Goal: Task Accomplishment & Management: Use online tool/utility

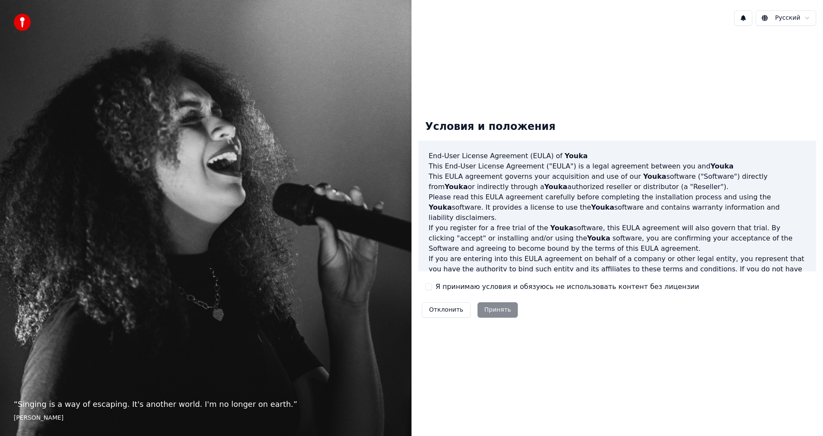
click at [430, 286] on button "Я принимаю условия и обязуюсь не использовать контент без лицензии" at bounding box center [428, 286] width 7 height 7
click at [499, 311] on button "Принять" at bounding box center [497, 309] width 41 height 15
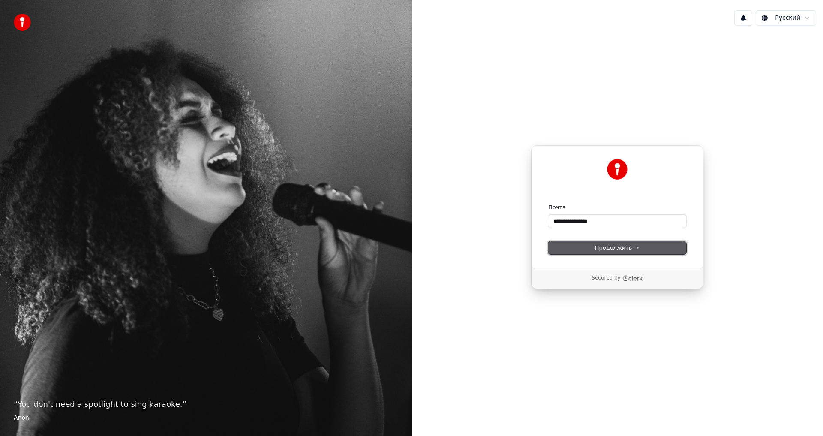
click at [593, 248] on button "Продолжить" at bounding box center [617, 247] width 138 height 13
type input "**********"
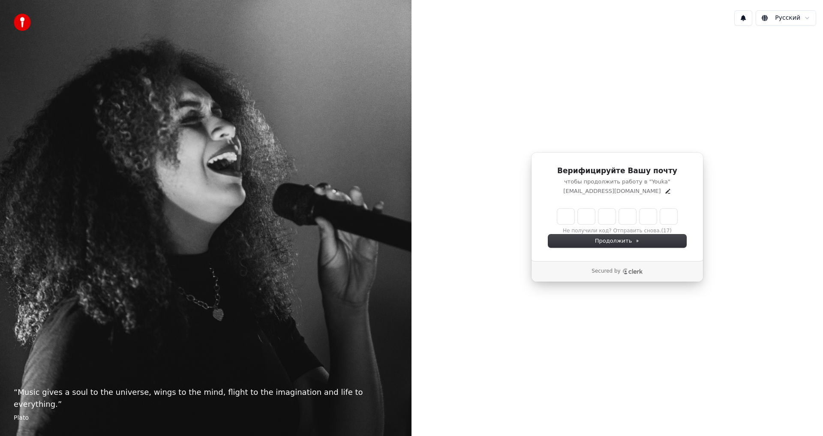
click at [565, 221] on input "Enter verification code" at bounding box center [617, 216] width 120 height 15
type input "******"
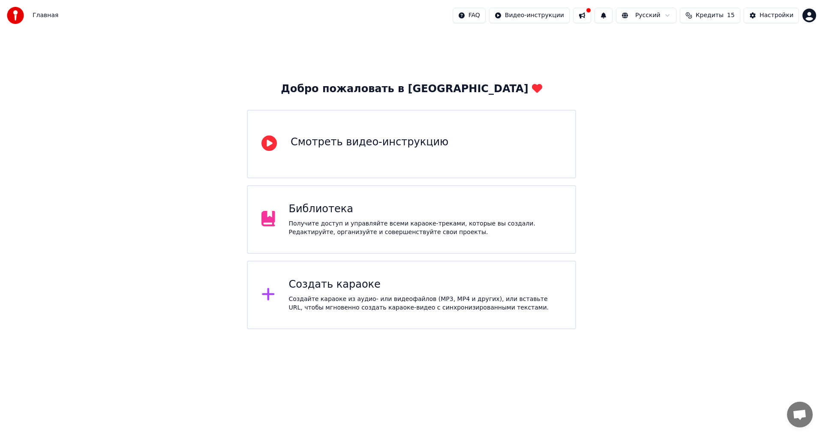
click at [360, 293] on div "Создать караоке Создайте караоке из аудио- или видеофайлов (MP3, MP4 и других),…" at bounding box center [425, 295] width 273 height 34
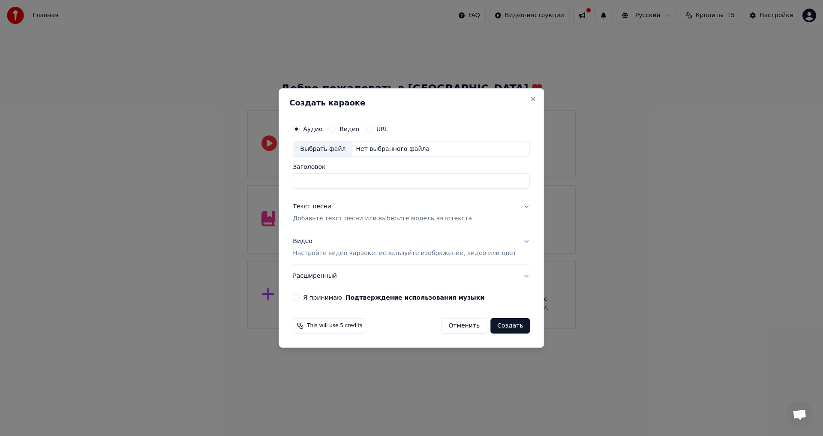
click at [335, 149] on div "Выбрать файл" at bounding box center [322, 148] width 59 height 15
click at [421, 182] on input "**********" at bounding box center [411, 181] width 237 height 15
drag, startPoint x: 421, startPoint y: 182, endPoint x: 284, endPoint y: 180, distance: 137.6
click at [284, 180] on body "**********" at bounding box center [411, 164] width 823 height 329
type input "*"
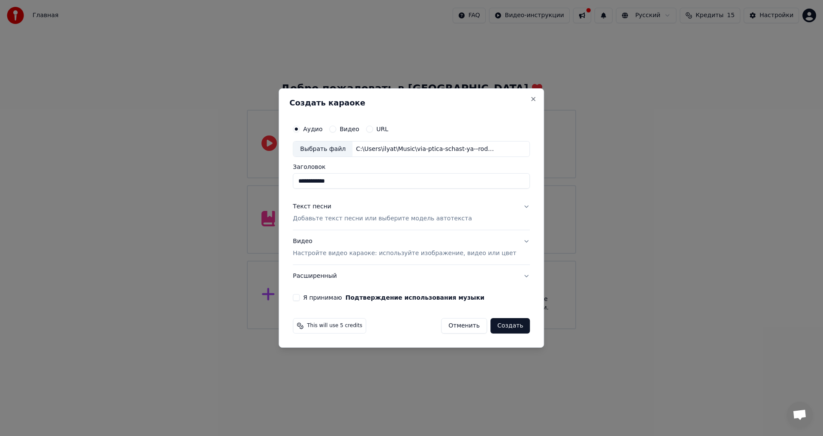
type input "**********"
click at [513, 207] on button "Текст песни Добавьте текст песни или выберите модель автотекста" at bounding box center [411, 213] width 237 height 34
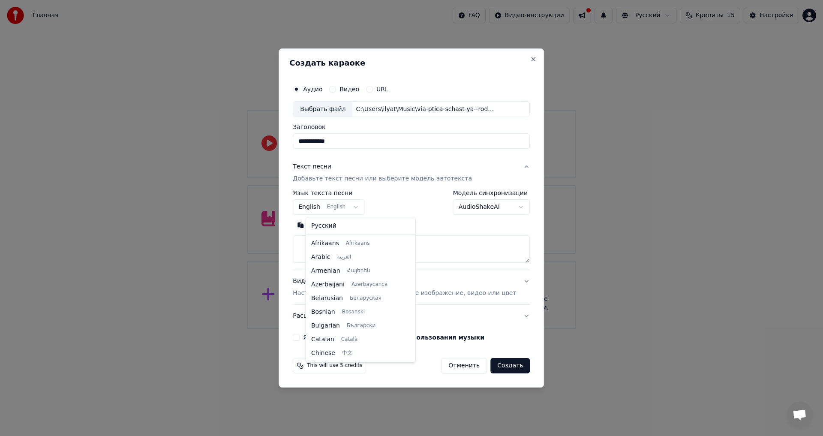
click at [363, 208] on body "**********" at bounding box center [411, 164] width 823 height 329
click at [360, 206] on body "**********" at bounding box center [411, 164] width 823 height 329
click at [510, 281] on button "Видео Настройте видео караоке: используйте изображение, видео или цвет" at bounding box center [411, 287] width 237 height 34
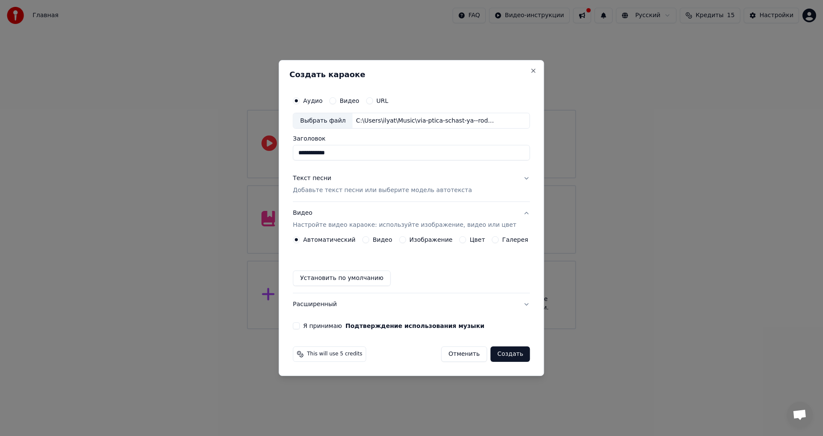
click at [404, 239] on button "Изображение" at bounding box center [402, 239] width 7 height 7
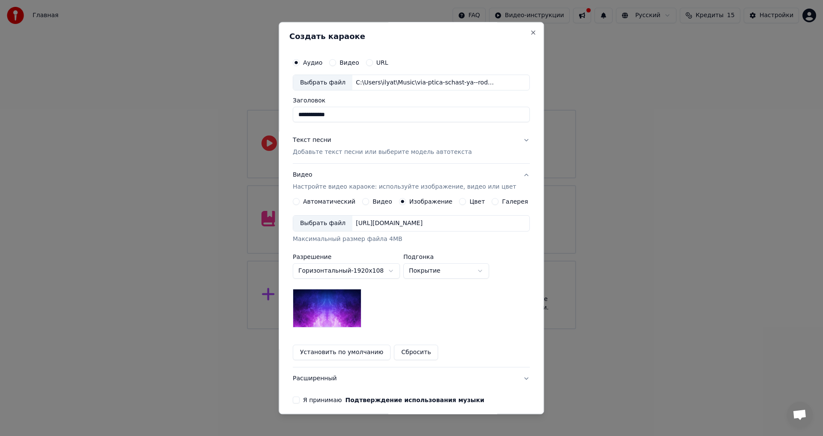
click at [337, 221] on div "Выбрать файл" at bounding box center [322, 223] width 59 height 15
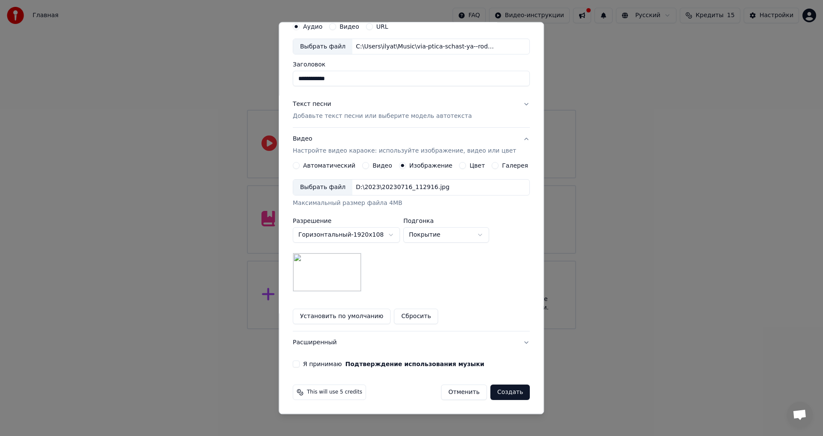
click at [500, 393] on button "Создать" at bounding box center [509, 392] width 39 height 15
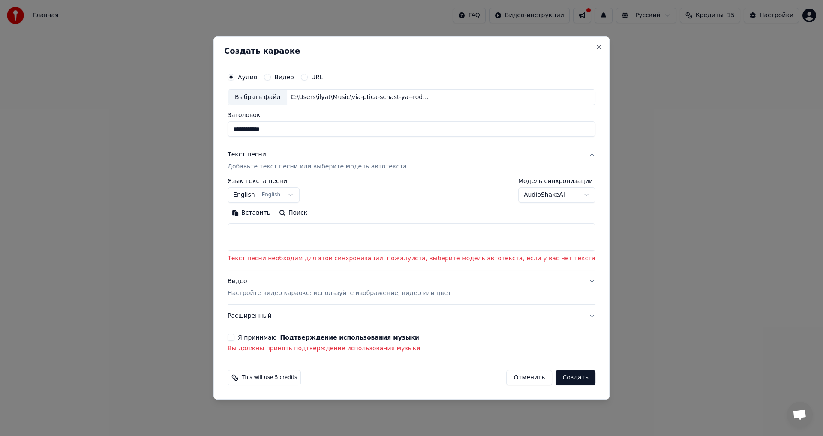
click at [234, 339] on button "Я принимаю Подтверждение использования музыки" at bounding box center [231, 337] width 7 height 7
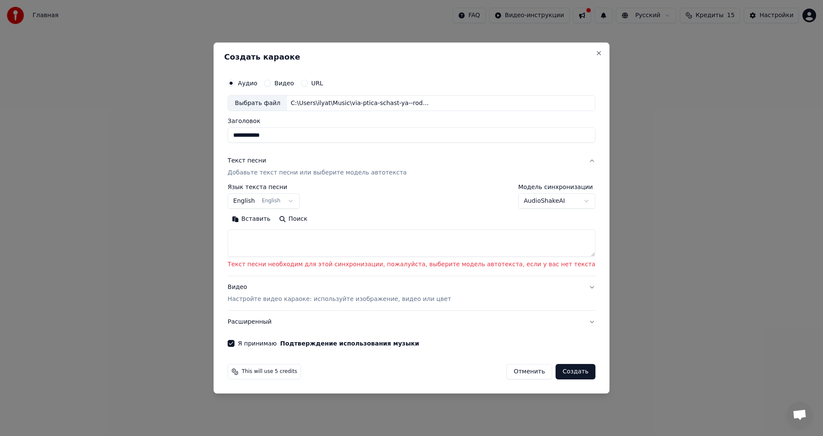
click at [279, 243] on textarea at bounding box center [412, 243] width 368 height 27
click at [275, 219] on button "Вставить" at bounding box center [251, 220] width 47 height 14
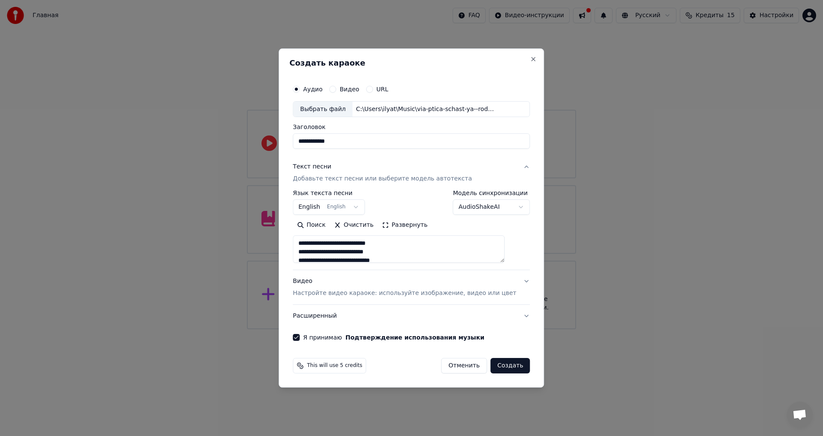
type textarea "**********"
click at [499, 367] on button "Создать" at bounding box center [509, 365] width 39 height 15
select select "**"
type textarea "**********"
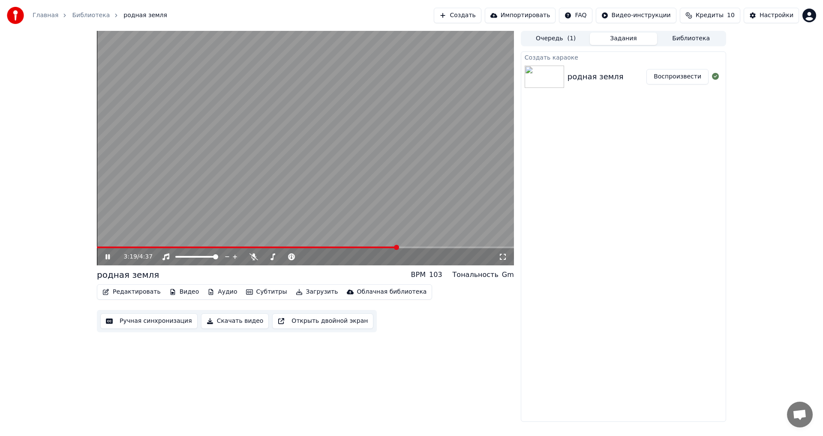
click at [106, 258] on icon at bounding box center [107, 256] width 4 height 5
click at [135, 323] on button "Ручная синхронизация" at bounding box center [148, 320] width 97 height 15
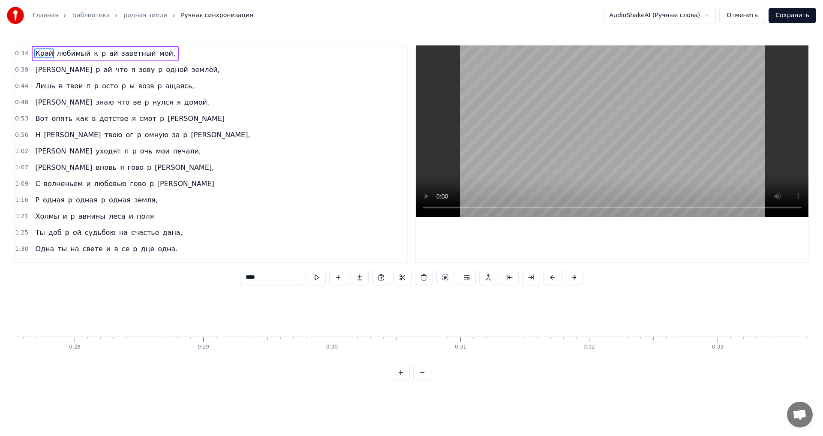
scroll to position [0, 4423]
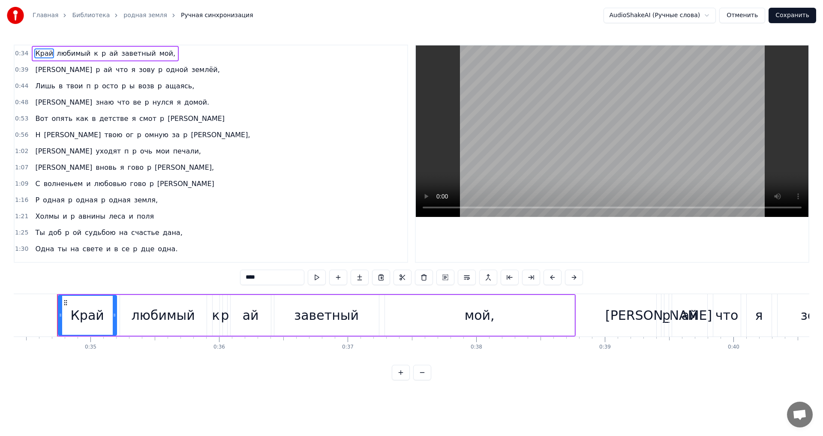
click at [246, 315] on div "ай" at bounding box center [251, 315] width 16 height 19
type input "**"
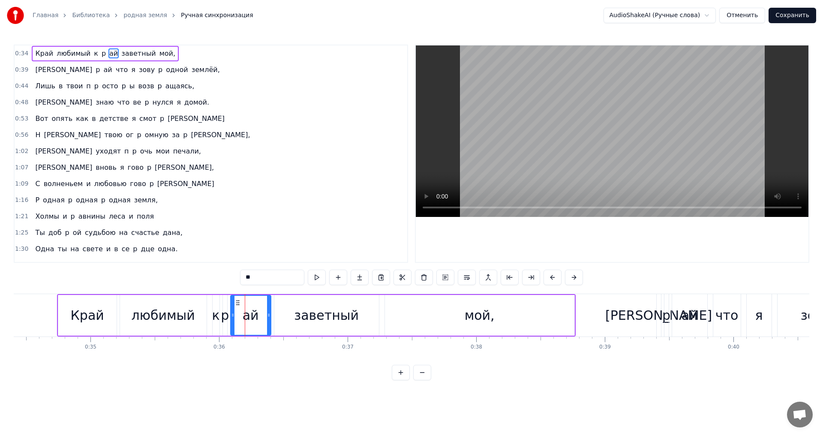
drag, startPoint x: 245, startPoint y: 316, endPoint x: 236, endPoint y: 316, distance: 8.6
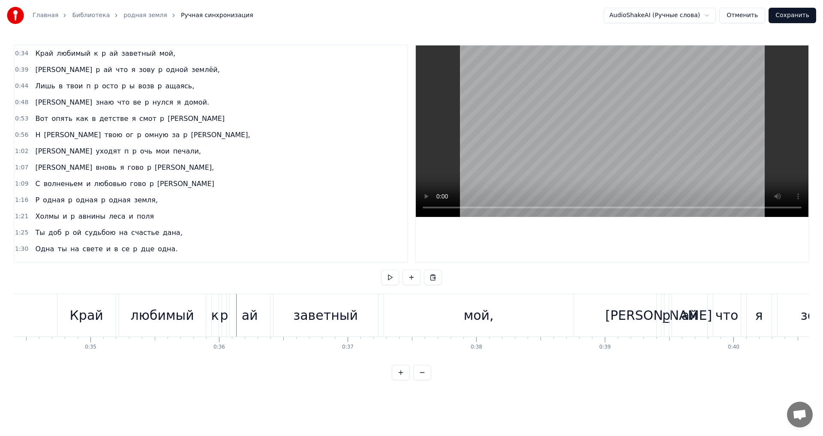
click at [250, 317] on div "ай" at bounding box center [250, 315] width 16 height 19
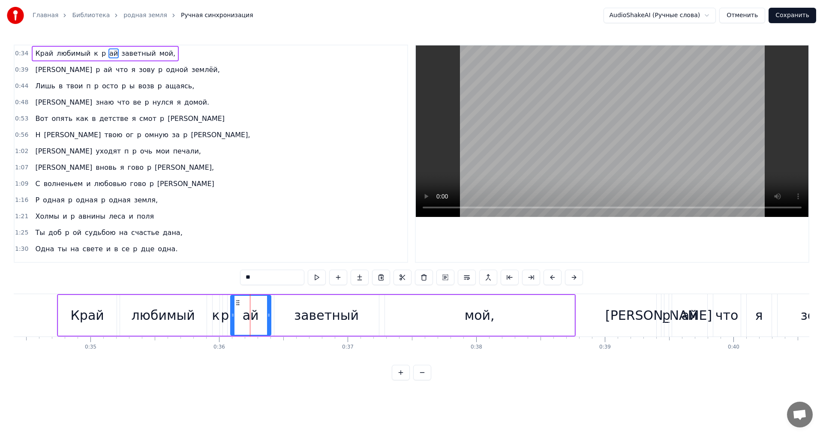
click at [232, 316] on icon at bounding box center [232, 315] width 3 height 7
drag, startPoint x: 232, startPoint y: 316, endPoint x: 252, endPoint y: 320, distance: 20.4
click at [252, 320] on div at bounding box center [253, 315] width 3 height 39
drag, startPoint x: 102, startPoint y: 53, endPoint x: 96, endPoint y: 53, distance: 5.6
click at [96, 53] on div "Край любимый к p ай заветный мой," at bounding box center [105, 53] width 147 height 15
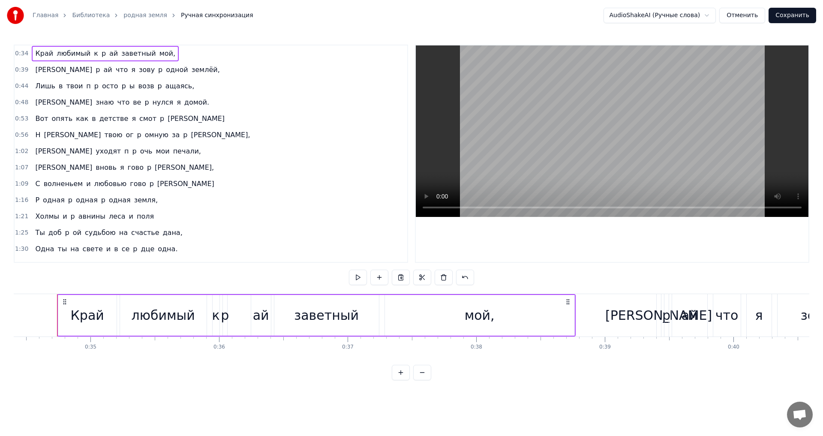
click at [740, 16] on button "Отменить" at bounding box center [742, 15] width 46 height 15
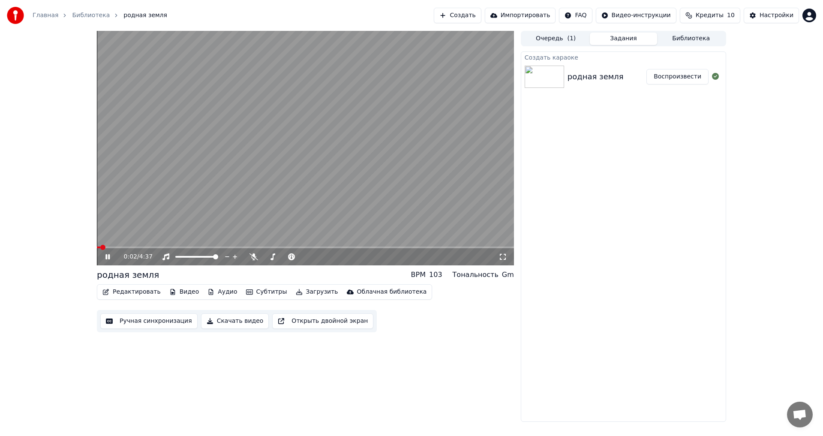
click at [108, 255] on icon at bounding box center [114, 256] width 20 height 7
click at [153, 322] on button "Ручная синхронизация" at bounding box center [148, 320] width 97 height 15
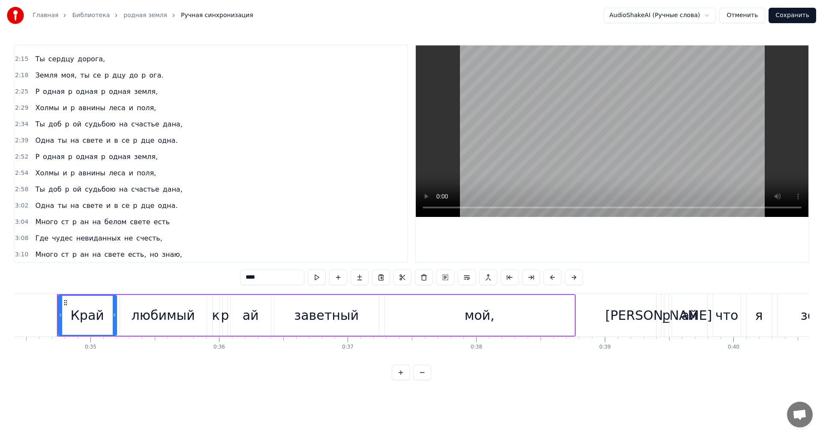
scroll to position [329, 0]
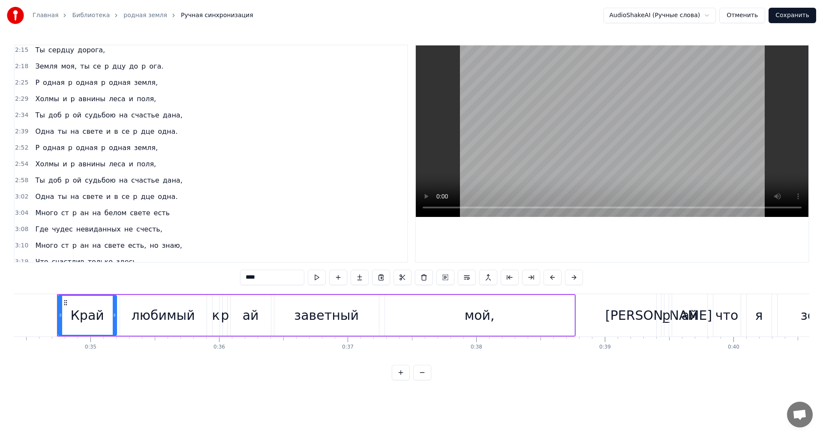
click at [35, 197] on span "Одна" at bounding box center [44, 197] width 21 height 10
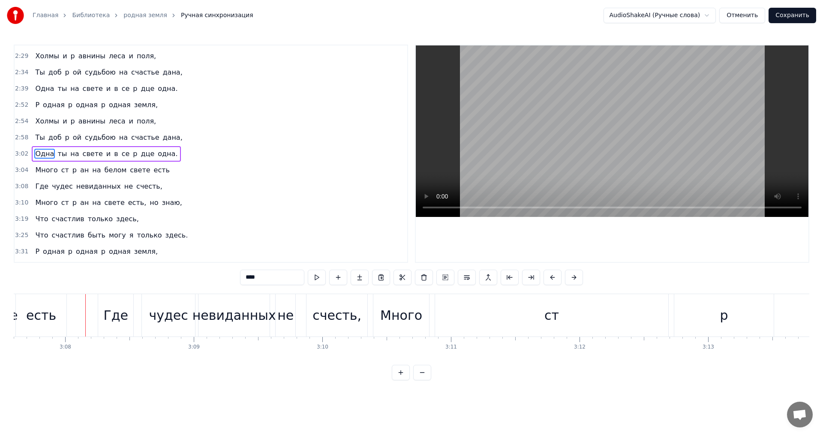
scroll to position [286, 0]
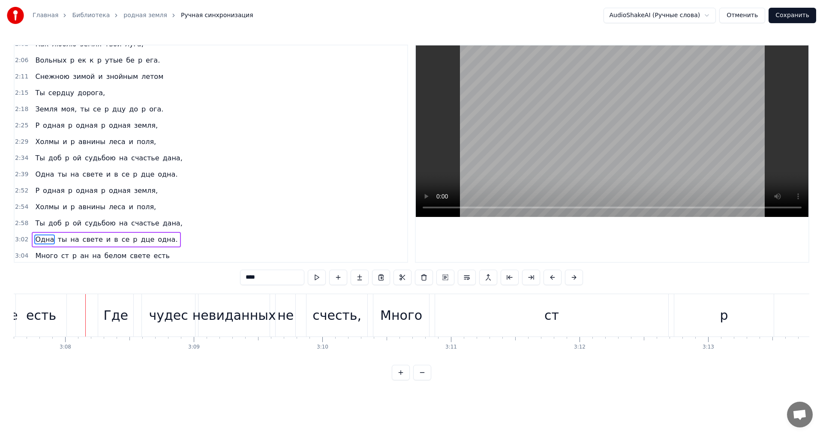
click at [39, 92] on span "Ты" at bounding box center [39, 93] width 11 height 10
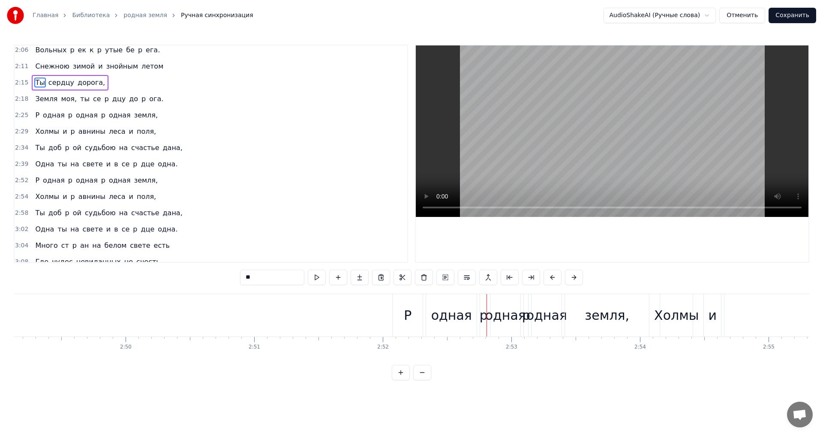
scroll to position [311, 0]
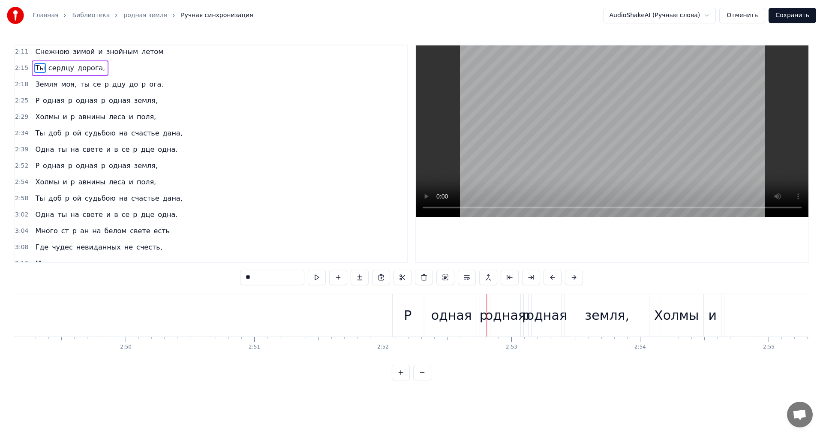
click at [407, 314] on div "P" at bounding box center [408, 315] width 8 height 19
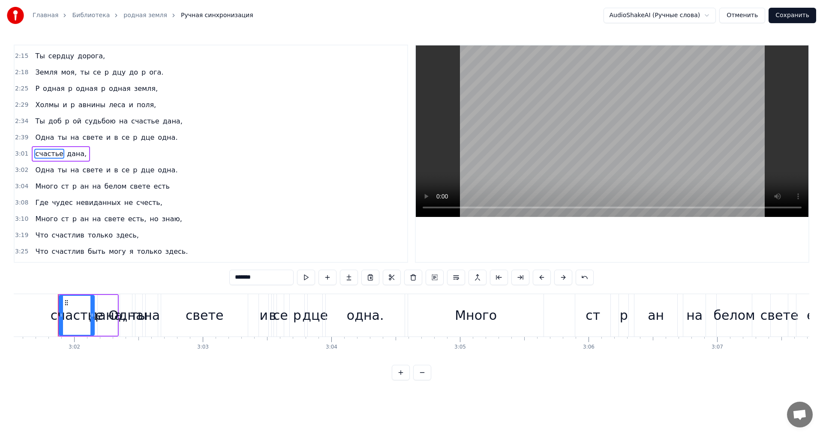
scroll to position [0, 23337]
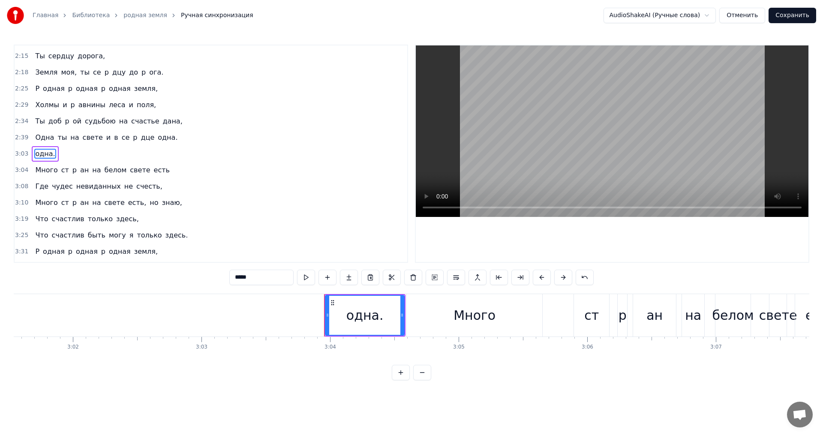
type input "*****"
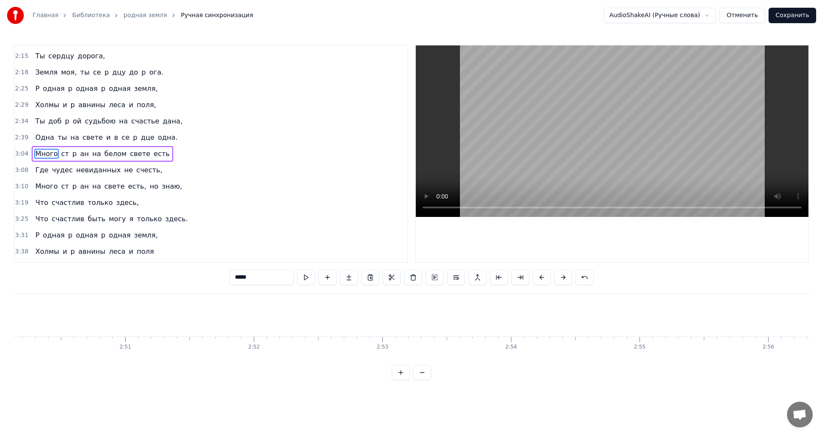
scroll to position [0, 21929]
click at [34, 154] on span "Много" at bounding box center [46, 154] width 24 height 10
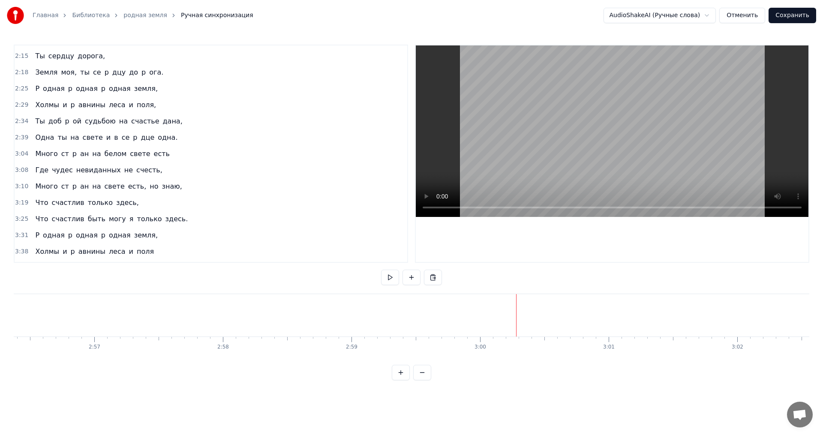
drag, startPoint x: 489, startPoint y: 346, endPoint x: 407, endPoint y: 343, distance: 82.7
click at [425, 380] on button at bounding box center [422, 372] width 18 height 15
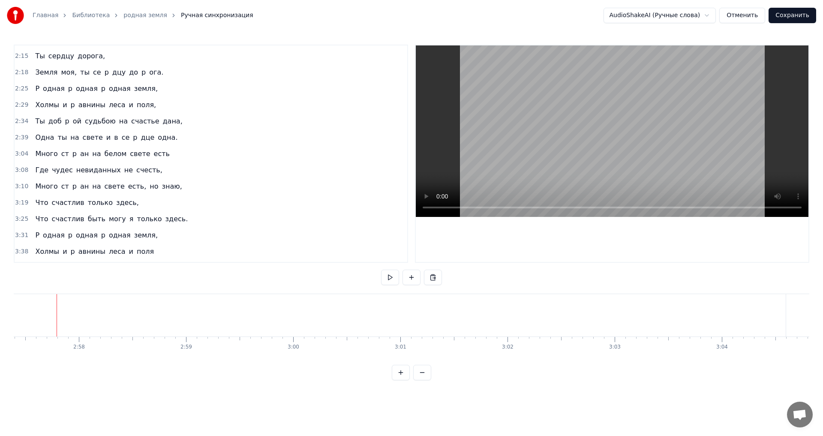
click at [426, 378] on button at bounding box center [422, 372] width 18 height 15
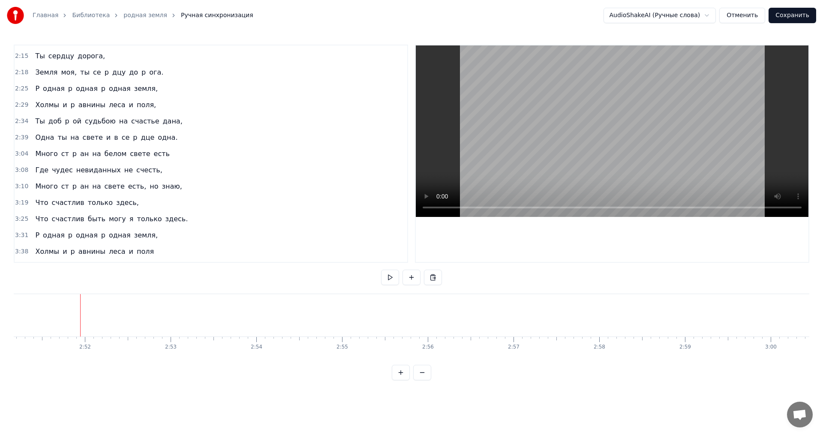
click at [18, 154] on span "3:04" at bounding box center [21, 154] width 13 height 9
click at [16, 153] on span "3:04" at bounding box center [21, 154] width 13 height 9
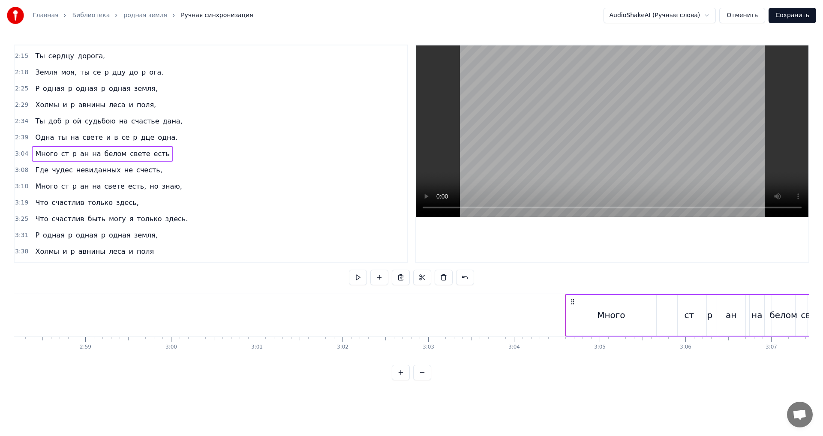
scroll to position [0, 15243]
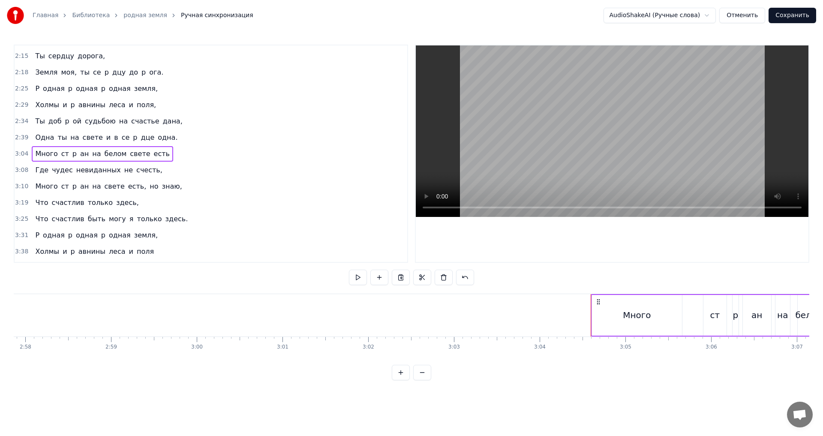
click at [598, 302] on icon at bounding box center [598, 301] width 7 height 7
click at [597, 302] on circle at bounding box center [597, 301] width 0 height 0
click at [600, 303] on icon at bounding box center [598, 301] width 7 height 7
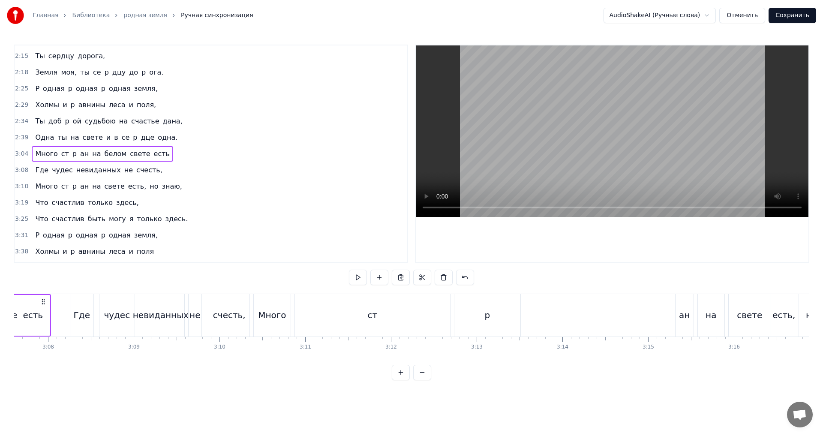
scroll to position [0, 15921]
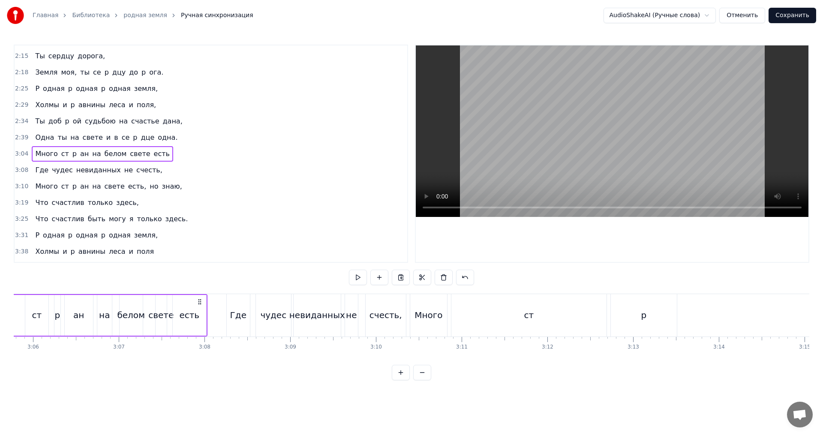
click at [20, 153] on span "3:04" at bounding box center [21, 154] width 13 height 9
click at [19, 153] on span "3:04" at bounding box center [21, 154] width 13 height 9
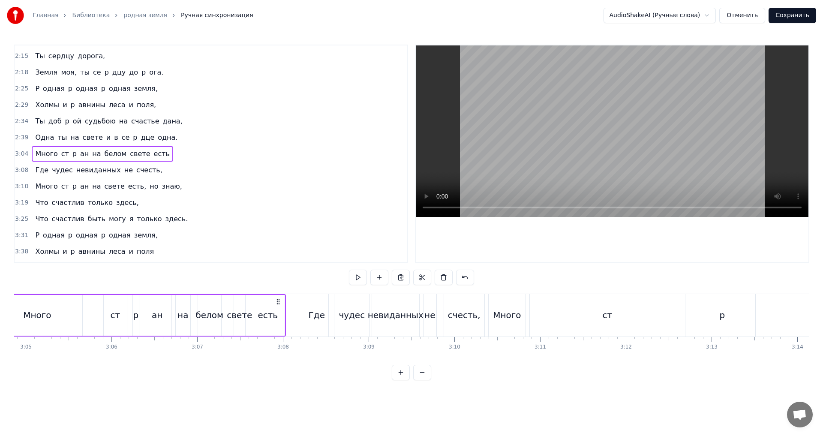
scroll to position [0, 15777]
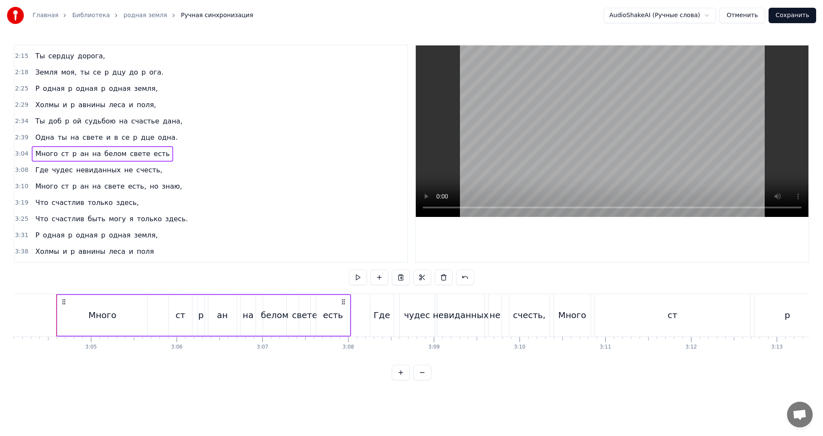
click at [59, 291] on div "0:34 Край любимый к p ай заветный мой, 0:39 К p ай что я зову p одной землёй, 0…" at bounding box center [411, 213] width 795 height 336
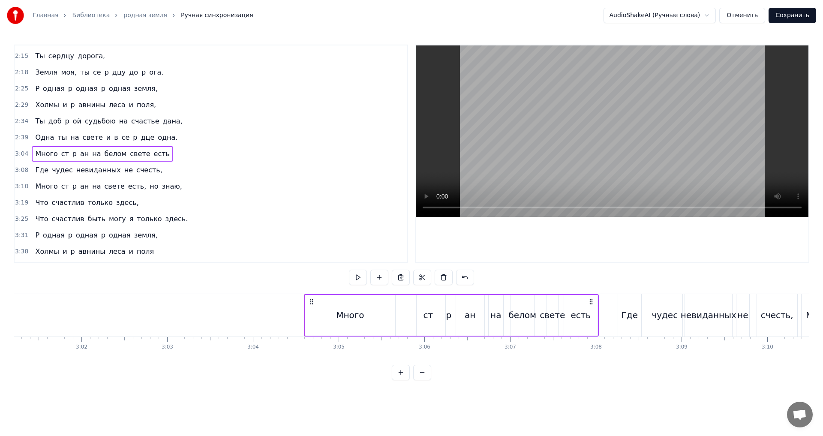
scroll to position [0, 15516]
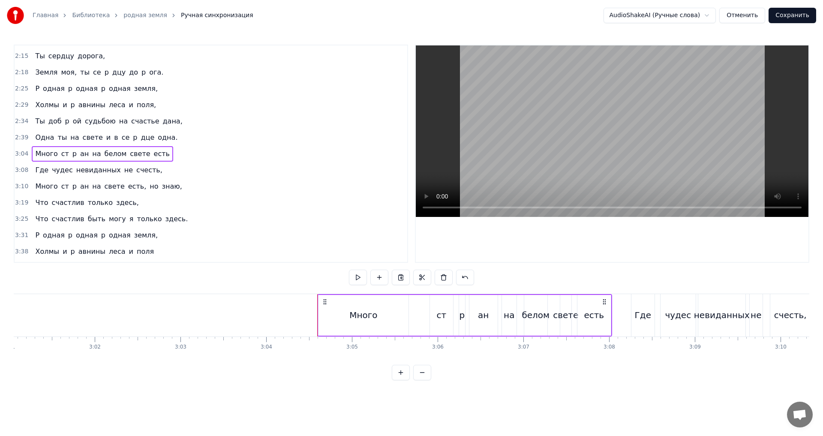
click at [18, 151] on span "3:04" at bounding box center [21, 154] width 13 height 9
click at [20, 153] on span "3:04" at bounding box center [21, 154] width 13 height 9
drag, startPoint x: 333, startPoint y: 294, endPoint x: 156, endPoint y: 294, distance: 176.5
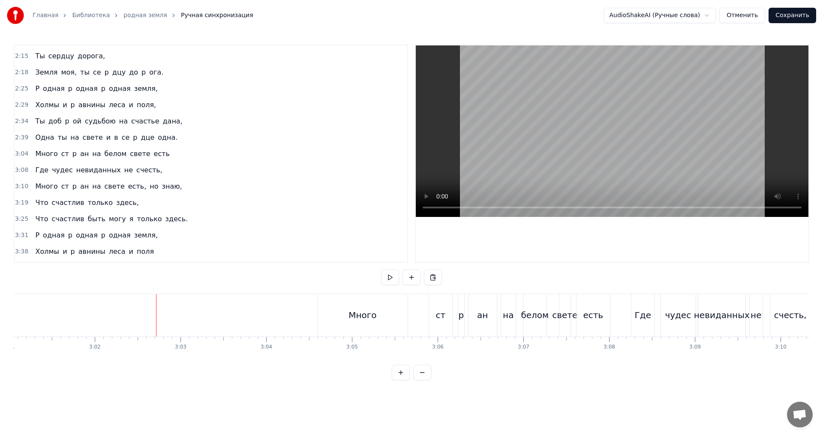
click at [374, 316] on div "Много" at bounding box center [362, 315] width 28 height 13
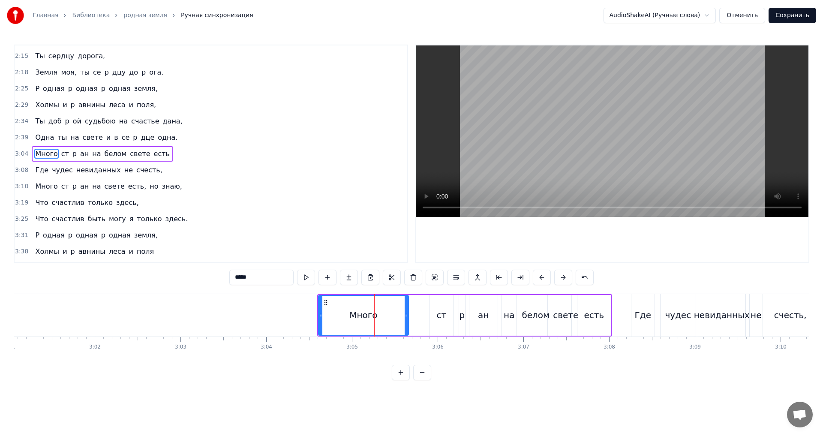
click at [319, 316] on icon at bounding box center [320, 315] width 3 height 7
drag, startPoint x: 319, startPoint y: 316, endPoint x: 316, endPoint y: 301, distance: 15.3
click at [316, 301] on div at bounding box center [317, 315] width 3 height 39
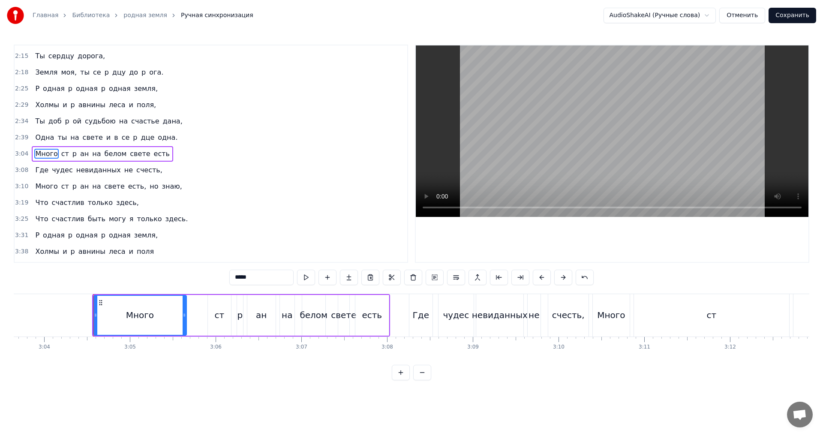
scroll to position [0, 15699]
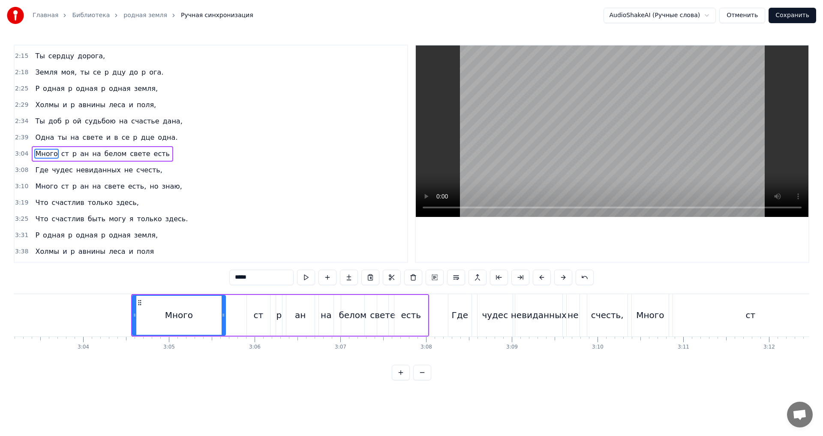
click at [135, 294] on div "Много ст p ан на белом свете есть" at bounding box center [280, 315] width 298 height 42
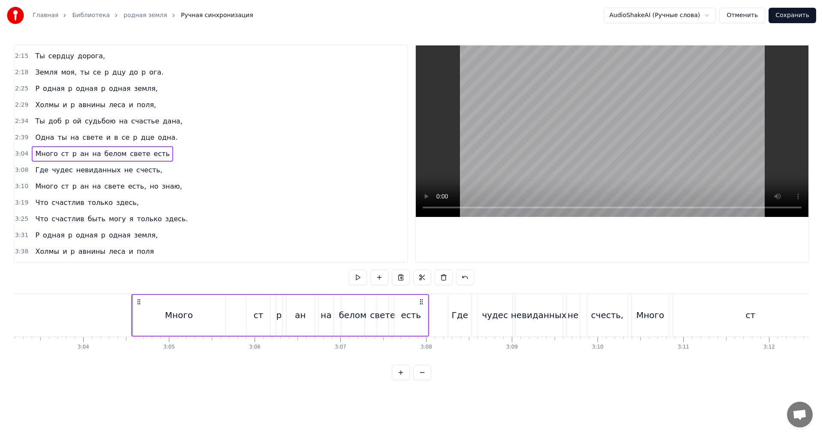
drag, startPoint x: 133, startPoint y: 293, endPoint x: 534, endPoint y: 318, distance: 401.4
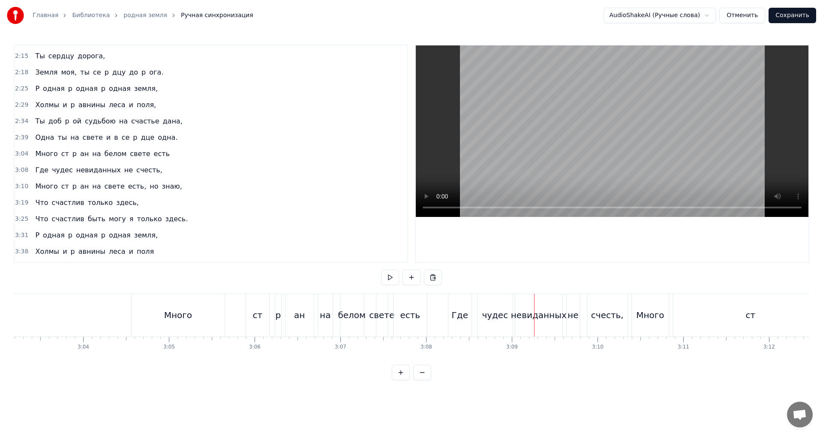
click at [162, 316] on div "Много" at bounding box center [178, 315] width 93 height 42
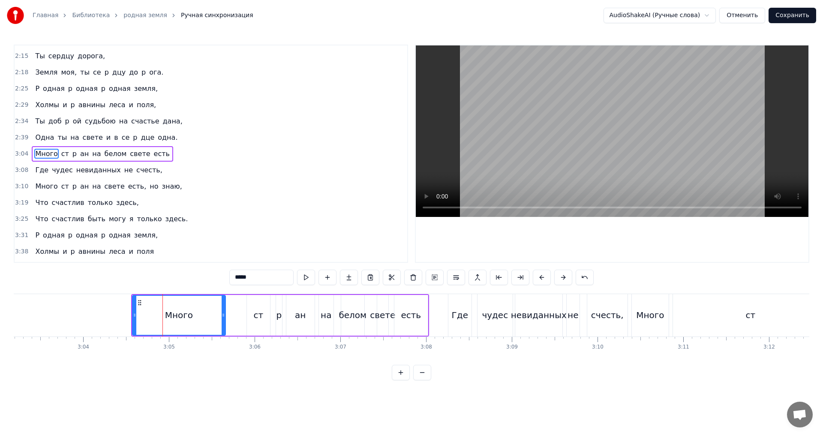
drag, startPoint x: 127, startPoint y: 291, endPoint x: 393, endPoint y: 347, distance: 271.0
click at [393, 347] on div "0:34 Край любимый к p ай заветный мой, 0:39 К p ай что я зову p одной землёй, 0…" at bounding box center [411, 213] width 795 height 336
click at [21, 153] on span "3:04" at bounding box center [21, 154] width 13 height 9
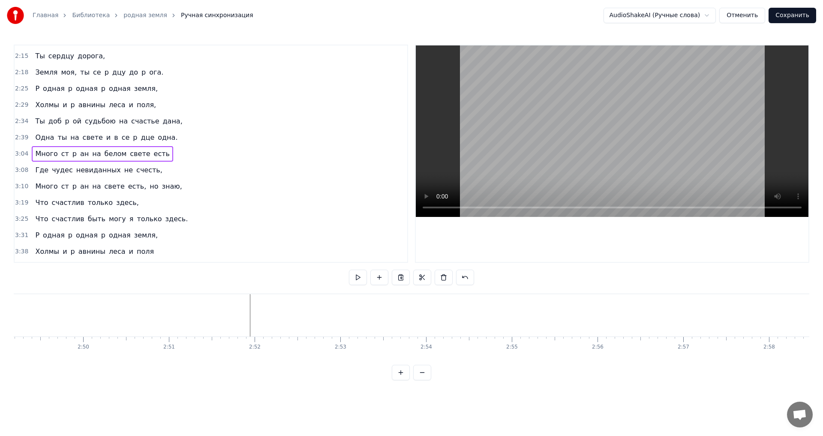
scroll to position [0, 14382]
click at [378, 312] on div "0:34 Край любимый к p ай заветный мой, 0:39 К p ай что я зову p одной землёй, 0…" at bounding box center [411, 213] width 795 height 336
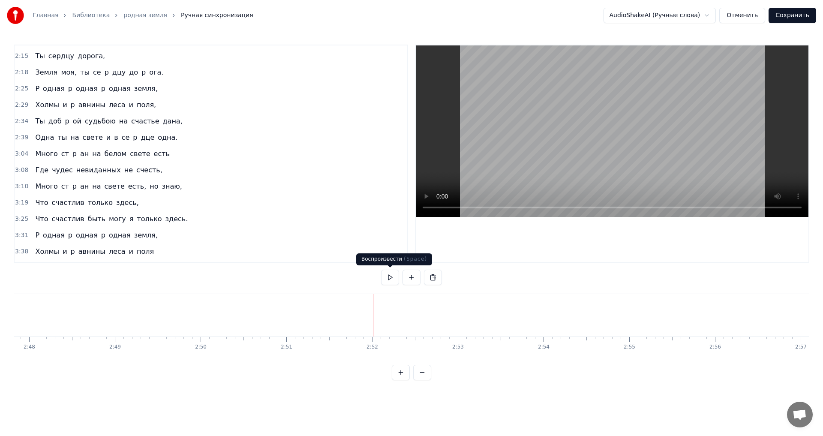
click at [390, 279] on button at bounding box center [390, 277] width 18 height 15
drag, startPoint x: 34, startPoint y: 149, endPoint x: 371, endPoint y: 319, distance: 377.3
click at [371, 319] on div "0:34 Край любимый к p ай заветный мой, 0:39 К p ай что я зову p одной землёй, 0…" at bounding box center [411, 213] width 795 height 336
click at [432, 278] on button at bounding box center [433, 277] width 18 height 15
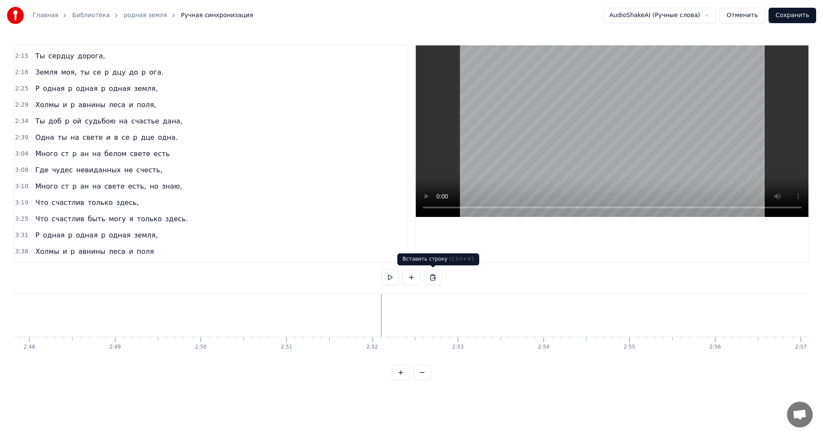
click at [434, 278] on button at bounding box center [433, 277] width 18 height 15
drag, startPoint x: 46, startPoint y: 160, endPoint x: 381, endPoint y: 314, distance: 368.3
click at [381, 314] on div "0:34 Край любимый к p ай заветный мой, 0:39 К p ай что я зову p одной землёй, 0…" at bounding box center [411, 213] width 795 height 336
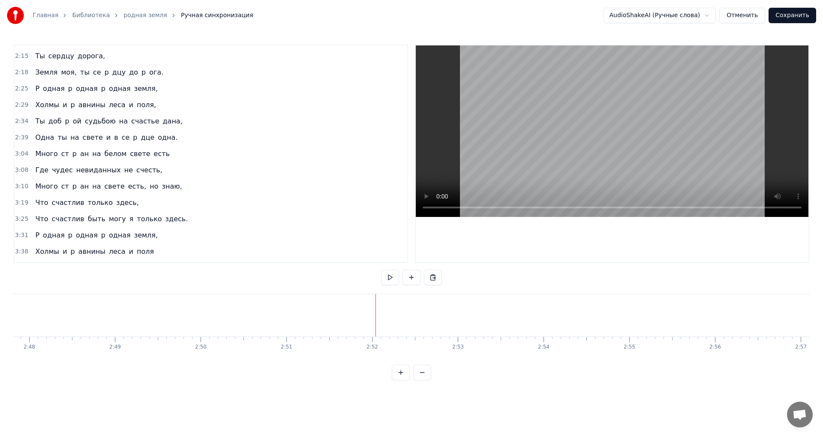
click at [375, 314] on div at bounding box center [375, 315] width 0 height 42
click at [42, 155] on span "Много" at bounding box center [46, 154] width 24 height 10
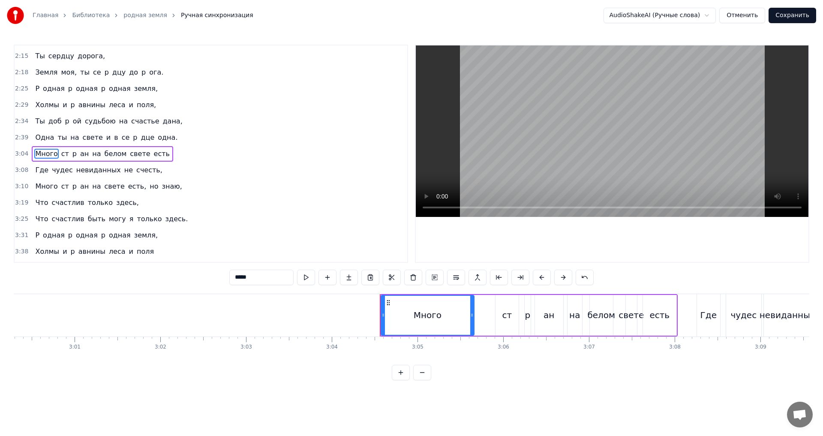
scroll to position [0, 15774]
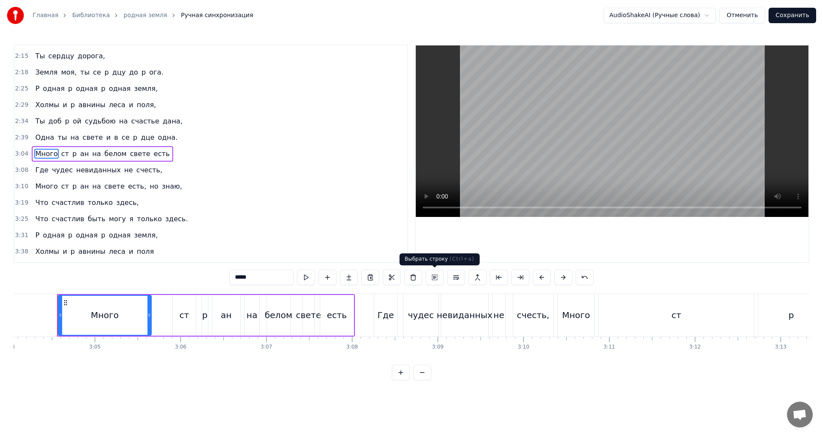
click at [432, 278] on button at bounding box center [435, 277] width 18 height 15
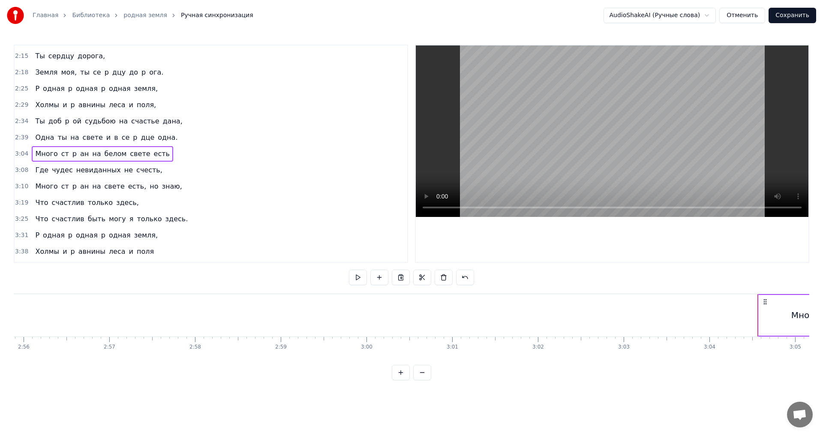
scroll to position [0, 15190]
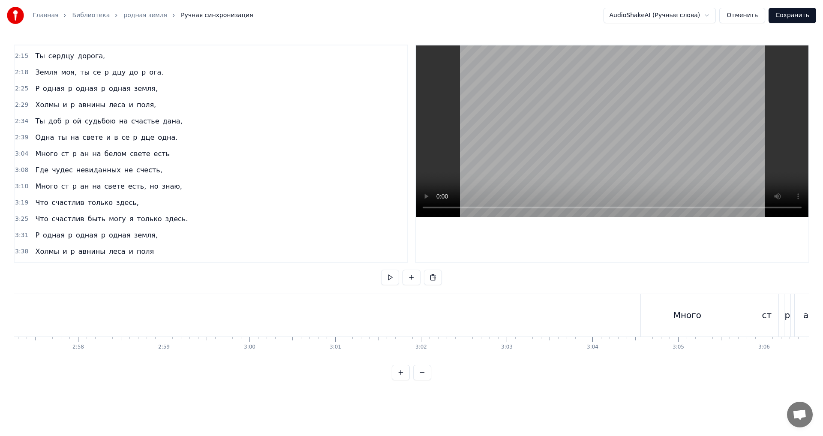
click at [751, 14] on button "Отменить" at bounding box center [742, 15] width 46 height 15
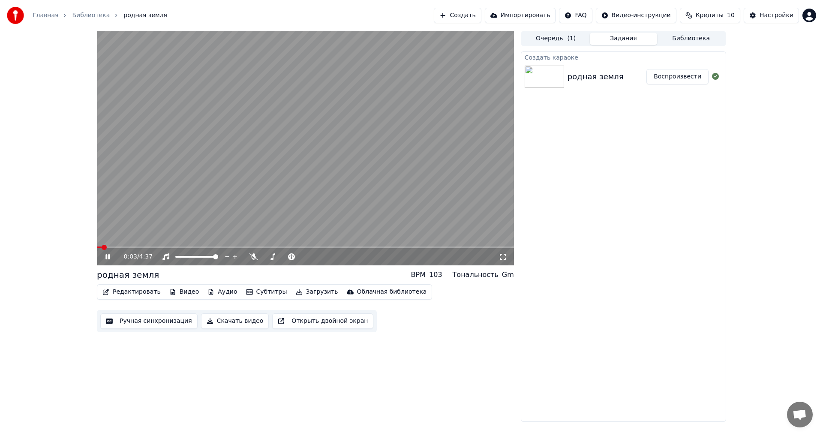
click at [108, 257] on icon at bounding box center [114, 256] width 20 height 7
click at [132, 292] on button "Редактировать" at bounding box center [131, 292] width 65 height 12
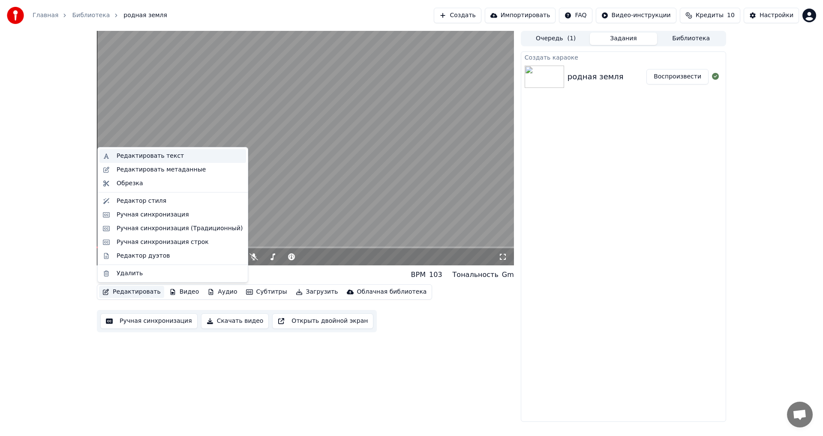
click at [157, 154] on div "Редактировать текст" at bounding box center [150, 156] width 67 height 9
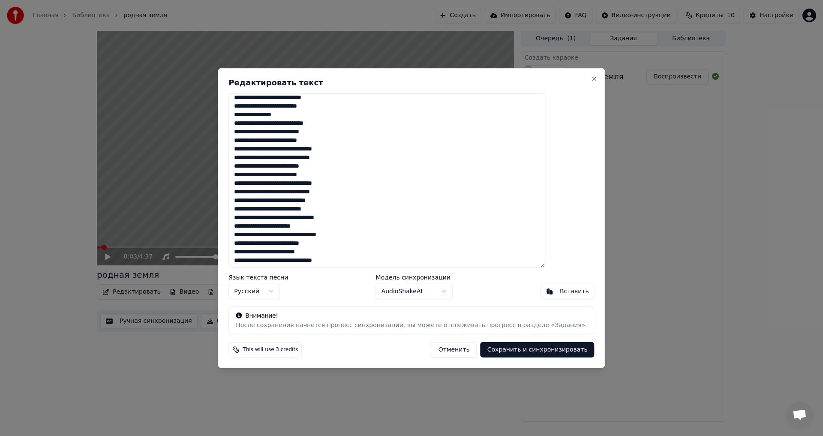
scroll to position [171, 0]
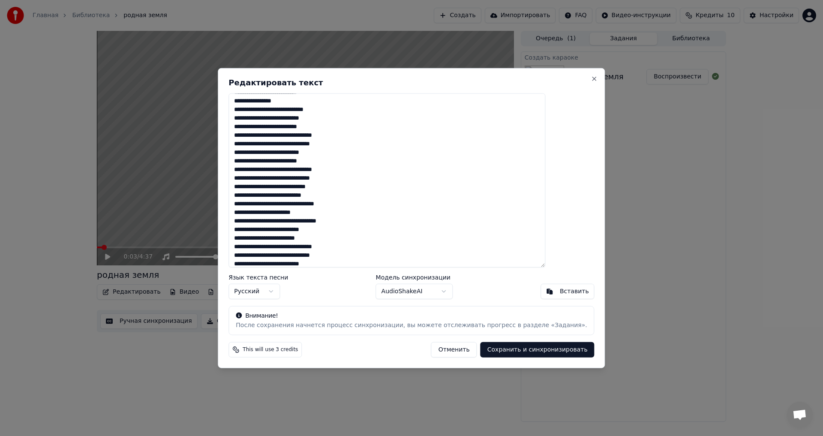
drag, startPoint x: 259, startPoint y: 153, endPoint x: 366, endPoint y: 177, distance: 109.9
click at [366, 177] on textarea at bounding box center [386, 180] width 317 height 174
type textarea "**********"
click at [518, 349] on button "Сохранить и синхронизировать" at bounding box center [537, 349] width 114 height 15
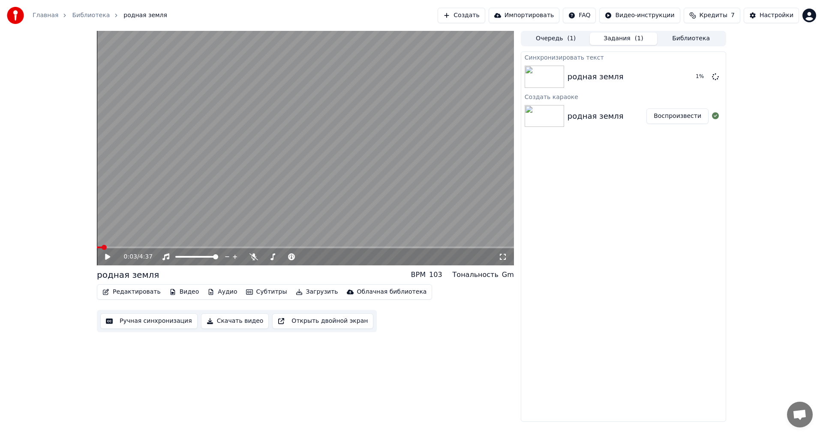
click at [106, 258] on icon at bounding box center [107, 257] width 5 height 6
click at [156, 246] on video at bounding box center [305, 148] width 417 height 234
click at [106, 256] on icon at bounding box center [107, 257] width 5 height 6
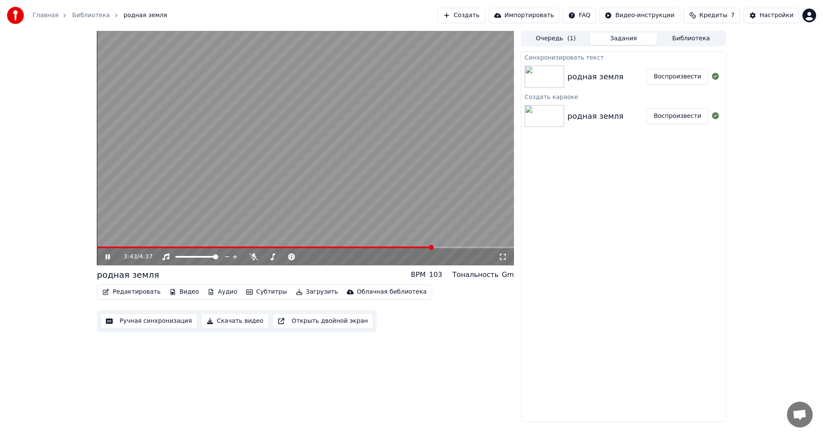
click at [105, 255] on icon at bounding box center [114, 256] width 20 height 7
click at [132, 283] on div "родная земля BPM 103 Тональность Gm Редактировать Видео Аудио Субтитры Загрузит…" at bounding box center [305, 300] width 417 height 63
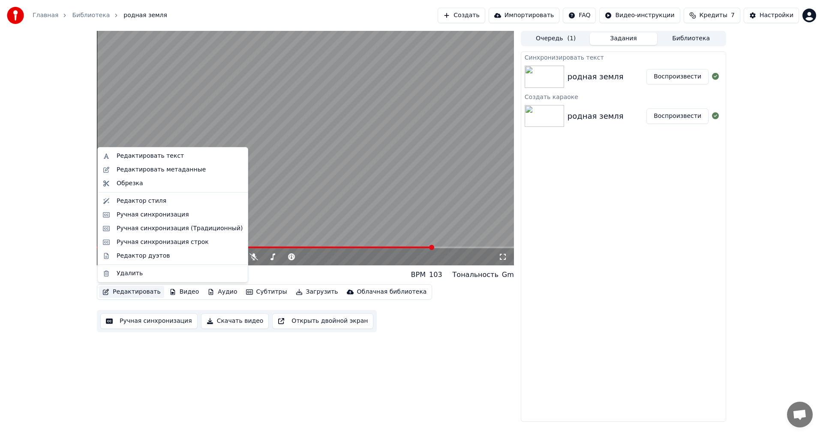
click at [129, 291] on button "Редактировать" at bounding box center [131, 292] width 65 height 12
click at [167, 243] on div "Ручная синхронизация строк" at bounding box center [163, 242] width 92 height 9
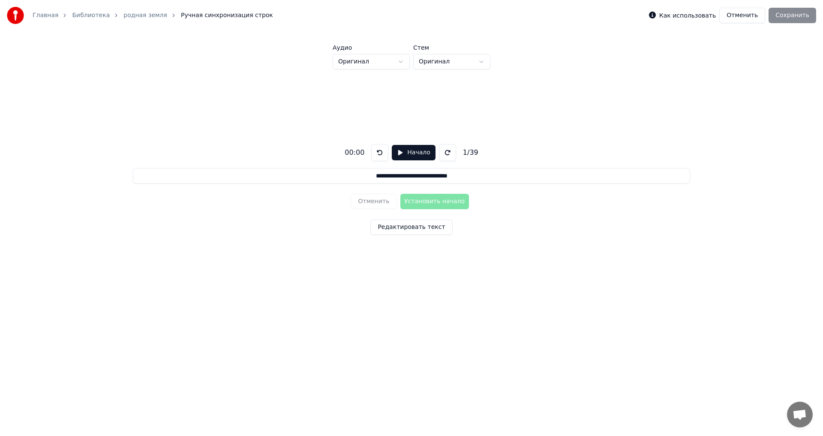
click at [399, 152] on button "Начало" at bounding box center [413, 152] width 43 height 15
click at [399, 152] on button "Пауза" at bounding box center [413, 152] width 39 height 15
click at [399, 151] on button "Начало" at bounding box center [413, 152] width 43 height 15
click at [398, 151] on button "Пауза" at bounding box center [413, 152] width 39 height 15
click at [415, 179] on input "**********" at bounding box center [411, 175] width 557 height 15
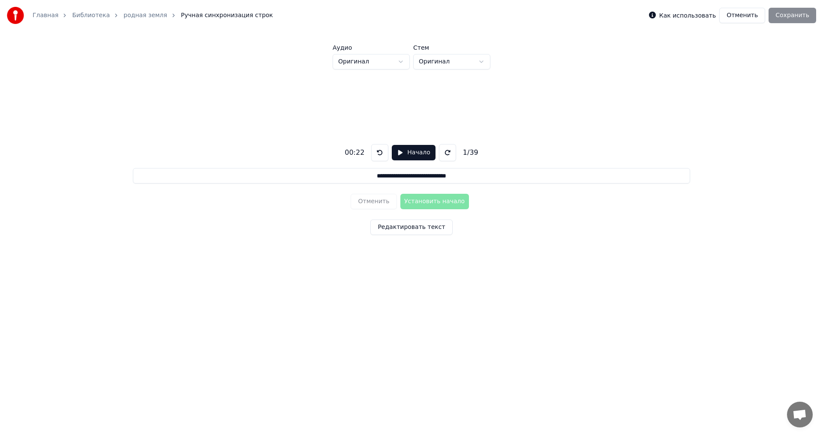
drag, startPoint x: 408, startPoint y: 178, endPoint x: 417, endPoint y: 173, distance: 10.6
click at [409, 177] on input "**********" at bounding box center [411, 175] width 557 height 15
click at [408, 175] on input "**********" at bounding box center [411, 175] width 557 height 15
click at [399, 154] on button "Начало" at bounding box center [413, 152] width 43 height 15
click at [399, 154] on button "Пауза" at bounding box center [413, 152] width 39 height 15
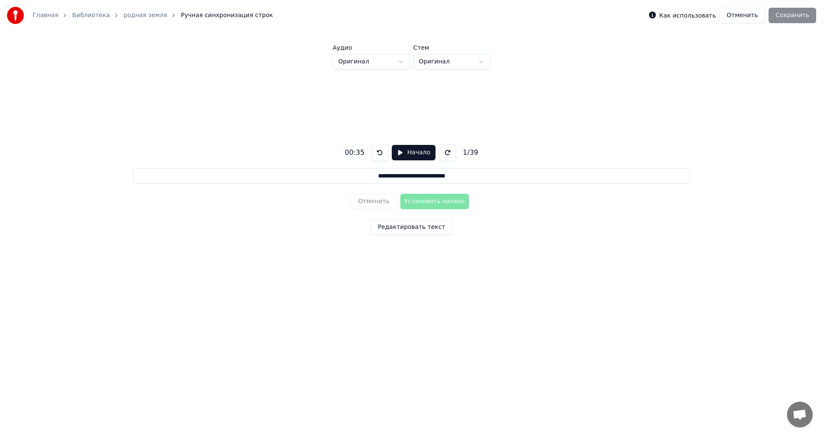
click at [414, 203] on div "Отменить Установить начало" at bounding box center [411, 201] width 121 height 22
click at [396, 150] on button "Начало" at bounding box center [413, 152] width 43 height 15
click at [400, 152] on button "Пауза" at bounding box center [413, 152] width 39 height 15
click at [426, 227] on button "Редактировать текст" at bounding box center [411, 226] width 82 height 15
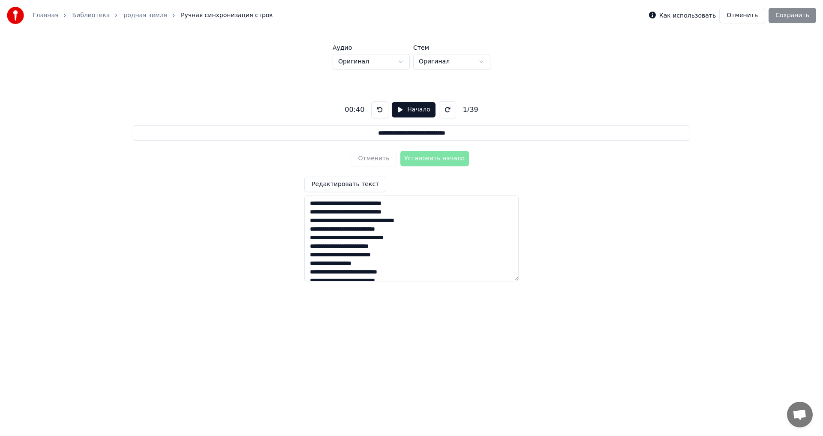
click at [363, 202] on textarea at bounding box center [411, 238] width 214 height 86
type input "**********"
type textarea "**********"
click at [358, 205] on textarea at bounding box center [411, 238] width 214 height 86
type input "**********"
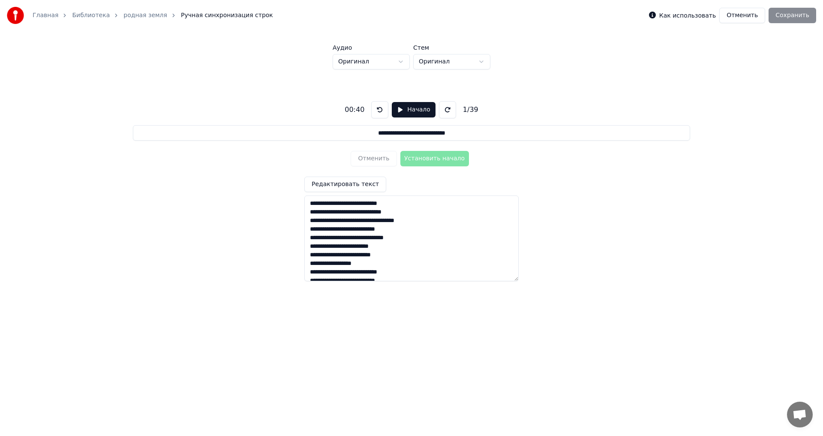
click at [364, 213] on textarea at bounding box center [411, 238] width 214 height 86
click at [356, 220] on textarea at bounding box center [411, 238] width 214 height 86
click at [351, 222] on textarea at bounding box center [411, 238] width 214 height 86
click at [368, 221] on textarea at bounding box center [411, 238] width 214 height 86
click at [371, 222] on textarea at bounding box center [411, 238] width 214 height 86
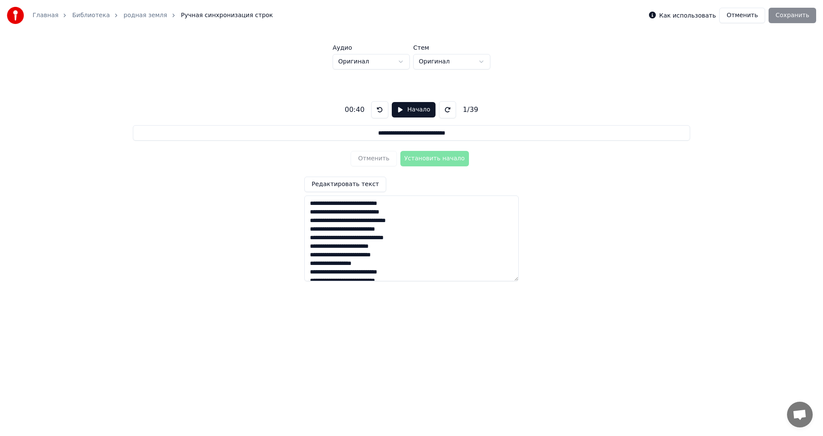
drag, startPoint x: 389, startPoint y: 222, endPoint x: 403, endPoint y: 214, distance: 16.1
click at [389, 221] on textarea at bounding box center [411, 238] width 214 height 86
click at [392, 221] on textarea at bounding box center [411, 238] width 214 height 86
drag, startPoint x: 349, startPoint y: 230, endPoint x: 366, endPoint y: 228, distance: 16.8
click at [350, 230] on textarea at bounding box center [411, 238] width 214 height 86
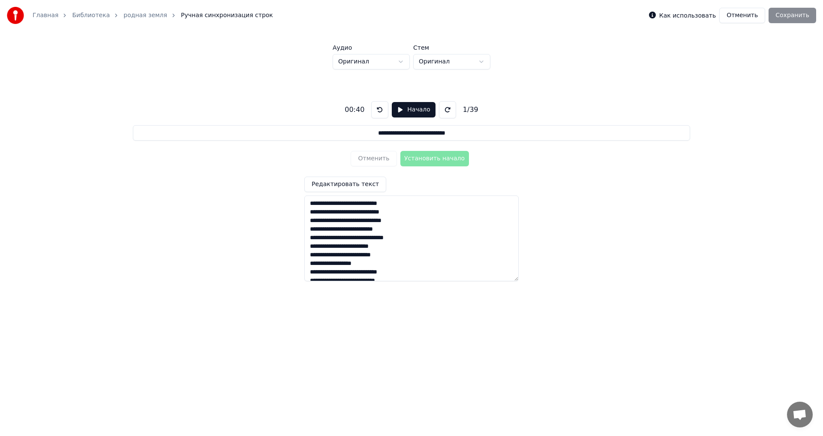
click at [356, 230] on textarea at bounding box center [411, 238] width 214 height 86
click at [355, 229] on textarea at bounding box center [411, 238] width 214 height 86
click at [396, 238] on textarea at bounding box center [411, 238] width 214 height 86
click at [344, 247] on textarea at bounding box center [411, 238] width 214 height 86
click at [348, 247] on textarea at bounding box center [411, 238] width 214 height 86
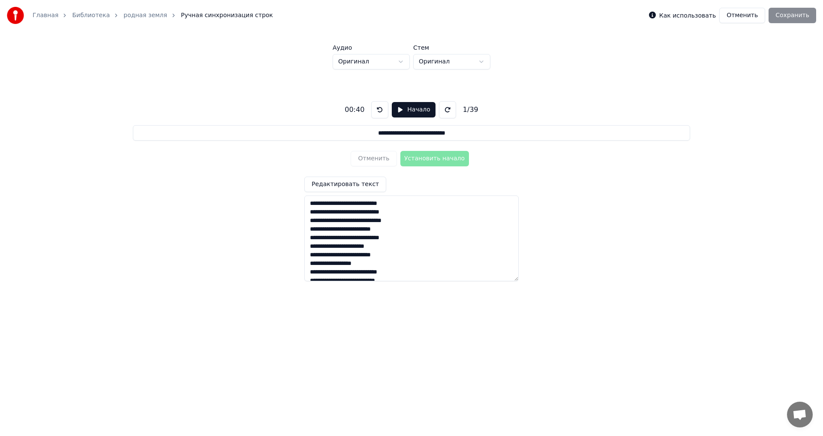
click at [374, 248] on textarea at bounding box center [411, 238] width 214 height 86
click at [377, 248] on textarea at bounding box center [411, 238] width 214 height 86
click at [347, 257] on textarea at bounding box center [411, 238] width 214 height 86
click at [359, 264] on textarea at bounding box center [411, 238] width 214 height 86
click at [354, 262] on textarea at bounding box center [411, 238] width 214 height 86
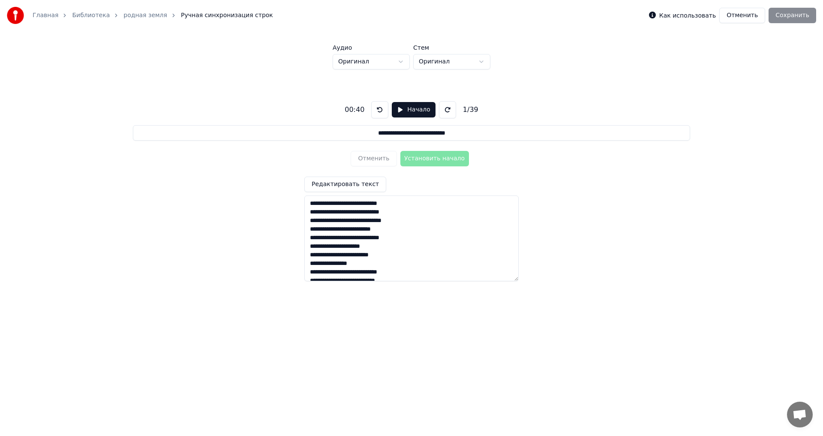
click at [395, 274] on textarea at bounding box center [411, 238] width 214 height 86
drag, startPoint x: 399, startPoint y: 273, endPoint x: 426, endPoint y: 258, distance: 30.7
click at [400, 270] on textarea at bounding box center [411, 238] width 214 height 86
click at [315, 240] on textarea at bounding box center [411, 238] width 214 height 86
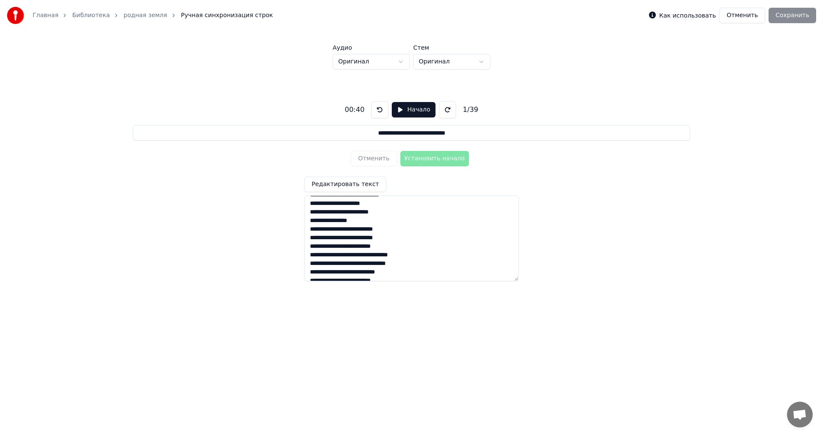
drag, startPoint x: 335, startPoint y: 240, endPoint x: 342, endPoint y: 235, distance: 8.2
click at [336, 239] on textarea at bounding box center [411, 238] width 214 height 86
click at [357, 237] on textarea at bounding box center [411, 238] width 214 height 86
click at [355, 239] on textarea at bounding box center [411, 238] width 214 height 86
click at [342, 248] on textarea at bounding box center [411, 238] width 214 height 86
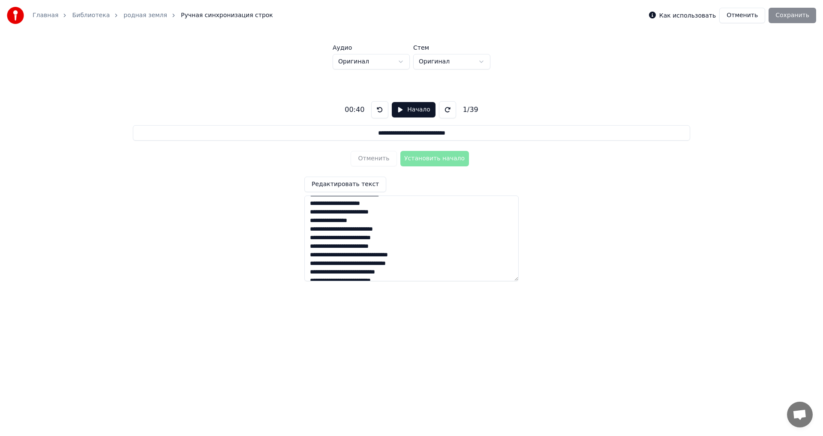
click at [336, 257] on textarea at bounding box center [411, 238] width 214 height 86
click at [331, 255] on textarea at bounding box center [411, 238] width 214 height 86
click at [381, 265] on textarea at bounding box center [411, 238] width 214 height 86
click at [378, 264] on textarea at bounding box center [411, 238] width 214 height 86
drag, startPoint x: 339, startPoint y: 274, endPoint x: 345, endPoint y: 269, distance: 8.6
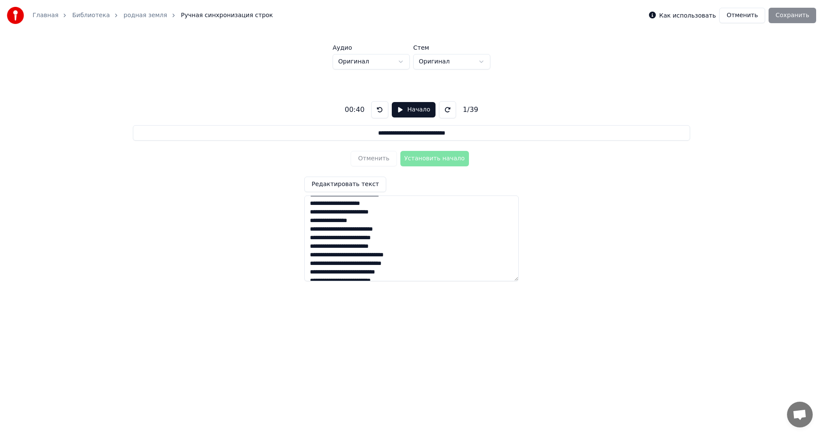
click at [339, 273] on textarea at bounding box center [411, 238] width 214 height 86
drag, startPoint x: 360, startPoint y: 272, endPoint x: 363, endPoint y: 267, distance: 5.6
click at [360, 270] on textarea at bounding box center [411, 238] width 214 height 86
click at [315, 229] on textarea at bounding box center [411, 238] width 214 height 86
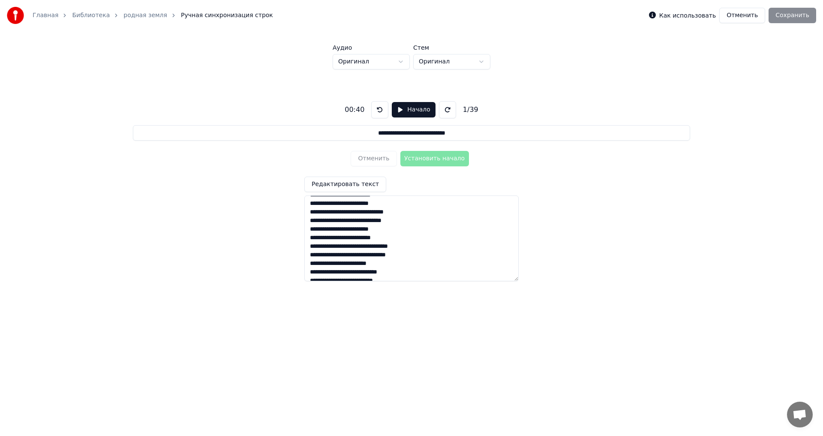
click at [341, 238] on textarea at bounding box center [411, 238] width 214 height 86
click at [334, 245] on textarea at bounding box center [411, 238] width 214 height 86
click at [333, 247] on textarea at bounding box center [411, 238] width 214 height 86
click at [331, 247] on textarea at bounding box center [411, 238] width 214 height 86
click at [381, 256] on textarea at bounding box center [411, 238] width 214 height 86
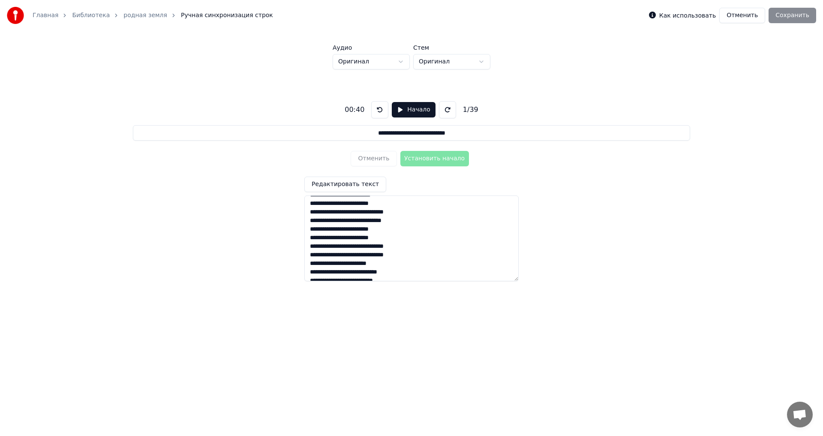
click at [376, 255] on textarea at bounding box center [411, 238] width 214 height 86
click at [340, 229] on textarea at bounding box center [411, 238] width 214 height 86
click at [358, 231] on textarea at bounding box center [411, 238] width 214 height 86
click at [357, 229] on textarea at bounding box center [411, 238] width 214 height 86
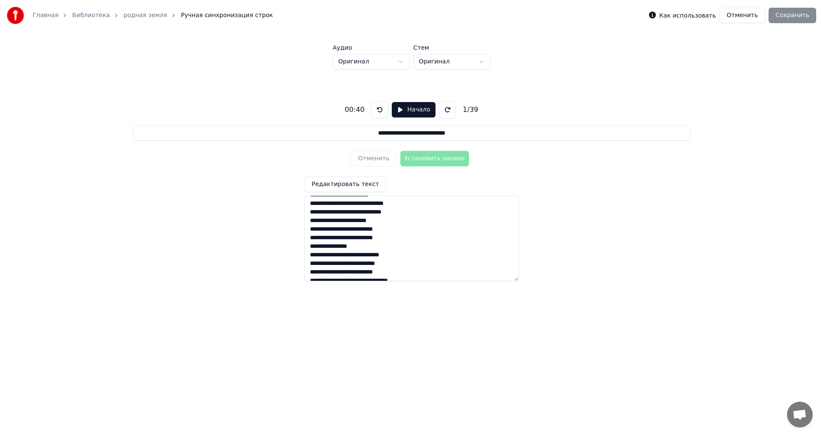
click at [378, 231] on textarea at bounding box center [411, 238] width 214 height 86
click at [381, 229] on textarea at bounding box center [411, 238] width 214 height 86
click at [358, 252] on textarea at bounding box center [411, 238] width 214 height 86
click at [361, 257] on textarea at bounding box center [411, 238] width 214 height 86
click at [379, 255] on textarea at bounding box center [411, 238] width 214 height 86
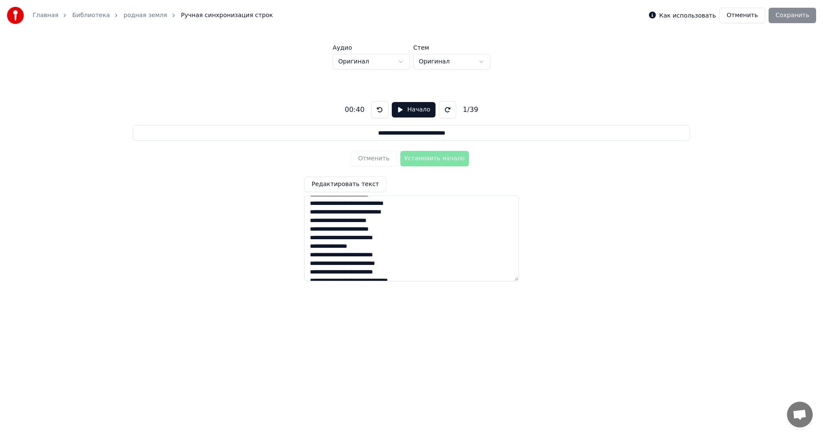
click at [384, 254] on textarea at bounding box center [411, 238] width 214 height 86
click at [315, 264] on textarea at bounding box center [411, 238] width 214 height 86
click at [359, 264] on textarea at bounding box center [411, 238] width 214 height 86
click at [337, 264] on textarea at bounding box center [411, 238] width 214 height 86
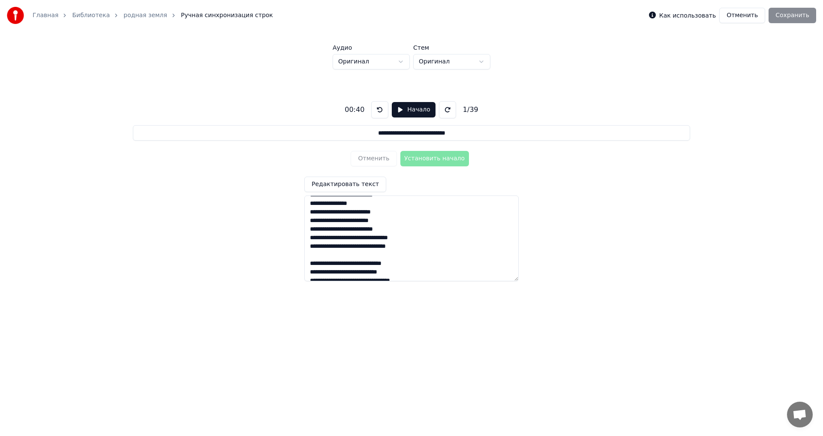
click at [341, 231] on textarea at bounding box center [411, 238] width 214 height 86
click at [332, 239] on textarea at bounding box center [411, 238] width 214 height 86
click at [335, 239] on textarea at bounding box center [411, 238] width 214 height 86
click at [381, 246] on textarea at bounding box center [411, 238] width 214 height 86
drag, startPoint x: 377, startPoint y: 247, endPoint x: 382, endPoint y: 243, distance: 6.5
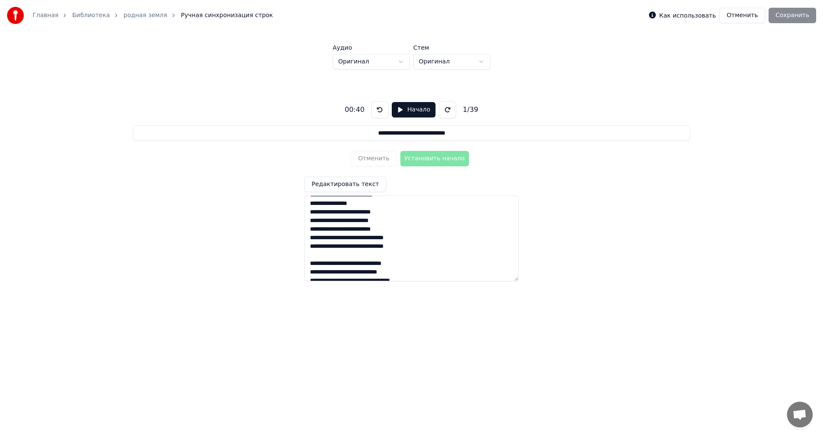
click at [376, 246] on textarea at bounding box center [411, 238] width 214 height 86
click at [336, 263] on textarea at bounding box center [411, 238] width 214 height 86
click at [342, 261] on textarea at bounding box center [411, 238] width 214 height 86
click at [340, 262] on textarea at bounding box center [411, 238] width 214 height 86
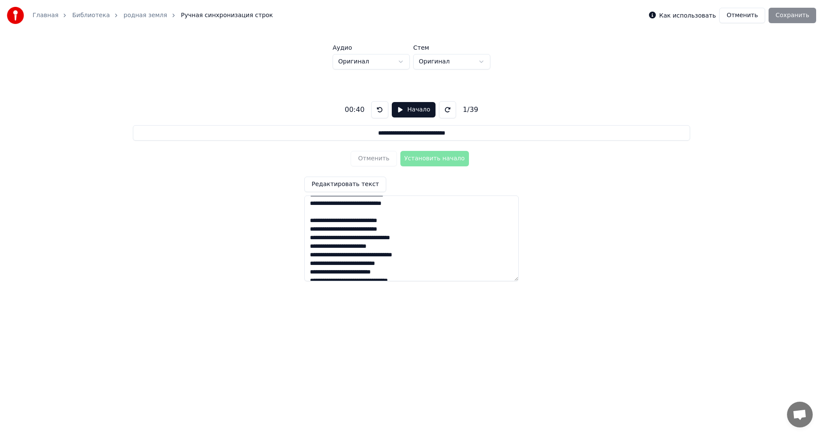
click at [336, 238] on textarea at bounding box center [411, 238] width 214 height 86
click at [341, 238] on textarea at bounding box center [411, 238] width 214 height 86
click at [315, 264] on textarea at bounding box center [411, 238] width 214 height 86
click at [336, 264] on textarea at bounding box center [411, 238] width 214 height 86
click at [358, 261] on textarea at bounding box center [411, 238] width 214 height 86
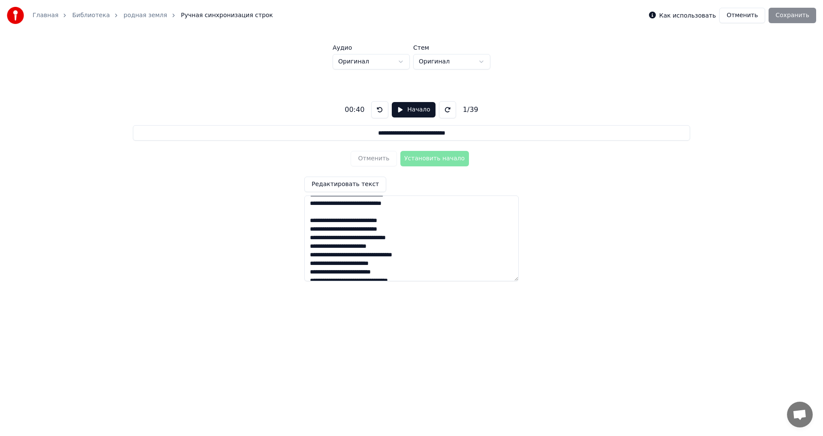
click at [342, 273] on textarea at bounding box center [411, 238] width 214 height 86
click at [340, 272] on textarea at bounding box center [411, 238] width 214 height 86
click at [336, 240] on textarea at bounding box center [411, 238] width 214 height 86
click at [333, 238] on textarea at bounding box center [411, 238] width 214 height 86
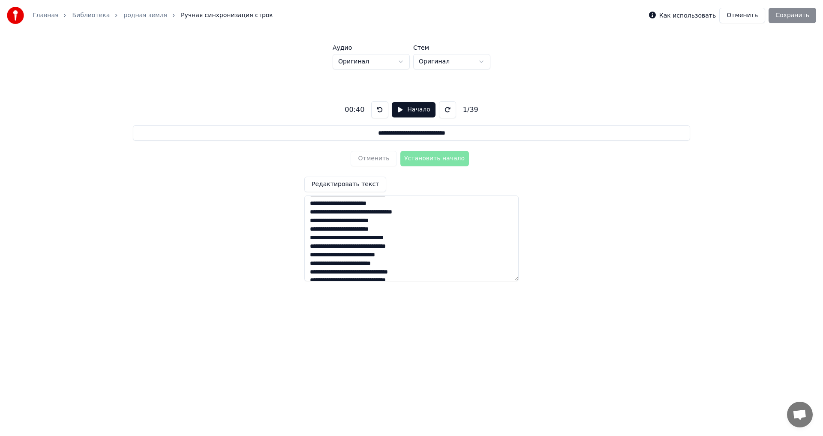
click at [377, 249] on textarea at bounding box center [411, 238] width 214 height 86
click at [380, 247] on textarea at bounding box center [411, 238] width 214 height 86
drag, startPoint x: 315, startPoint y: 255, endPoint x: 325, endPoint y: 253, distance: 9.5
click at [316, 255] on textarea at bounding box center [411, 238] width 214 height 86
click at [337, 255] on textarea at bounding box center [411, 238] width 214 height 86
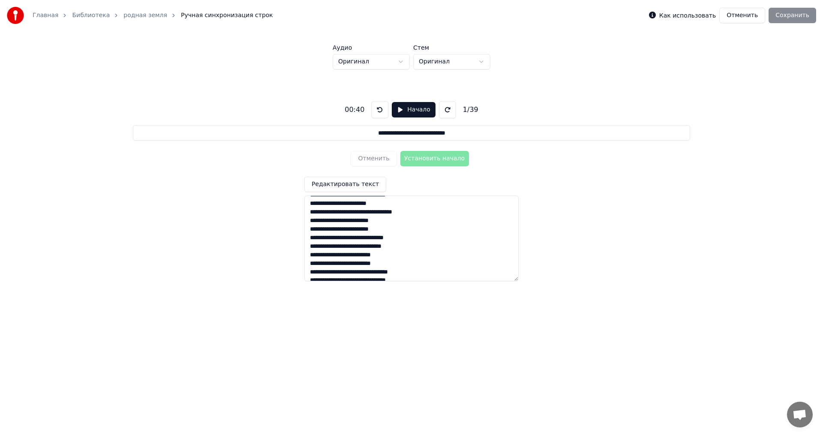
click at [359, 254] on textarea at bounding box center [411, 238] width 214 height 86
drag, startPoint x: 342, startPoint y: 266, endPoint x: 347, endPoint y: 261, distance: 6.7
click at [342, 266] on textarea at bounding box center [411, 238] width 214 height 86
click at [330, 271] on textarea at bounding box center [411, 238] width 214 height 86
click at [335, 274] on textarea at bounding box center [411, 238] width 214 height 86
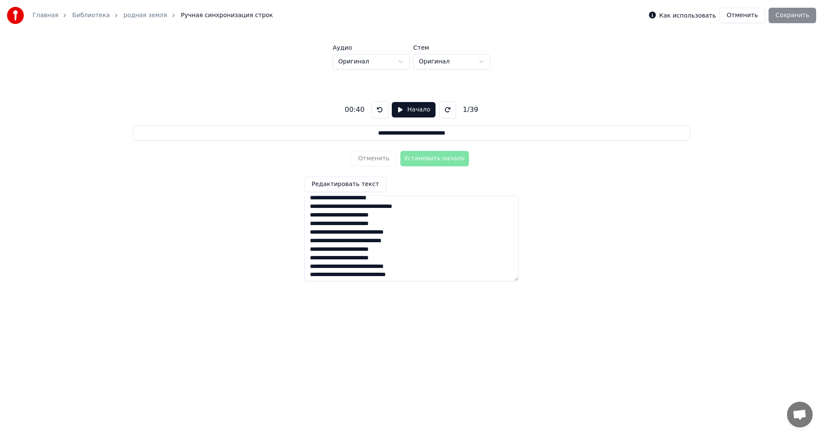
scroll to position [264, 0]
click at [376, 274] on textarea at bounding box center [411, 238] width 214 height 86
click at [381, 274] on textarea at bounding box center [411, 238] width 214 height 86
type textarea "**********"
click at [793, 12] on div "Как использовать Отменить Сохранить" at bounding box center [732, 15] width 167 height 15
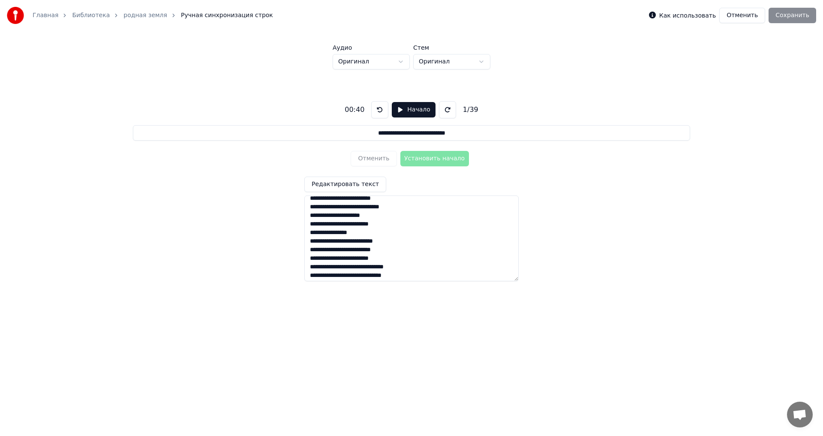
scroll to position [0, 0]
click at [396, 109] on button "Начало" at bounding box center [413, 109] width 43 height 15
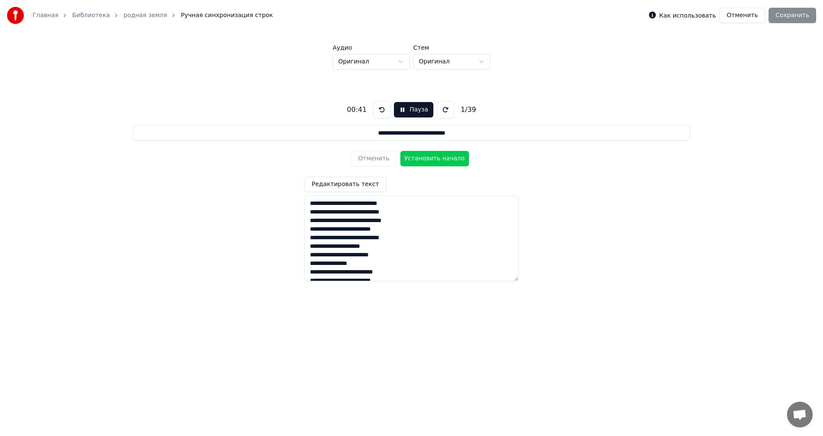
click at [398, 111] on button "Пауза" at bounding box center [413, 109] width 39 height 15
click at [378, 110] on button at bounding box center [379, 109] width 17 height 17
click at [395, 105] on button "Начало" at bounding box center [413, 109] width 43 height 15
click at [398, 109] on button "Пауза" at bounding box center [413, 109] width 39 height 15
click at [794, 17] on div "Как использовать Отменить Сохранить" at bounding box center [732, 15] width 167 height 15
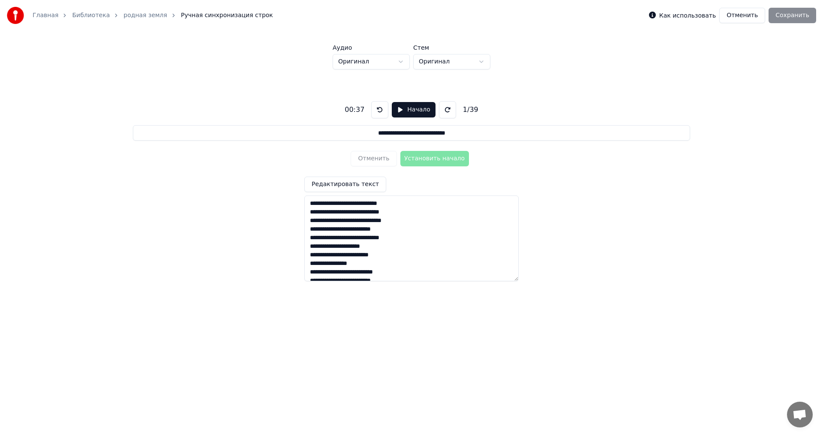
click at [678, 15] on label "Как использовать" at bounding box center [687, 15] width 57 height 6
click at [378, 110] on button at bounding box center [379, 109] width 17 height 17
click at [378, 107] on button at bounding box center [379, 109] width 17 height 17
click at [395, 108] on button "Начало" at bounding box center [413, 109] width 43 height 15
click at [429, 159] on button "Установить начало" at bounding box center [434, 158] width 69 height 15
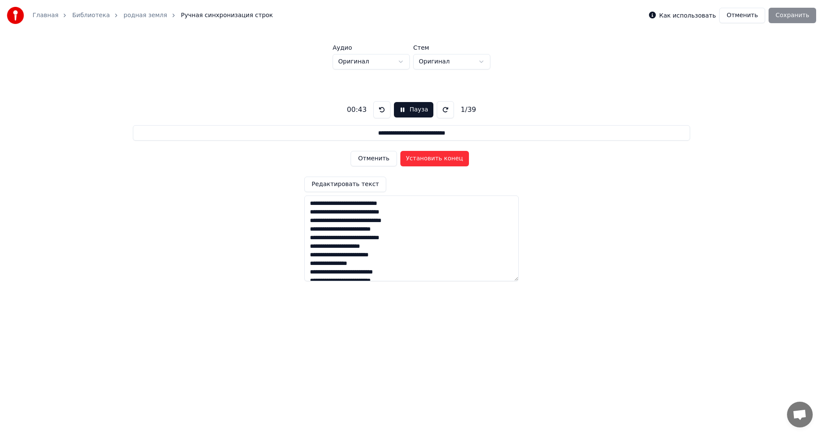
click at [402, 109] on button "Пауза" at bounding box center [413, 109] width 39 height 15
click at [746, 15] on button "Отменить" at bounding box center [742, 15] width 46 height 15
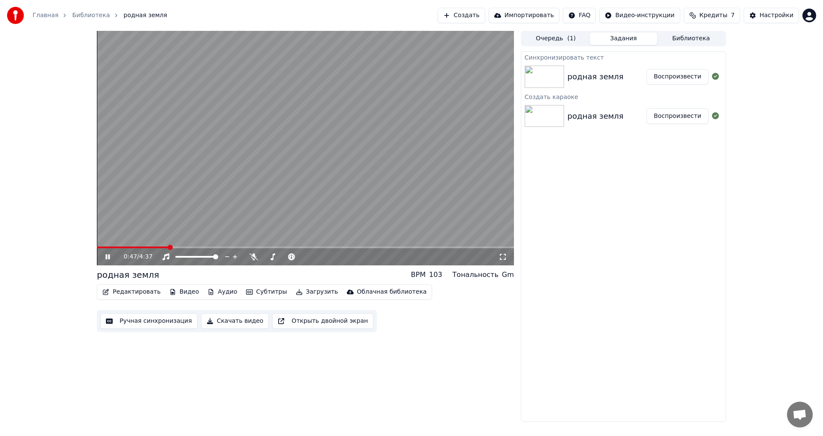
click at [107, 255] on icon at bounding box center [107, 256] width 4 height 5
click at [134, 294] on button "Редактировать" at bounding box center [131, 292] width 65 height 12
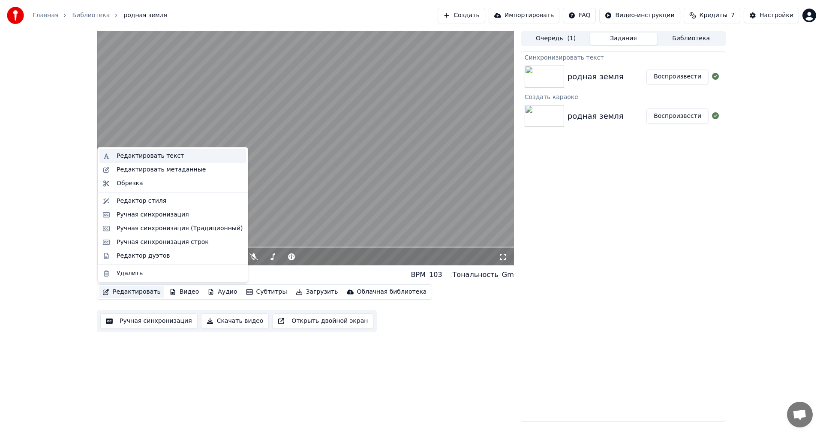
click at [150, 155] on div "Редактировать текст" at bounding box center [150, 156] width 67 height 9
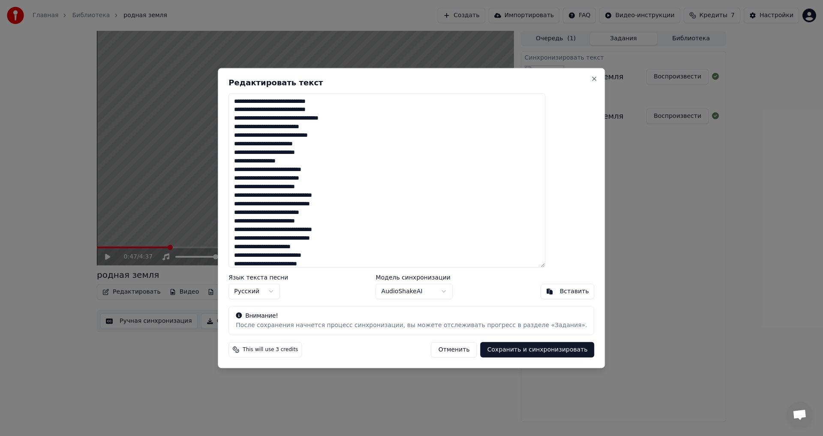
click at [312, 101] on textarea at bounding box center [386, 180] width 317 height 174
click at [306, 103] on textarea at bounding box center [386, 180] width 317 height 174
click at [319, 118] on textarea at bounding box center [386, 180] width 317 height 174
click at [305, 118] on textarea at bounding box center [386, 180] width 317 height 174
click at [321, 119] on textarea at bounding box center [386, 180] width 317 height 174
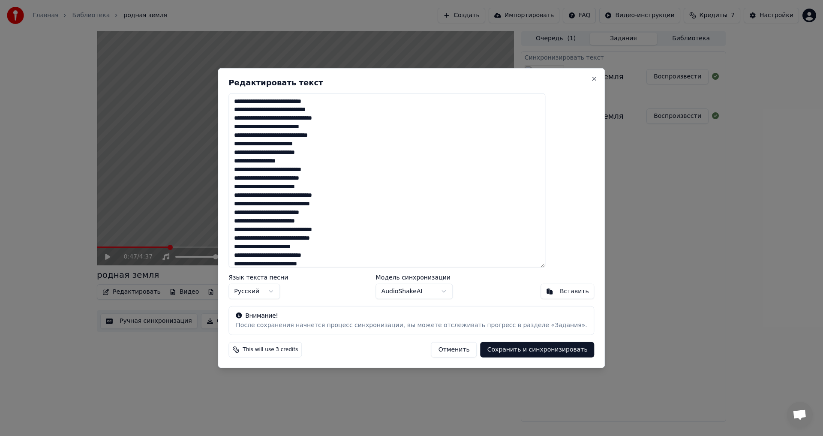
click at [326, 118] on textarea at bounding box center [386, 180] width 317 height 174
click at [338, 120] on textarea at bounding box center [386, 180] width 317 height 174
click at [341, 120] on textarea at bounding box center [386, 180] width 317 height 174
drag, startPoint x: 298, startPoint y: 128, endPoint x: 309, endPoint y: 125, distance: 11.1
click at [300, 126] on textarea at bounding box center [386, 180] width 317 height 174
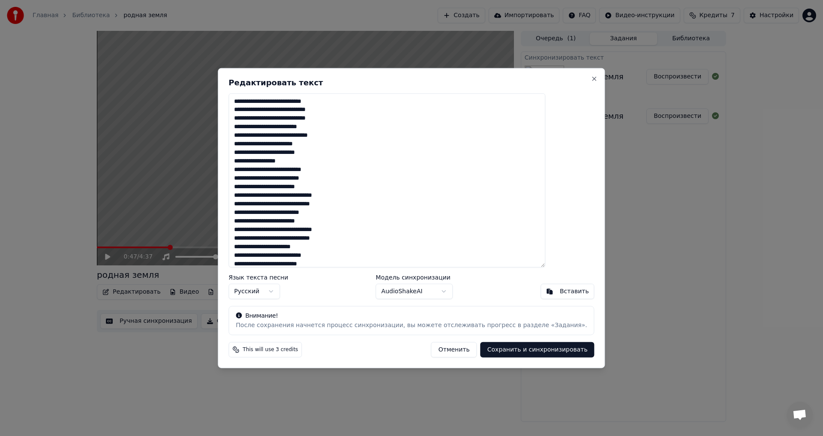
click at [302, 128] on textarea at bounding box center [386, 180] width 317 height 174
click at [348, 138] on textarea at bounding box center [386, 180] width 317 height 174
click at [342, 138] on textarea at bounding box center [386, 180] width 317 height 174
click at [292, 146] on textarea at bounding box center [386, 180] width 317 height 174
click at [297, 144] on textarea at bounding box center [386, 180] width 317 height 174
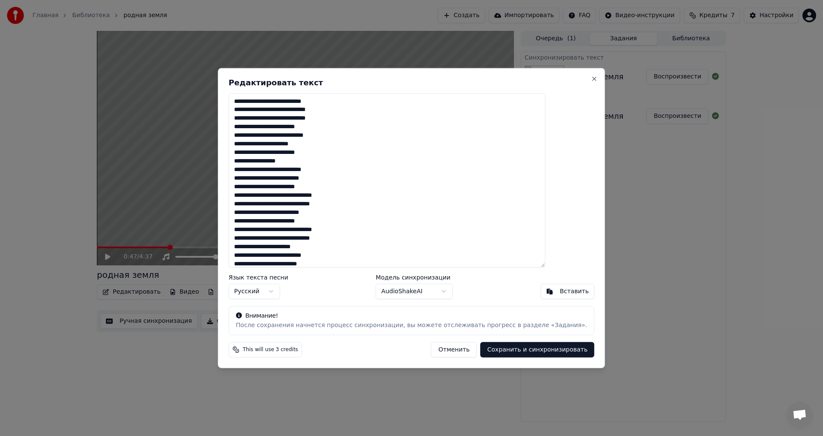
click at [328, 144] on textarea at bounding box center [386, 180] width 317 height 174
click at [324, 144] on textarea at bounding box center [386, 180] width 317 height 174
click at [296, 154] on textarea at bounding box center [386, 180] width 317 height 174
click at [291, 153] on textarea at bounding box center [386, 180] width 317 height 174
click at [308, 162] on textarea at bounding box center [386, 180] width 317 height 174
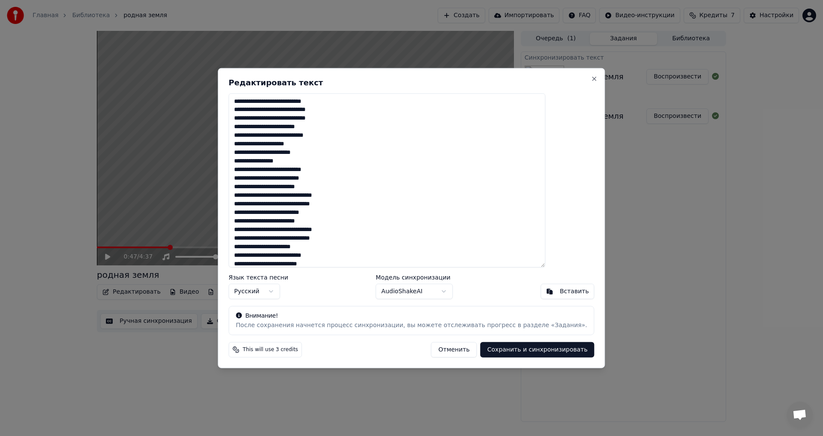
click at [302, 161] on textarea at bounding box center [386, 180] width 317 height 174
drag, startPoint x: 342, startPoint y: 170, endPoint x: 354, endPoint y: 166, distance: 11.8
click at [344, 169] on textarea at bounding box center [386, 180] width 317 height 174
click at [347, 168] on textarea at bounding box center [386, 180] width 317 height 174
click at [311, 178] on textarea at bounding box center [386, 180] width 317 height 174
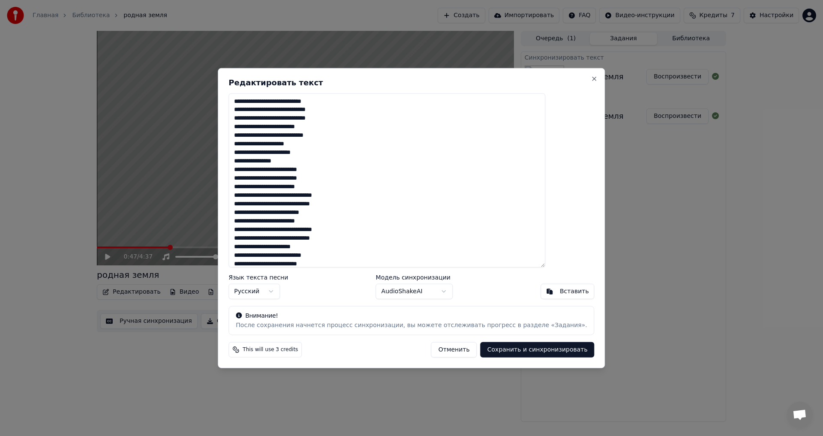
click at [288, 179] on textarea at bounding box center [386, 180] width 317 height 174
drag, startPoint x: 265, startPoint y: 180, endPoint x: 277, endPoint y: 175, distance: 13.4
click at [266, 179] on textarea at bounding box center [386, 180] width 317 height 174
click at [264, 177] on textarea at bounding box center [386, 180] width 317 height 174
click at [265, 177] on textarea at bounding box center [386, 180] width 317 height 174
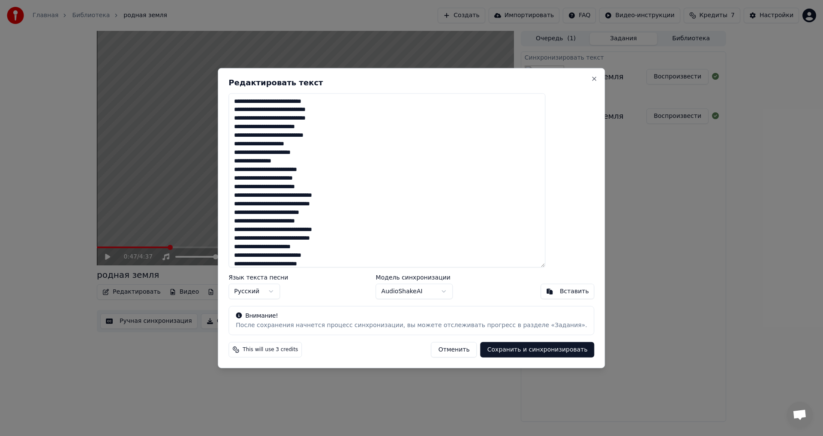
click at [269, 110] on textarea at bounding box center [386, 180] width 317 height 174
click at [265, 110] on textarea at bounding box center [386, 180] width 317 height 174
drag, startPoint x: 269, startPoint y: 145, endPoint x: 289, endPoint y: 138, distance: 21.2
click at [270, 144] on textarea at bounding box center [386, 180] width 317 height 174
drag, startPoint x: 266, startPoint y: 143, endPoint x: 286, endPoint y: 135, distance: 22.1
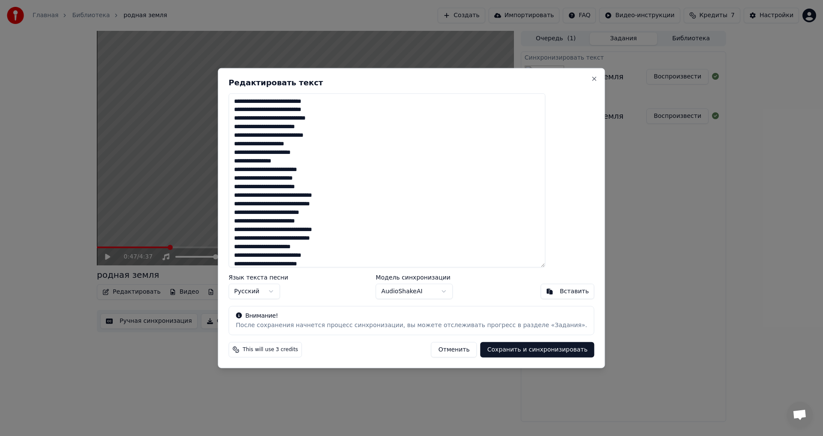
click at [267, 142] on textarea at bounding box center [386, 180] width 317 height 174
click at [289, 185] on textarea at bounding box center [386, 180] width 317 height 174
click at [281, 196] on textarea at bounding box center [386, 180] width 317 height 174
click at [283, 195] on textarea at bounding box center [386, 180] width 317 height 174
click at [325, 205] on textarea at bounding box center [386, 180] width 317 height 174
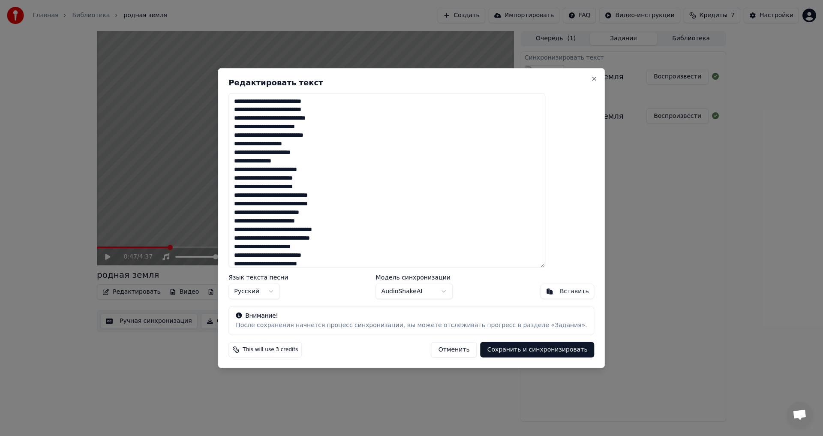
click at [327, 205] on textarea at bounding box center [386, 180] width 317 height 174
drag, startPoint x: 263, startPoint y: 213, endPoint x: 269, endPoint y: 209, distance: 7.1
click at [267, 210] on textarea at bounding box center [386, 180] width 317 height 174
click at [307, 211] on textarea at bounding box center [386, 180] width 317 height 174
click at [285, 214] on textarea at bounding box center [386, 180] width 317 height 174
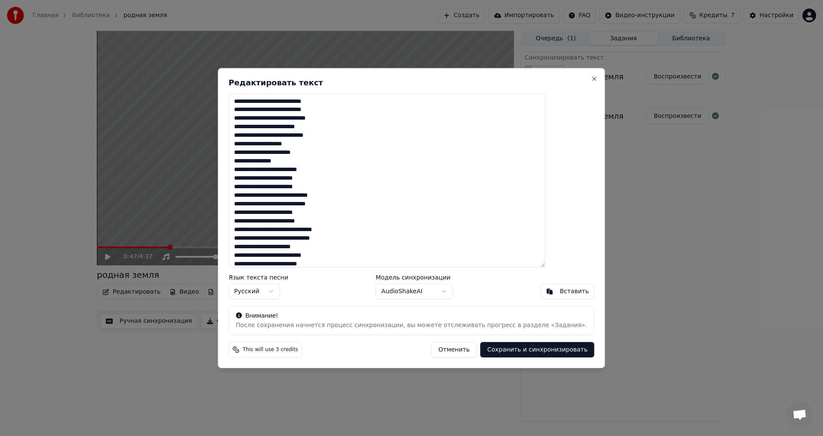
click at [291, 222] on textarea at bounding box center [386, 180] width 317 height 174
click at [282, 230] on textarea at bounding box center [386, 180] width 317 height 174
click at [282, 231] on textarea at bounding box center [386, 180] width 317 height 174
click at [325, 239] on textarea at bounding box center [386, 180] width 317 height 174
click at [328, 240] on textarea at bounding box center [386, 180] width 317 height 174
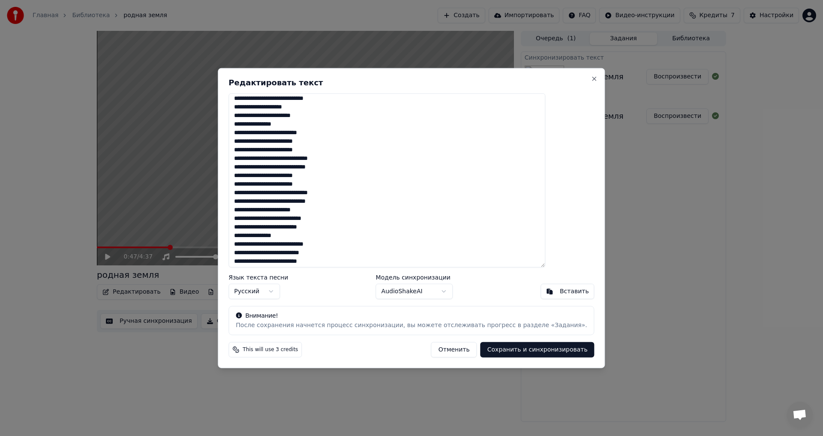
scroll to position [43, 0]
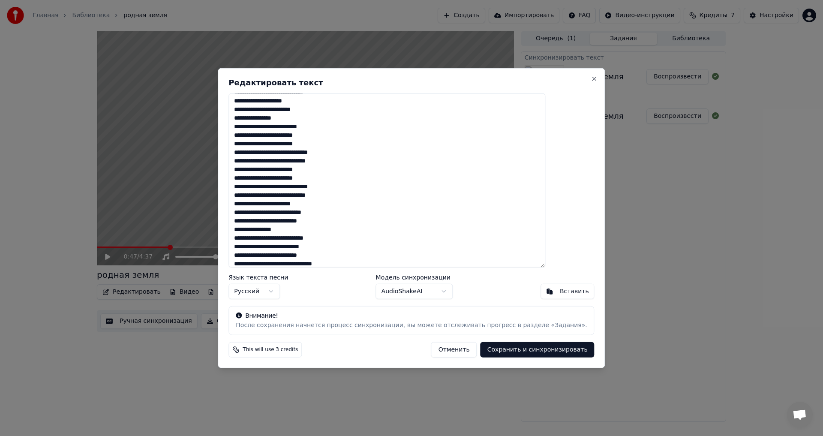
click at [290, 215] on textarea at bounding box center [386, 180] width 317 height 174
click at [307, 211] on textarea at bounding box center [386, 180] width 317 height 174
drag, startPoint x: 305, startPoint y: 214, endPoint x: 309, endPoint y: 210, distance: 5.5
click at [306, 214] on textarea at bounding box center [386, 180] width 317 height 174
drag, startPoint x: 300, startPoint y: 213, endPoint x: 303, endPoint y: 210, distance: 4.6
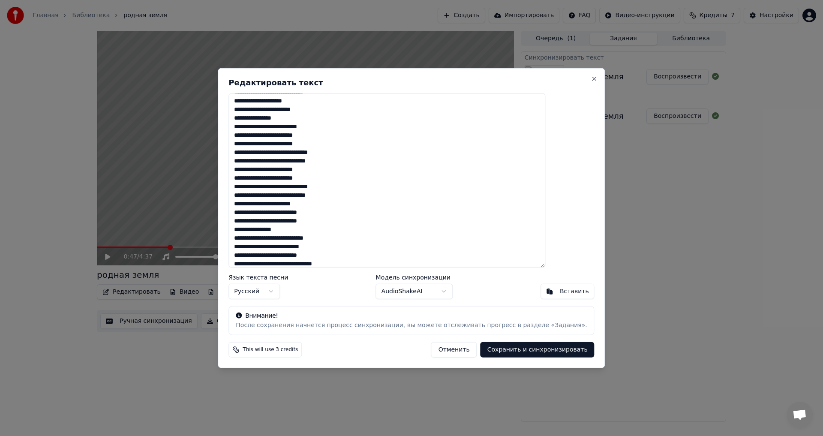
click at [301, 212] on textarea at bounding box center [386, 180] width 317 height 174
click at [325, 211] on textarea at bounding box center [386, 180] width 317 height 174
click at [329, 213] on textarea at bounding box center [386, 180] width 317 height 174
click at [306, 238] on textarea at bounding box center [386, 180] width 317 height 174
click at [310, 237] on textarea at bounding box center [386, 180] width 317 height 174
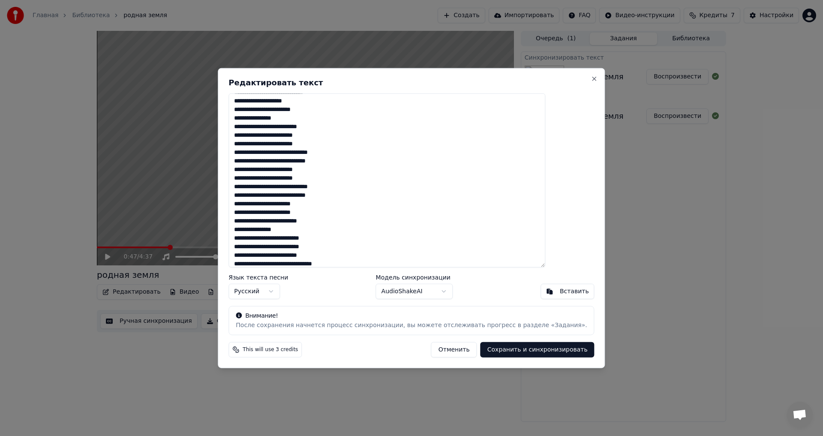
click at [333, 238] on textarea at bounding box center [386, 180] width 317 height 174
click at [328, 238] on textarea at bounding box center [386, 180] width 317 height 174
click at [264, 247] on textarea at bounding box center [386, 180] width 317 height 174
click at [284, 248] on textarea at bounding box center [386, 180] width 317 height 174
click at [306, 247] on textarea at bounding box center [386, 180] width 317 height 174
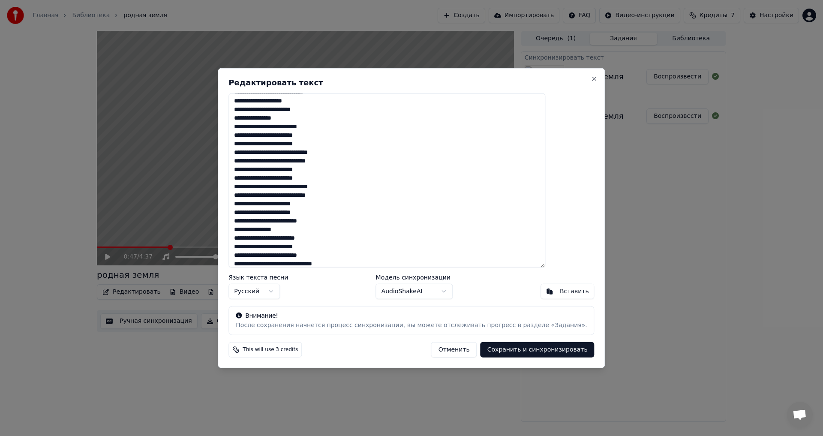
click at [291, 254] on textarea at bounding box center [386, 180] width 317 height 174
click at [290, 255] on textarea at bounding box center [386, 180] width 317 height 174
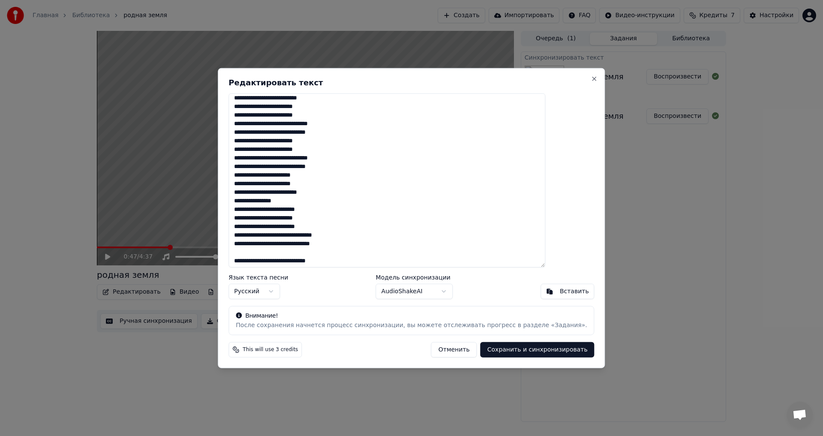
scroll to position [86, 0]
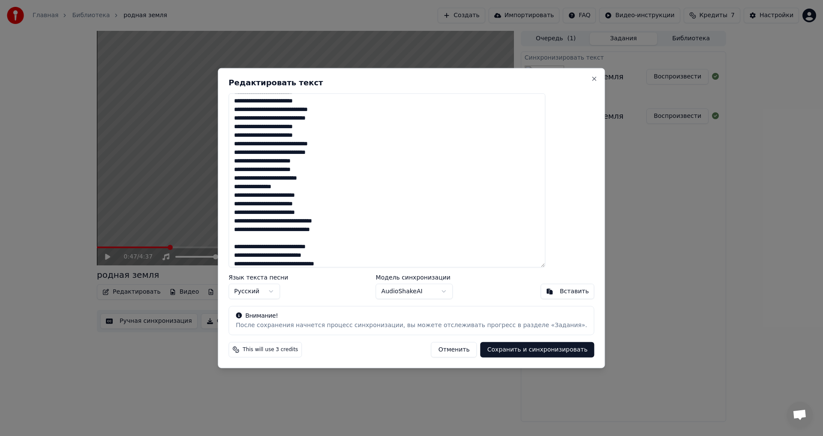
click at [285, 222] on textarea at bounding box center [386, 180] width 317 height 174
click at [282, 221] on textarea at bounding box center [386, 180] width 317 height 174
click at [280, 221] on textarea at bounding box center [386, 180] width 317 height 174
drag, startPoint x: 330, startPoint y: 233, endPoint x: 334, endPoint y: 228, distance: 6.7
click at [330, 232] on textarea at bounding box center [386, 180] width 317 height 174
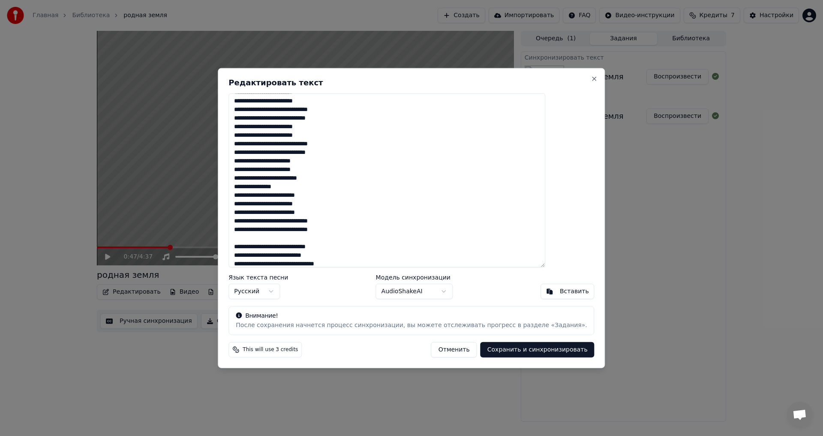
click at [325, 229] on textarea at bounding box center [386, 180] width 317 height 174
click at [285, 246] on textarea at bounding box center [386, 180] width 317 height 174
click at [288, 247] on textarea at bounding box center [386, 180] width 317 height 174
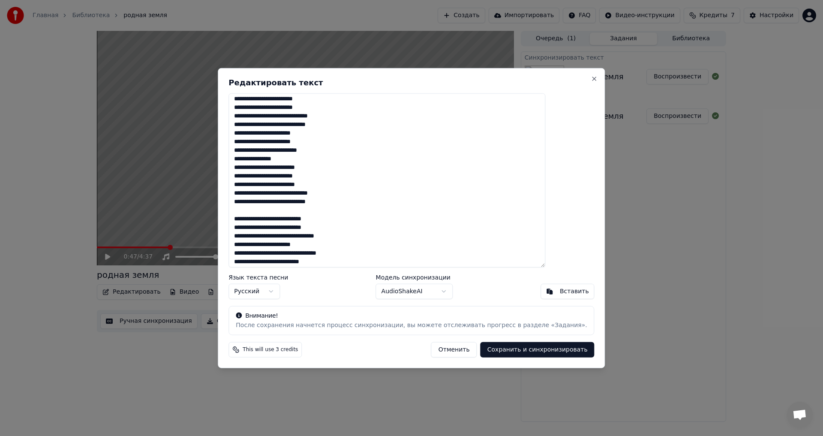
scroll to position [129, 0]
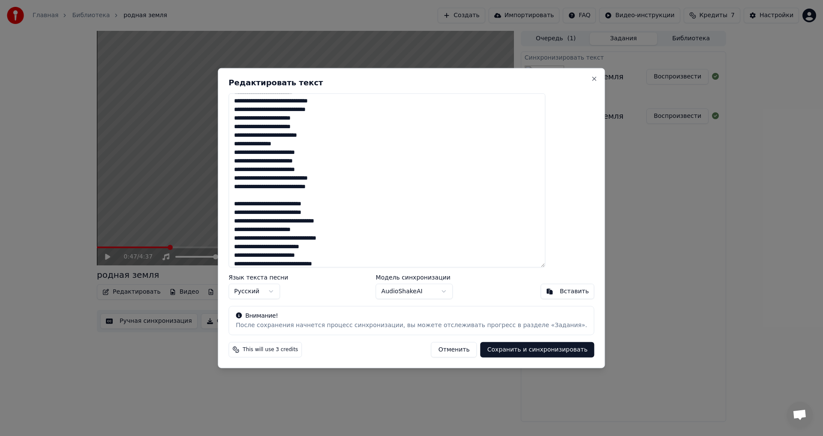
click at [285, 222] on textarea at bounding box center [386, 180] width 317 height 174
click at [288, 222] on textarea at bounding box center [386, 180] width 317 height 174
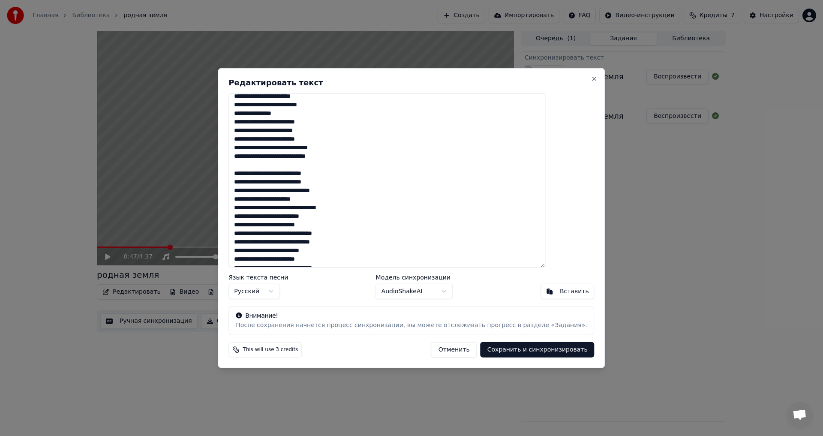
scroll to position [171, 0]
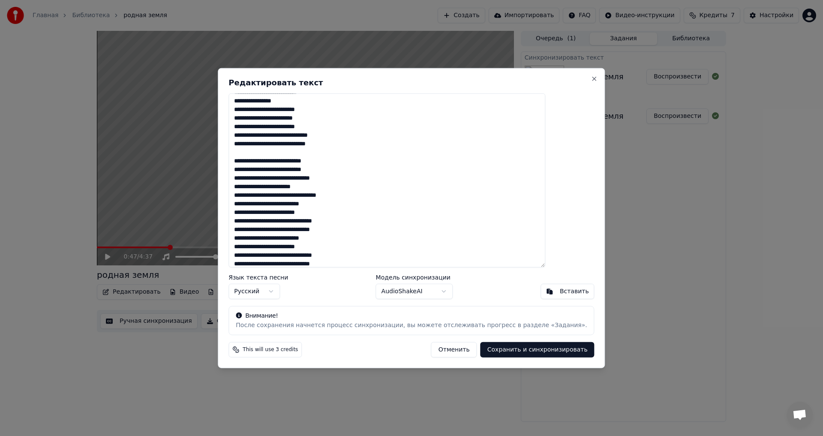
click at [264, 205] on textarea at bounding box center [386, 180] width 317 height 174
click at [286, 206] on textarea at bounding box center [386, 180] width 317 height 174
click at [306, 204] on textarea at bounding box center [386, 180] width 317 height 174
click at [290, 213] on textarea at bounding box center [386, 180] width 317 height 174
click at [279, 221] on textarea at bounding box center [386, 180] width 317 height 174
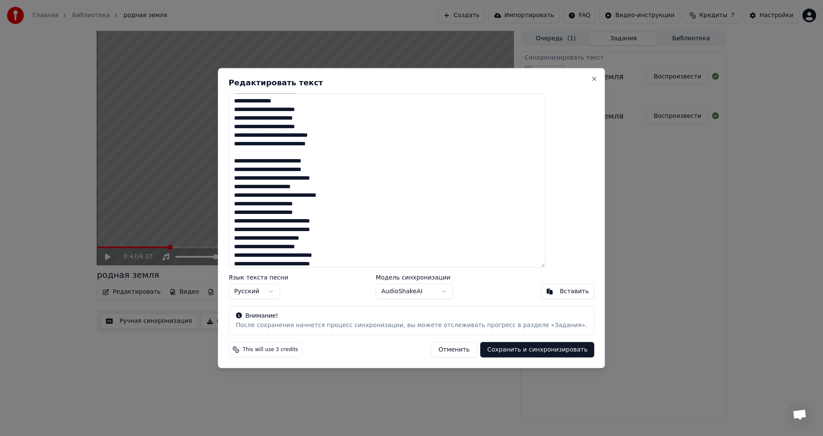
click at [285, 222] on textarea at bounding box center [386, 180] width 317 height 174
click at [283, 222] on textarea at bounding box center [386, 180] width 317 height 174
click at [324, 228] on textarea at bounding box center [386, 180] width 317 height 174
click at [326, 230] on textarea at bounding box center [386, 180] width 317 height 174
click at [324, 231] on textarea at bounding box center [386, 180] width 317 height 174
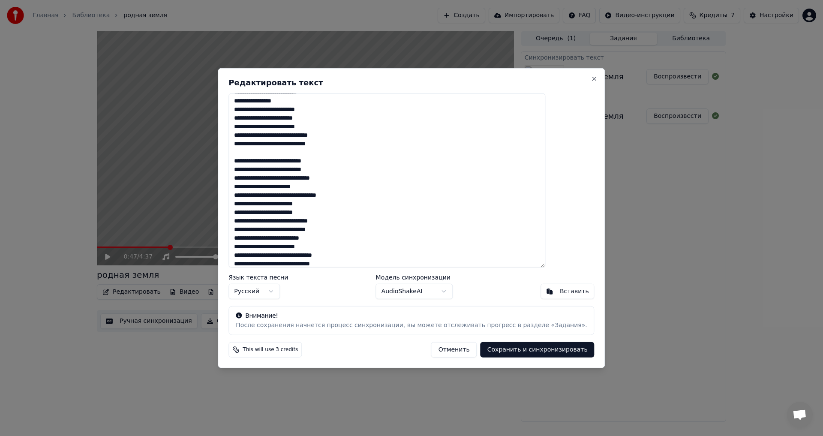
click at [263, 238] on textarea at bounding box center [386, 180] width 317 height 174
click at [284, 240] on textarea at bounding box center [386, 180] width 317 height 174
click at [309, 238] on textarea at bounding box center [386, 180] width 317 height 174
click at [306, 240] on textarea at bounding box center [386, 180] width 317 height 174
click at [290, 246] on textarea at bounding box center [386, 180] width 317 height 174
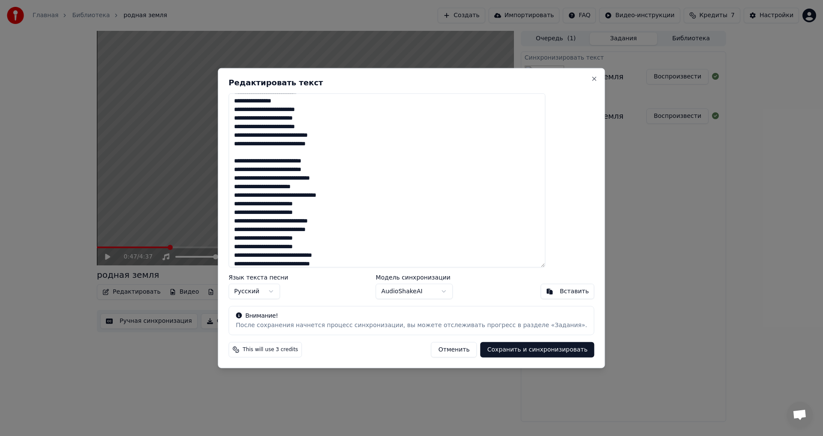
click at [285, 256] on textarea at bounding box center [386, 180] width 317 height 174
click at [279, 255] on textarea at bounding box center [386, 180] width 317 height 174
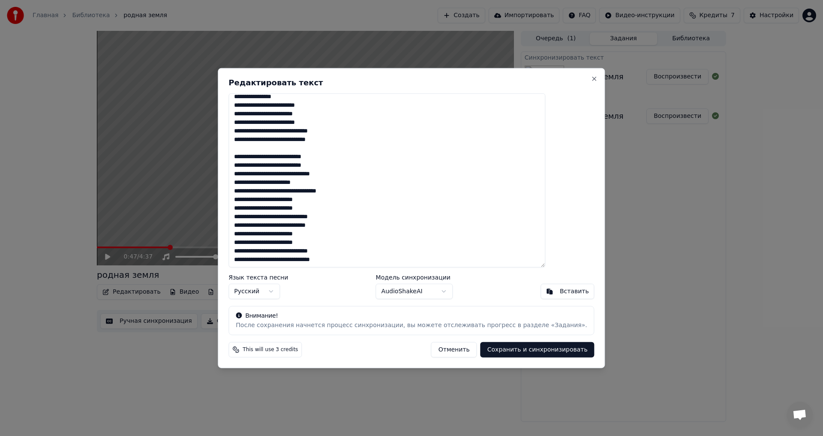
click at [330, 259] on textarea at bounding box center [386, 180] width 317 height 174
click at [325, 260] on textarea at bounding box center [386, 180] width 317 height 174
type textarea "**********"
click at [508, 351] on button "Сохранить и синхронизировать" at bounding box center [537, 349] width 114 height 15
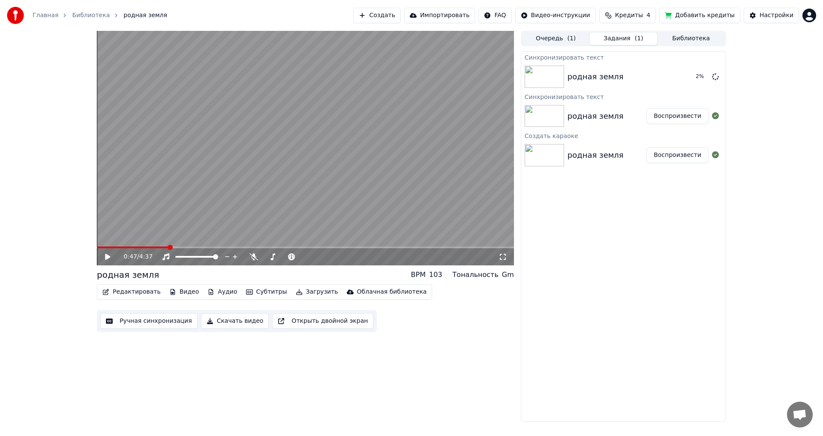
click at [109, 244] on video at bounding box center [305, 148] width 417 height 234
click at [105, 242] on video at bounding box center [305, 148] width 417 height 234
click at [104, 246] on video at bounding box center [305, 148] width 417 height 234
click at [132, 246] on span at bounding box center [133, 247] width 5 height 5
click at [132, 246] on span at bounding box center [134, 247] width 5 height 5
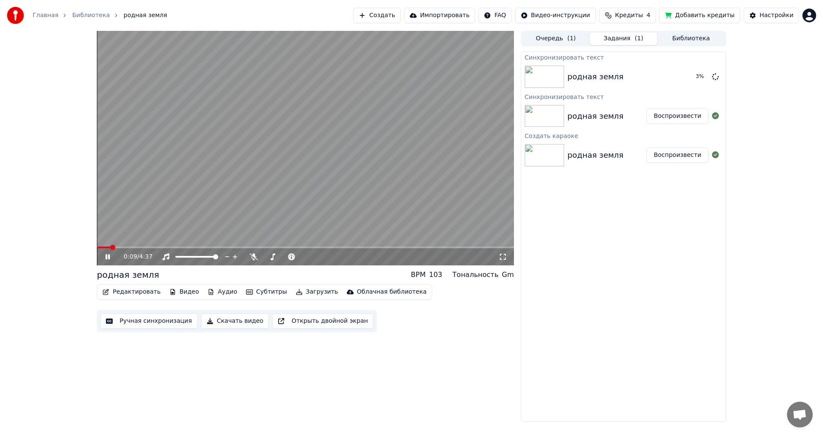
click at [110, 246] on span at bounding box center [112, 247] width 5 height 5
click at [107, 256] on icon at bounding box center [107, 256] width 4 height 5
click at [106, 258] on icon at bounding box center [107, 256] width 4 height 5
click at [106, 255] on icon at bounding box center [107, 257] width 5 height 6
click at [109, 253] on div "0:43 / 4:37" at bounding box center [305, 256] width 410 height 9
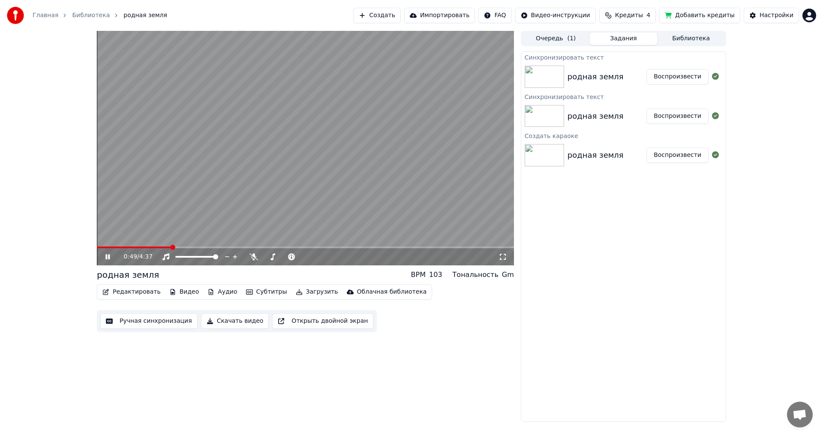
click at [108, 256] on icon at bounding box center [114, 256] width 20 height 7
click at [124, 291] on button "Редактировать" at bounding box center [131, 292] width 65 height 12
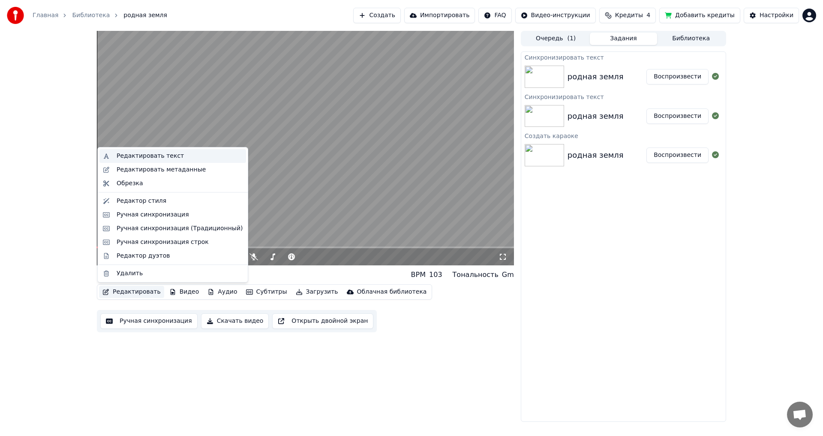
click at [162, 159] on div "Редактировать текст" at bounding box center [150, 156] width 67 height 9
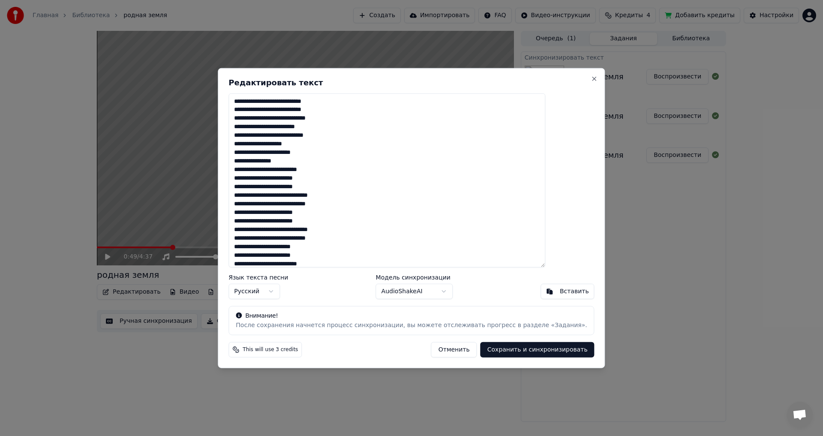
click at [304, 101] on textarea at bounding box center [386, 180] width 317 height 174
click at [309, 110] on textarea at bounding box center [386, 180] width 317 height 174
click at [300, 117] on textarea at bounding box center [386, 180] width 317 height 174
click at [321, 120] on textarea at bounding box center [386, 180] width 317 height 174
type textarea "**********"
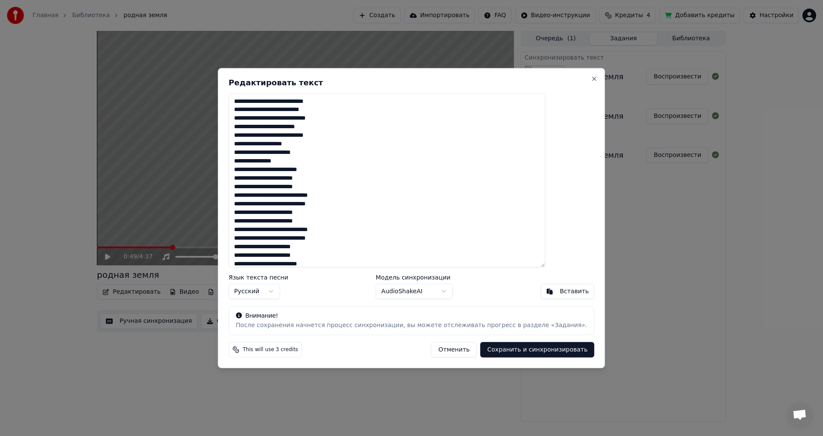
click at [502, 350] on button "Сохранить и синхронизировать" at bounding box center [537, 349] width 114 height 15
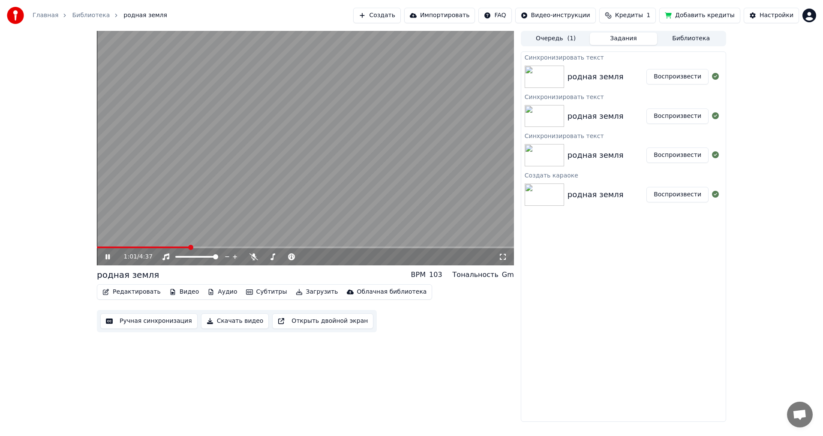
click at [105, 256] on icon at bounding box center [114, 256] width 20 height 7
click at [97, 247] on span at bounding box center [99, 247] width 5 height 5
click at [124, 291] on button "Редактировать" at bounding box center [131, 292] width 65 height 12
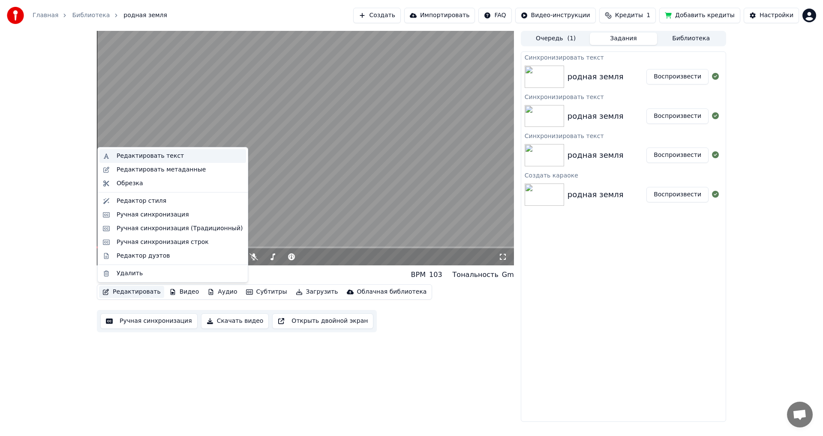
click at [161, 154] on div "Редактировать текст" at bounding box center [150, 156] width 67 height 9
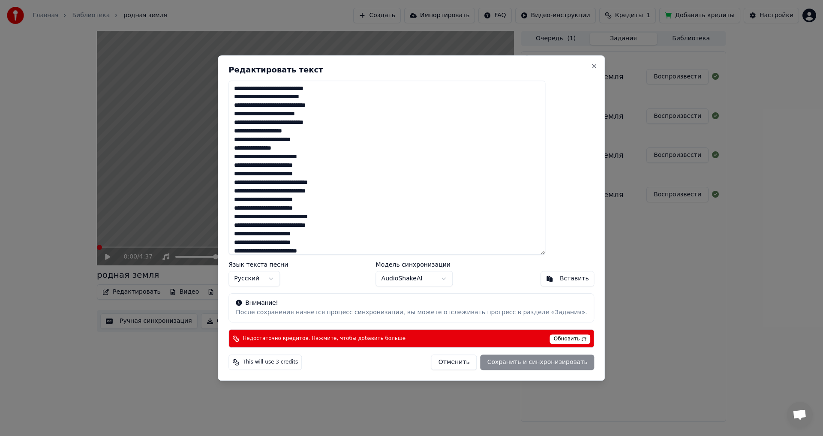
click at [258, 132] on textarea at bounding box center [386, 168] width 317 height 174
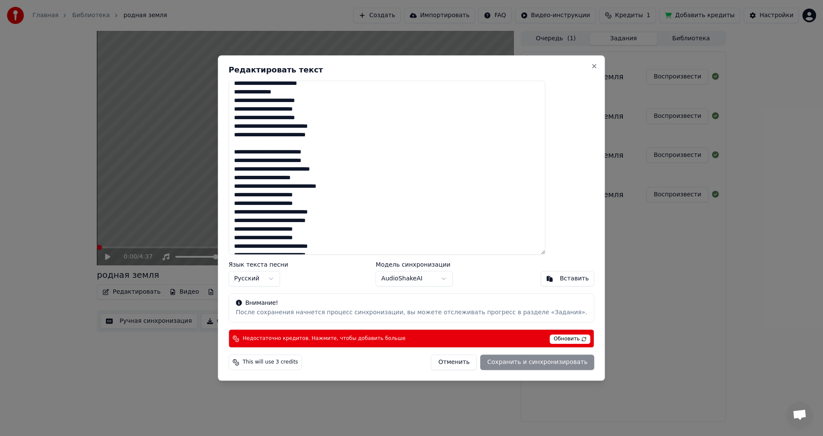
scroll to position [171, 0]
click at [262, 144] on textarea at bounding box center [386, 168] width 317 height 174
click at [265, 140] on textarea at bounding box center [386, 168] width 317 height 174
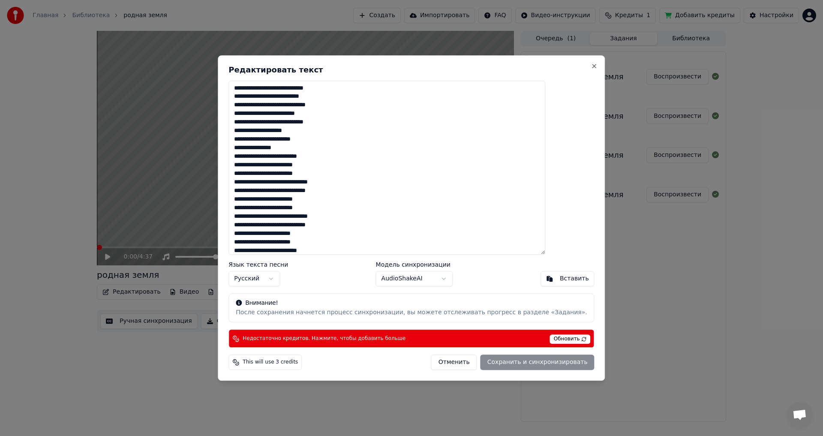
scroll to position [0, 0]
click at [551, 336] on span "Обновить" at bounding box center [570, 338] width 41 height 9
click at [500, 365] on div "Отменить Сохранить и синхронизировать" at bounding box center [512, 361] width 163 height 15
click at [558, 338] on span "Обновить" at bounding box center [570, 338] width 41 height 9
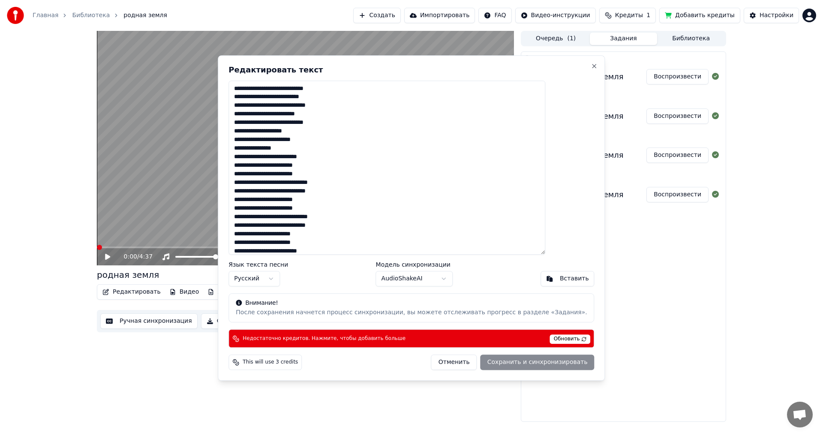
type textarea "**********"
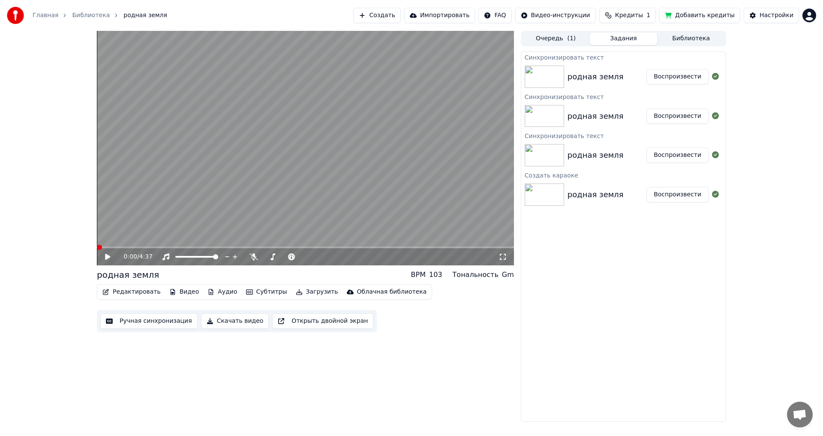
click at [635, 15] on span "Кредиты" at bounding box center [629, 15] width 28 height 9
click at [647, 78] on button "Обновить" at bounding box center [639, 79] width 52 height 15
click at [772, 67] on div "0:00 / 4:37 родная земля BPM 103 Тональность Gm Редактировать Видео Аудио Субти…" at bounding box center [411, 226] width 823 height 391
click at [105, 255] on icon at bounding box center [114, 256] width 20 height 7
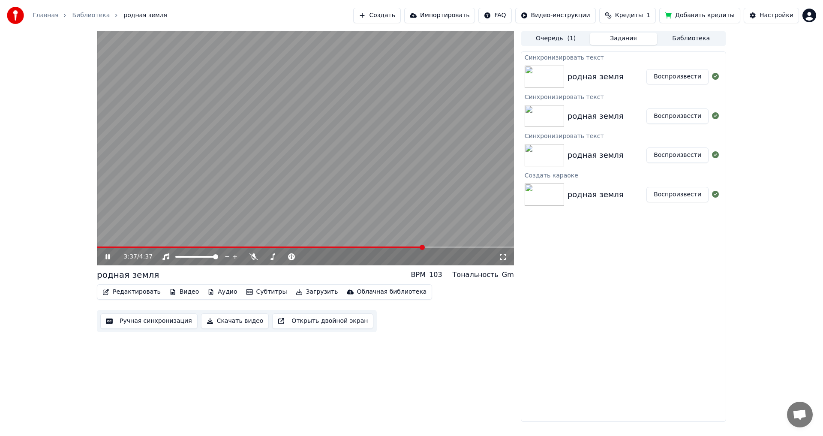
click at [108, 254] on icon at bounding box center [114, 256] width 20 height 7
click at [643, 13] on span "Кредиты" at bounding box center [629, 15] width 28 height 9
click at [699, 13] on button "Добавить кредиты" at bounding box center [699, 15] width 81 height 15
click at [134, 294] on button "Редактировать" at bounding box center [131, 292] width 65 height 12
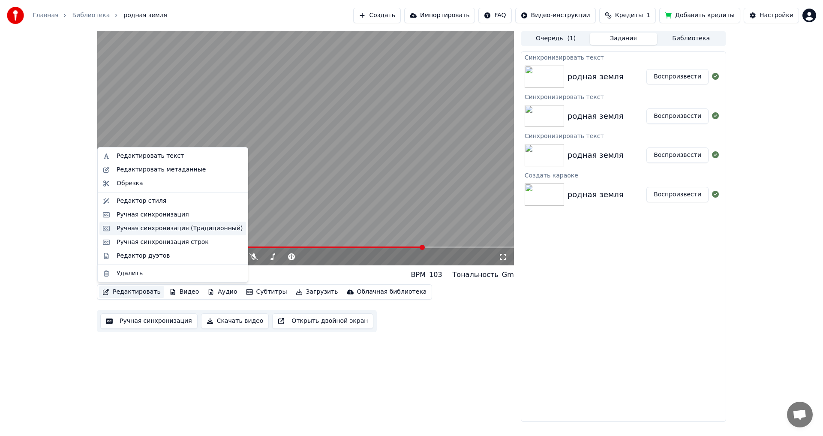
click at [171, 228] on div "Ручная синхронизация (Традиционный)" at bounding box center [180, 228] width 126 height 9
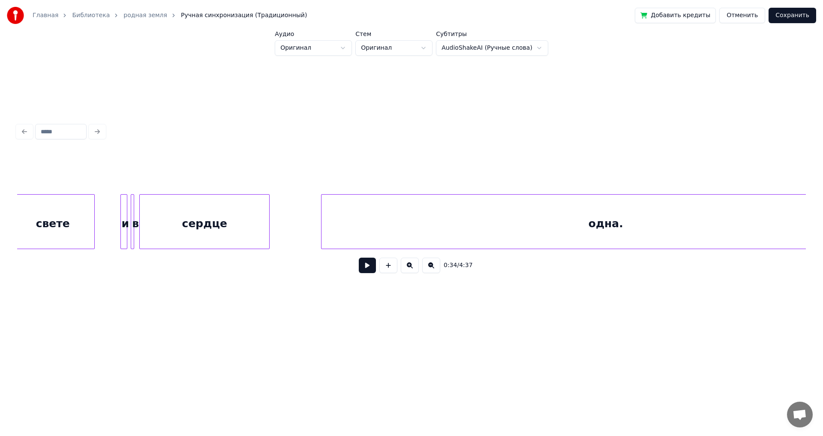
scroll to position [0, 18043]
click at [577, 222] on div "одна." at bounding box center [596, 224] width 568 height 58
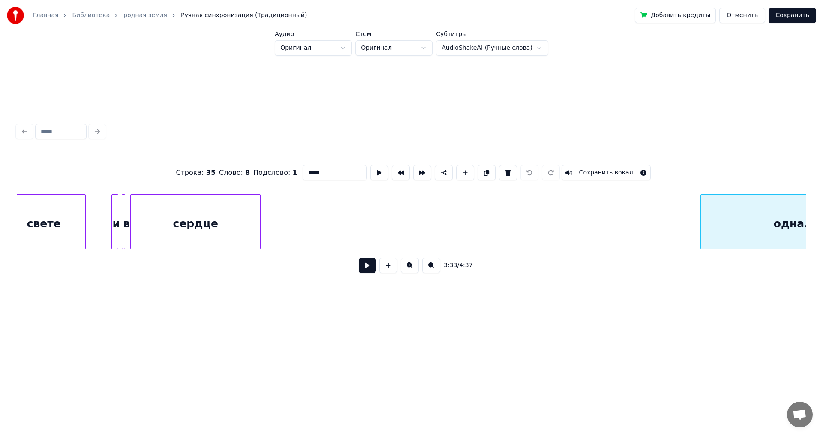
click at [701, 225] on div at bounding box center [702, 222] width 3 height 54
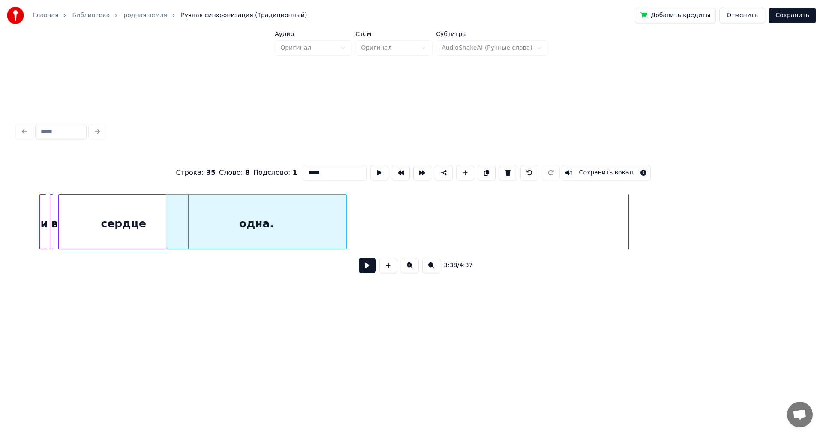
click at [302, 221] on div "одна." at bounding box center [256, 224] width 180 height 58
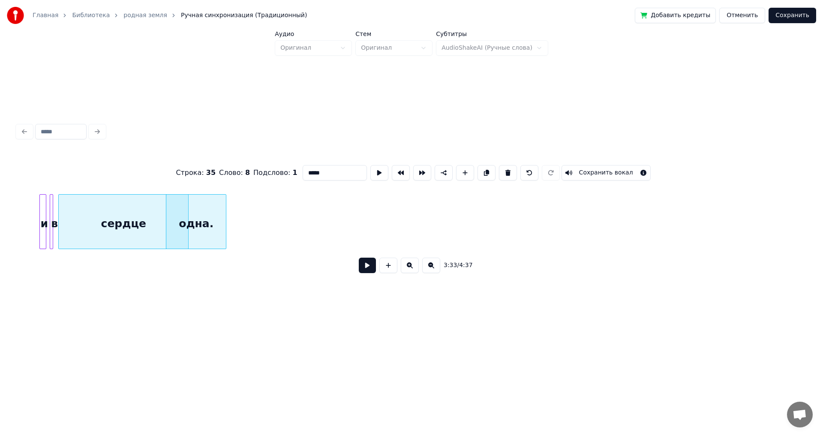
click at [225, 216] on div at bounding box center [224, 222] width 3 height 54
click at [183, 216] on div "одна." at bounding box center [171, 224] width 60 height 58
click at [210, 214] on div "одна." at bounding box center [204, 224] width 60 height 58
click at [174, 213] on div "одна." at bounding box center [204, 221] width 60 height 55
click at [195, 216] on div at bounding box center [195, 222] width 3 height 54
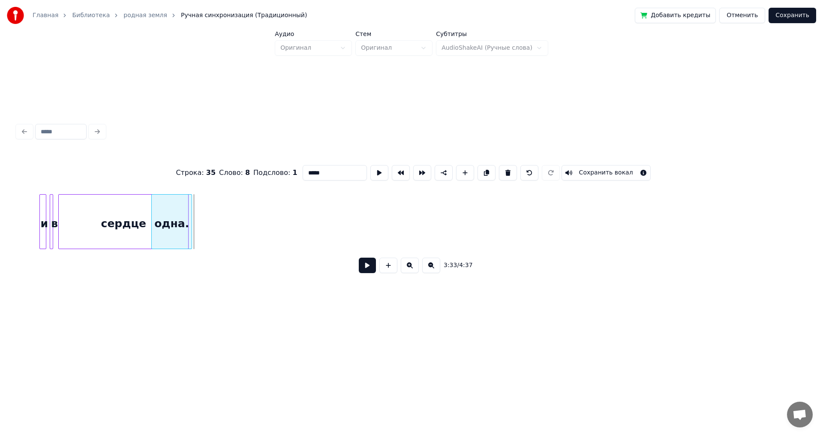
click at [183, 216] on div "одна." at bounding box center [172, 224] width 40 height 58
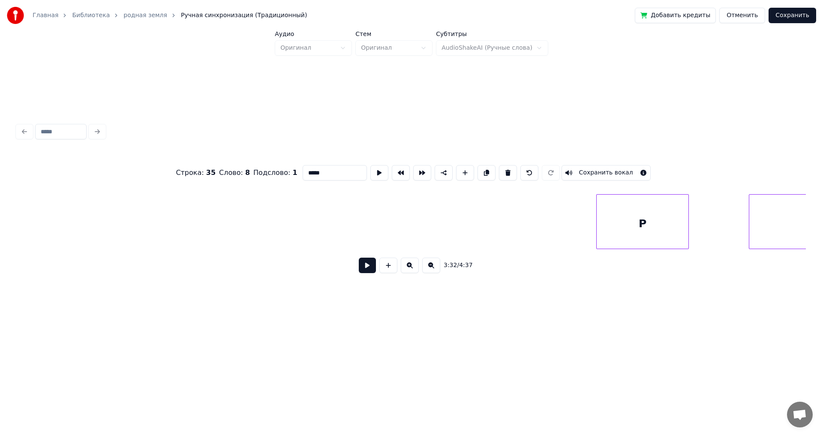
scroll to position [0, 18785]
click at [174, 216] on div "P" at bounding box center [153, 224] width 92 height 58
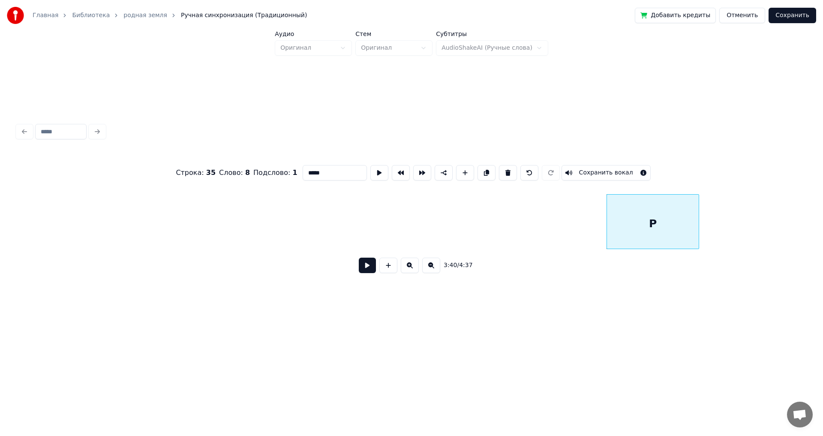
scroll to position [0, 18260]
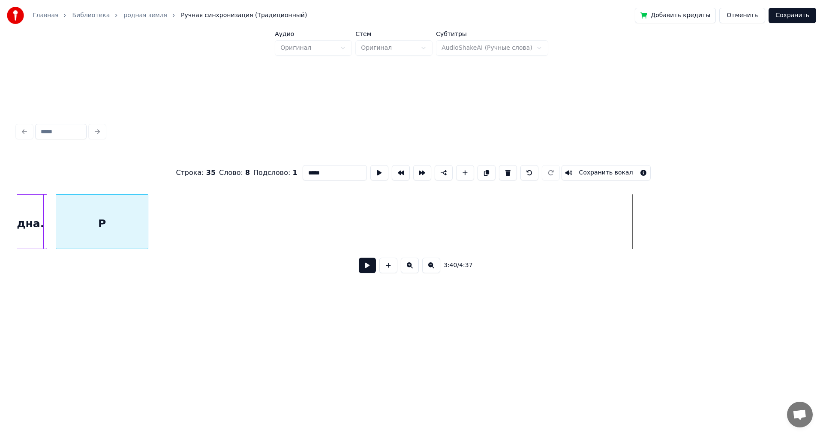
click at [106, 207] on div "P" at bounding box center [102, 224] width 92 height 58
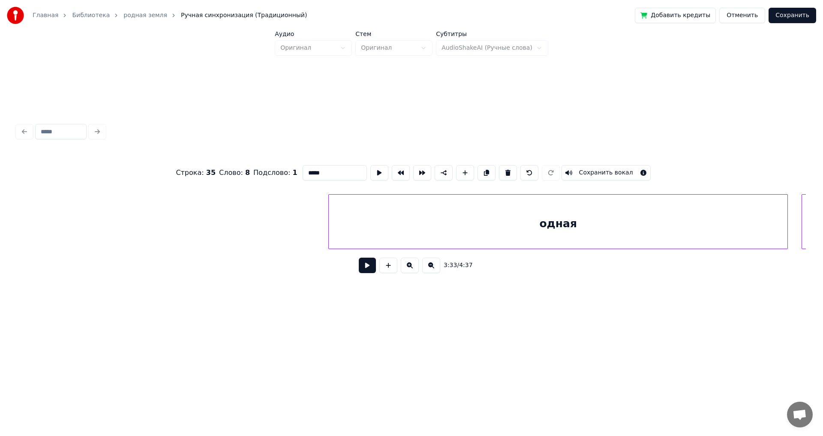
scroll to position [0, 19035]
click at [554, 211] on div "одная" at bounding box center [373, 224] width 458 height 58
click at [197, 231] on div at bounding box center [195, 222] width 3 height 54
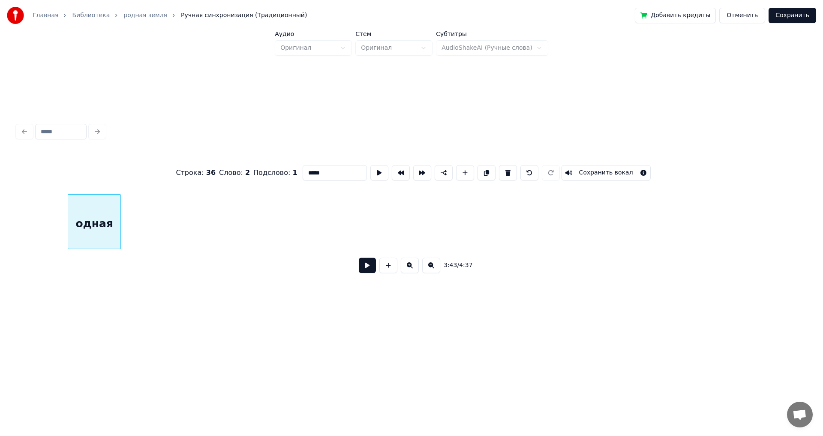
click at [106, 213] on div "одная" at bounding box center [94, 224] width 52 height 58
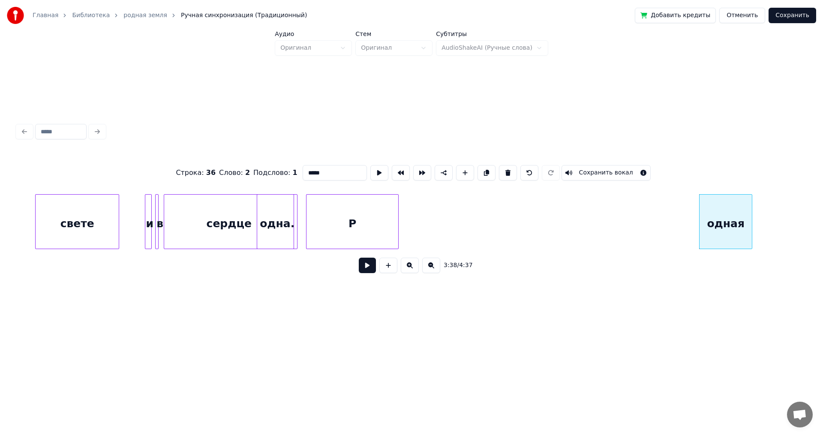
scroll to position [0, 18023]
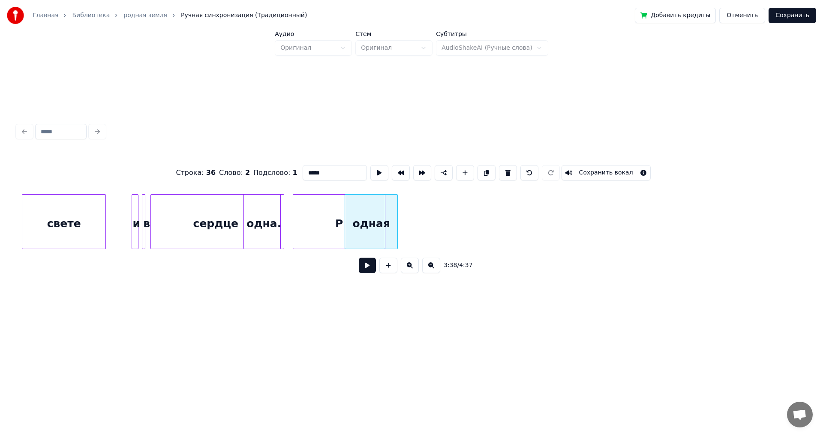
click at [371, 207] on div "одная" at bounding box center [371, 224] width 52 height 58
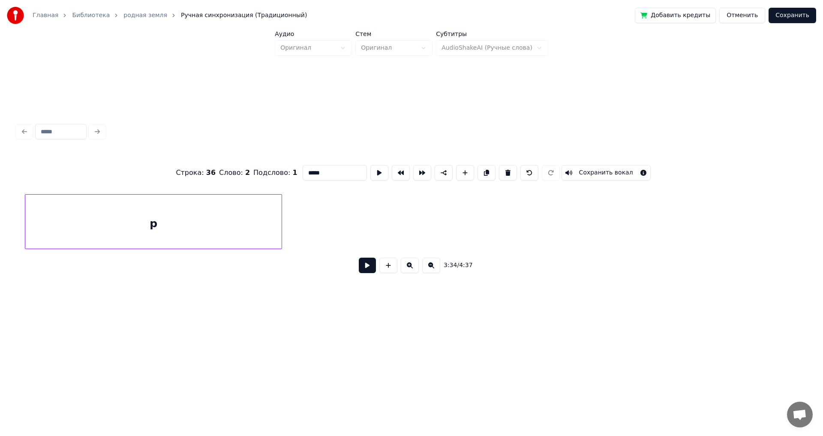
scroll to position [0, 19575]
click at [301, 221] on div "p" at bounding box center [206, 224] width 256 height 58
click at [141, 221] on div at bounding box center [141, 222] width 3 height 54
click at [712, 227] on div "одна." at bounding box center [711, 224] width 1238 height 58
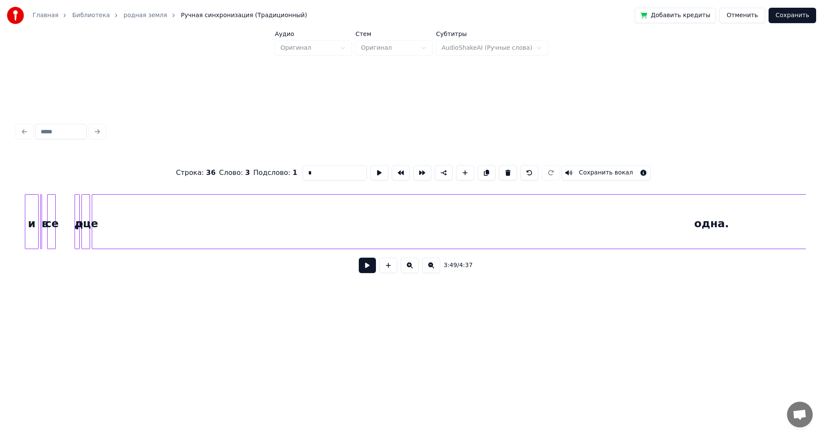
type input "*****"
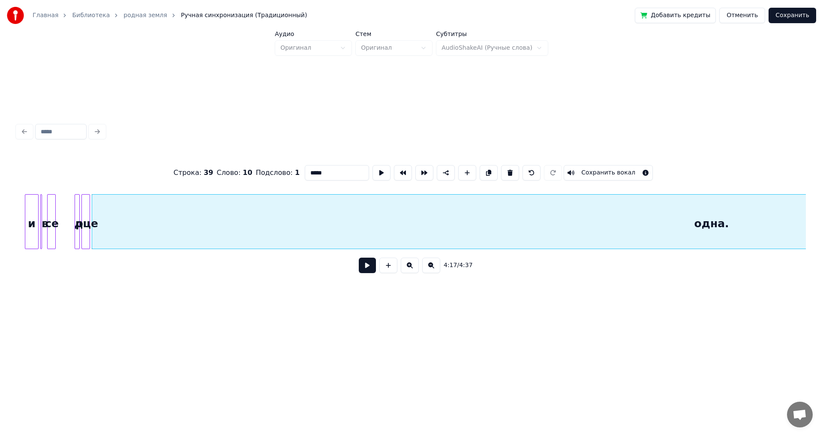
click at [804, 225] on div "одна." at bounding box center [711, 224] width 1238 height 58
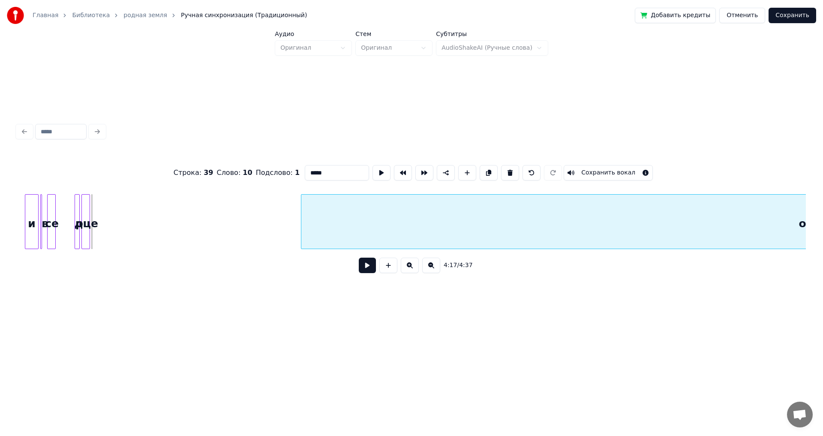
click at [301, 205] on div at bounding box center [302, 222] width 3 height 54
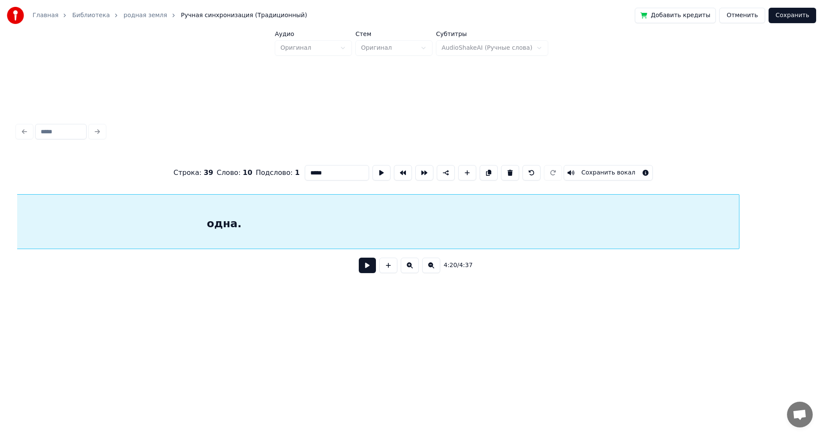
scroll to position [0, 22693]
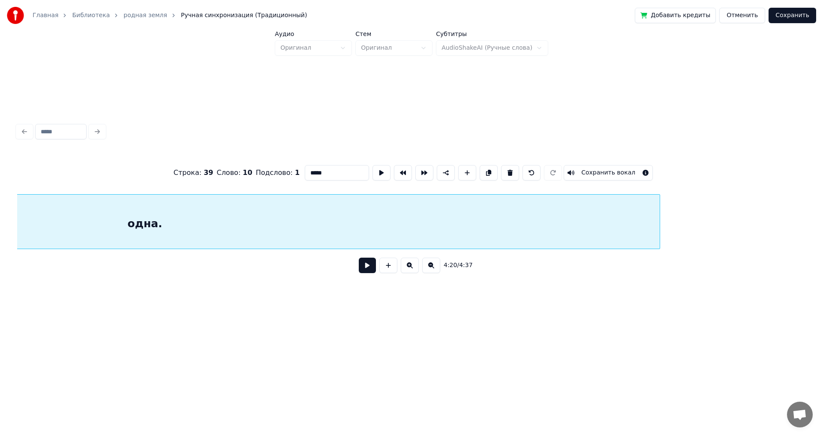
click at [660, 210] on div "одна." at bounding box center [145, 221] width 1030 height 55
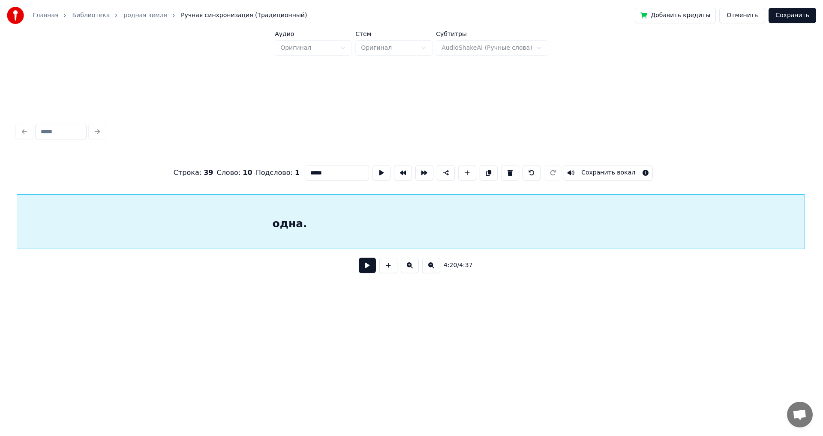
scroll to position [0, 22614]
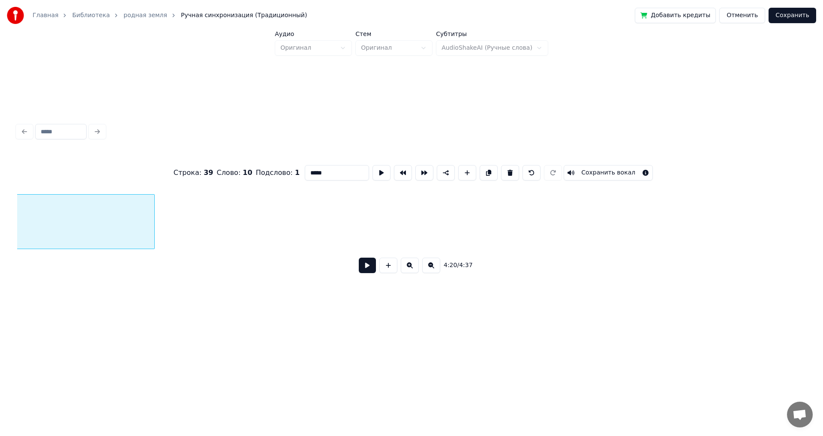
click at [152, 207] on div at bounding box center [153, 222] width 3 height 54
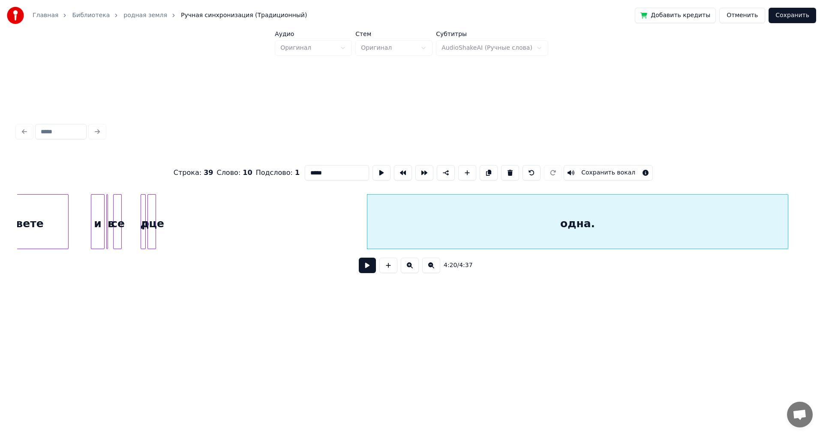
scroll to position [0, 21982]
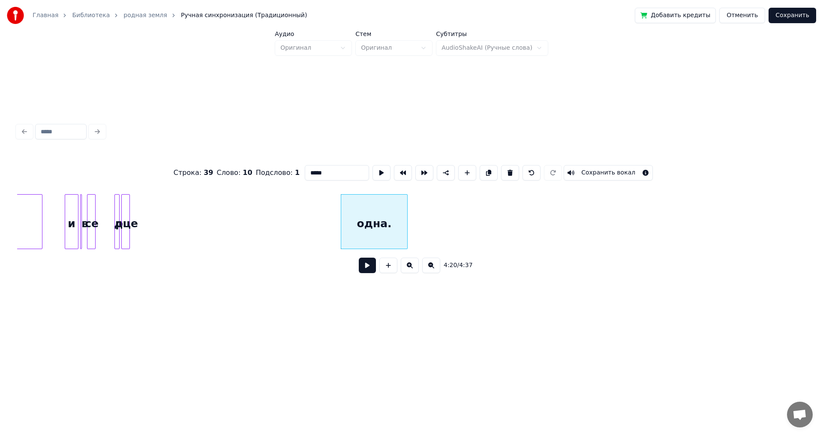
click at [407, 204] on div at bounding box center [406, 222] width 3 height 54
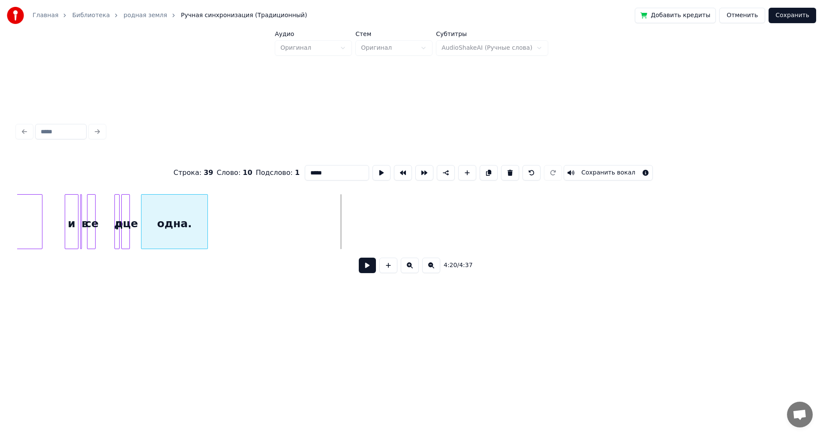
click at [177, 210] on div "одна." at bounding box center [174, 224] width 66 height 58
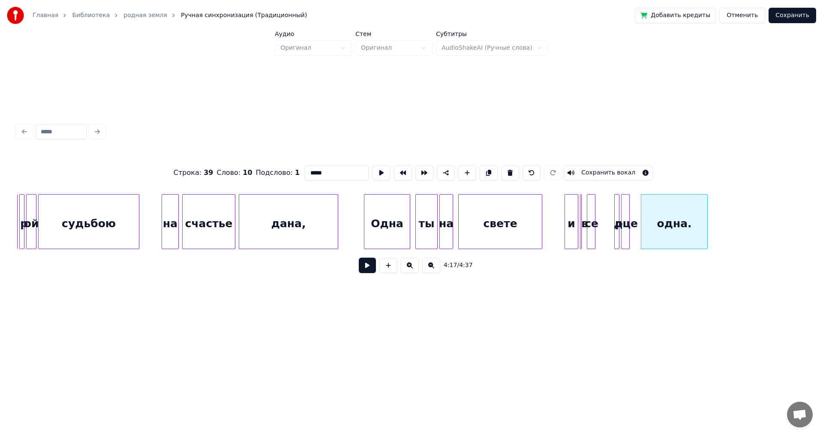
scroll to position [0, 21522]
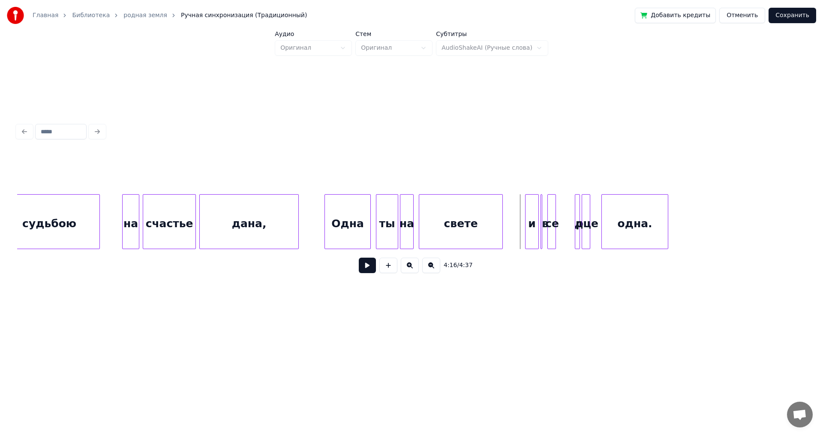
click at [649, 213] on div "одна." at bounding box center [635, 224] width 66 height 58
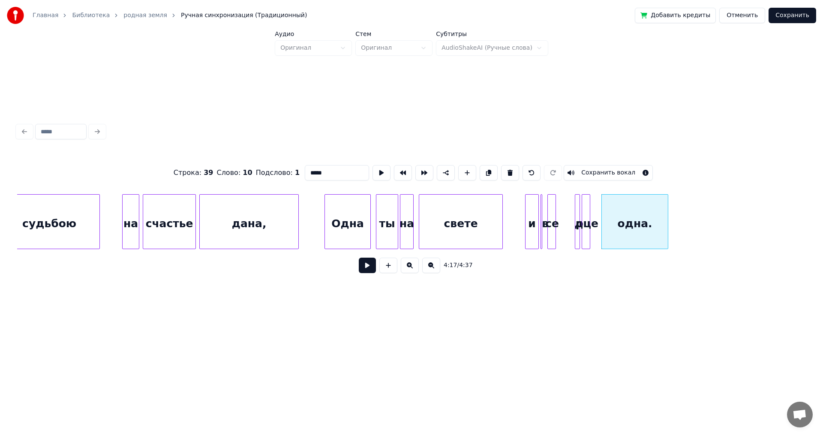
click at [585, 219] on div "дце" at bounding box center [586, 224] width 9 height 58
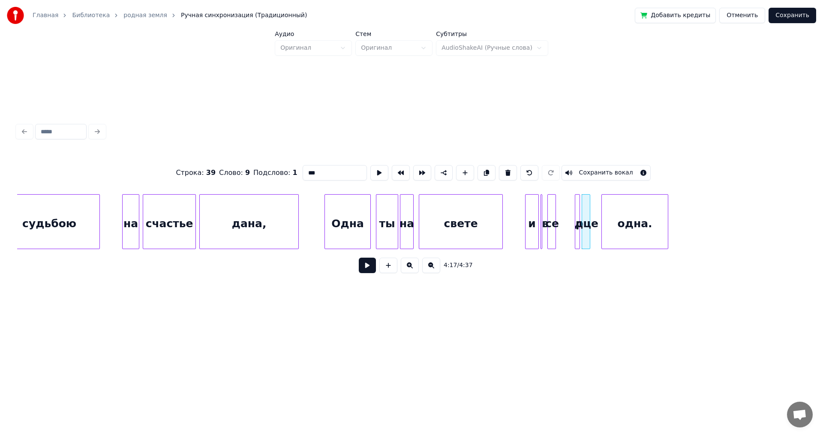
click at [634, 214] on div "одна." at bounding box center [635, 224] width 66 height 58
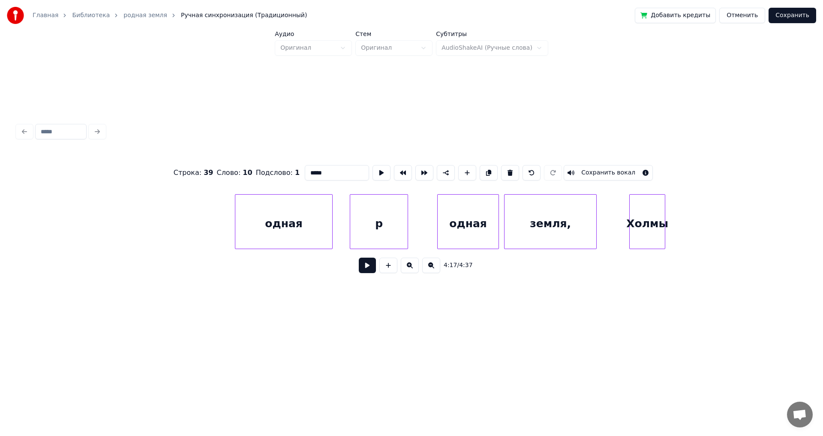
scroll to position [0, 20233]
click at [445, 217] on div "одная" at bounding box center [468, 224] width 97 height 58
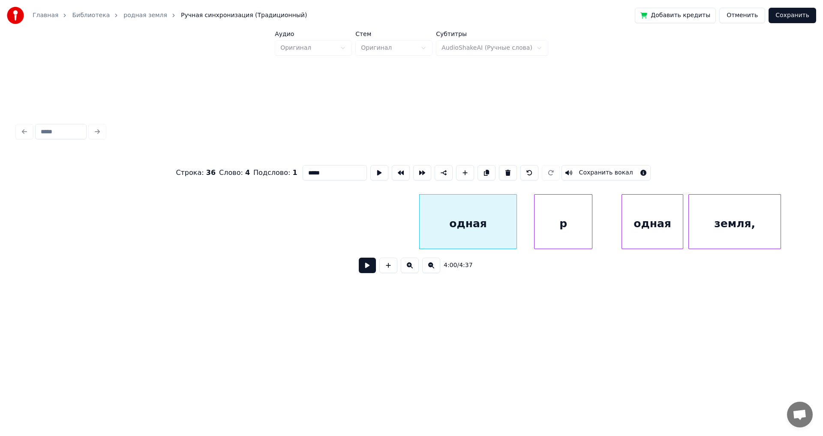
click at [554, 217] on div "p" at bounding box center [562, 224] width 57 height 58
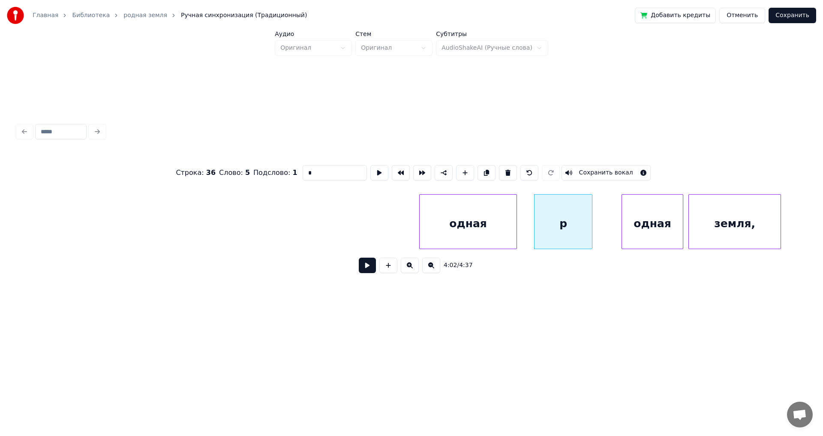
click at [457, 218] on div "одная" at bounding box center [468, 224] width 97 height 58
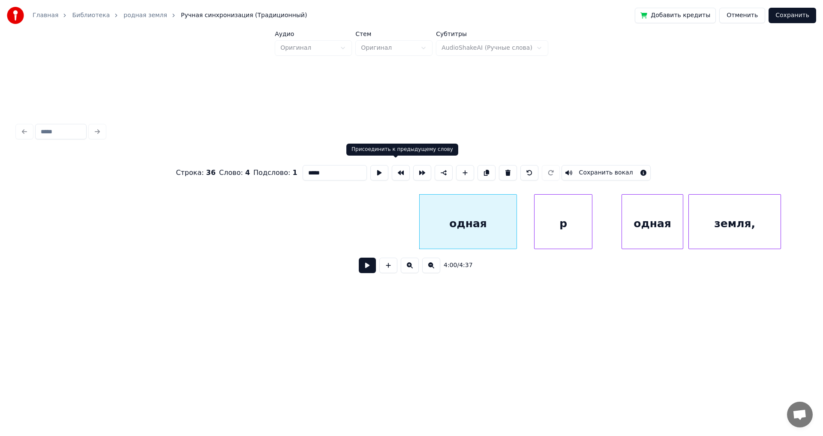
click at [396, 170] on button at bounding box center [401, 172] width 18 height 15
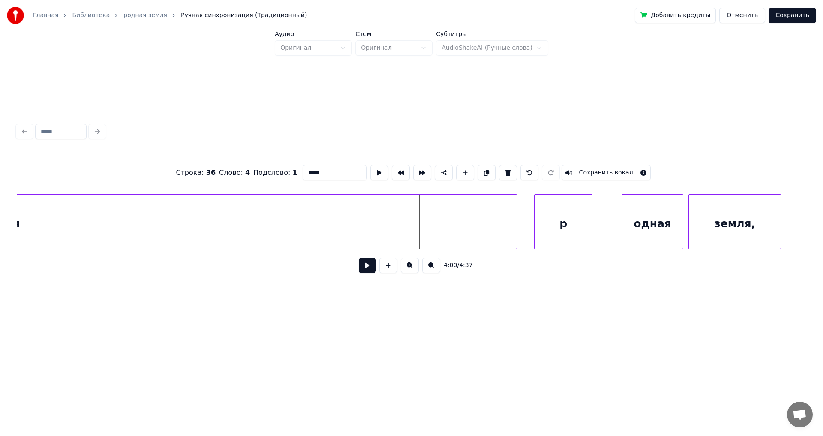
click at [551, 211] on div "p" at bounding box center [562, 224] width 57 height 58
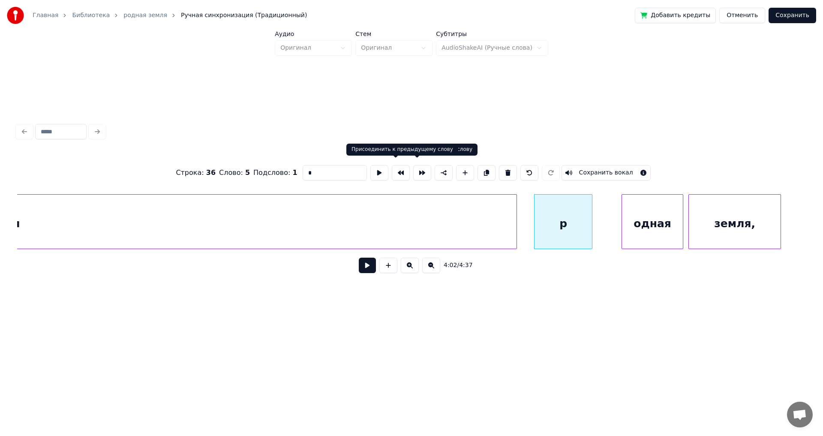
click at [393, 172] on button at bounding box center [401, 172] width 18 height 15
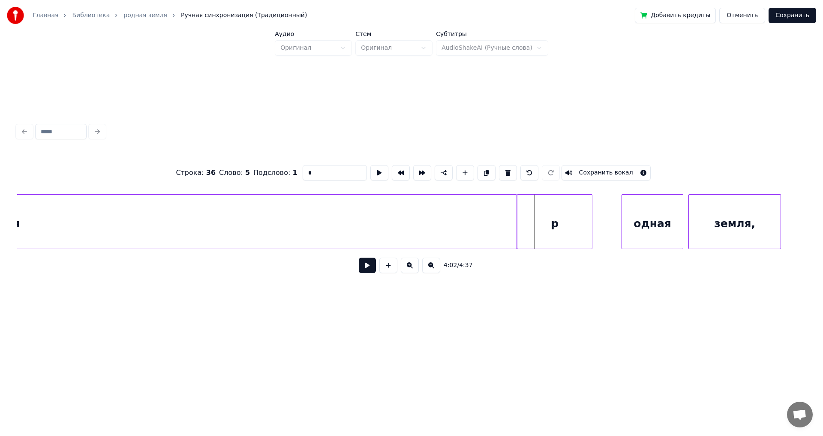
click at [561, 210] on div "p" at bounding box center [554, 224] width 75 height 58
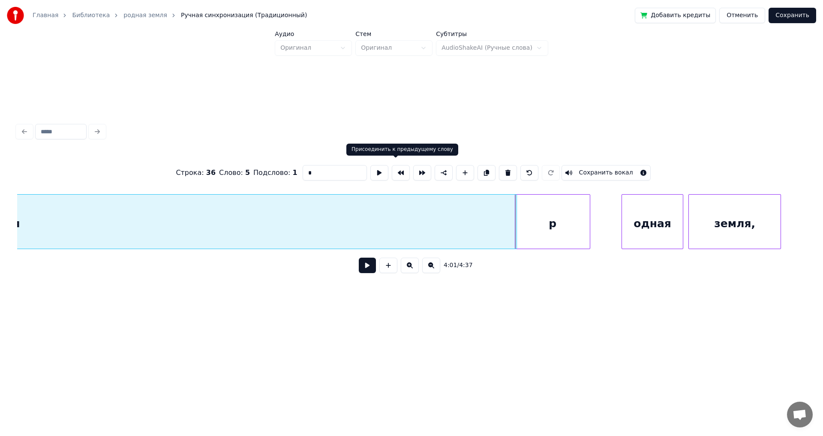
click at [398, 169] on button at bounding box center [401, 172] width 18 height 15
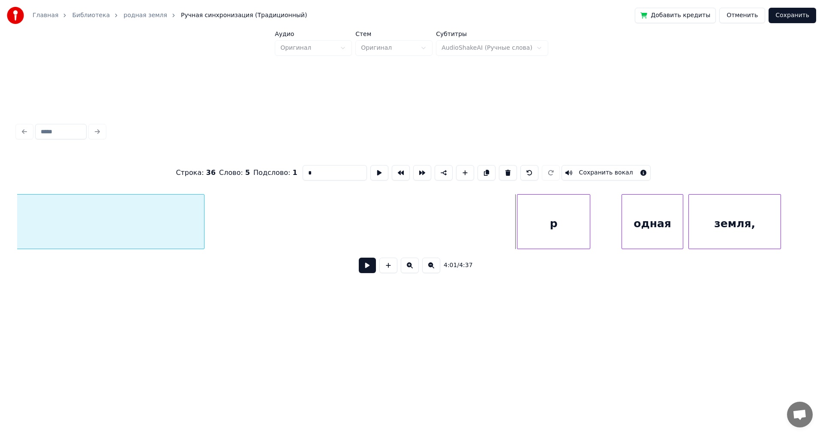
click at [201, 207] on div at bounding box center [202, 222] width 3 height 54
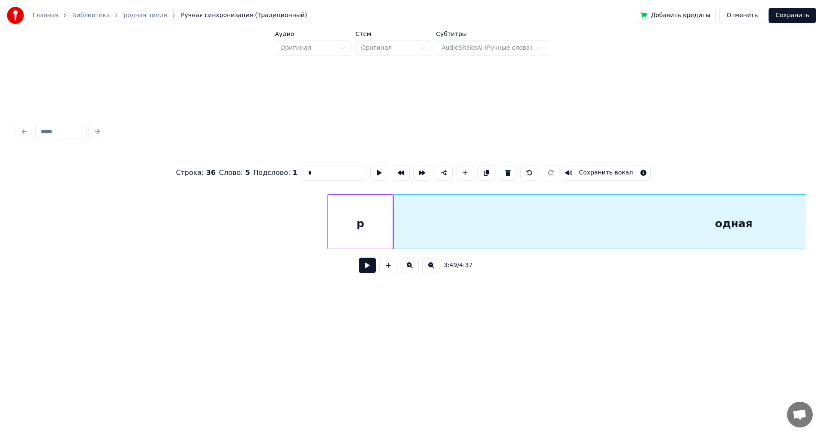
scroll to position [0, 19561]
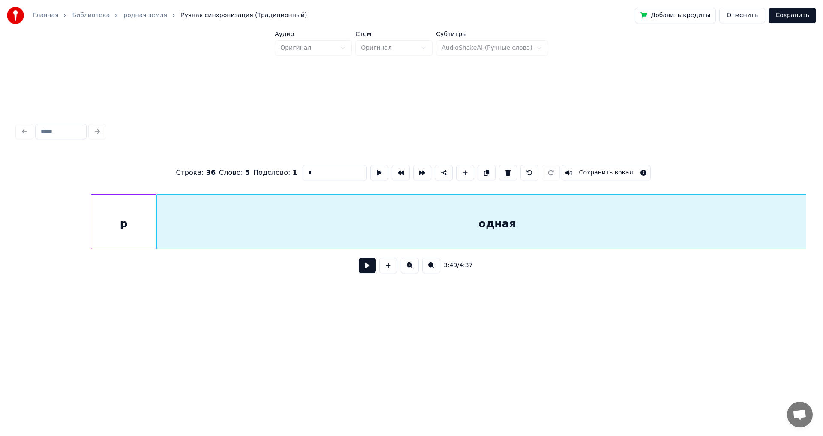
click at [352, 233] on div "одная" at bounding box center [497, 224] width 680 height 58
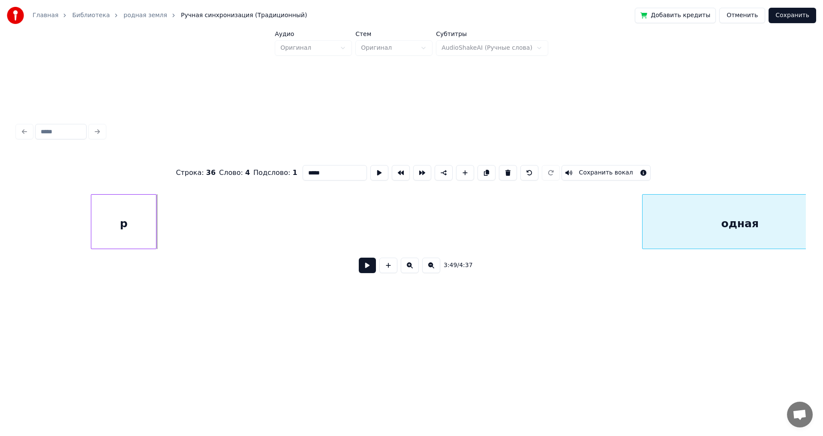
click at [644, 207] on div at bounding box center [643, 222] width 3 height 54
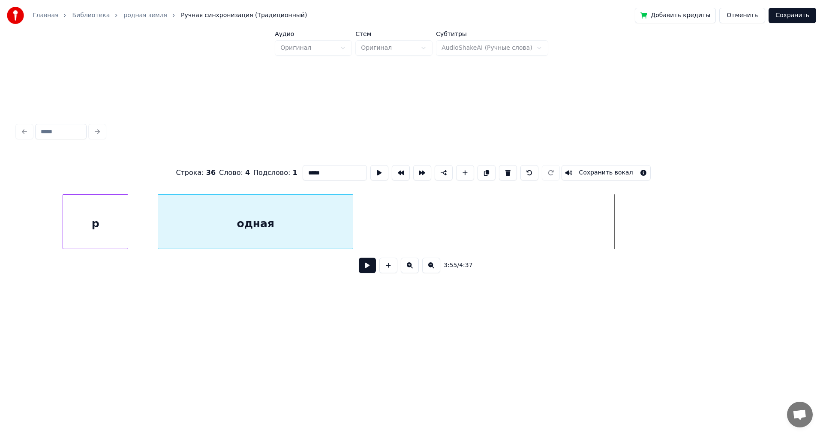
click at [261, 208] on div "одная" at bounding box center [255, 224] width 195 height 58
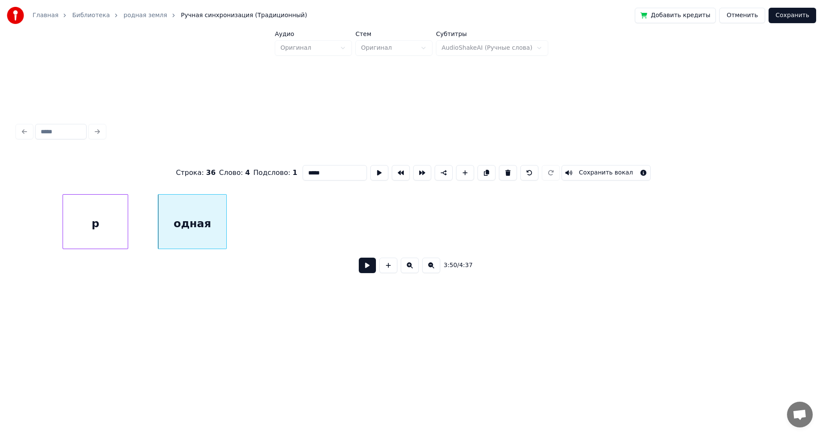
click at [225, 208] on div at bounding box center [225, 222] width 3 height 54
click at [398, 169] on button at bounding box center [401, 172] width 18 height 15
click at [186, 212] on div "одная" at bounding box center [178, 224] width 98 height 58
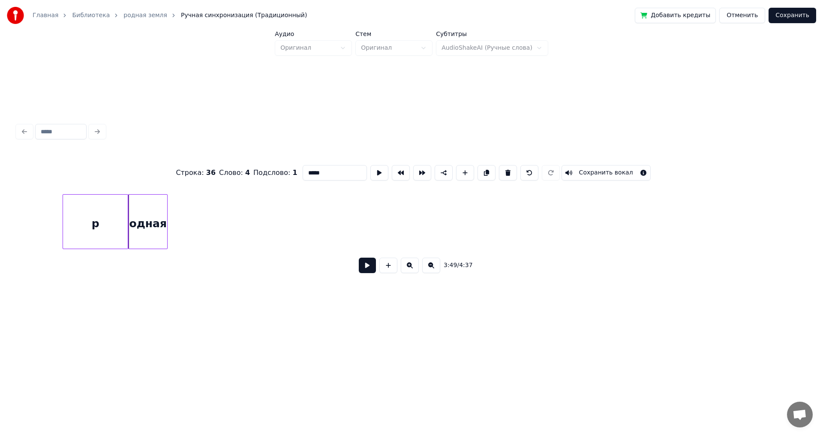
click at [165, 219] on div at bounding box center [166, 222] width 3 height 54
click at [106, 223] on div "p" at bounding box center [95, 224] width 65 height 58
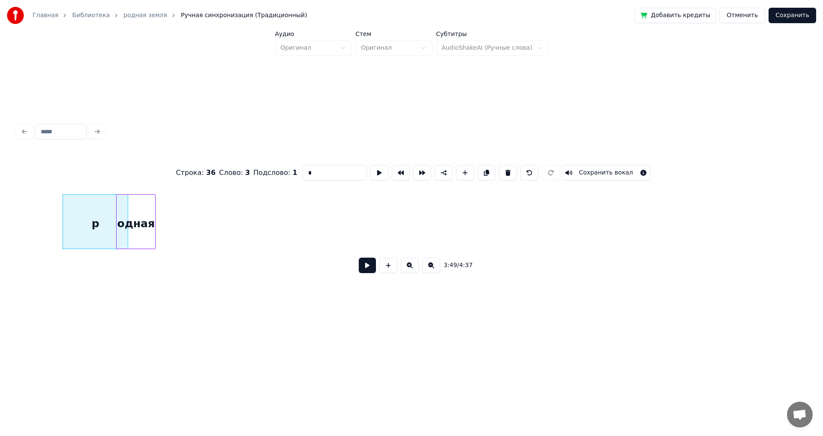
click at [116, 218] on div "одная" at bounding box center [135, 221] width 39 height 55
click at [94, 216] on div "p" at bounding box center [95, 224] width 65 height 58
click at [102, 213] on div at bounding box center [103, 222] width 3 height 54
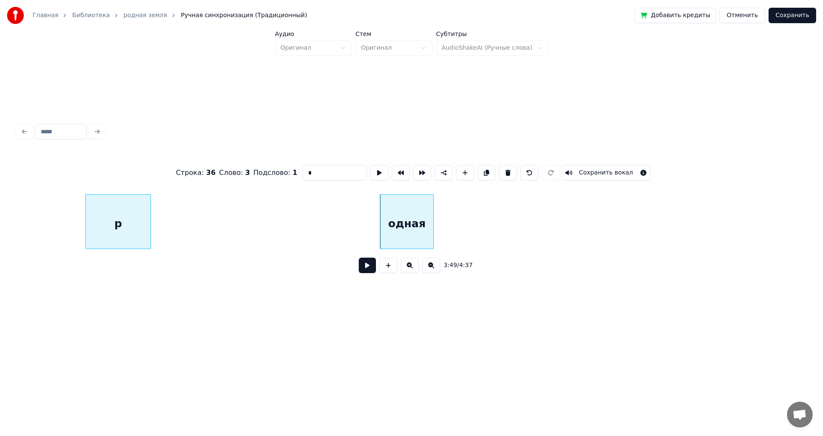
click at [105, 219] on div "p" at bounding box center [118, 224] width 65 height 58
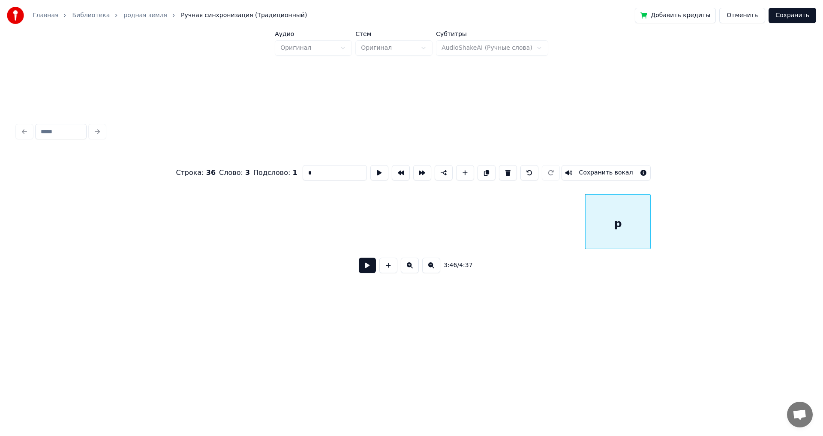
scroll to position [0, 18825]
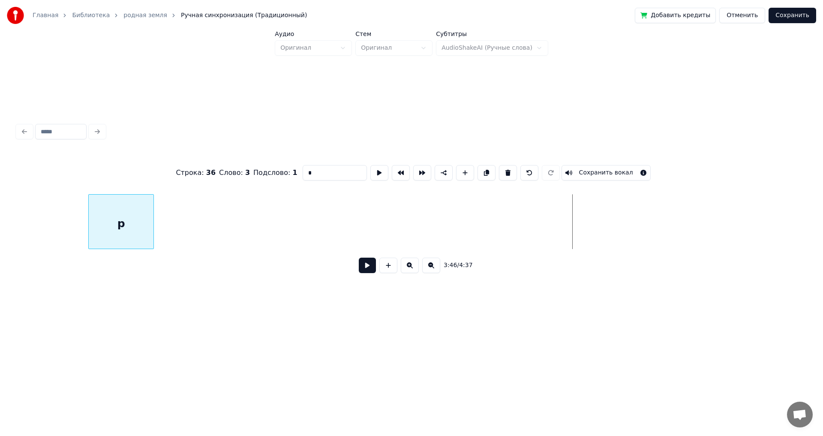
click at [129, 213] on div "p" at bounding box center [121, 224] width 65 height 58
click at [393, 167] on button at bounding box center [401, 172] width 18 height 15
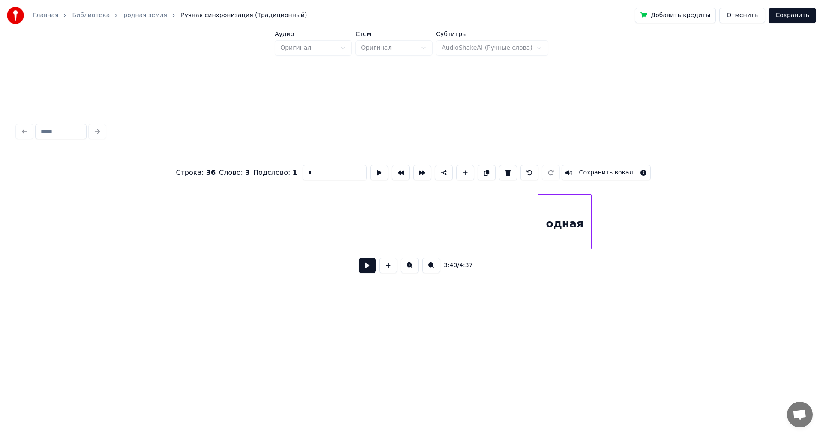
click at [565, 215] on div "одная" at bounding box center [564, 224] width 53 height 58
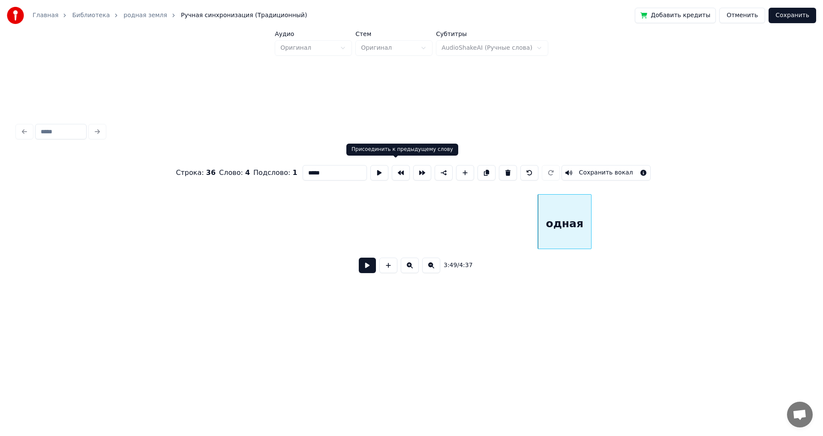
click at [398, 171] on button at bounding box center [401, 172] width 18 height 15
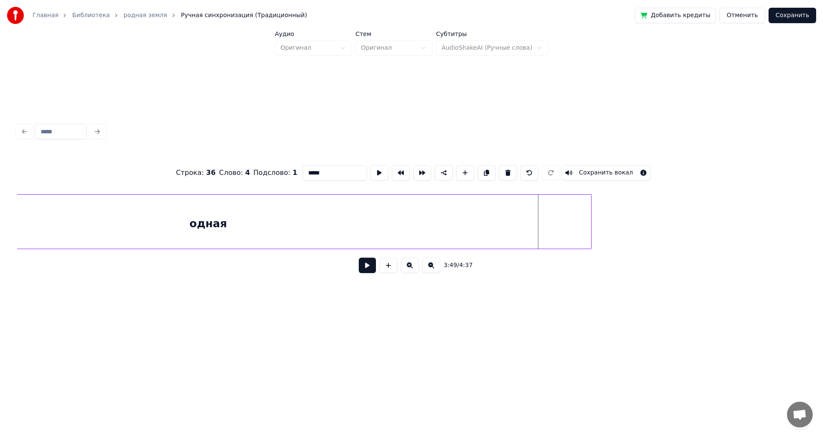
click at [481, 210] on div "одная" at bounding box center [208, 224] width 766 height 58
click at [131, 204] on div at bounding box center [132, 222] width 3 height 54
click at [599, 195] on div "p" at bounding box center [387, 224] width 557 height 58
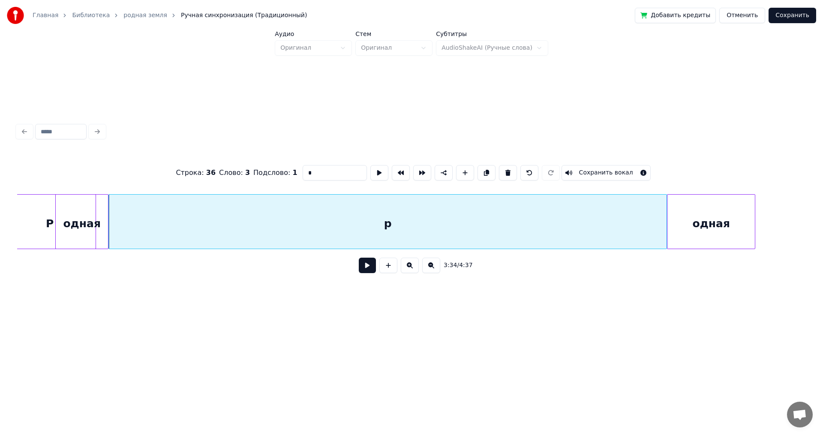
click at [667, 216] on div at bounding box center [668, 222] width 3 height 54
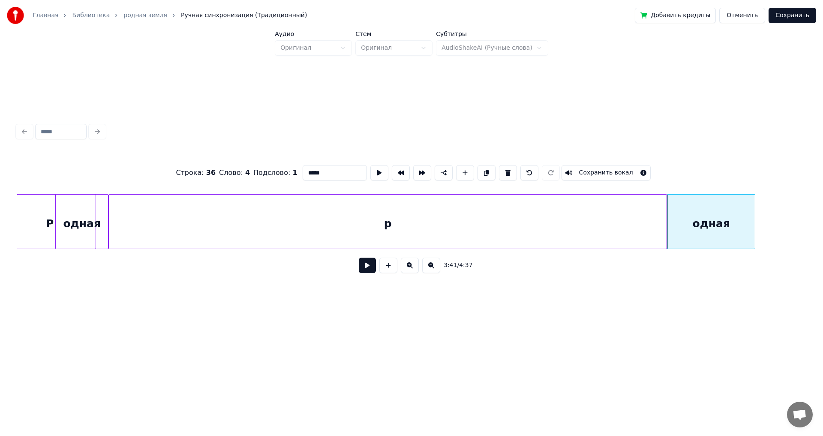
click at [635, 216] on div "p" at bounding box center [387, 224] width 557 height 58
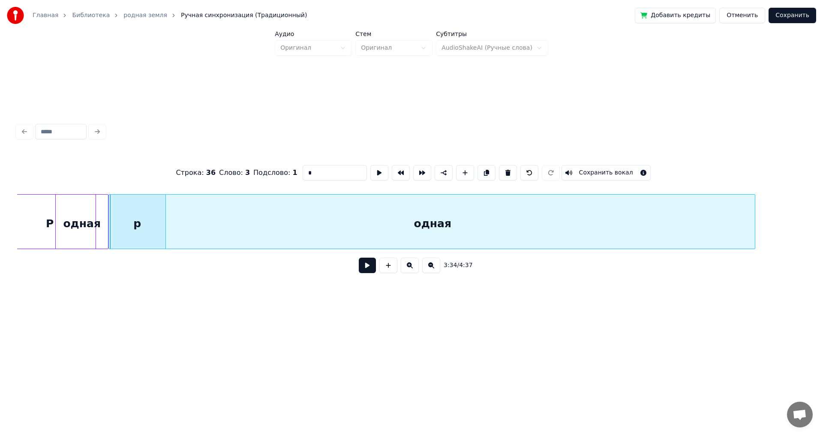
click at [164, 216] on div at bounding box center [164, 222] width 3 height 54
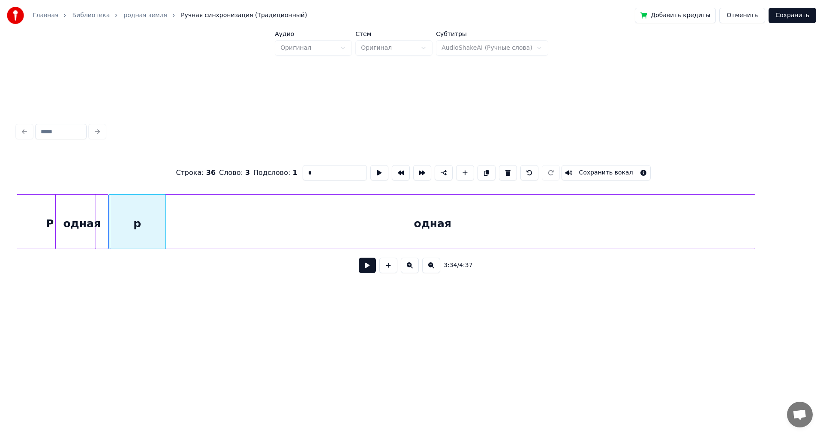
click at [372, 217] on div "одная" at bounding box center [432, 224] width 644 height 58
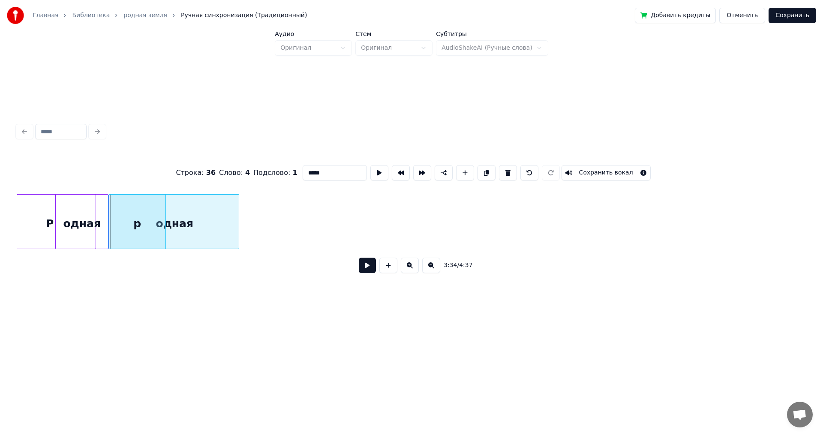
click at [239, 221] on div at bounding box center [237, 222] width 3 height 54
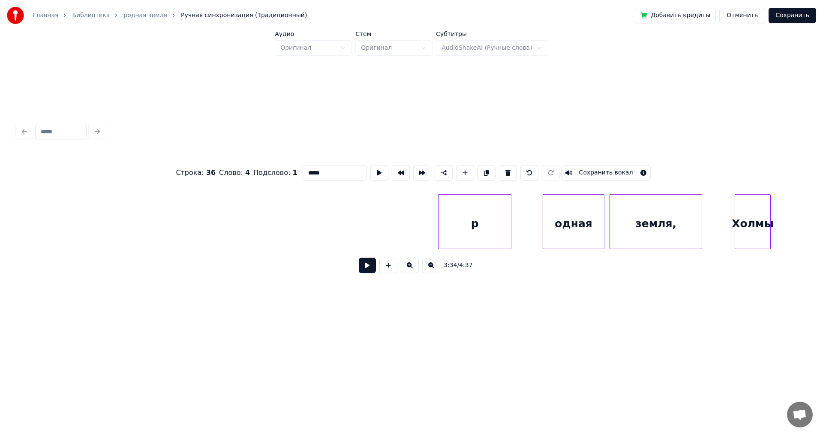
scroll to position [0, 20548]
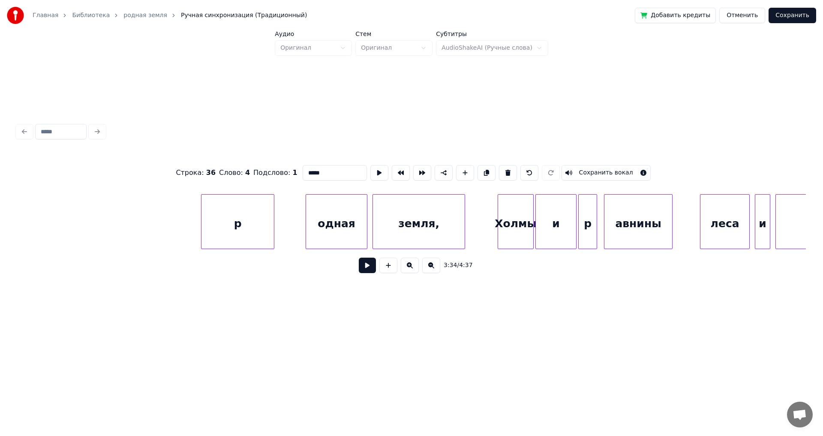
click at [246, 221] on div "p" at bounding box center [237, 224] width 72 height 58
type input "*"
click at [319, 211] on div "одная" at bounding box center [336, 224] width 61 height 58
click at [249, 212] on div "p" at bounding box center [237, 224] width 72 height 58
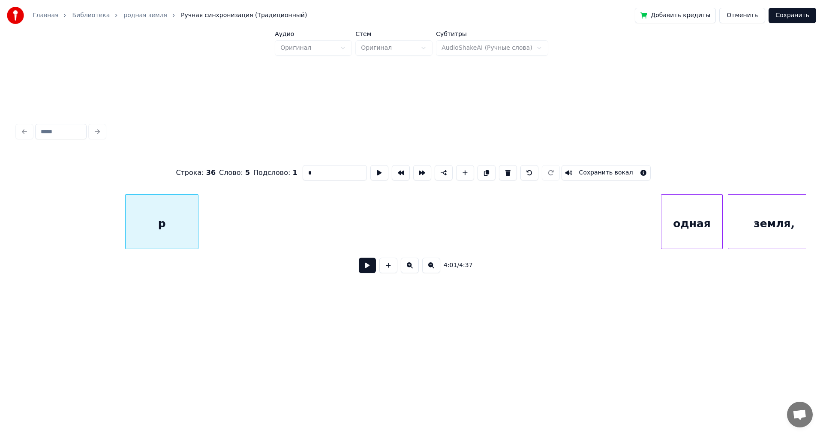
click at [158, 210] on div "p" at bounding box center [162, 224] width 72 height 58
click at [693, 205] on div "одная" at bounding box center [691, 224] width 61 height 58
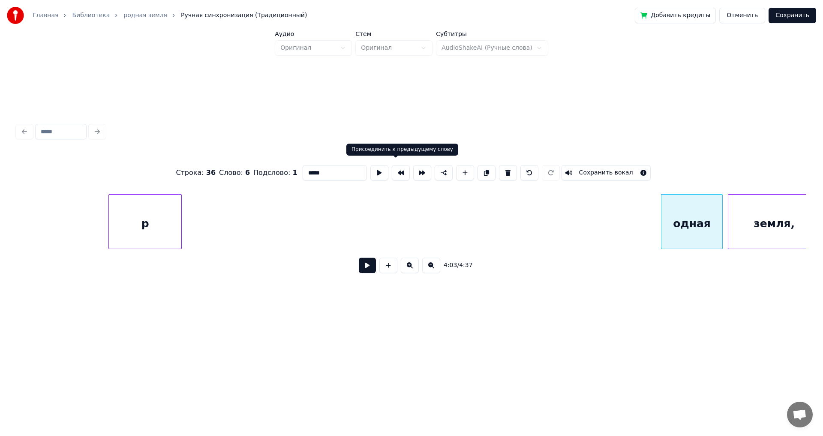
click at [396, 168] on button at bounding box center [401, 172] width 18 height 15
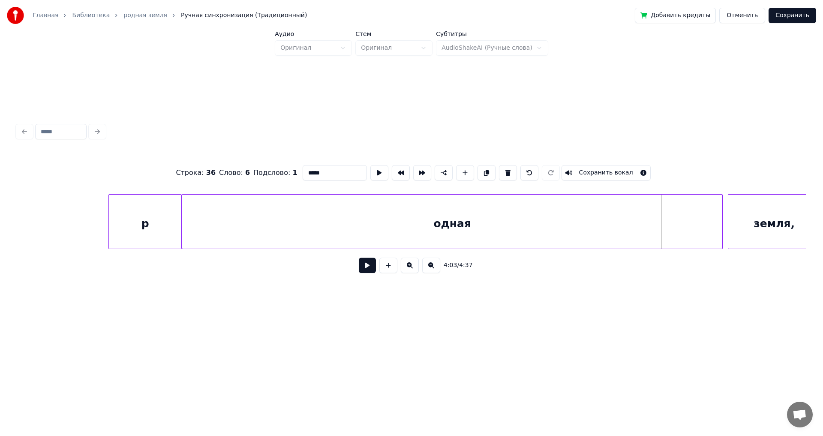
click at [621, 211] on div "одная" at bounding box center [452, 224] width 540 height 58
click at [258, 217] on div at bounding box center [257, 222] width 3 height 54
click at [44, 219] on div "p" at bounding box center [80, 224] width 72 height 58
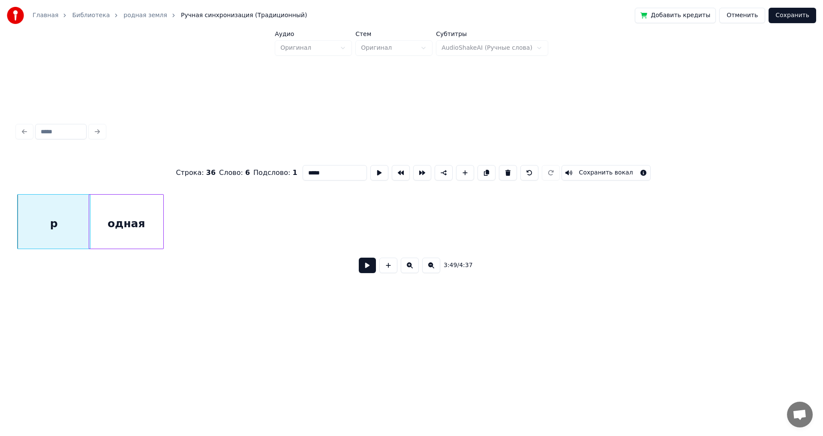
click at [126, 213] on div "одная" at bounding box center [126, 224] width 74 height 58
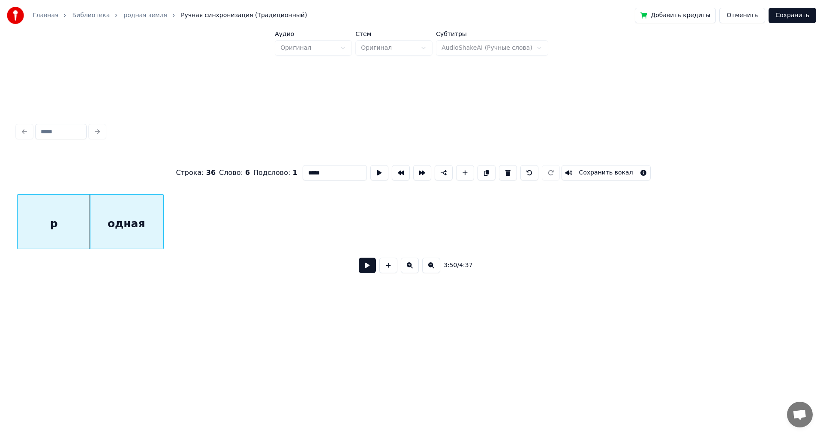
drag, startPoint x: 677, startPoint y: 253, endPoint x: 662, endPoint y: 251, distance: 15.6
click at [660, 252] on div "Строка : 36 Слово : 6 Подслово : 1 ***** Сохранить вокал 3:50 / 4:37" at bounding box center [411, 216] width 788 height 130
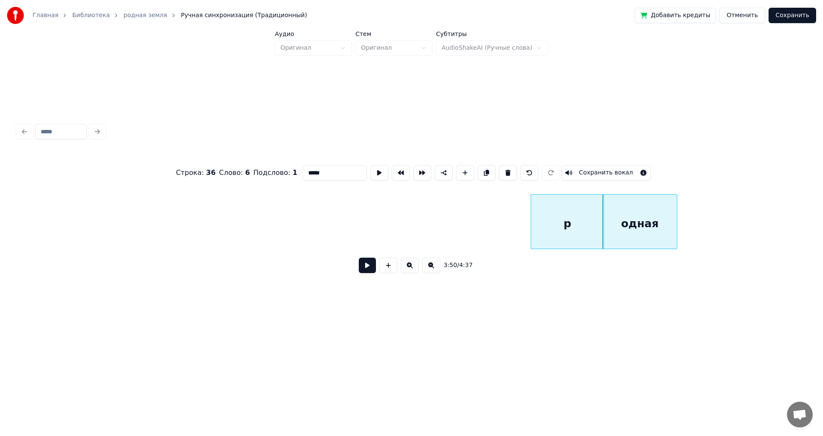
scroll to position [0, 19193]
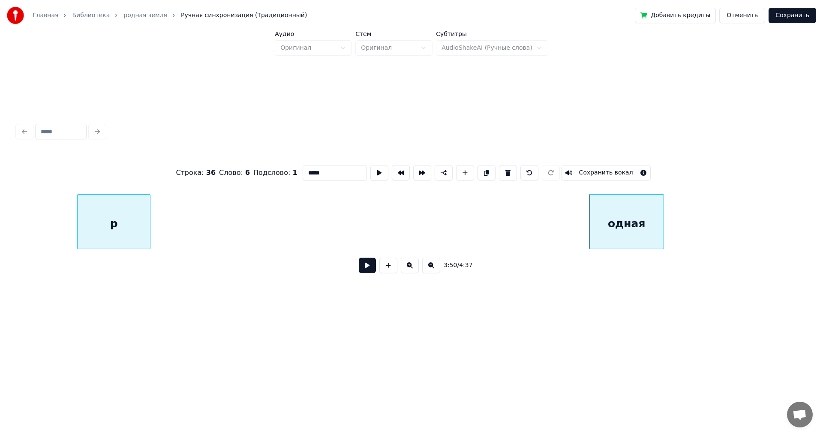
click at [78, 225] on div "p" at bounding box center [114, 224] width 72 height 58
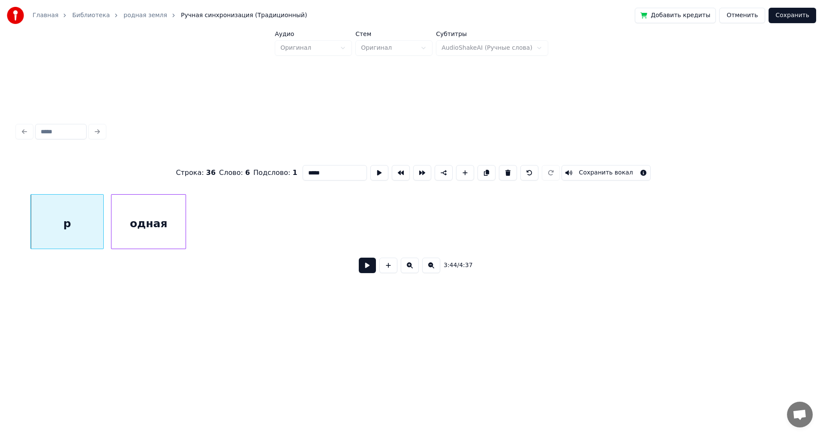
click at [144, 213] on div "одная" at bounding box center [148, 224] width 74 height 58
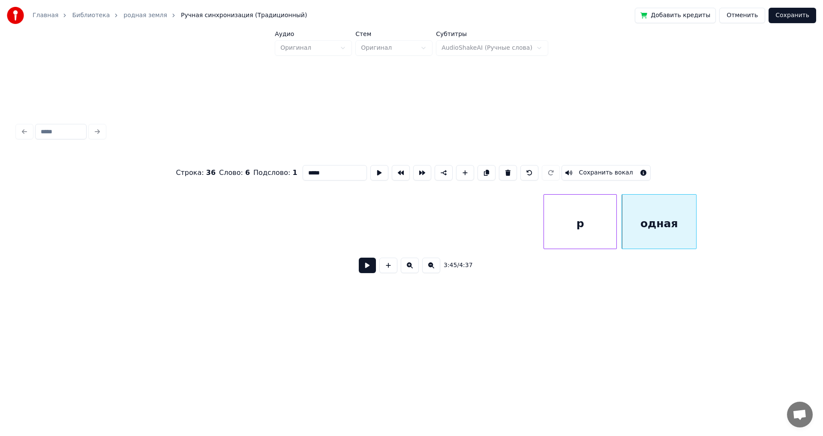
scroll to position [0, 18654]
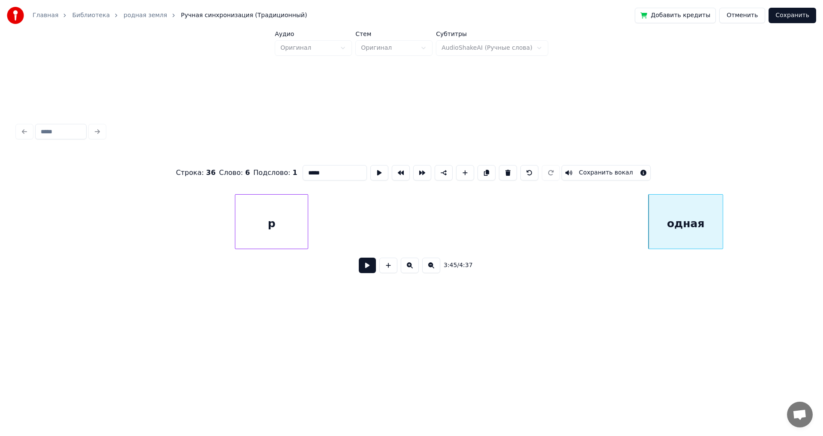
click at [235, 218] on div "p" at bounding box center [271, 224] width 72 height 58
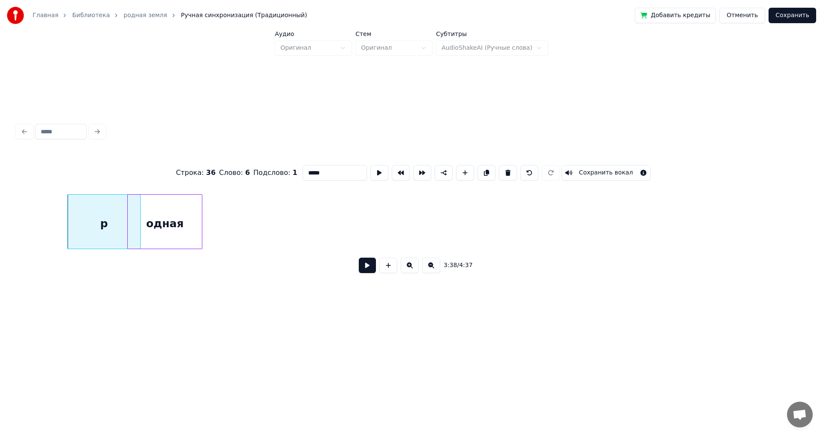
click at [168, 216] on div "одная" at bounding box center [165, 224] width 74 height 58
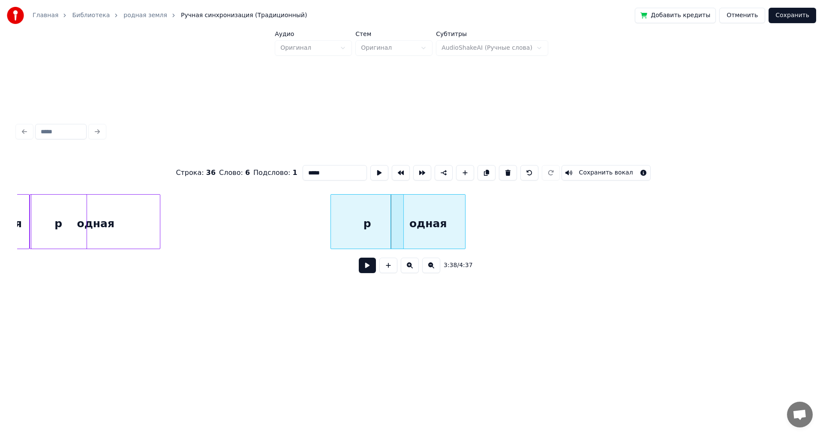
scroll to position [0, 18233]
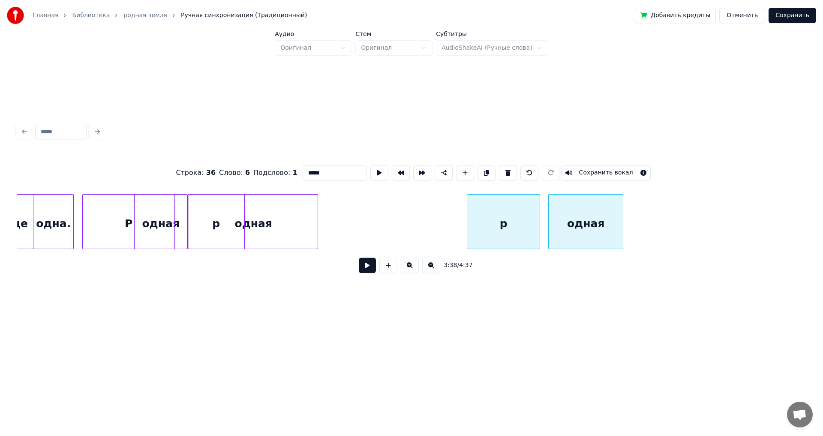
click at [484, 222] on div "p" at bounding box center [503, 224] width 72 height 58
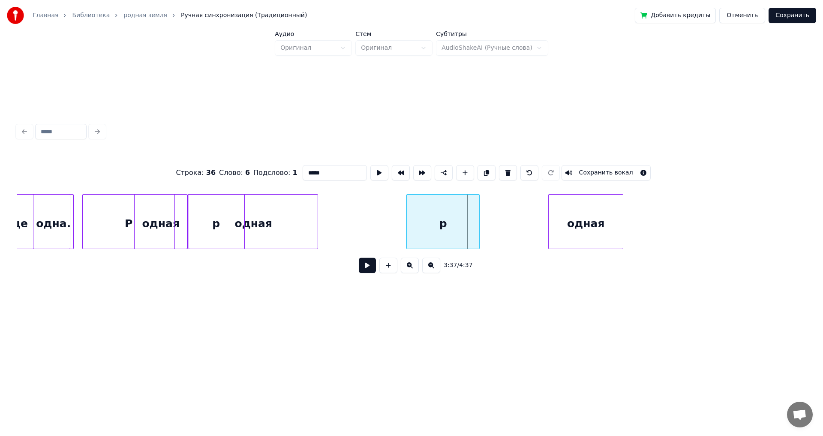
click at [423, 224] on div "p" at bounding box center [443, 224] width 72 height 58
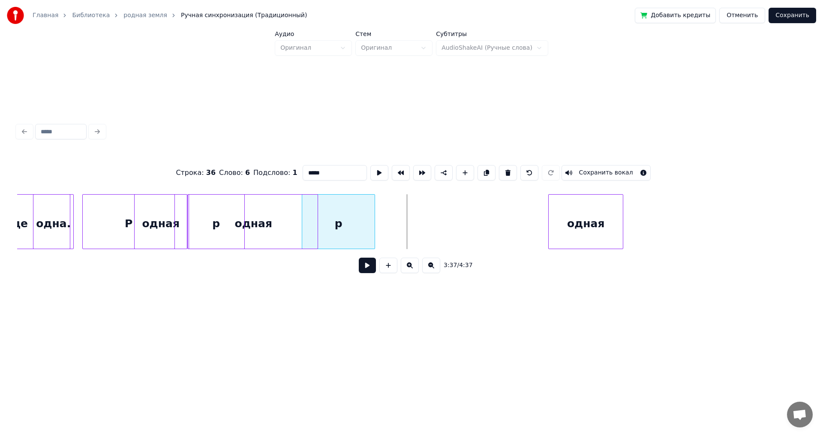
click at [350, 222] on div "p" at bounding box center [338, 224] width 72 height 58
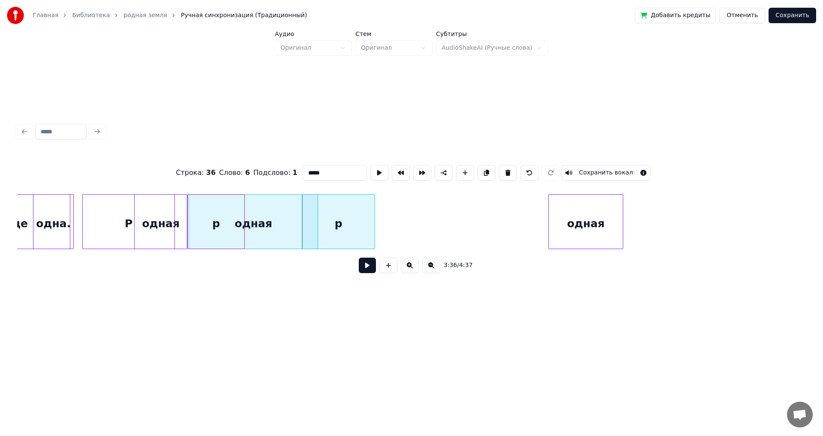
click at [581, 222] on div "одная" at bounding box center [585, 224] width 74 height 58
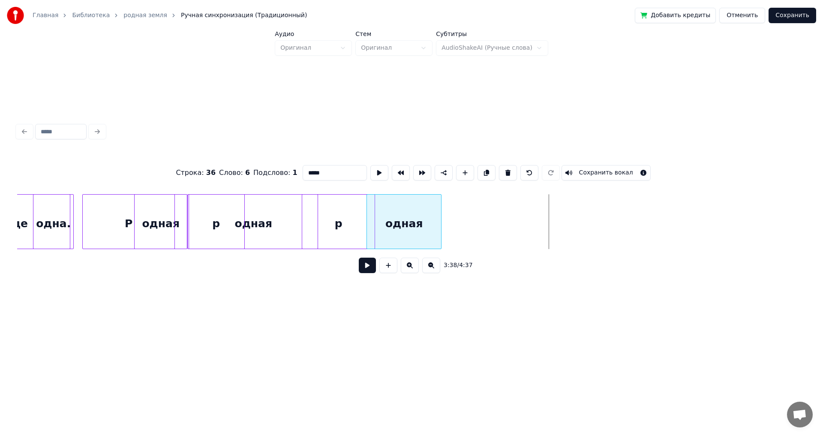
click at [406, 231] on div "одная" at bounding box center [404, 224] width 74 height 58
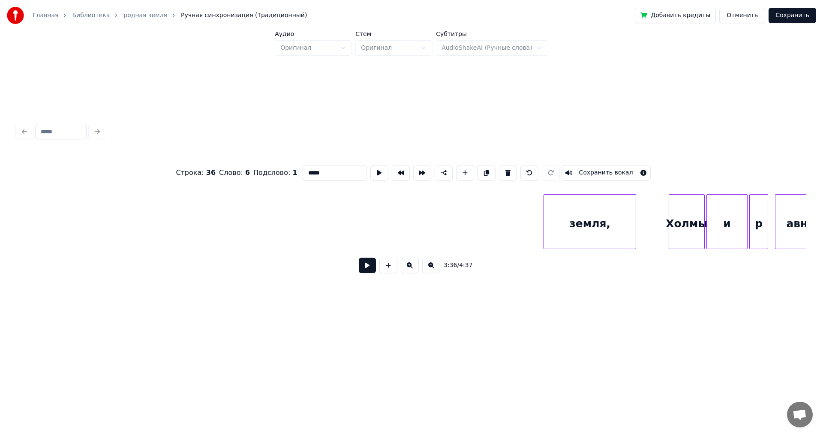
scroll to position [0, 20430]
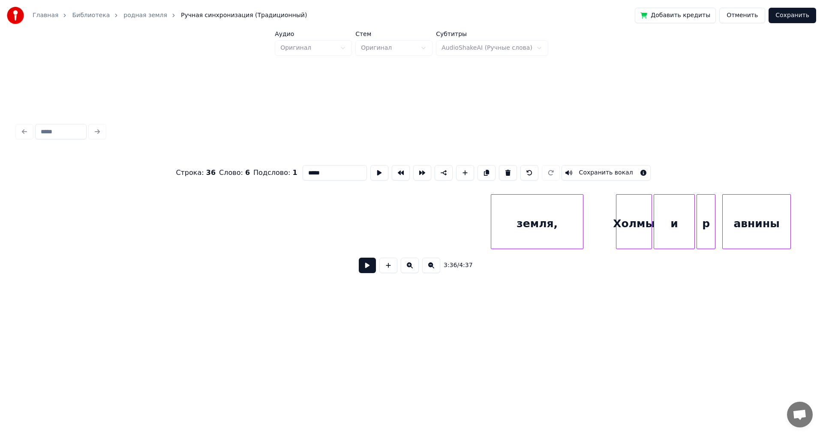
click at [524, 217] on div "земля," at bounding box center [537, 224] width 92 height 58
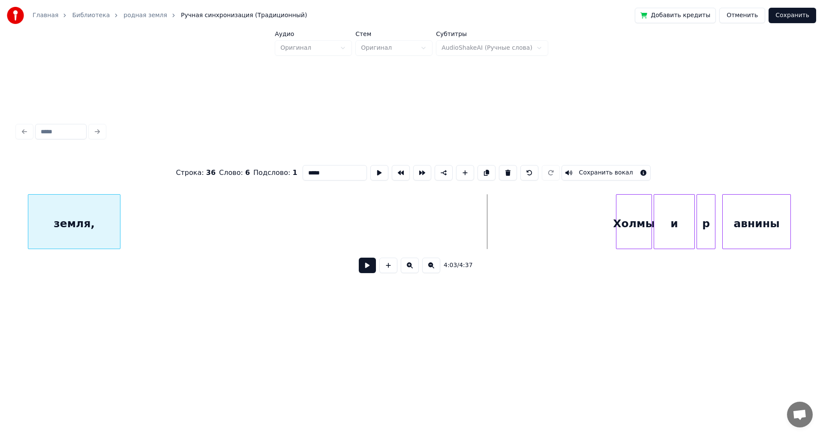
scroll to position [0, 20421]
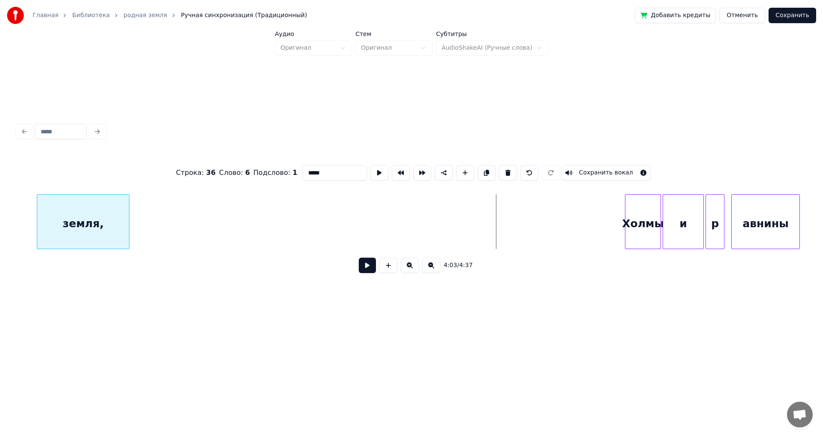
click at [69, 220] on div "земля," at bounding box center [83, 224] width 92 height 58
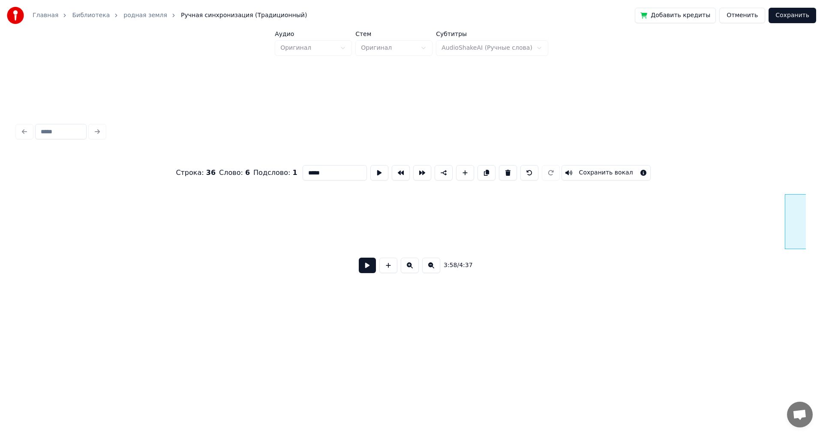
scroll to position [0, 19723]
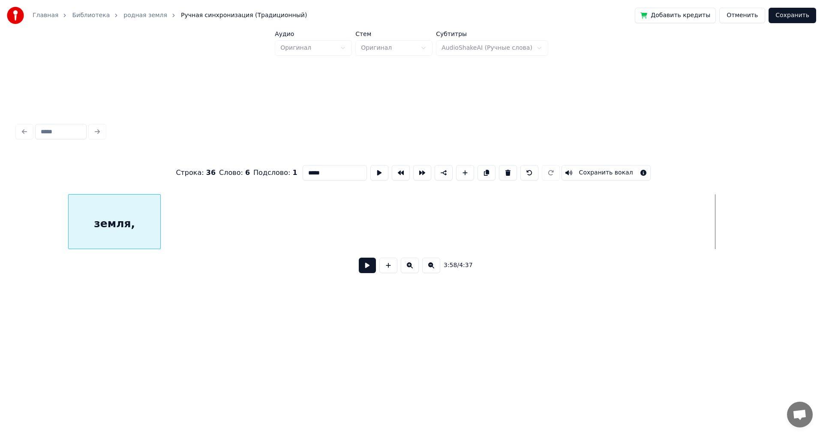
click at [147, 222] on div "земля," at bounding box center [115, 224] width 92 height 58
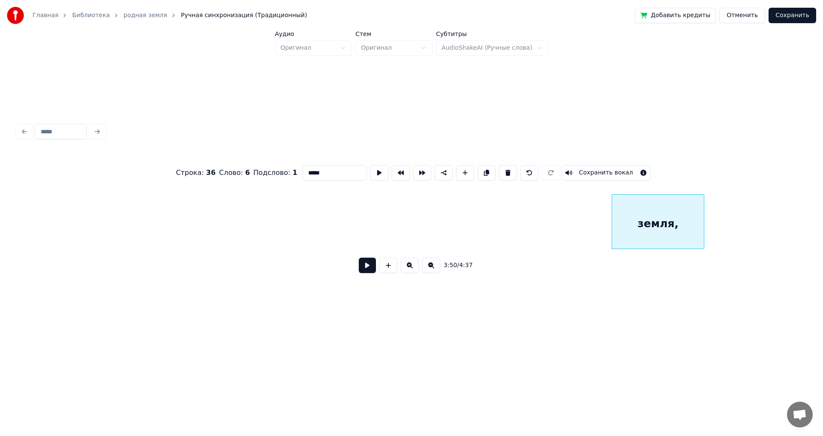
scroll to position [0, 19101]
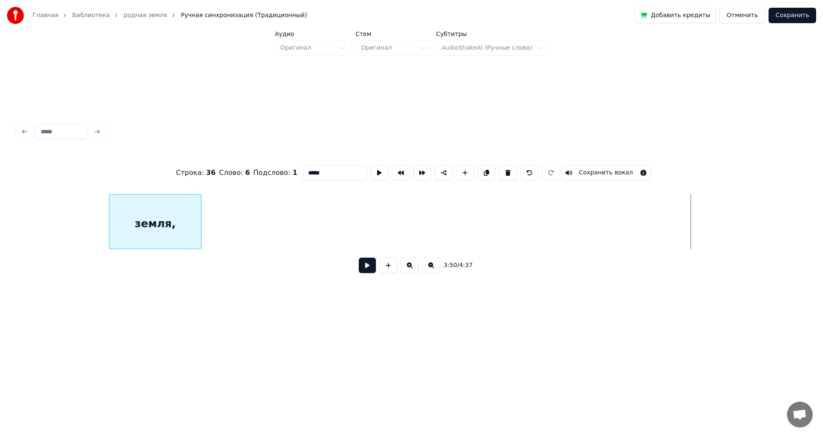
click at [109, 211] on div "земля," at bounding box center [155, 224] width 92 height 58
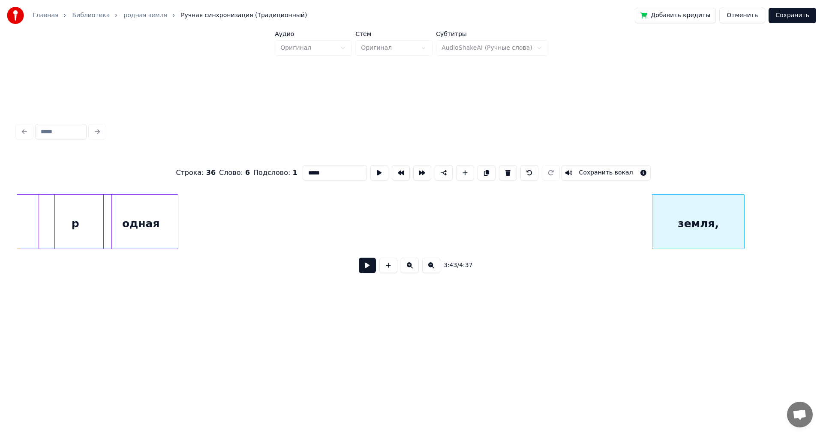
scroll to position [0, 18522]
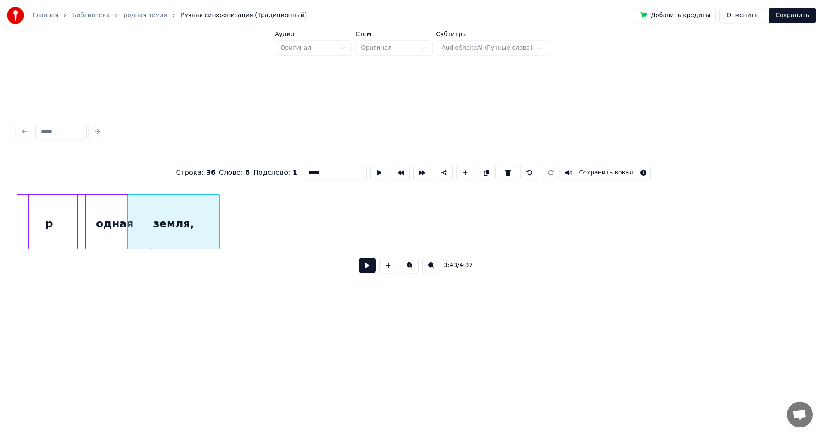
click at [177, 216] on div "земля," at bounding box center [174, 224] width 92 height 58
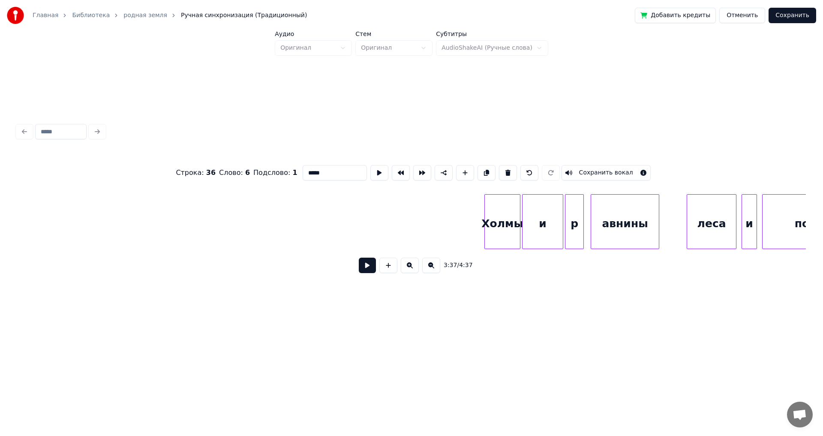
scroll to position [0, 20588]
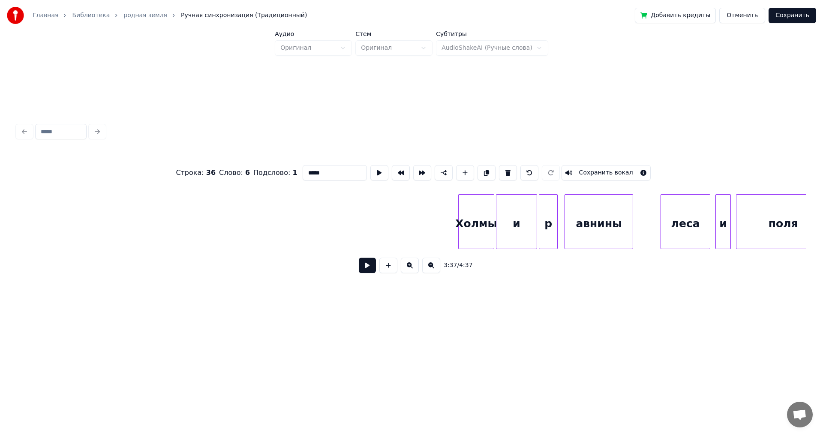
click at [477, 237] on div "Холмы" at bounding box center [475, 224] width 35 height 58
click at [0, 225] on div "Главная Библиотека родная земля Ручная синхронизация (Традиционный) Добавить кр…" at bounding box center [411, 165] width 823 height 331
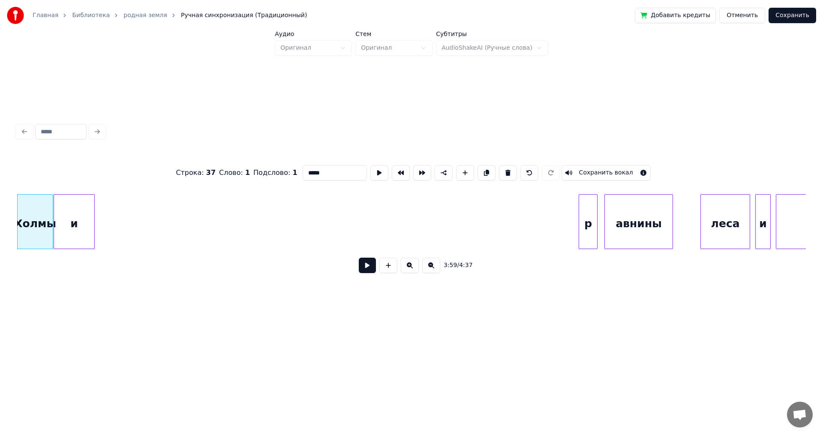
click at [84, 216] on div "и" at bounding box center [74, 224] width 40 height 58
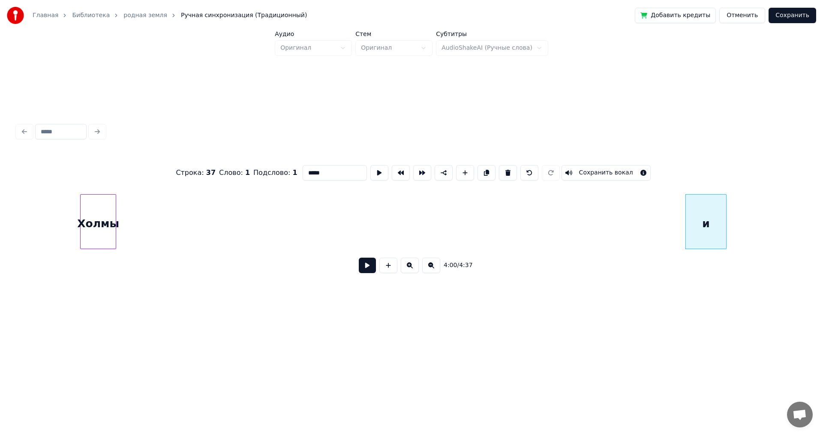
scroll to position [0, 19910]
click at [87, 222] on div "Холмы" at bounding box center [104, 224] width 35 height 58
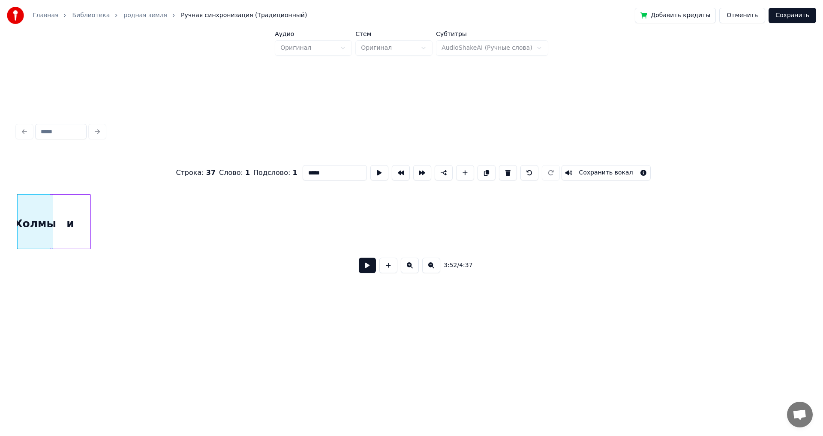
click at [65, 200] on div "и" at bounding box center [70, 224] width 40 height 58
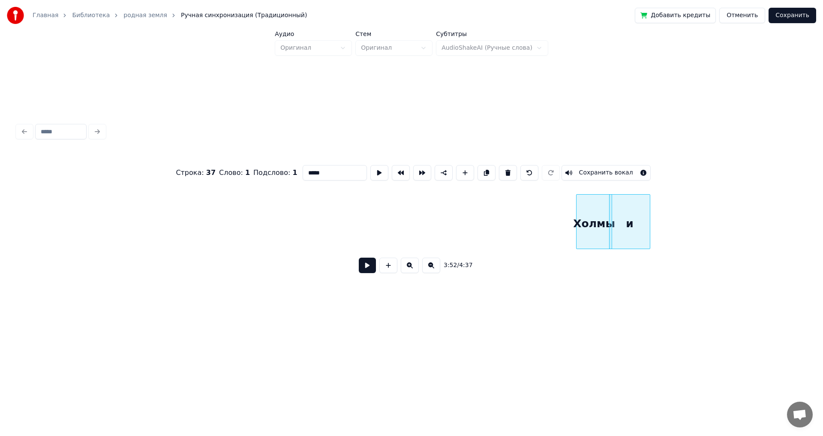
scroll to position [0, 19338]
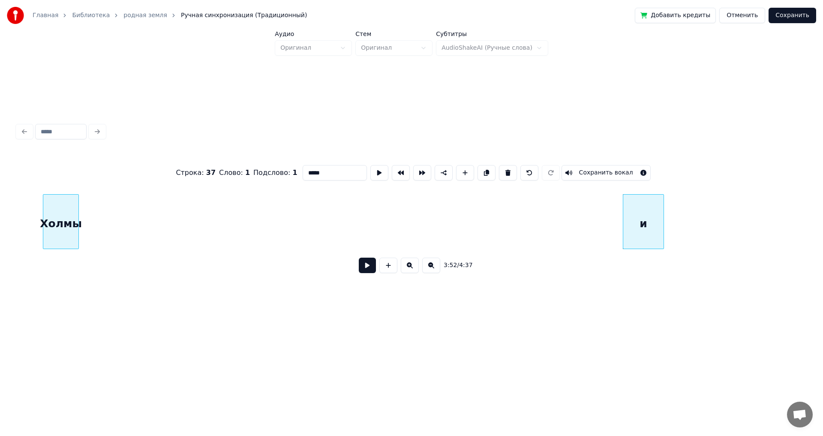
click at [60, 226] on div "Холмы" at bounding box center [60, 224] width 35 height 58
click at [99, 221] on div "и" at bounding box center [102, 224] width 40 height 58
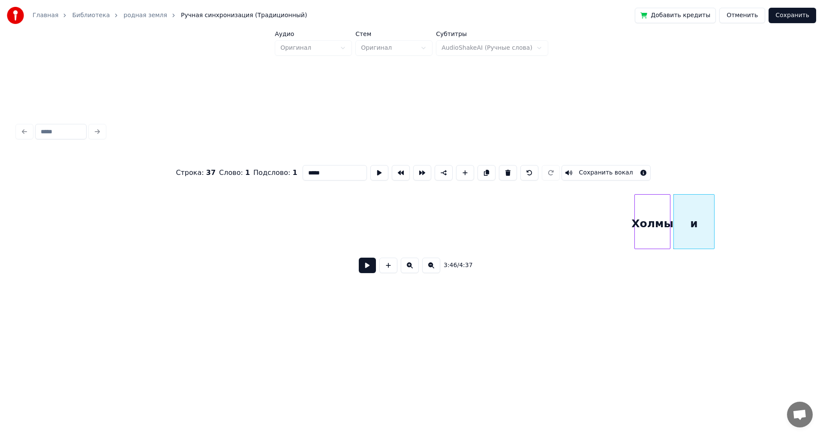
scroll to position [0, 18654]
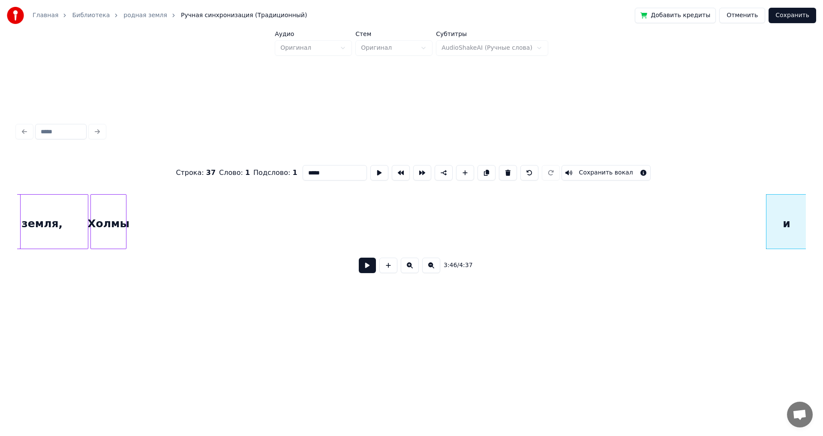
click at [107, 194] on div "Холмы" at bounding box center [108, 221] width 36 height 55
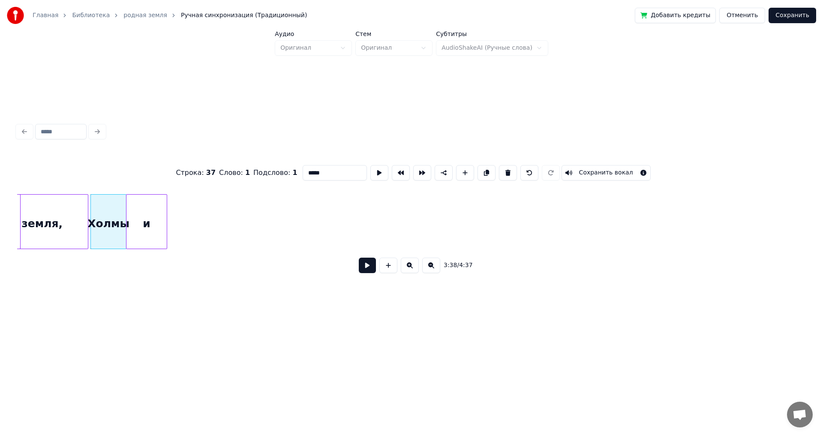
click at [142, 207] on div "и" at bounding box center [146, 224] width 40 height 58
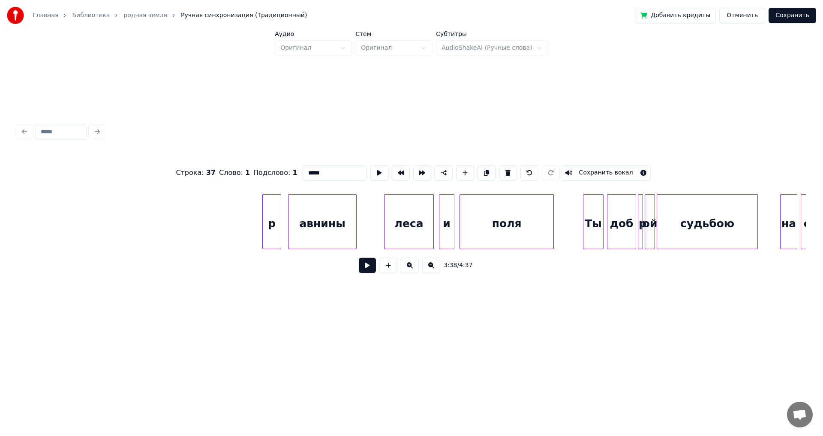
scroll to position [0, 20877]
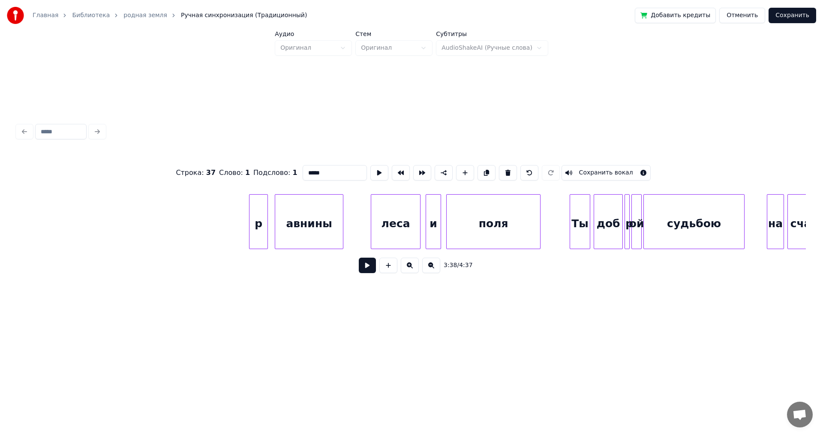
click at [259, 232] on div "p" at bounding box center [258, 224] width 18 height 58
click at [301, 227] on div "авнины" at bounding box center [309, 224] width 68 height 58
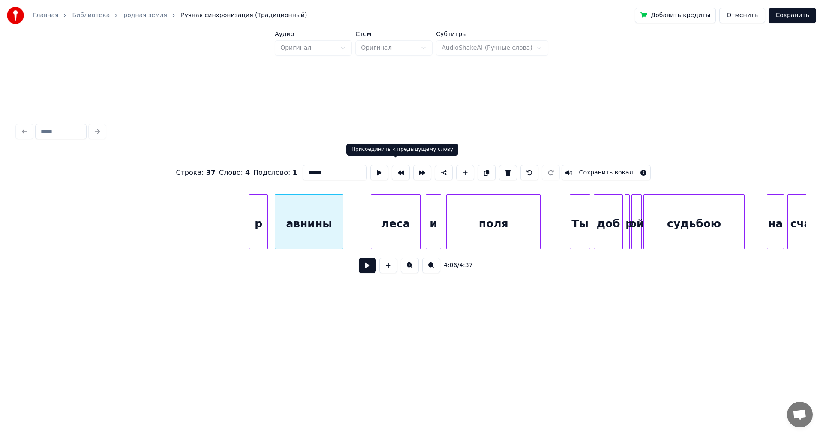
click at [396, 168] on button at bounding box center [401, 172] width 18 height 15
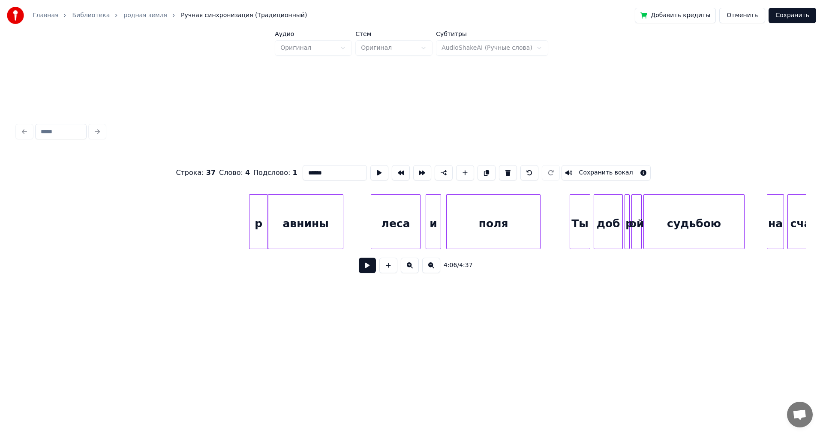
click at [318, 217] on div "авнины" at bounding box center [305, 224] width 75 height 58
click at [330, 215] on div at bounding box center [331, 222] width 3 height 54
click at [257, 225] on div "p" at bounding box center [258, 224] width 18 height 58
click at [112, 231] on div "p" at bounding box center [121, 224] width 18 height 58
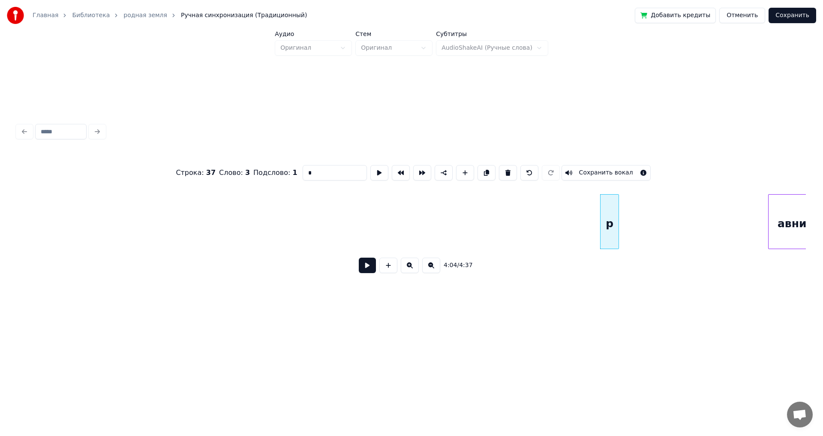
scroll to position [0, 20400]
click at [644, 217] on div "авнины" at bounding box center [628, 224] width 64 height 58
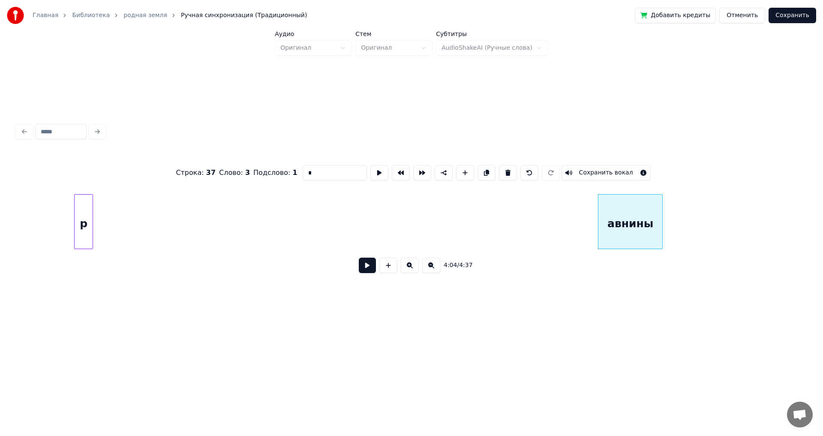
click at [81, 224] on div "p" at bounding box center [84, 224] width 18 height 58
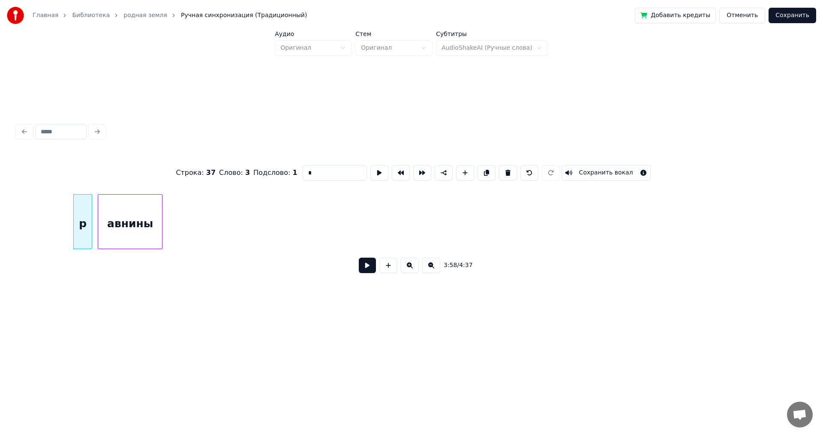
click at [142, 211] on div "авнины" at bounding box center [130, 224] width 64 height 58
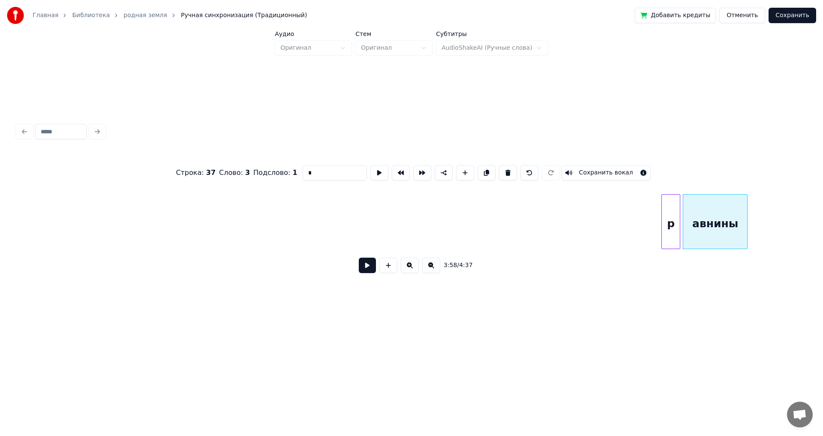
scroll to position [0, 19838]
click at [30, 225] on div "p" at bounding box center [30, 224] width 18 height 58
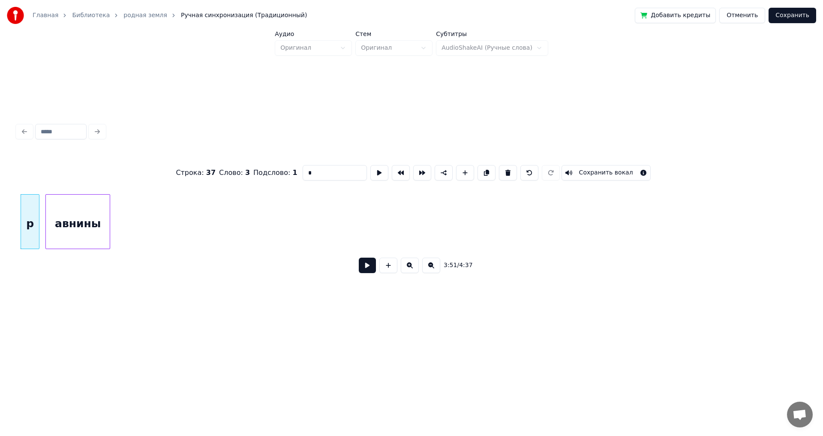
click at [84, 210] on div "авнины" at bounding box center [78, 224] width 64 height 58
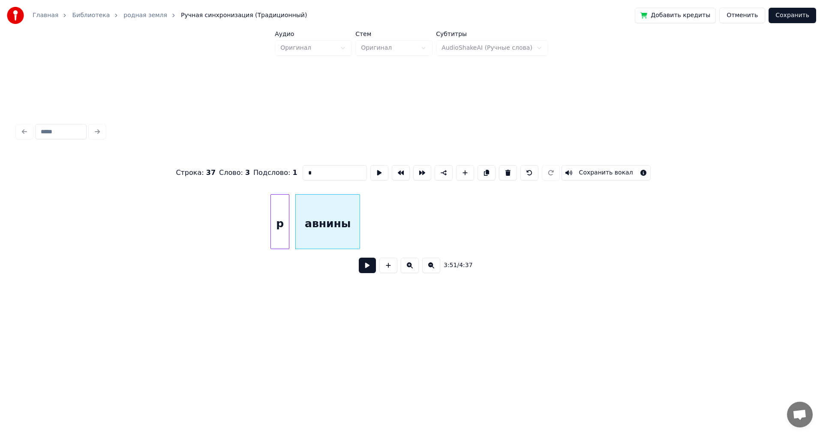
scroll to position [0, 19180]
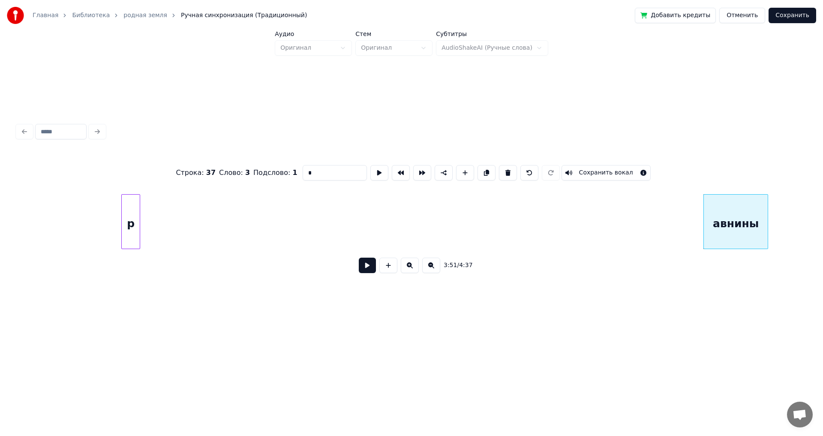
click at [122, 220] on div "p" at bounding box center [131, 224] width 18 height 58
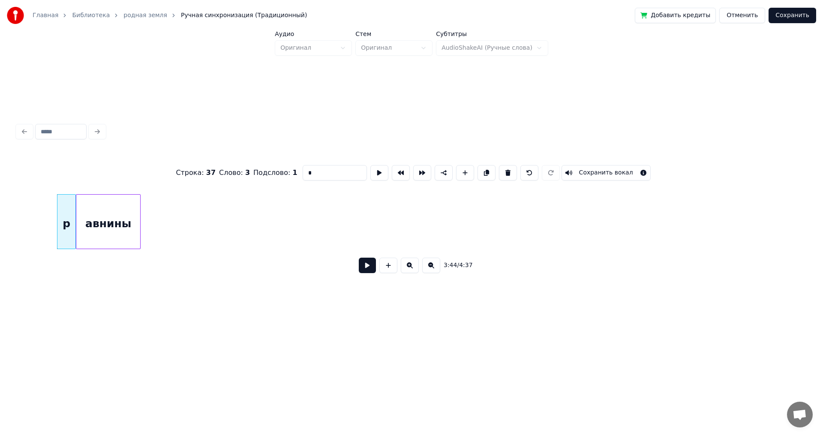
click at [114, 216] on div "авнины" at bounding box center [108, 224] width 64 height 58
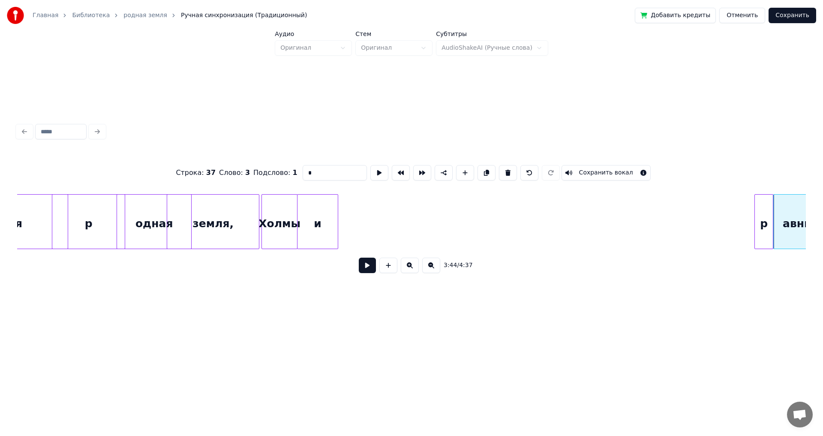
scroll to position [0, 18680]
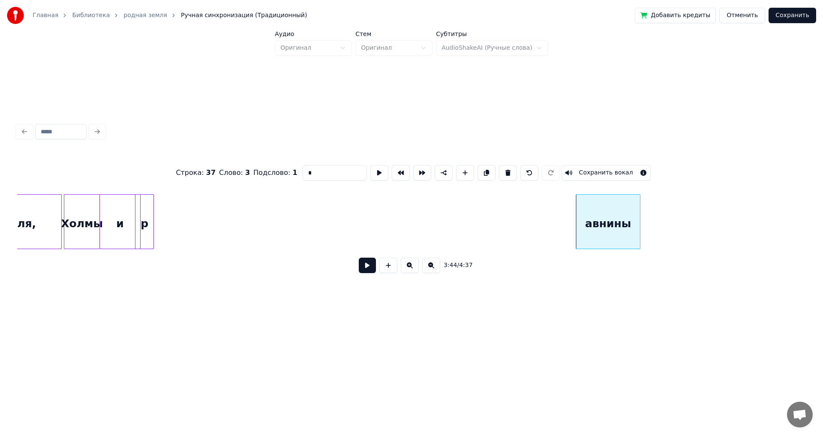
click at [146, 222] on div "p" at bounding box center [144, 224] width 18 height 58
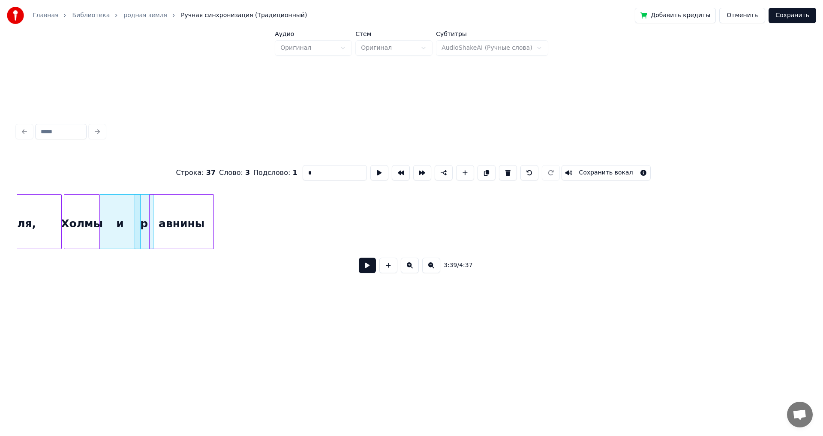
click at [197, 219] on div "авнины" at bounding box center [182, 224] width 64 height 58
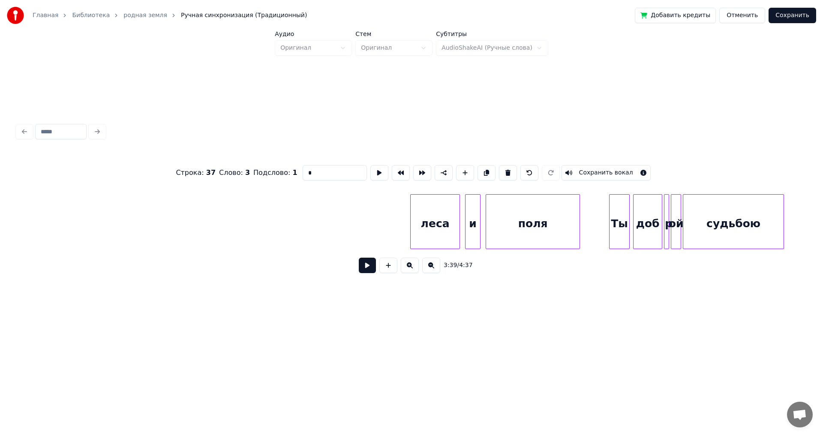
scroll to position [0, 20825]
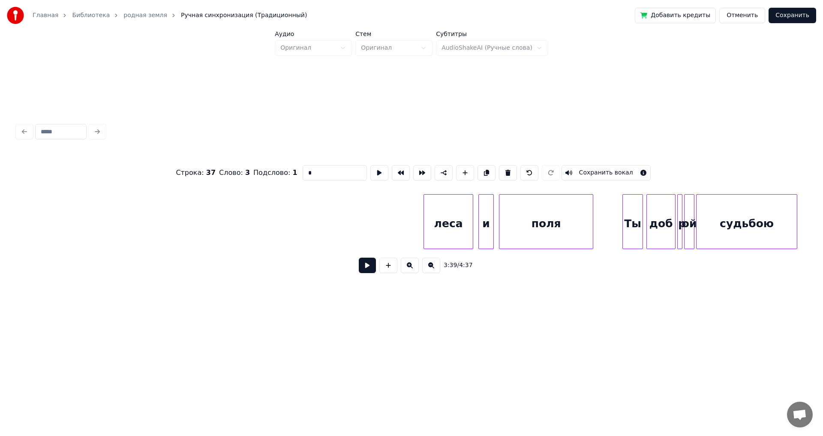
click at [445, 220] on div "леса" at bounding box center [448, 224] width 49 height 58
click at [48, 227] on div "леса" at bounding box center [44, 224] width 49 height 58
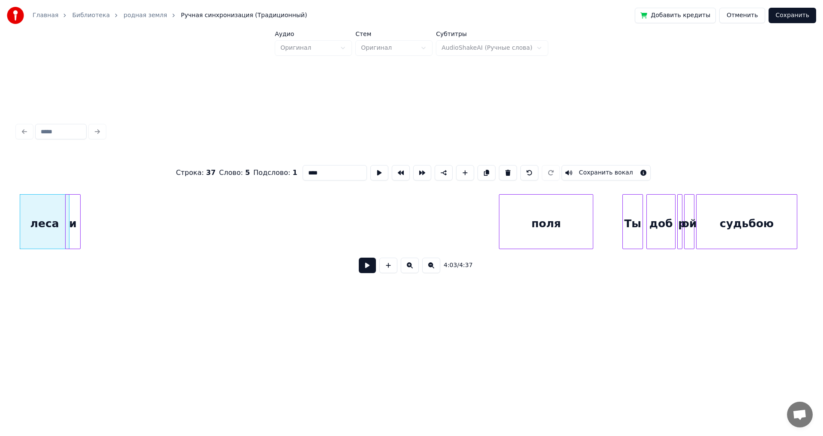
click at [73, 240] on div "и" at bounding box center [73, 224] width 15 height 58
click at [138, 228] on div "поля" at bounding box center [124, 224] width 93 height 58
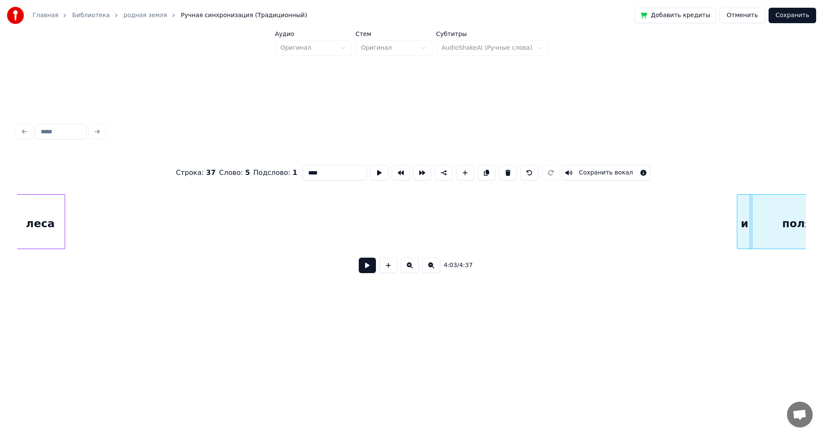
scroll to position [0, 20146]
click at [34, 213] on div "леса" at bounding box center [47, 224] width 49 height 58
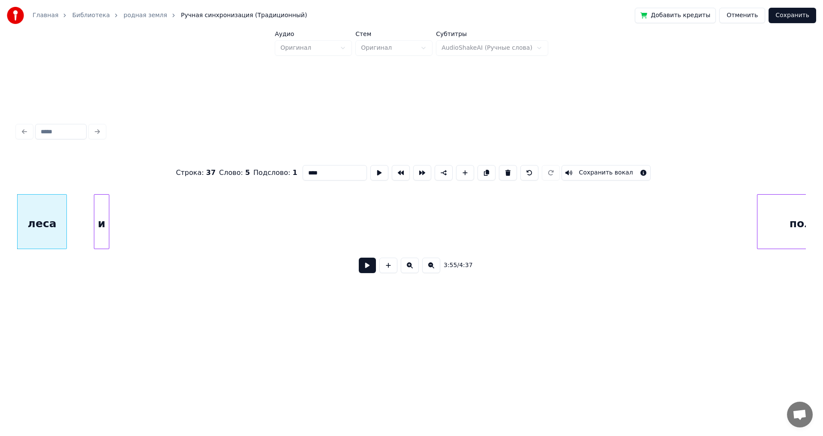
click at [94, 225] on div "и" at bounding box center [101, 224] width 15 height 58
click at [115, 225] on div "поля" at bounding box center [85, 224] width 93 height 58
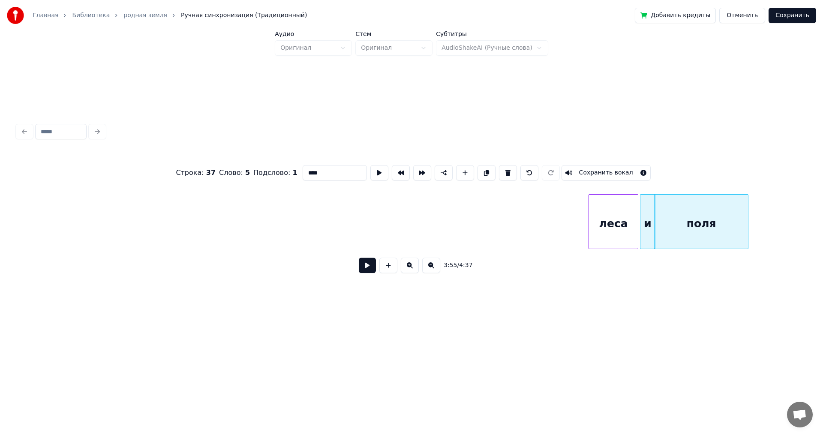
scroll to position [0, 19627]
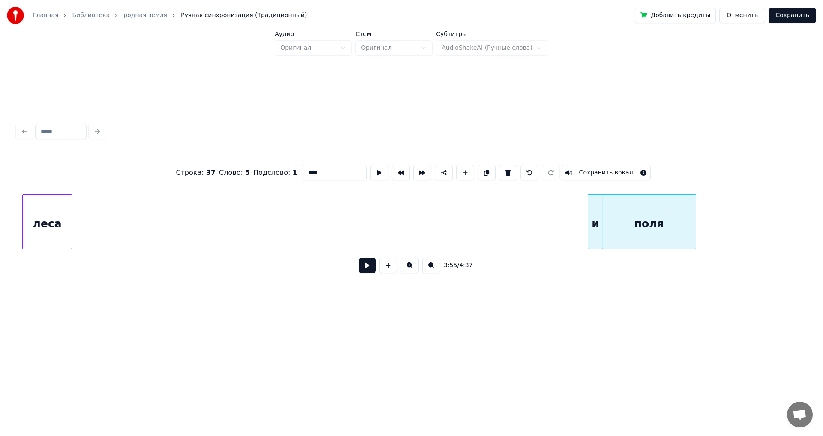
click at [51, 222] on div "леса" at bounding box center [47, 224] width 49 height 58
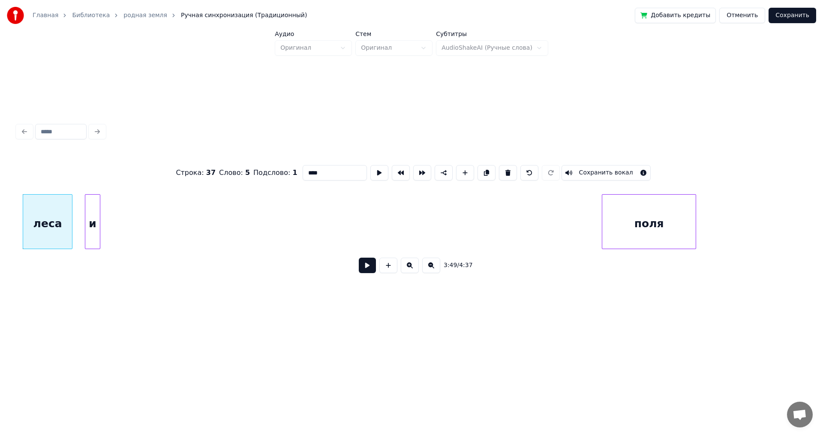
click at [85, 229] on div "и" at bounding box center [92, 224] width 15 height 58
click at [138, 229] on div "поля" at bounding box center [132, 224] width 93 height 58
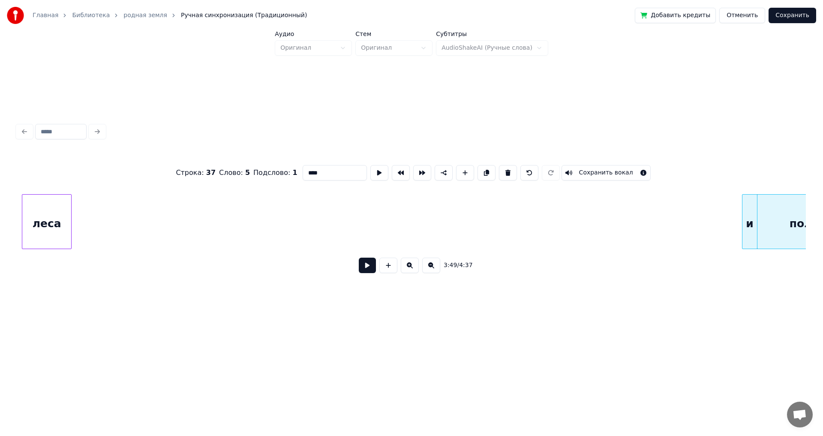
scroll to position [0, 18955]
click at [30, 221] on div "леса" at bounding box center [48, 224] width 49 height 58
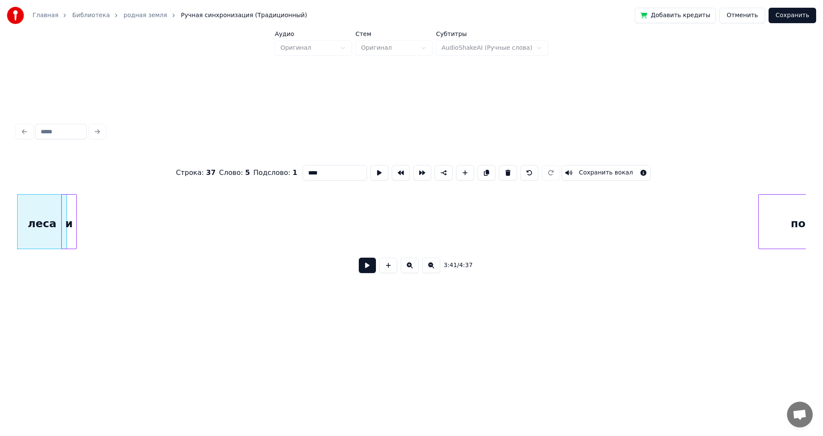
click at [123, 234] on div "поля" at bounding box center [114, 224] width 93 height 58
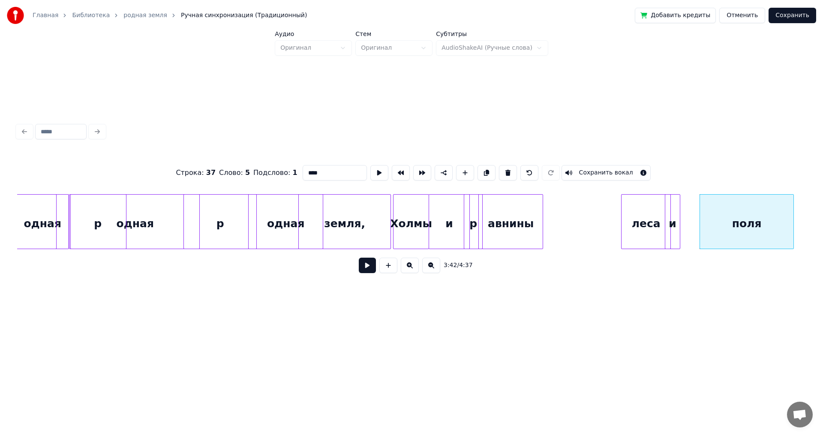
scroll to position [0, 18312]
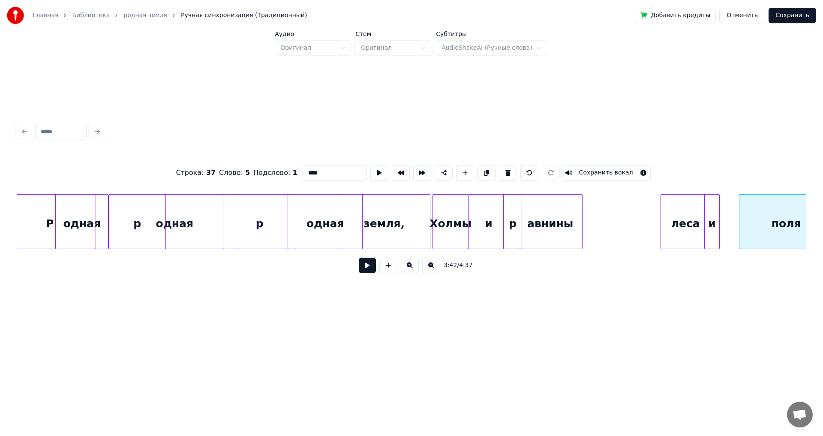
click at [274, 228] on div "p" at bounding box center [259, 224] width 72 height 58
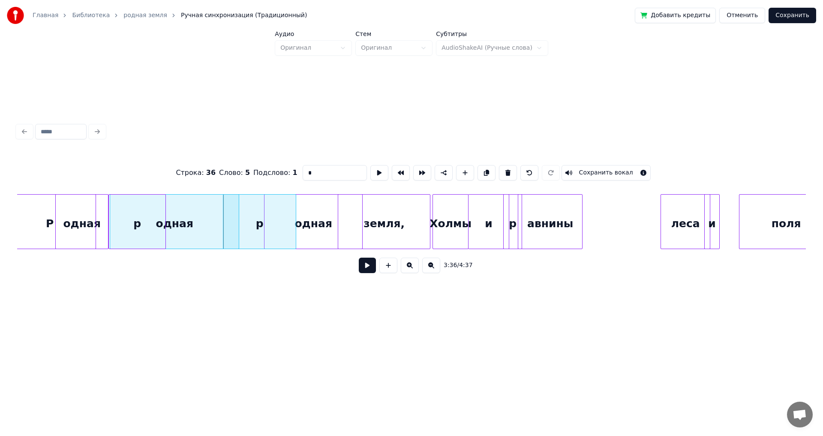
click at [267, 231] on div at bounding box center [265, 222] width 3 height 54
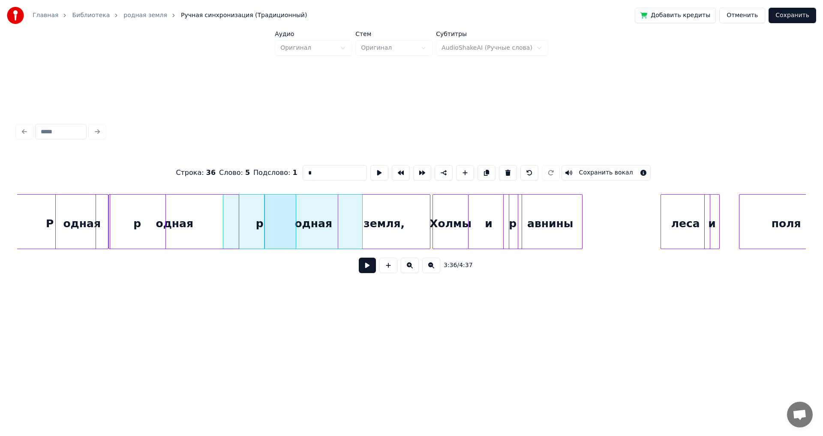
click at [307, 231] on div "одная" at bounding box center [313, 224] width 98 height 58
click at [329, 235] on div at bounding box center [328, 222] width 3 height 54
click at [377, 224] on div "земля," at bounding box center [384, 224] width 92 height 58
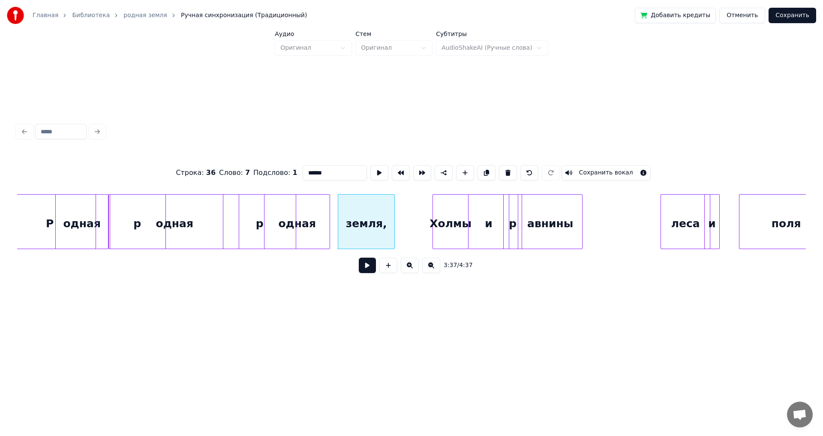
click at [394, 228] on div at bounding box center [393, 222] width 3 height 54
click at [440, 230] on div "Холмы" at bounding box center [440, 224] width 35 height 58
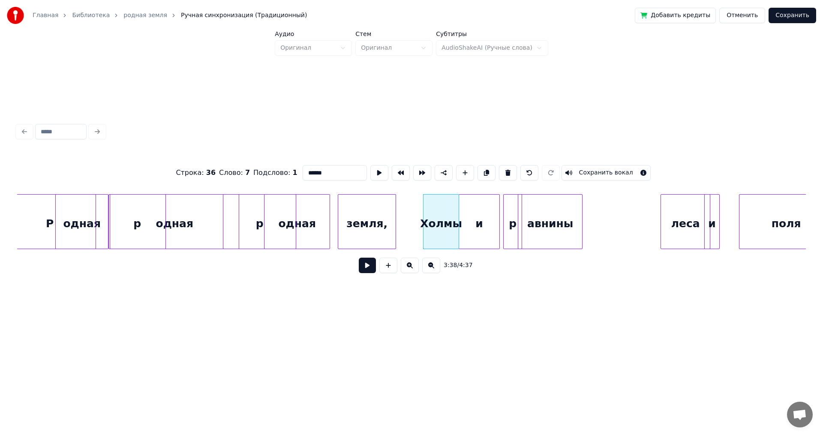
click at [485, 231] on div "и" at bounding box center [479, 224] width 40 height 58
click at [505, 231] on div "p" at bounding box center [502, 224] width 18 height 58
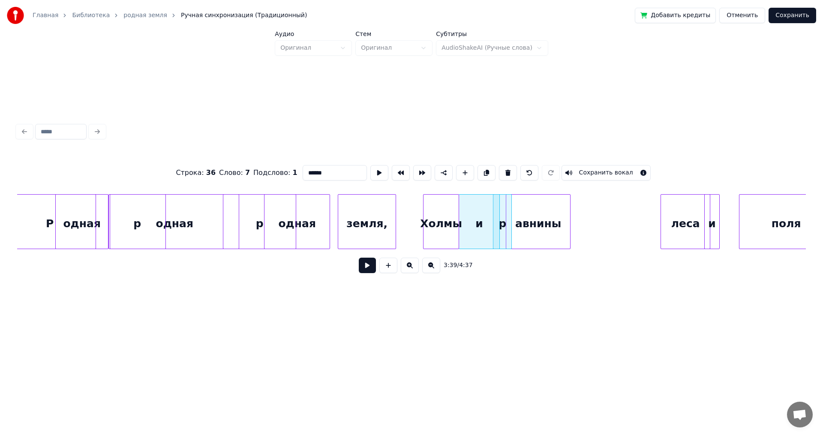
click at [536, 232] on div "авнины" at bounding box center [538, 224] width 64 height 58
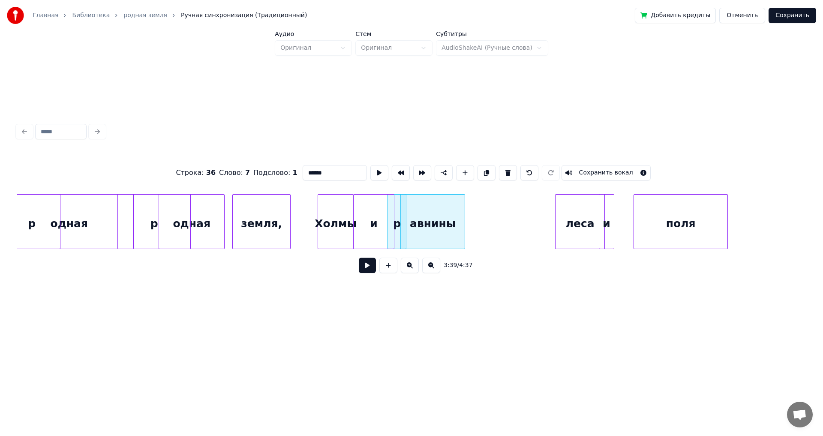
scroll to position [0, 18430]
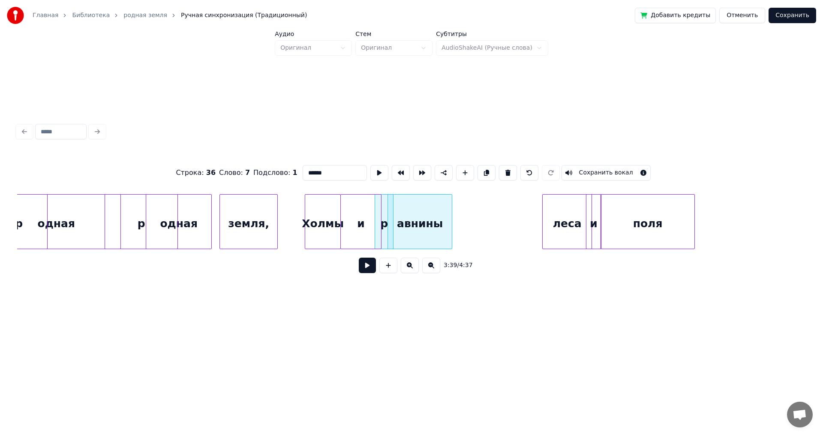
click at [650, 225] on div "поля" at bounding box center [647, 224] width 93 height 58
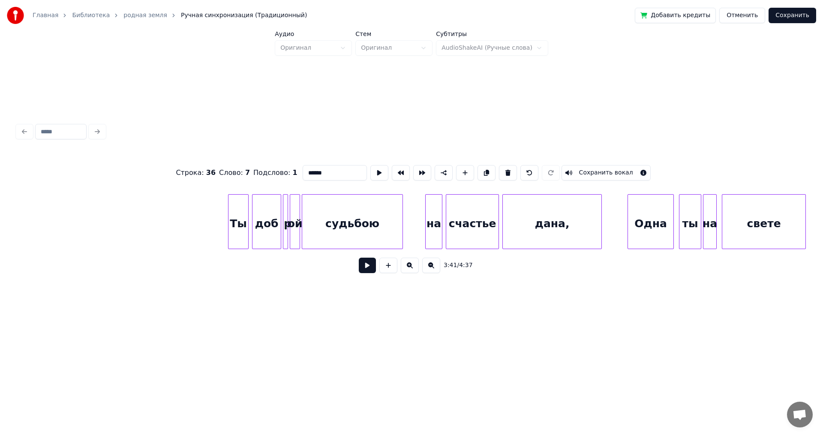
scroll to position [0, 21285]
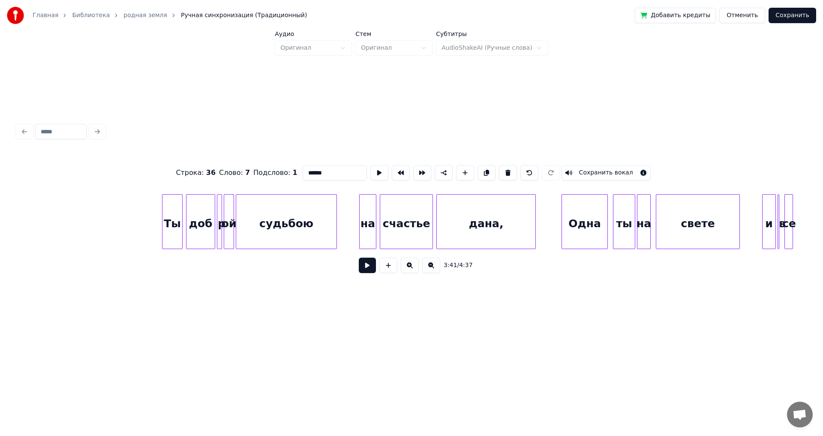
click at [172, 229] on div "Ты" at bounding box center [172, 224] width 20 height 58
click at [196, 237] on div "доб" at bounding box center [200, 224] width 28 height 58
type input "***"
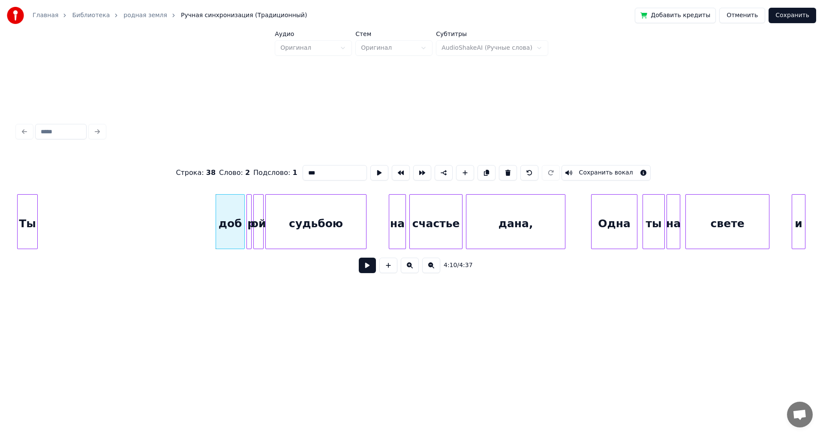
click at [1, 229] on div "Главная Библиотека родная земля Ручная синхронизация (Традиционный) Добавить кр…" at bounding box center [411, 165] width 823 height 331
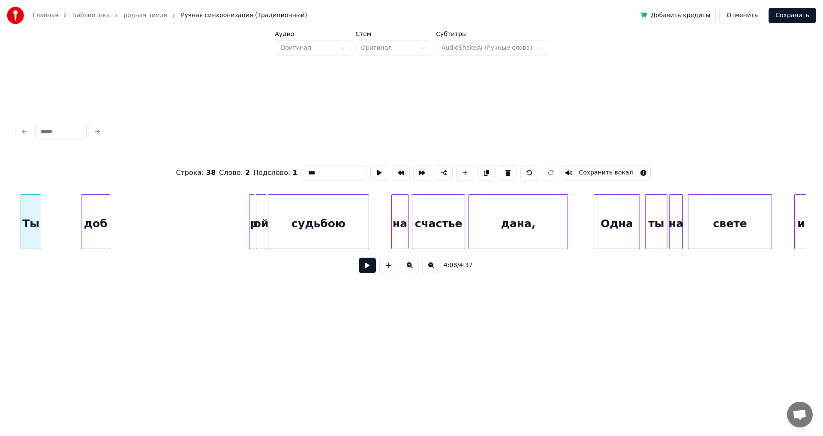
click at [93, 230] on div "доб" at bounding box center [95, 224] width 28 height 58
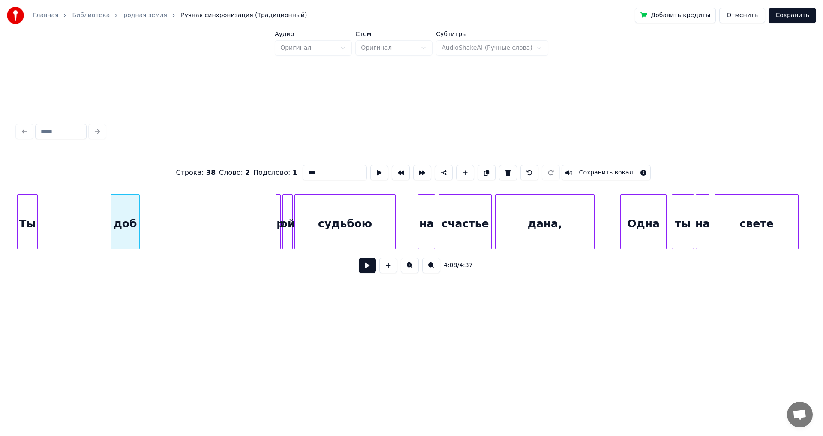
click at [0, 203] on div "Главная Библиотека родная земля Ручная синхронизация (Традиционный) Добавить кр…" at bounding box center [411, 165] width 823 height 331
click at [54, 234] on div "доб" at bounding box center [50, 224] width 28 height 58
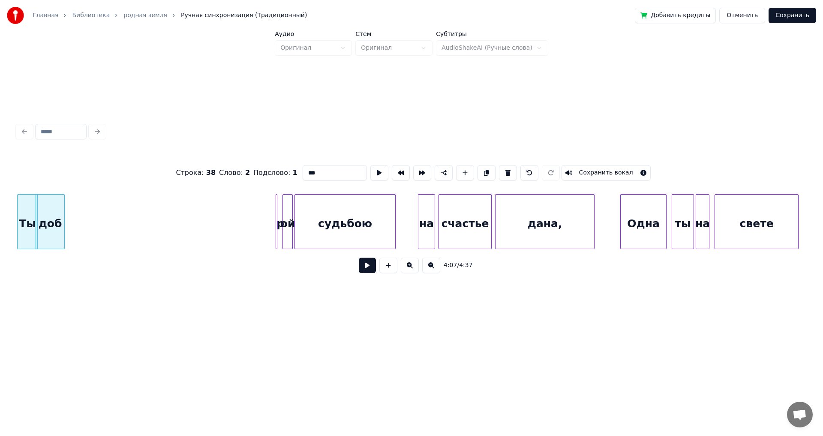
click at [72, 238] on div "p" at bounding box center [70, 224] width 9 height 58
click at [89, 243] on div "ой" at bounding box center [91, 224] width 9 height 58
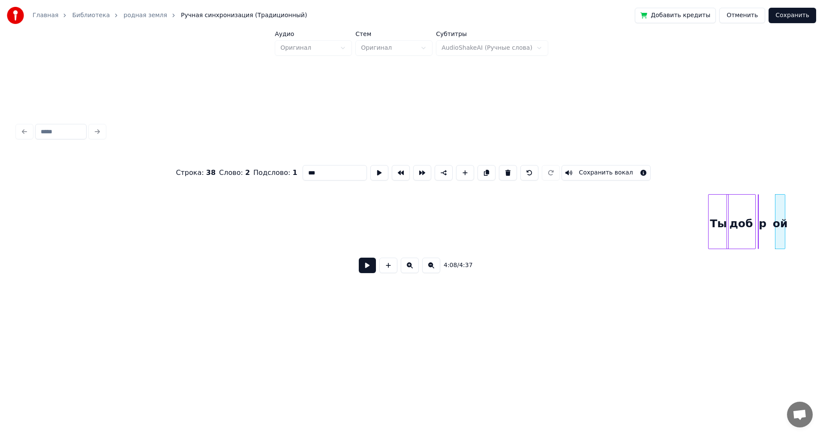
scroll to position [0, 20483]
click at [84, 230] on div "Ты" at bounding box center [84, 224] width 20 height 58
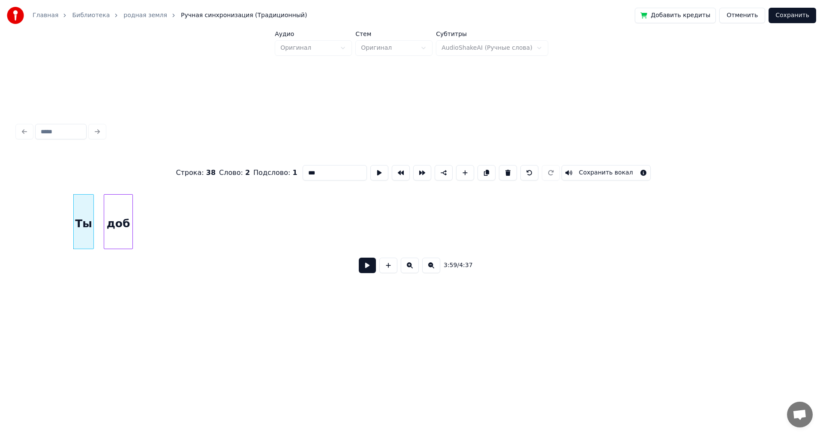
click at [124, 242] on div "доб" at bounding box center [118, 224] width 28 height 58
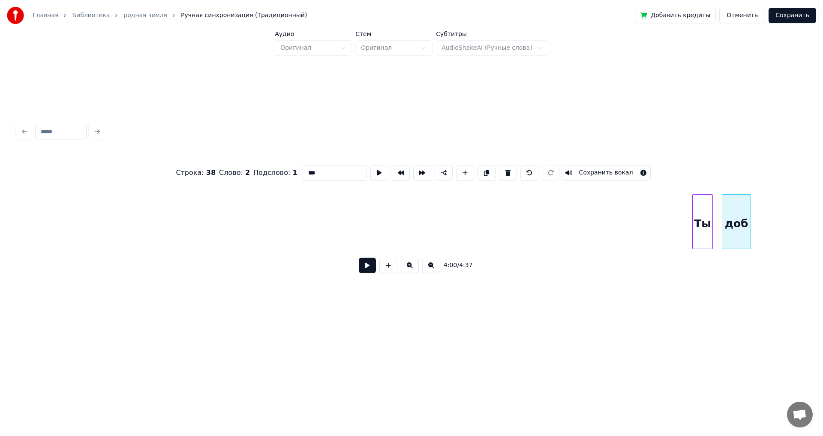
scroll to position [0, 19838]
click at [106, 228] on div "Ты" at bounding box center [103, 224] width 20 height 58
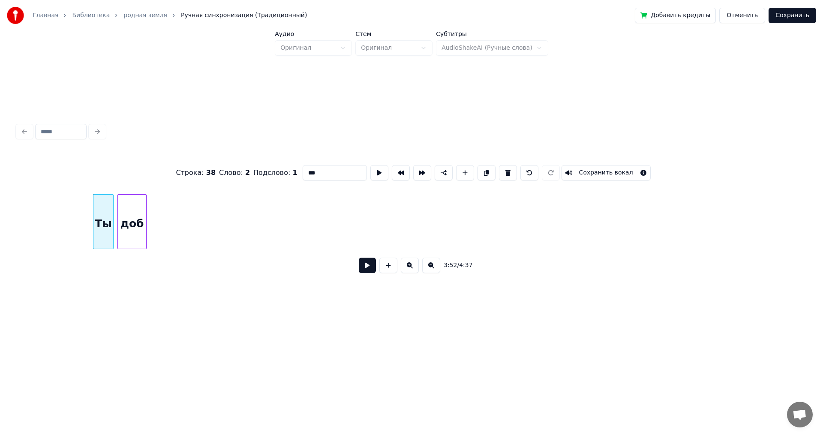
click at [134, 235] on div "доб" at bounding box center [132, 224] width 28 height 58
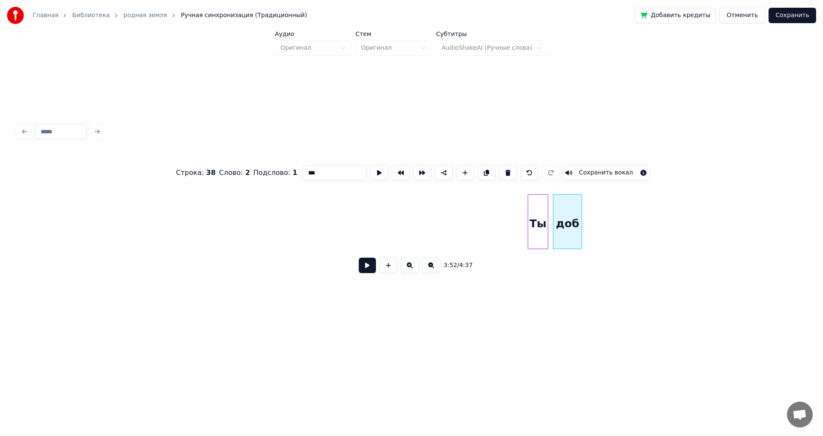
scroll to position [0, 19286]
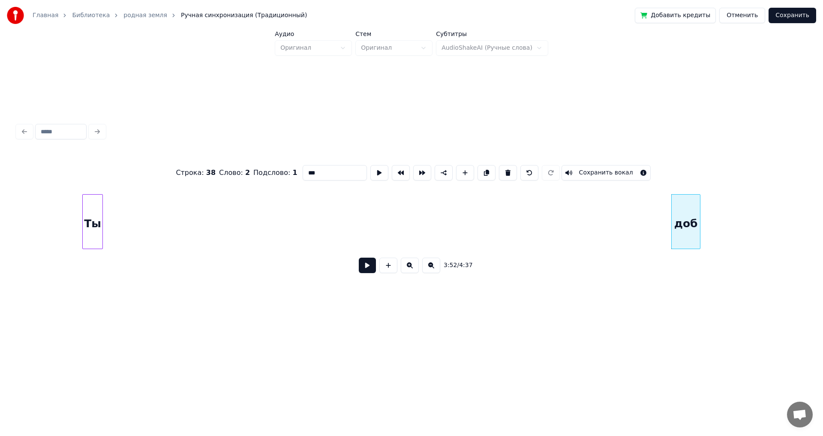
click at [83, 228] on div "Ты" at bounding box center [93, 224] width 20 height 58
click at [88, 239] on div "доб" at bounding box center [88, 224] width 28 height 58
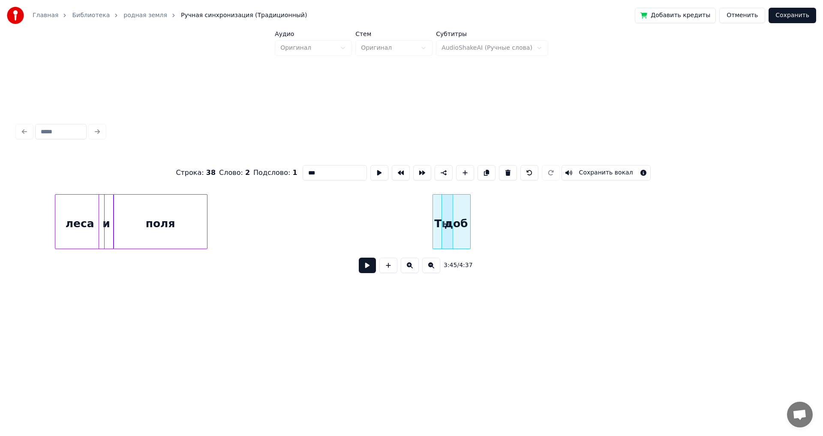
scroll to position [0, 18707]
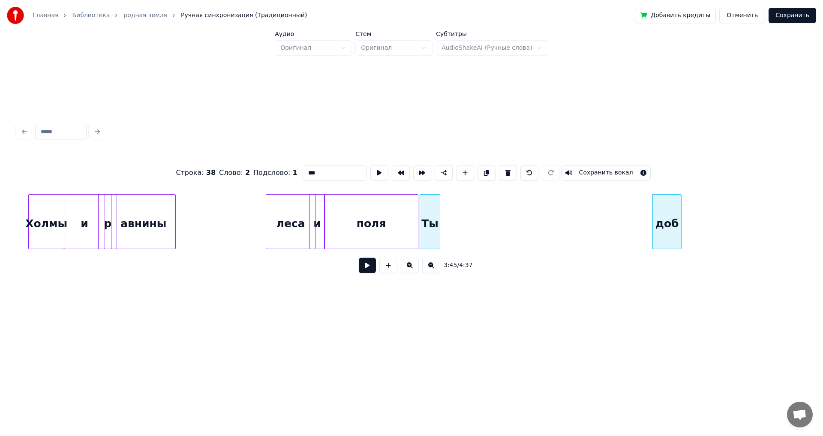
click at [425, 234] on div "Ты" at bounding box center [430, 224] width 20 height 58
click at [494, 237] on div "доб" at bounding box center [494, 224] width 28 height 58
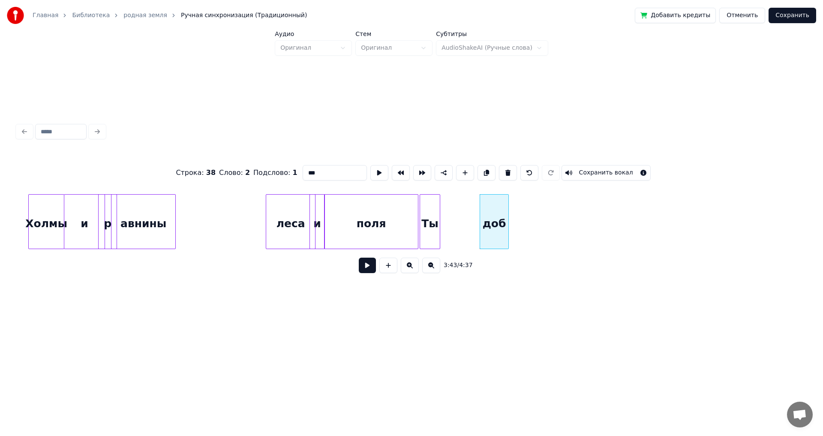
click at [440, 237] on div "Ты" at bounding box center [430, 224] width 20 height 58
drag, startPoint x: 458, startPoint y: 233, endPoint x: 454, endPoint y: 235, distance: 4.8
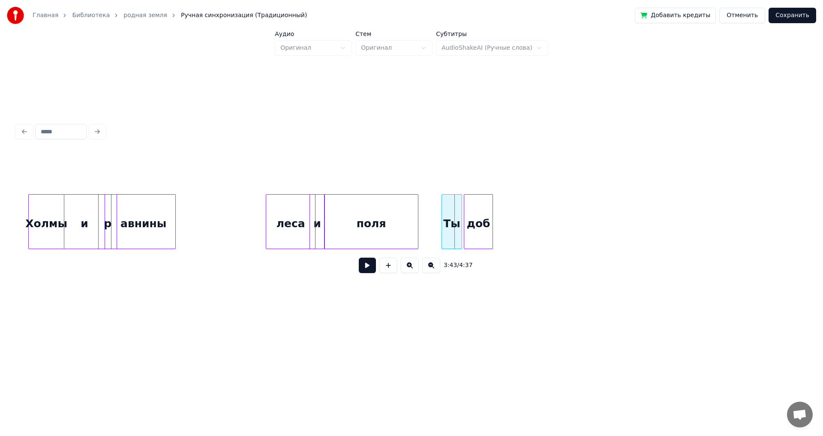
click at [480, 230] on div "доб" at bounding box center [478, 224] width 28 height 58
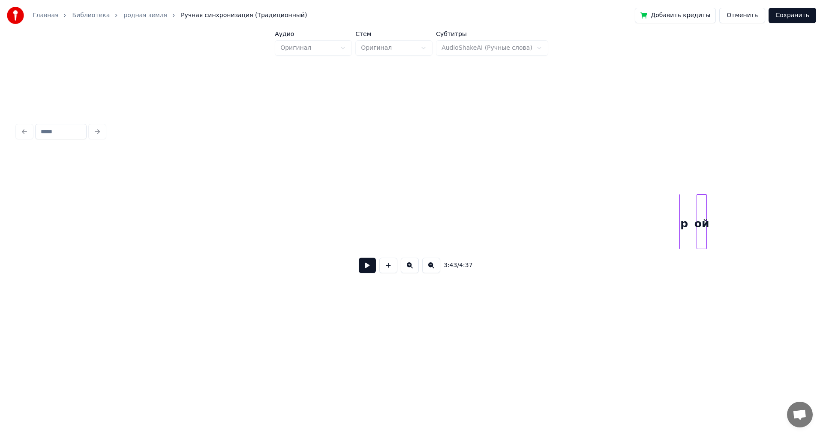
scroll to position [0, 20746]
click at [32, 221] on div "p" at bounding box center [32, 224] width 9 height 58
click at [39, 228] on div "ой" at bounding box center [37, 224] width 9 height 58
click at [108, 225] on div "ой" at bounding box center [109, 224] width 9 height 58
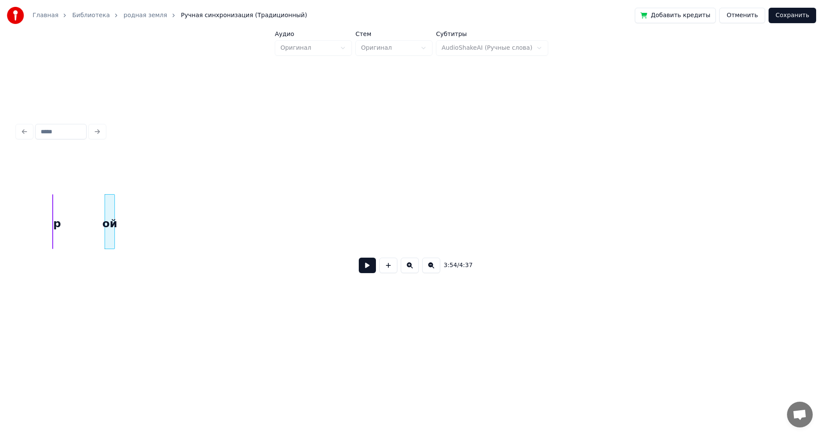
click at [56, 222] on div "p" at bounding box center [57, 224] width 9 height 58
click at [28, 222] on div "p" at bounding box center [28, 224] width 9 height 58
click at [37, 225] on div "ой" at bounding box center [37, 224] width 9 height 58
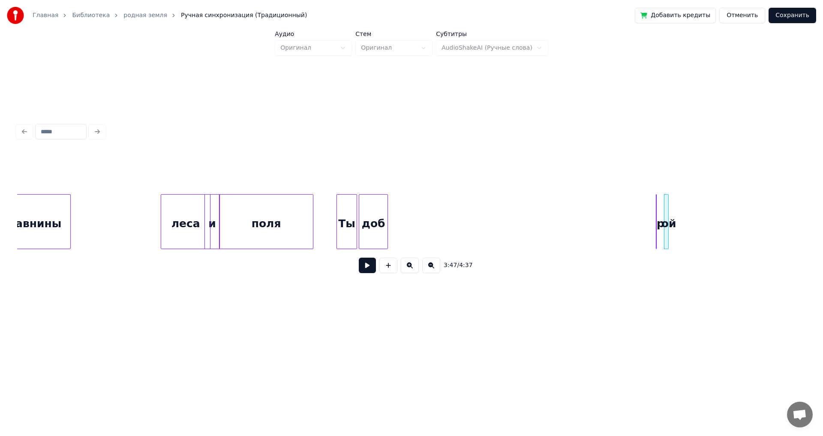
scroll to position [0, 18944]
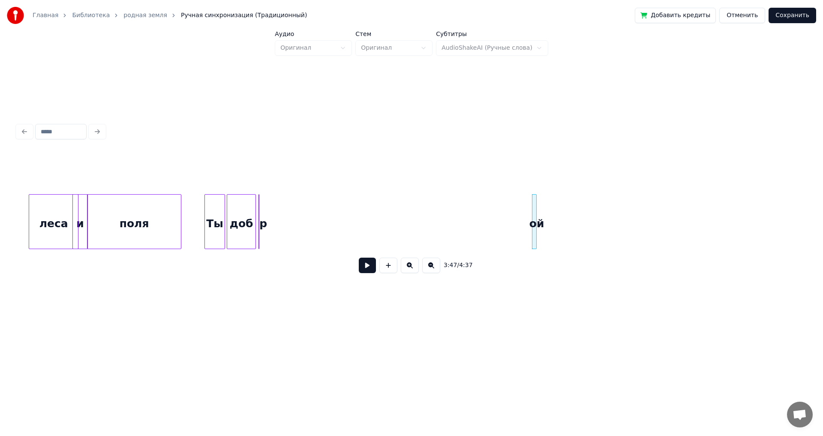
click at [263, 224] on div "p" at bounding box center [263, 224] width 9 height 58
click at [271, 219] on div at bounding box center [270, 222] width 3 height 54
click at [281, 225] on div "ой" at bounding box center [282, 224] width 18 height 58
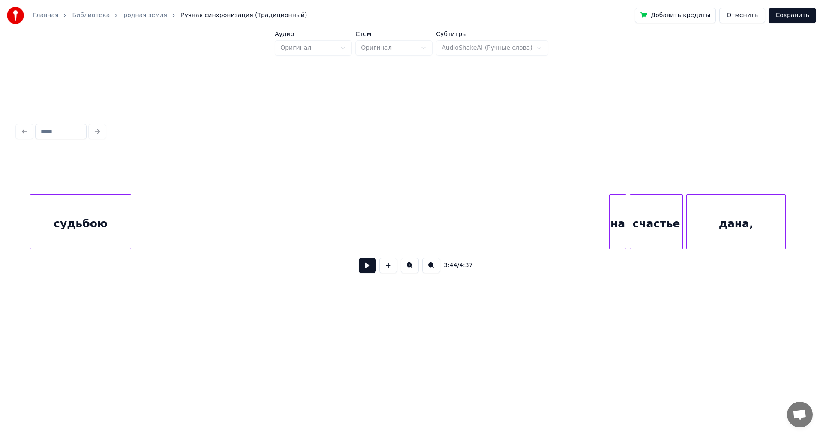
scroll to position [0, 21015]
click at [51, 222] on div "судьбою" at bounding box center [68, 224] width 100 height 58
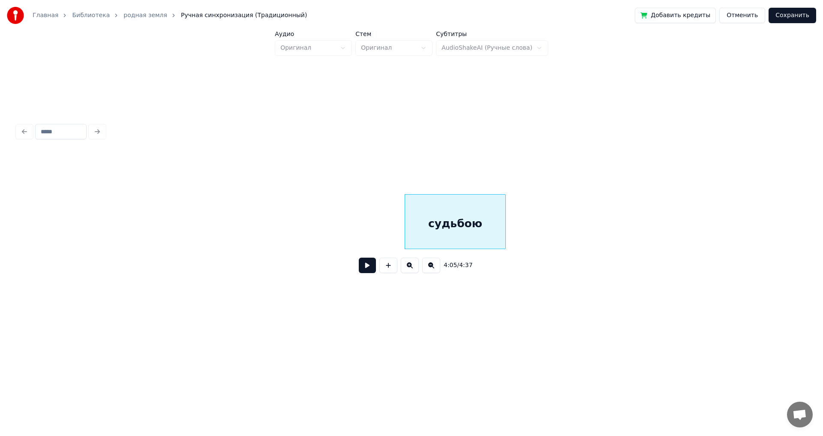
scroll to position [0, 20522]
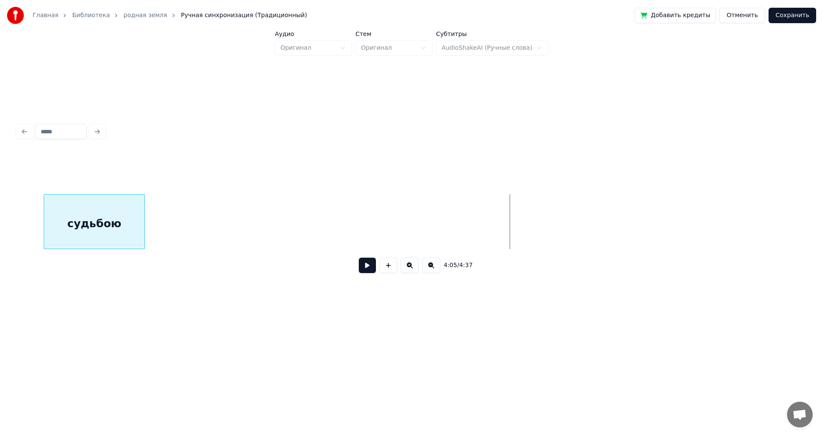
click at [93, 222] on div "судьбою" at bounding box center [94, 224] width 100 height 58
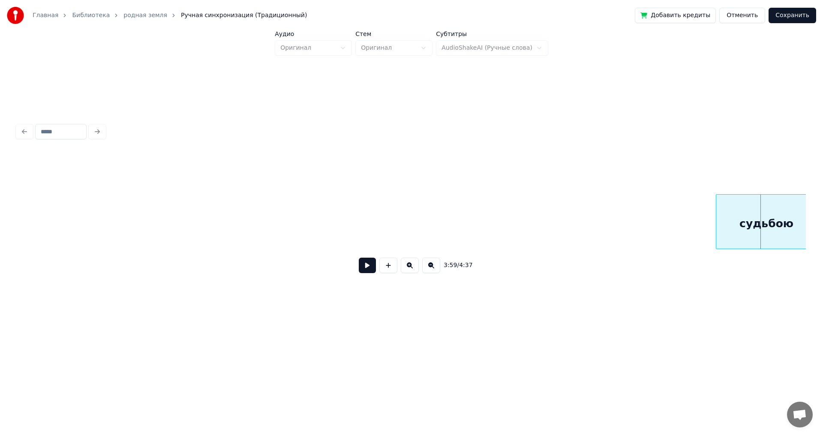
scroll to position [0, 19847]
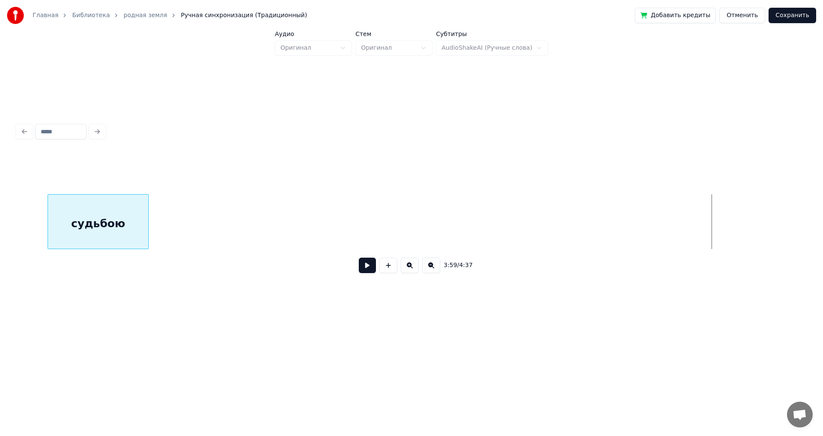
click at [113, 217] on div "судьбою" at bounding box center [98, 224] width 100 height 58
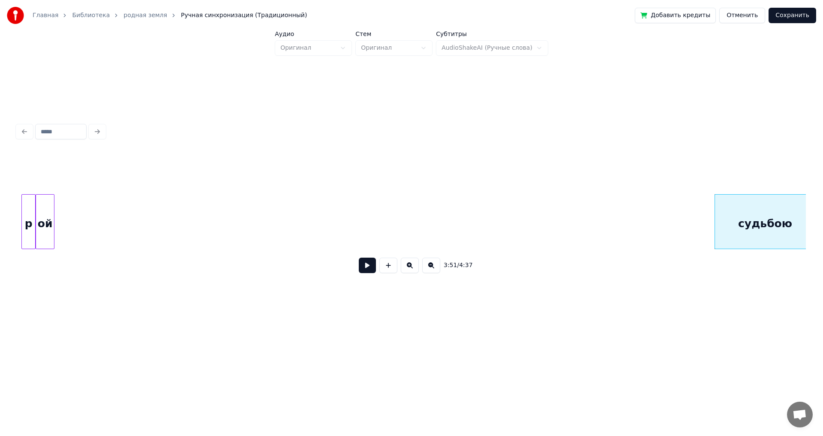
scroll to position [0, 19220]
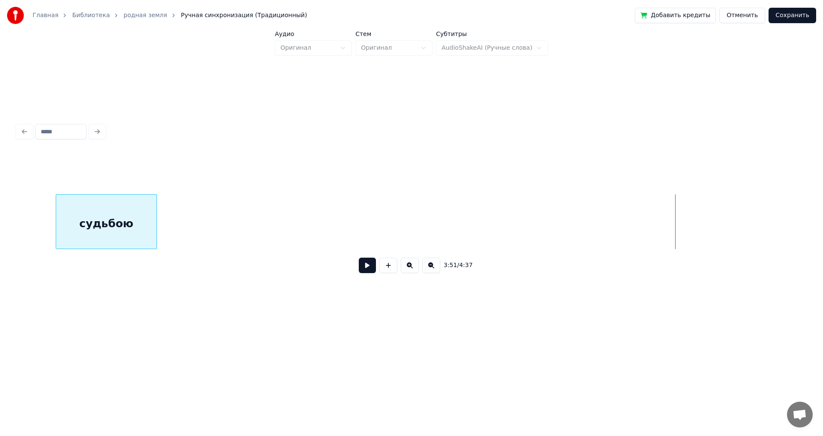
click at [93, 218] on div "судьбою" at bounding box center [106, 224] width 100 height 58
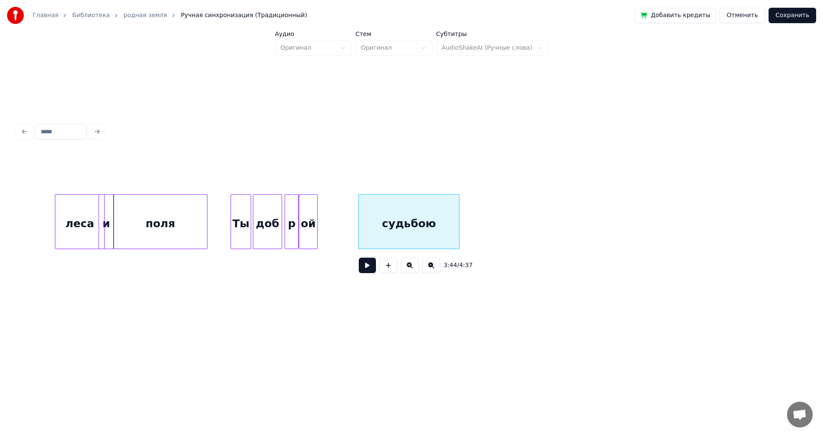
scroll to position [0, 18904]
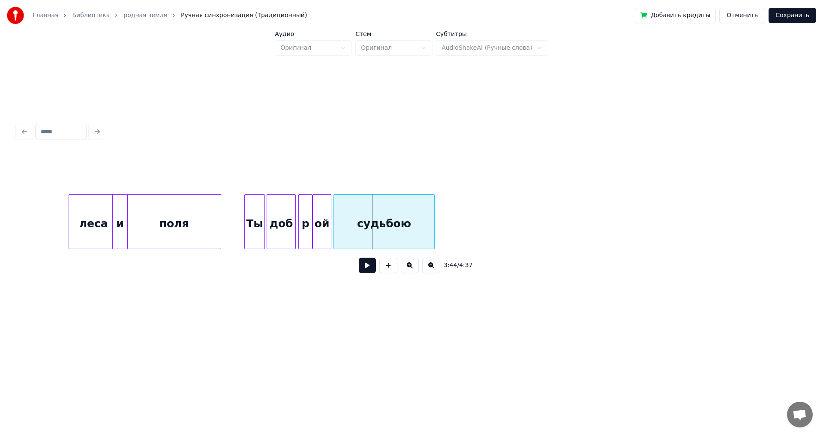
click at [389, 219] on div "судьбою" at bounding box center [384, 224] width 100 height 58
click at [415, 212] on div at bounding box center [414, 222] width 3 height 54
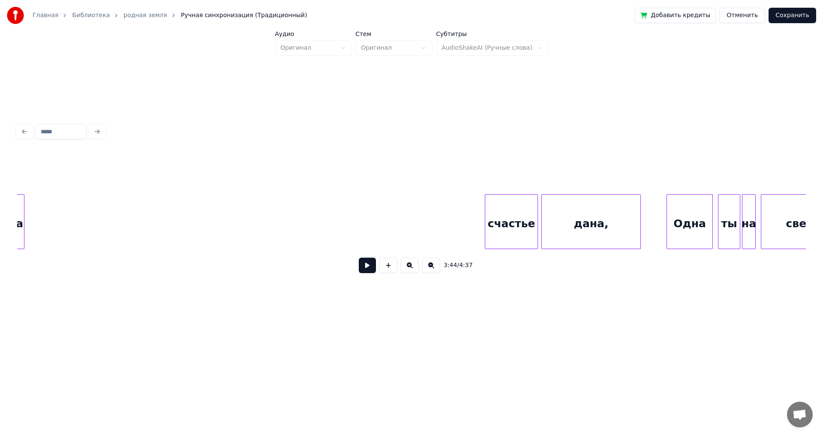
scroll to position [0, 21170]
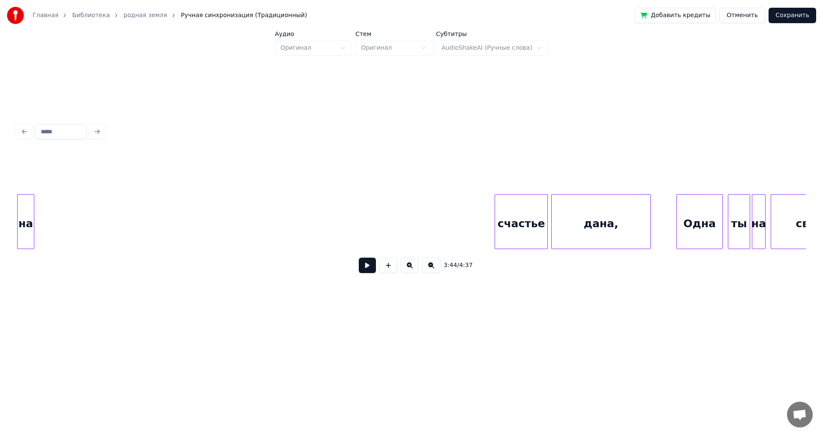
click at [18, 225] on div "на" at bounding box center [25, 221] width 17 height 55
click at [81, 225] on div "счастье" at bounding box center [90, 224] width 52 height 58
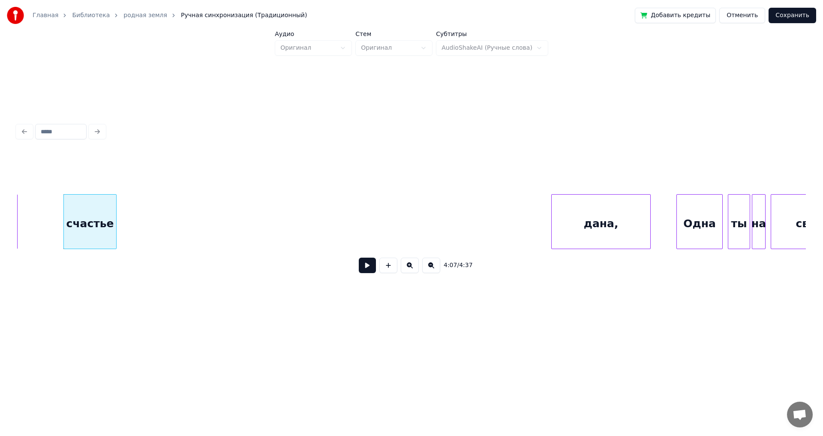
scroll to position [0, 21143]
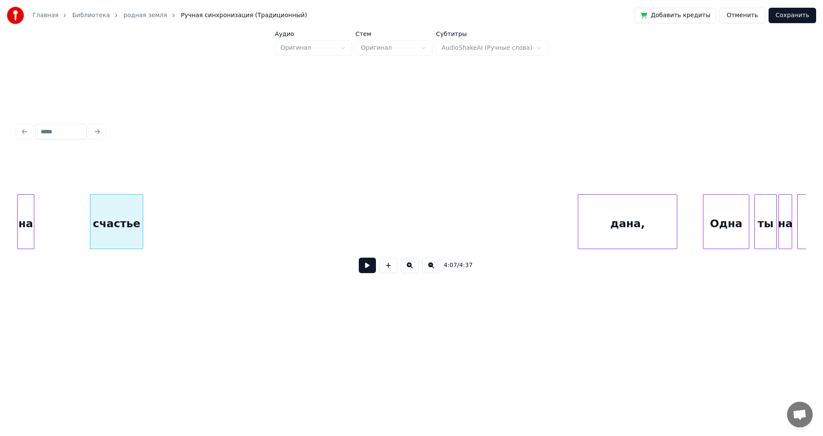
click at [0, 227] on div "Главная Библиотека родная земля Ручная синхронизация (Традиционный) Добавить кр…" at bounding box center [411, 165] width 823 height 331
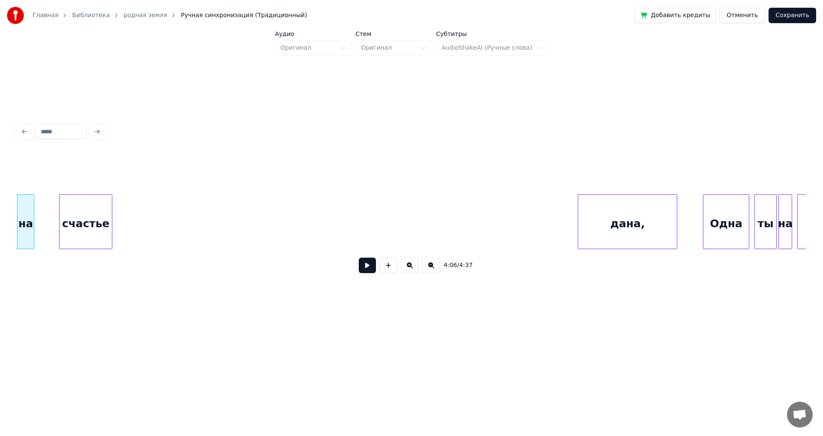
scroll to position [0, 21134]
click at [76, 235] on div "счастье" at bounding box center [73, 224] width 52 height 58
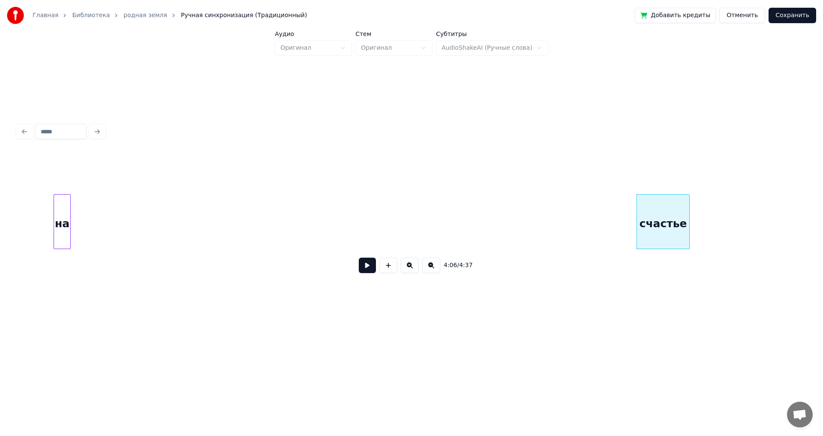
scroll to position [0, 20539]
click at [19, 222] on div "на" at bounding box center [25, 221] width 17 height 55
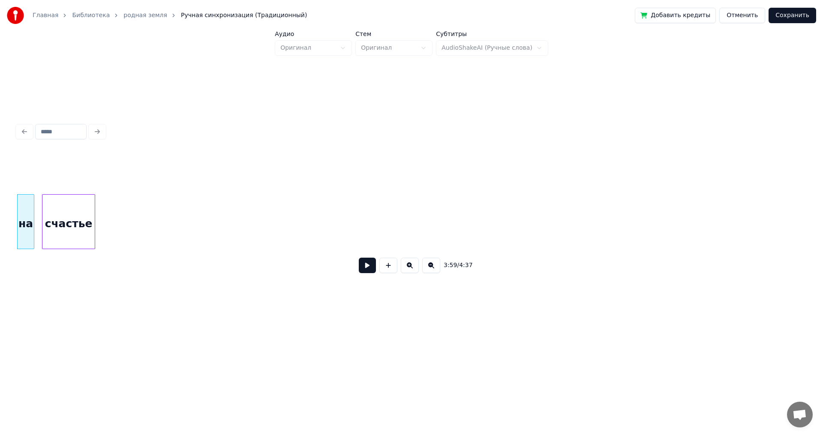
click at [75, 226] on div "счастье" at bounding box center [68, 224] width 52 height 58
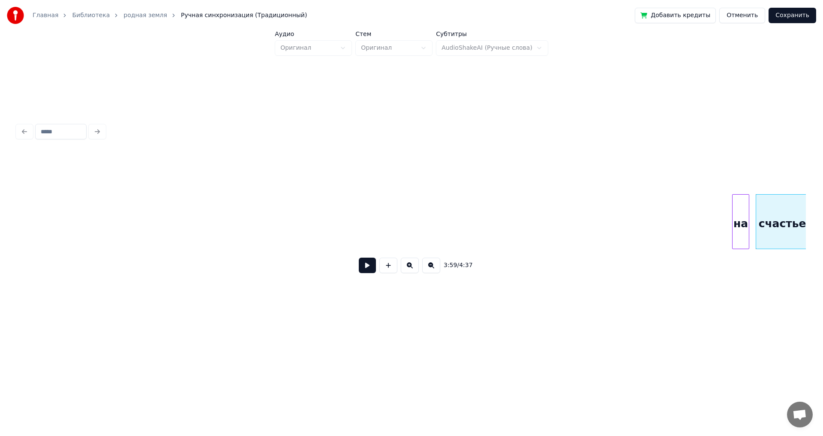
scroll to position [0, 19825]
click at [41, 228] on div "на" at bounding box center [39, 224] width 16 height 58
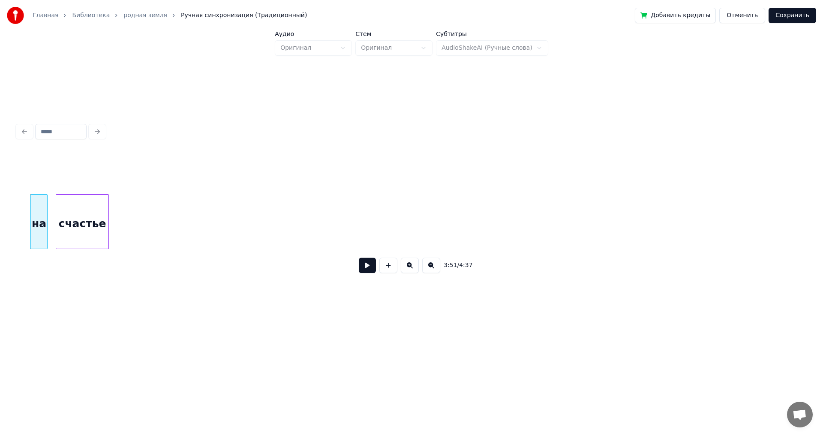
click at [88, 237] on div "счастье" at bounding box center [82, 224] width 52 height 58
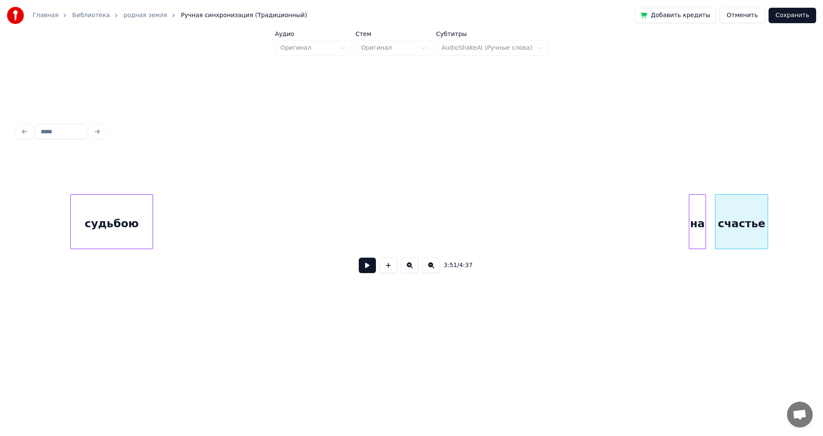
scroll to position [0, 19167]
click at [165, 235] on div "на" at bounding box center [169, 224] width 16 height 58
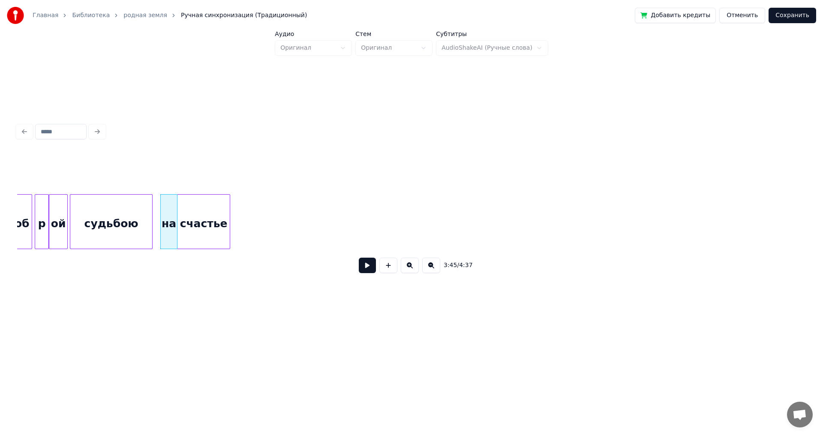
click at [210, 226] on div "счастье" at bounding box center [203, 224] width 52 height 58
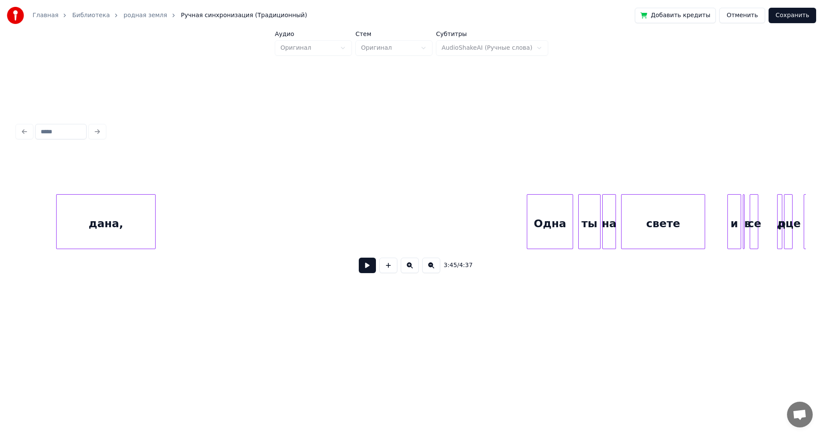
scroll to position [0, 21315]
click at [0, 198] on div "Главная Библиотека родная земля Ручная синхронизация (Традиционный) Добавить кр…" at bounding box center [411, 165] width 823 height 331
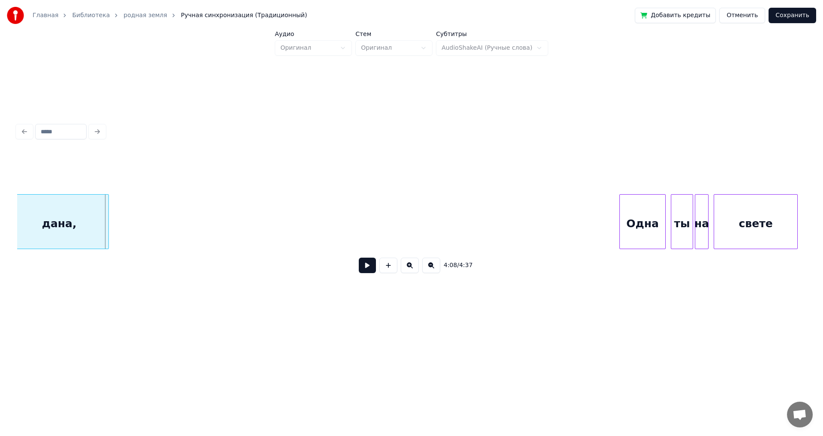
scroll to position [0, 21219]
click at [0, 204] on div "Главная Библиотека родная земля Ручная синхронизация (Традиционный) Добавить кр…" at bounding box center [411, 165] width 823 height 331
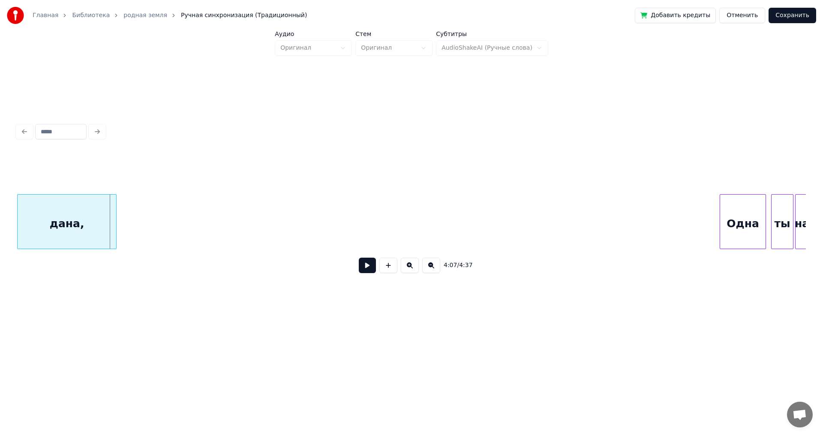
click at [0, 208] on div "Главная Библиотека родная земля Ручная синхронизация (Традиционный) Добавить кр…" at bounding box center [411, 165] width 823 height 331
click at [0, 203] on div "Главная Библиотека родная земля Ручная синхронизация (Традиционный) Добавить кр…" at bounding box center [411, 165] width 823 height 331
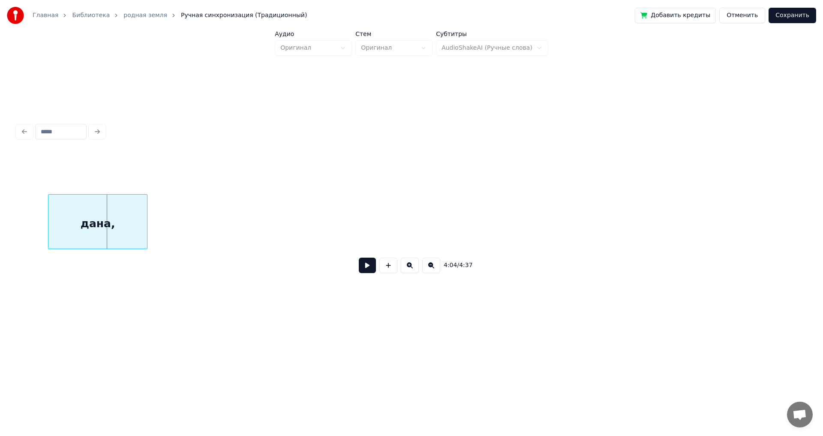
click at [8, 209] on div "Главная Библиотека родная земля Ручная синхронизация (Традиционный) Добавить кр…" at bounding box center [411, 165] width 823 height 331
click at [0, 213] on div "Главная Библиотека родная земля Ручная синхронизация (Традиционный) Добавить кр…" at bounding box center [411, 165] width 823 height 331
click at [0, 212] on div "Главная Библиотека родная земля Ручная синхронизация (Традиционный) Добавить кр…" at bounding box center [411, 165] width 823 height 331
click at [5, 213] on div "Главная Библиотека родная земля Ручная синхронизация (Традиционный) Добавить кр…" at bounding box center [411, 165] width 823 height 331
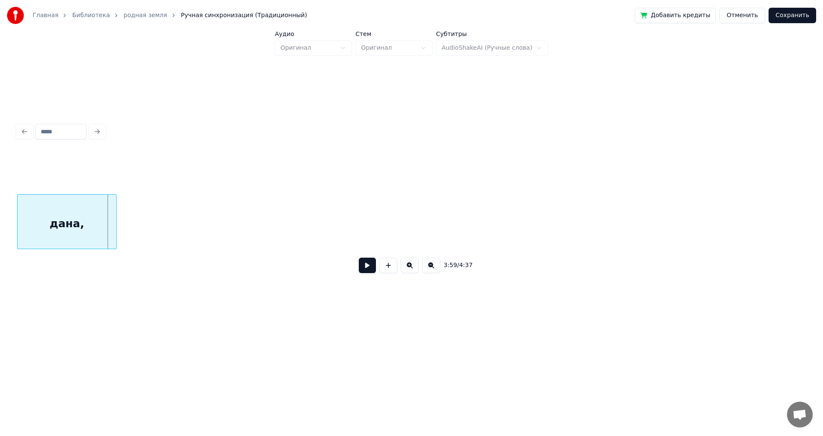
click at [0, 216] on div "Главная Библиотека родная земля Ручная синхронизация (Традиционный) Добавить кр…" at bounding box center [411, 165] width 823 height 331
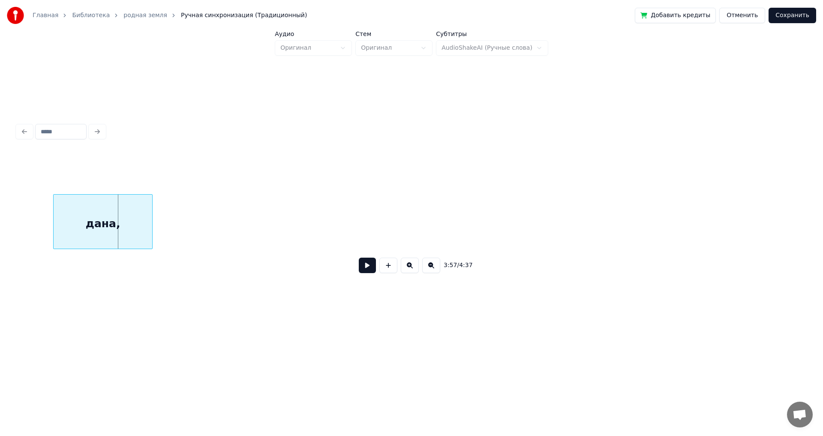
click at [0, 221] on div "Главная Библиотека родная земля Ручная синхронизация (Традиционный) Добавить кр…" at bounding box center [411, 165] width 823 height 331
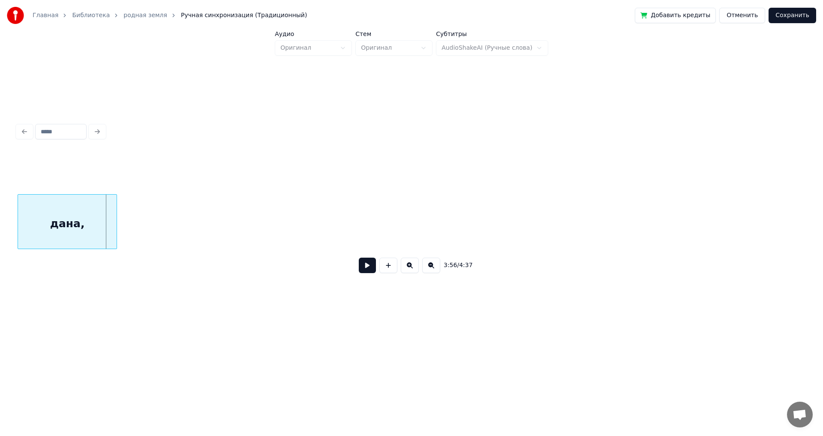
click at [0, 222] on div "Главная Библиотека родная земля Ручная синхронизация (Традиционный) Добавить кр…" at bounding box center [411, 165] width 823 height 331
click at [0, 217] on div "Главная Библиотека родная земля Ручная синхронизация (Традиционный) Добавить кр…" at bounding box center [411, 165] width 823 height 331
click at [0, 212] on div "Главная Библиотека родная земля Ручная синхронизация (Традиционный) Добавить кр…" at bounding box center [411, 165] width 823 height 331
click at [0, 214] on div "Главная Библиотека родная земля Ручная синхронизация (Традиционный) Добавить кр…" at bounding box center [411, 165] width 823 height 331
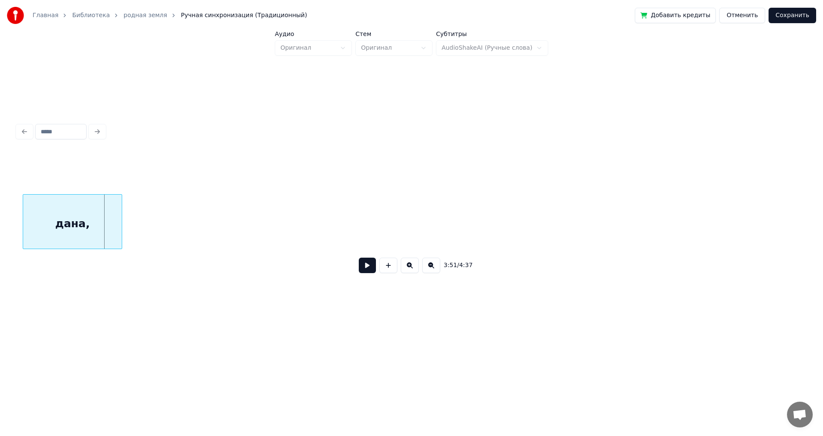
click at [8, 221] on div "Главная Библиотека родная земля Ручная синхронизация (Традиционный) Добавить кр…" at bounding box center [411, 165] width 823 height 331
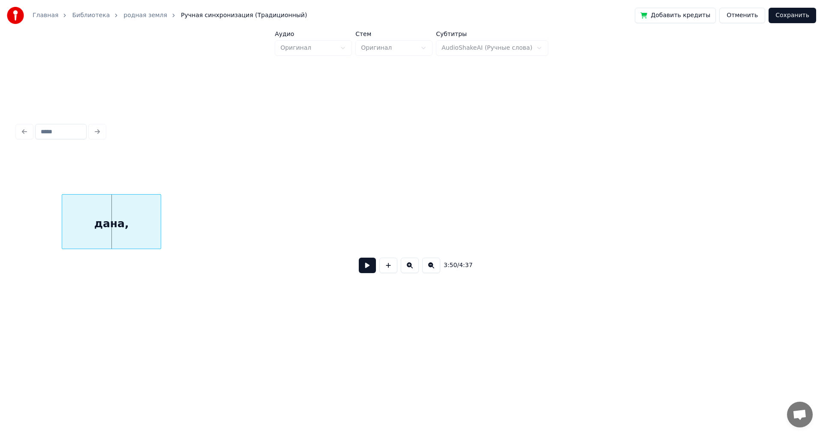
click at [0, 216] on div "Главная Библиотека родная земля Ручная синхронизация (Традиционный) Добавить кр…" at bounding box center [411, 165] width 823 height 331
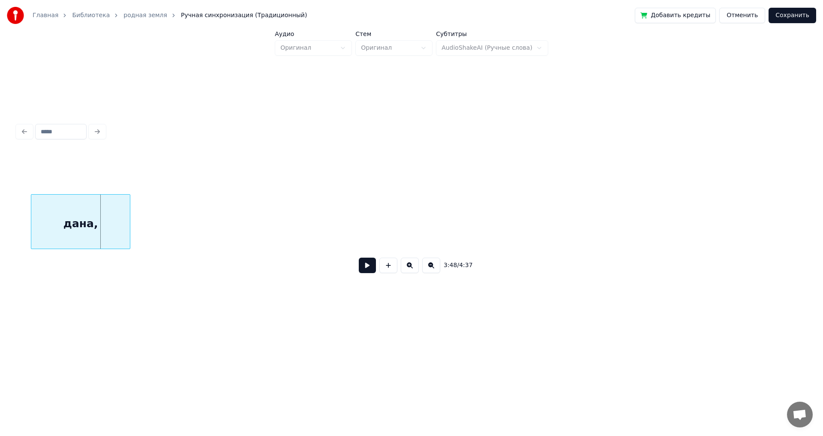
scroll to position [0, 19532]
click at [3, 217] on div "Главная Библиотека родная земля Ручная синхронизация (Традиционный) Добавить кр…" at bounding box center [411, 165] width 823 height 331
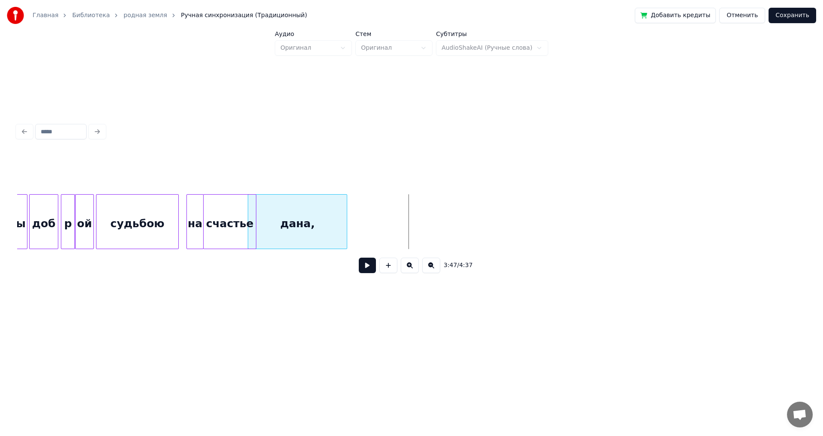
click at [277, 220] on div "дана," at bounding box center [297, 224] width 99 height 58
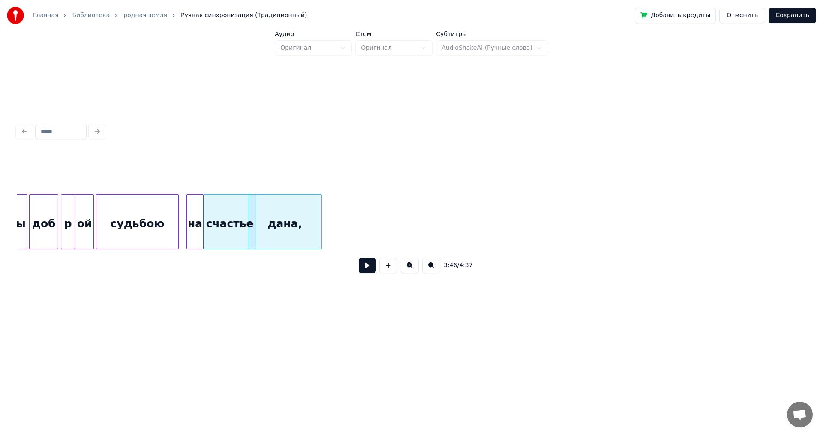
click at [320, 216] on div at bounding box center [320, 222] width 3 height 54
click at [306, 223] on div "дана," at bounding box center [296, 224] width 72 height 58
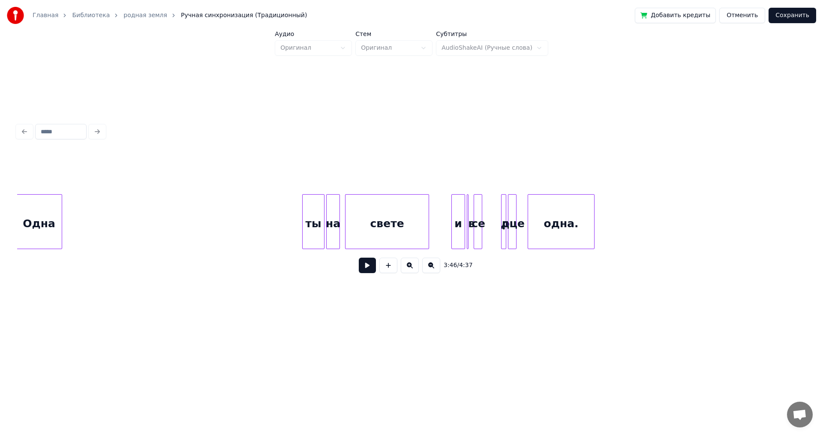
scroll to position [0, 21594]
click at [0, 204] on div "Главная Библиотека родная земля Ручная синхронизация (Традиционный) Добавить кр…" at bounding box center [411, 165] width 823 height 331
click at [75, 221] on div "ты" at bounding box center [67, 224] width 21 height 58
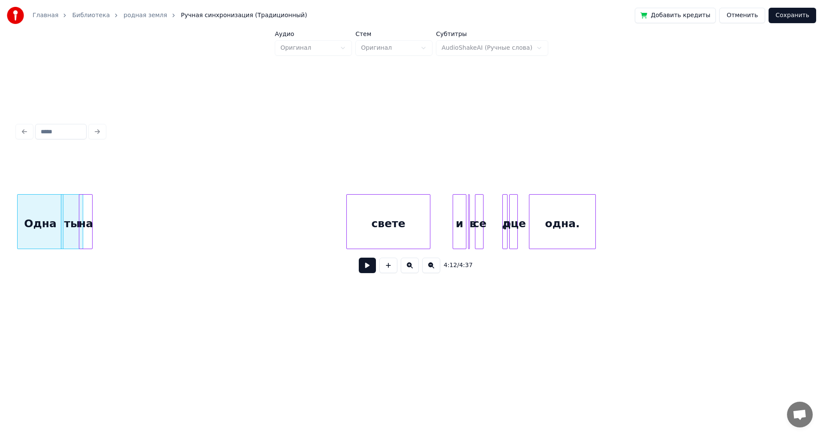
click at [92, 227] on div "на" at bounding box center [85, 224] width 13 height 58
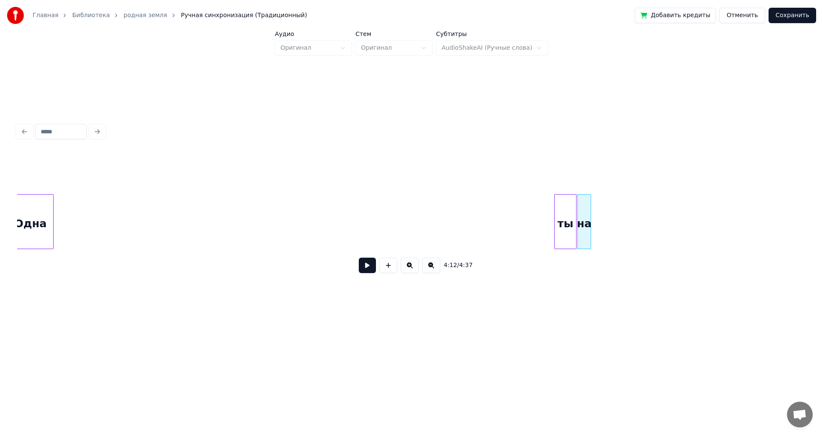
scroll to position [0, 21091]
click at [38, 224] on div "Одна" at bounding box center [40, 224] width 45 height 58
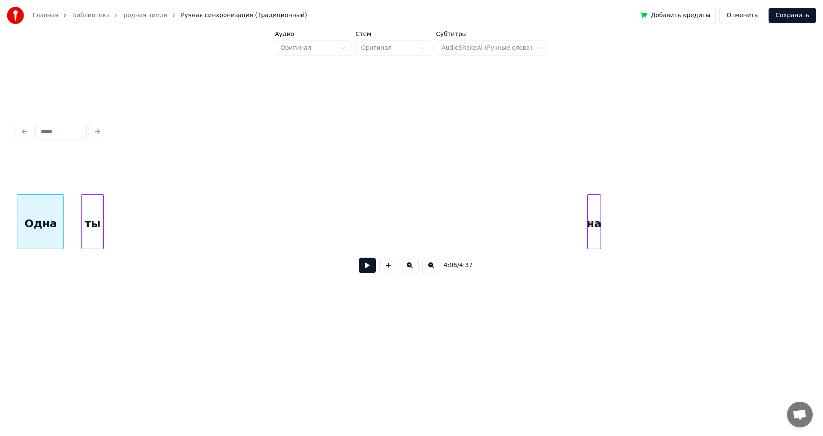
click at [82, 228] on div "ты" at bounding box center [92, 224] width 21 height 58
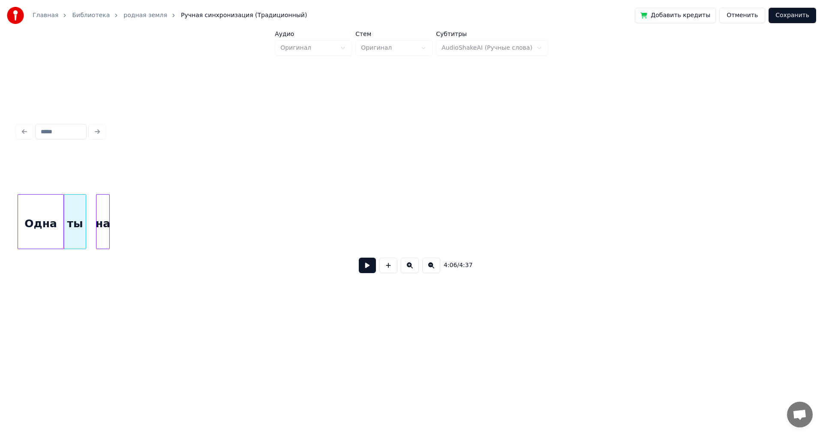
click at [106, 232] on div "на" at bounding box center [102, 224] width 13 height 58
click at [30, 219] on div "Одна" at bounding box center [40, 224] width 45 height 58
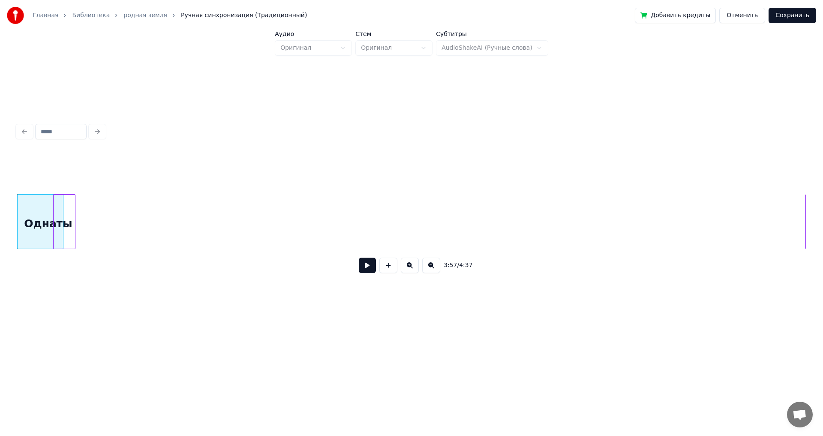
click at [63, 227] on div "ты" at bounding box center [64, 224] width 21 height 58
click at [42, 234] on div "на" at bounding box center [43, 224] width 13 height 58
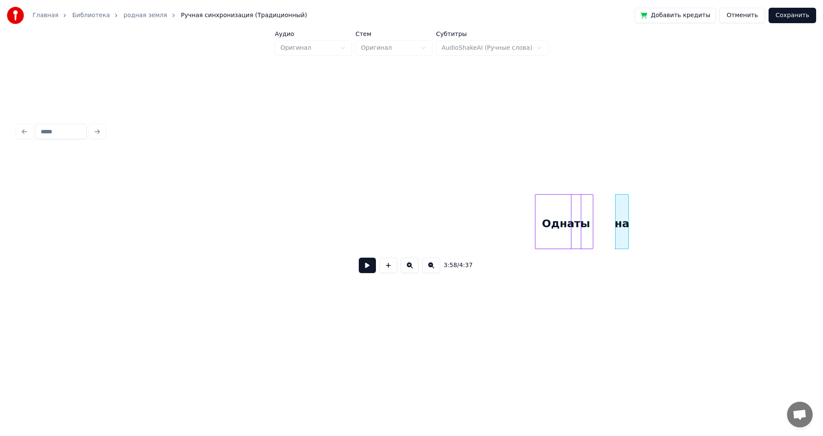
scroll to position [0, 19811]
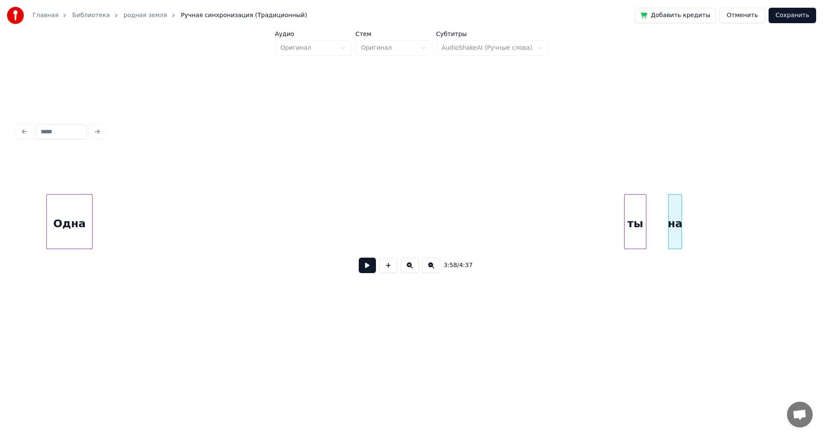
click at [63, 223] on div "Одна" at bounding box center [69, 224] width 45 height 58
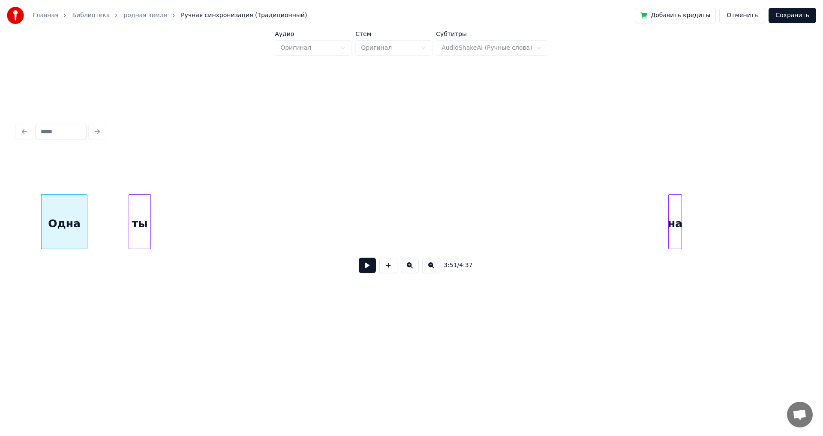
click at [129, 231] on div "ты" at bounding box center [139, 224] width 21 height 58
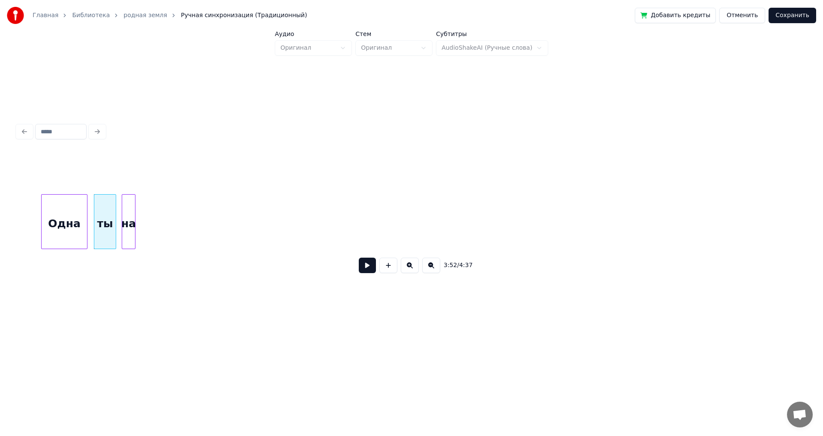
click at [129, 237] on div "на" at bounding box center [128, 224] width 13 height 58
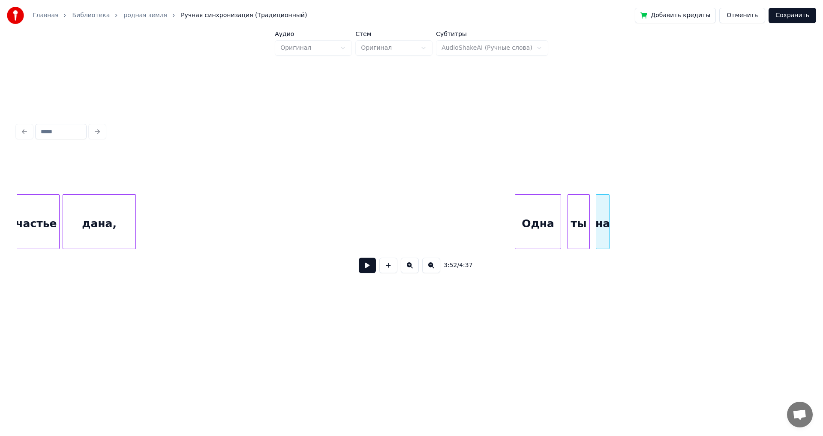
scroll to position [0, 19207]
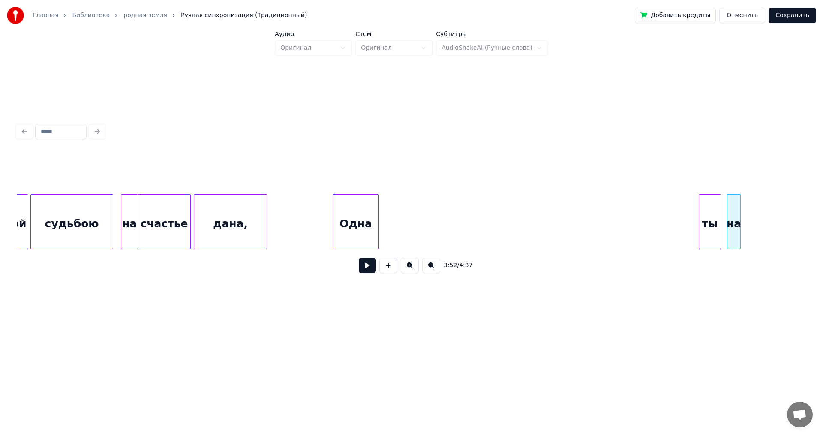
click at [362, 216] on div "Одна" at bounding box center [355, 224] width 45 height 58
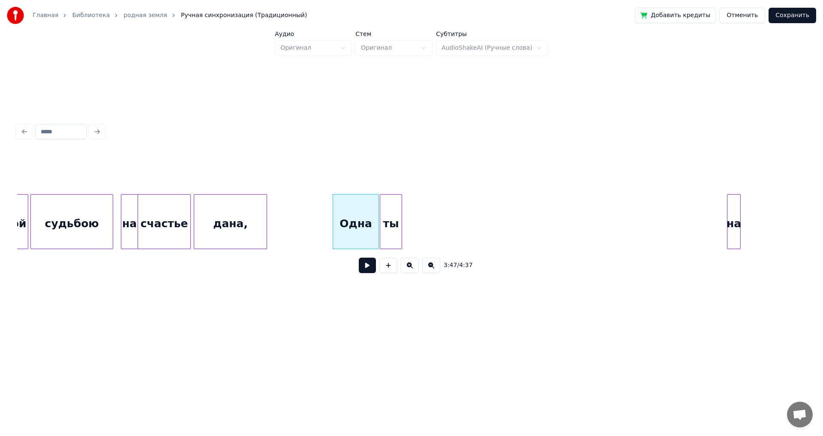
click at [396, 221] on div "ты" at bounding box center [390, 224] width 21 height 58
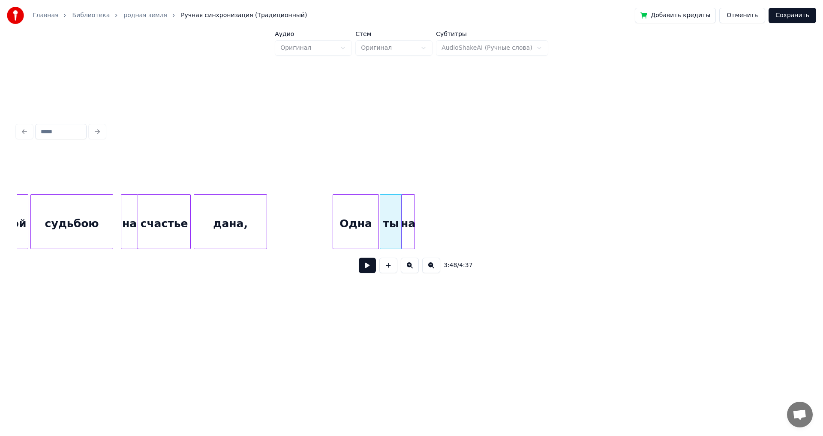
click at [408, 225] on div "на" at bounding box center [408, 224] width 13 height 58
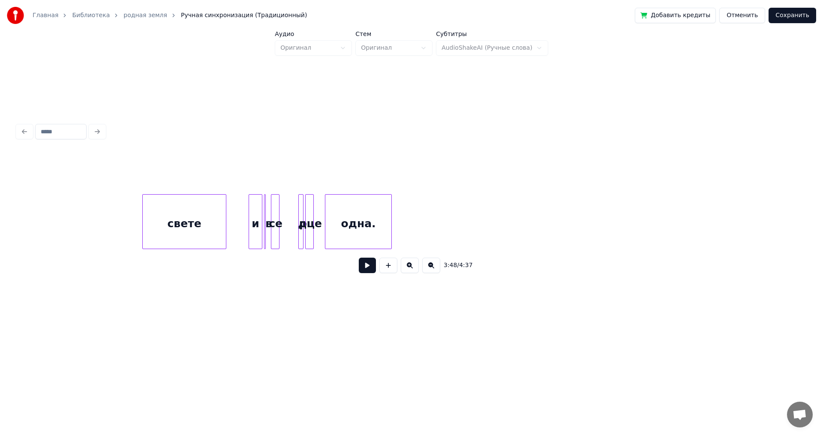
scroll to position [0, 21772]
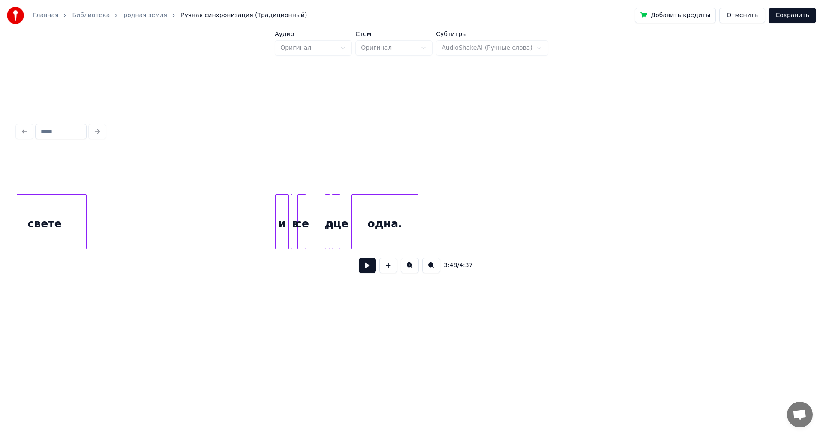
click at [57, 216] on div "свете" at bounding box center [44, 224] width 83 height 58
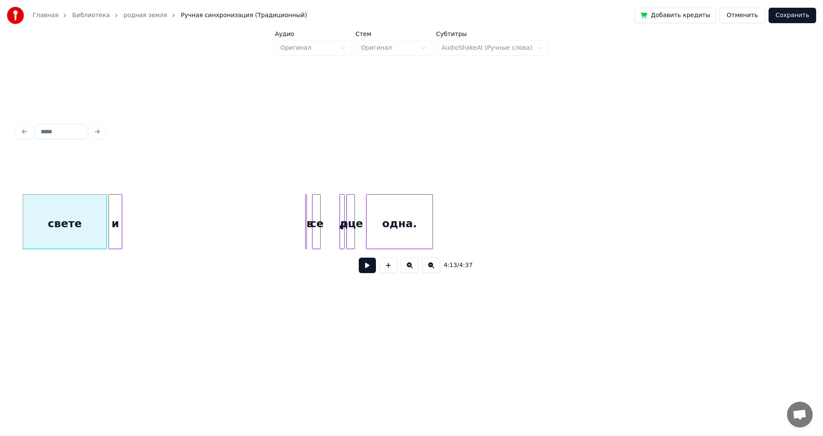
click at [115, 230] on div "и" at bounding box center [115, 224] width 13 height 58
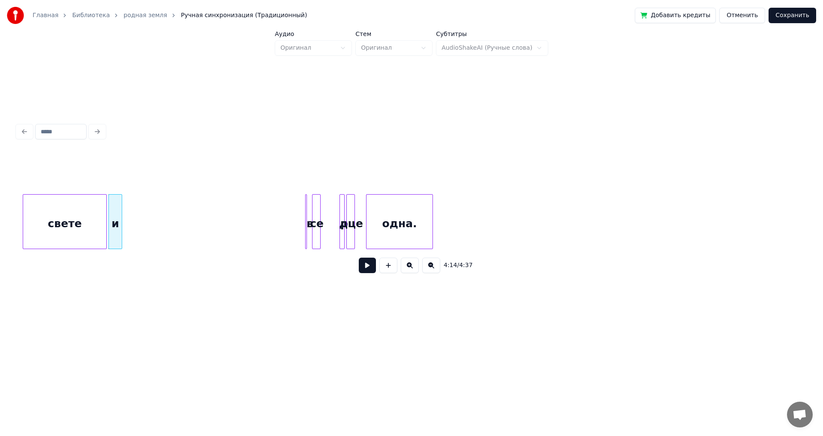
click at [307, 222] on div at bounding box center [307, 222] width 3 height 54
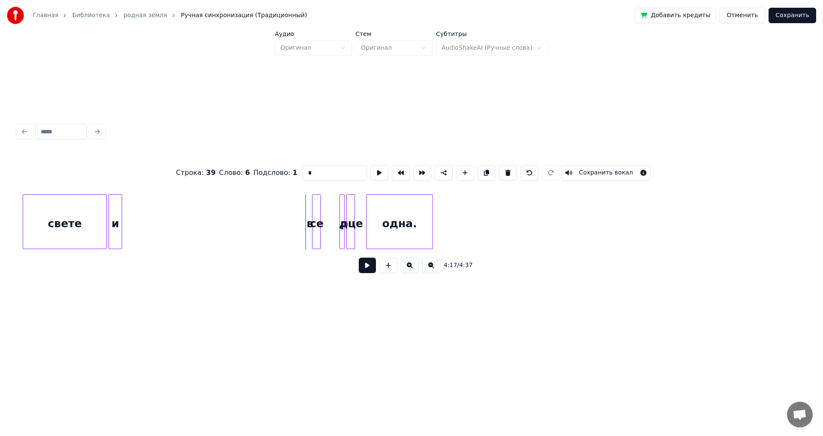
click at [286, 219] on div at bounding box center [287, 222] width 3 height 54
click at [138, 225] on div "в" at bounding box center [137, 224] width 25 height 58
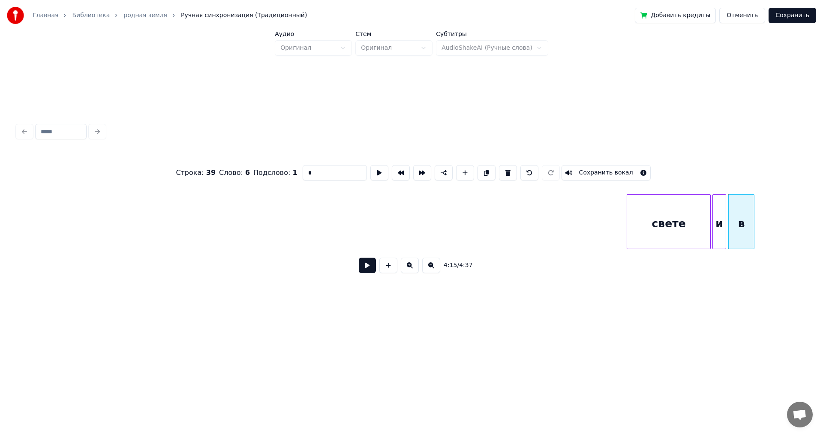
scroll to position [0, 21193]
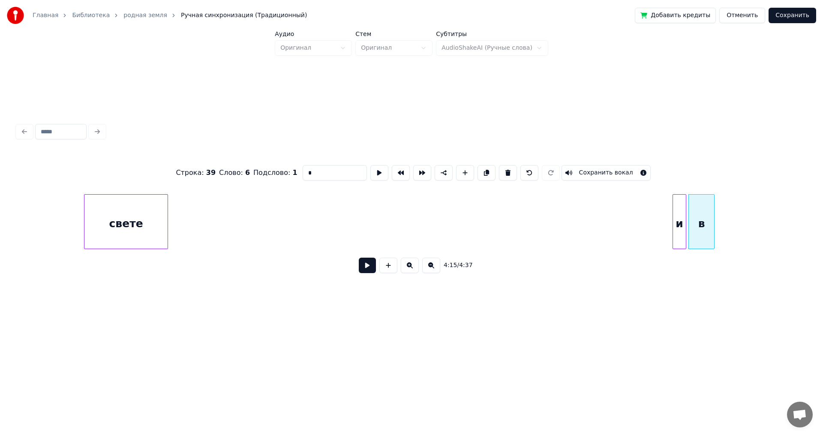
click at [101, 218] on div "свете" at bounding box center [125, 224] width 83 height 58
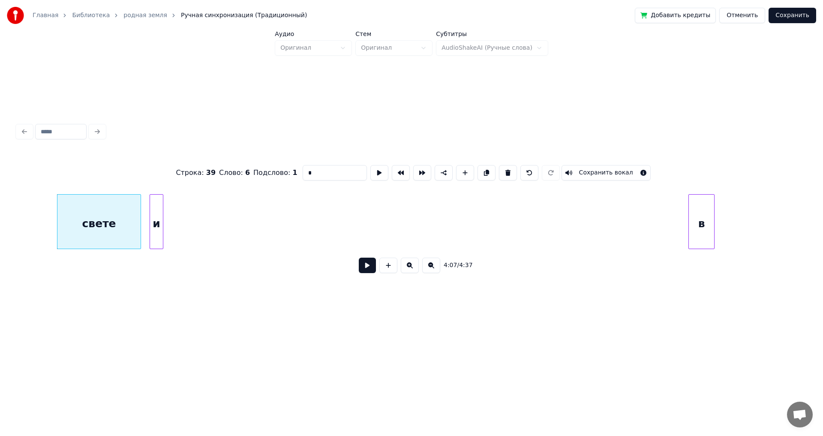
click at [158, 230] on div "и" at bounding box center [156, 224] width 13 height 58
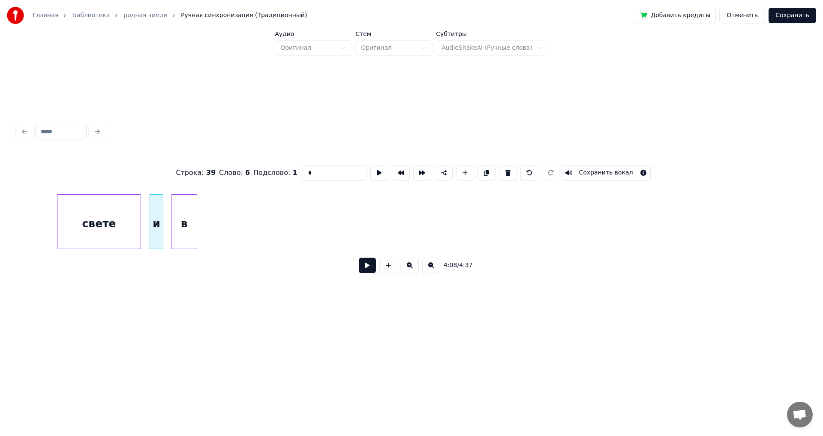
click at [191, 230] on div "в" at bounding box center [183, 224] width 25 height 58
click at [79, 222] on div "свете" at bounding box center [98, 224] width 83 height 58
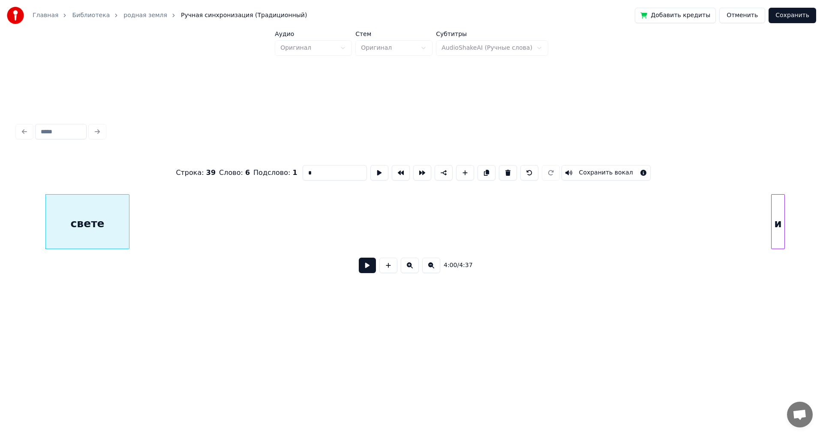
scroll to position [0, 20549]
click at [134, 238] on div "и" at bounding box center [133, 224] width 13 height 58
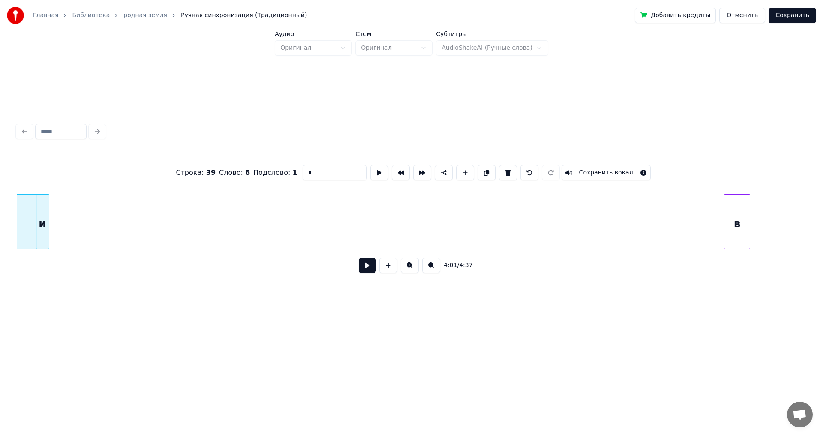
scroll to position [0, 20575]
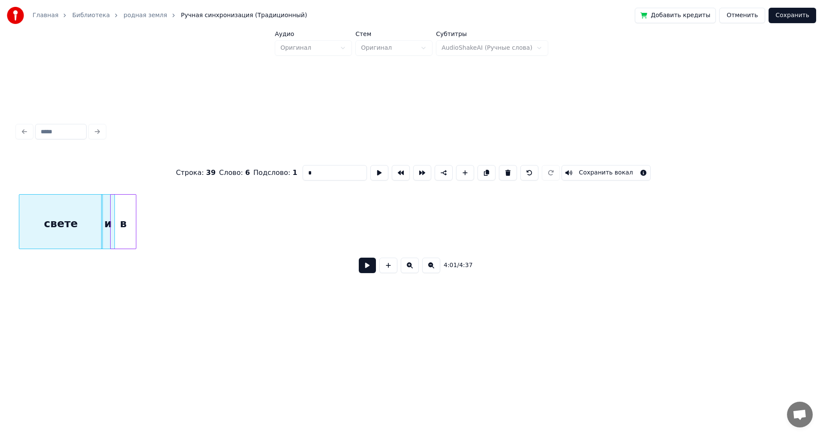
click at [117, 226] on div "в" at bounding box center [123, 224] width 25 height 58
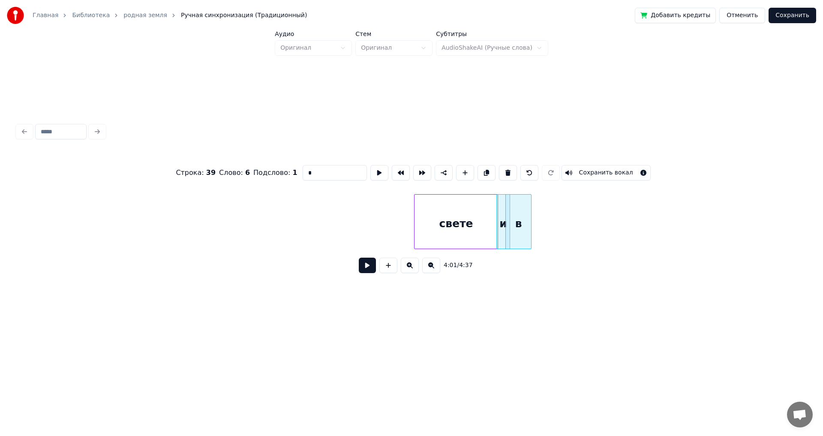
scroll to position [0, 20140]
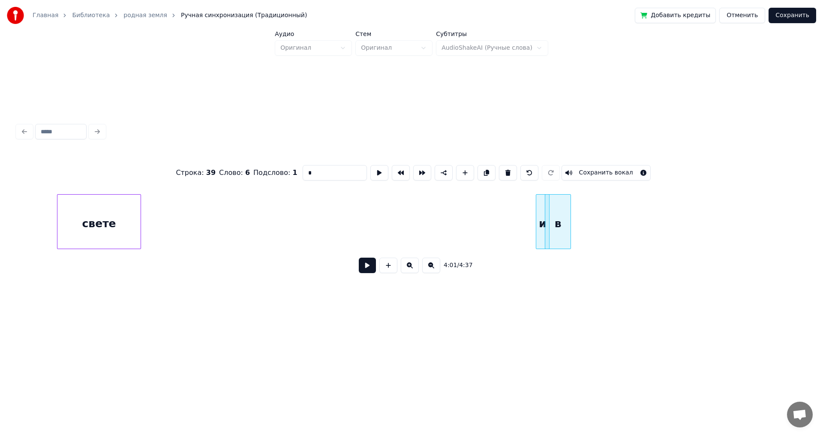
click at [92, 225] on div "свете" at bounding box center [98, 224] width 83 height 58
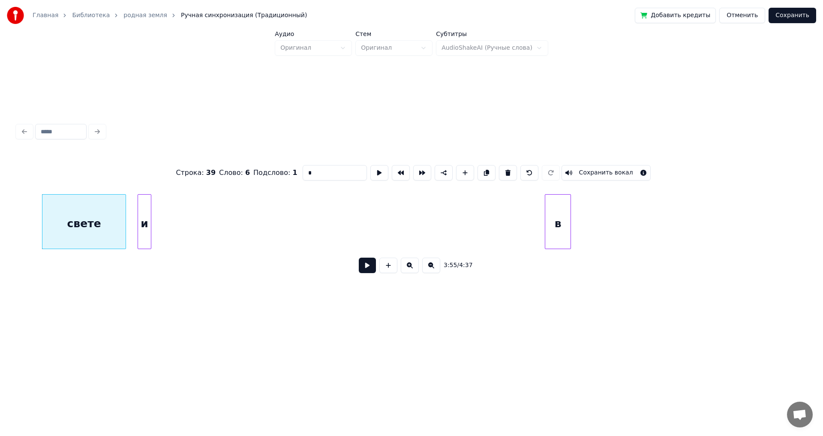
click at [141, 229] on div "и" at bounding box center [144, 224] width 13 height 58
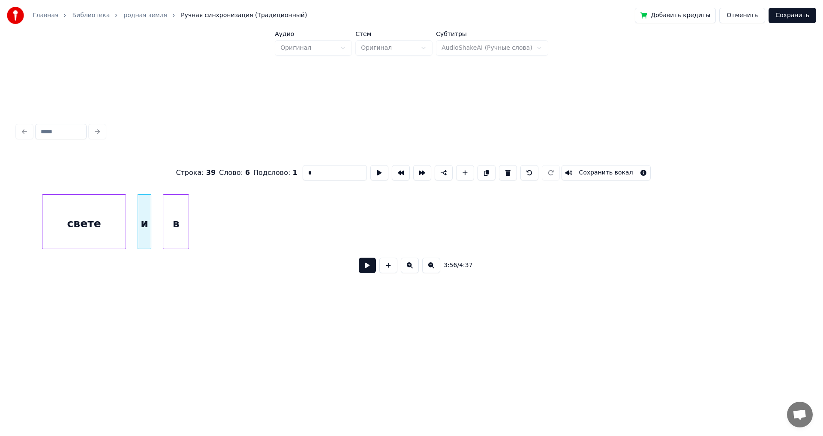
click at [178, 235] on div "в" at bounding box center [175, 224] width 25 height 58
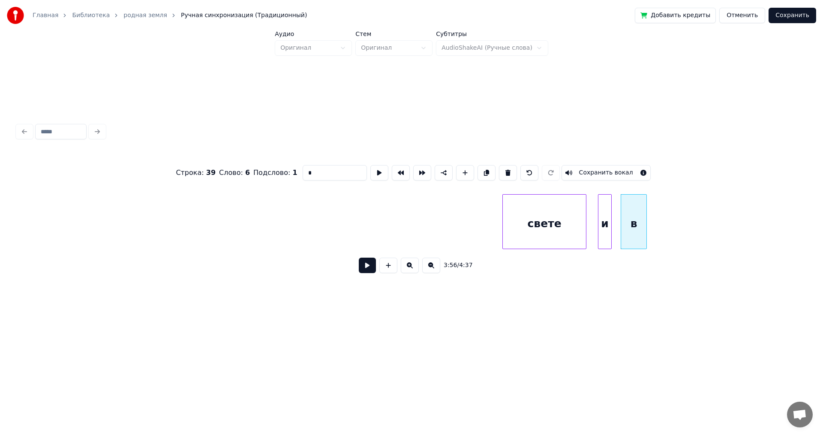
scroll to position [0, 19601]
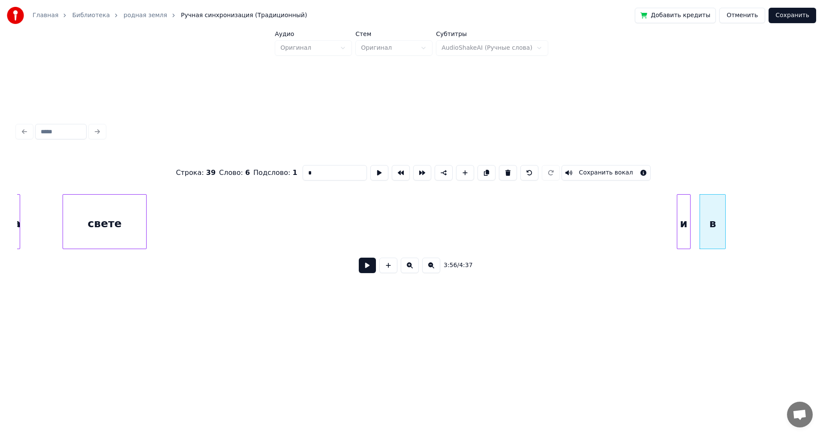
click at [117, 228] on div "свете" at bounding box center [104, 224] width 83 height 58
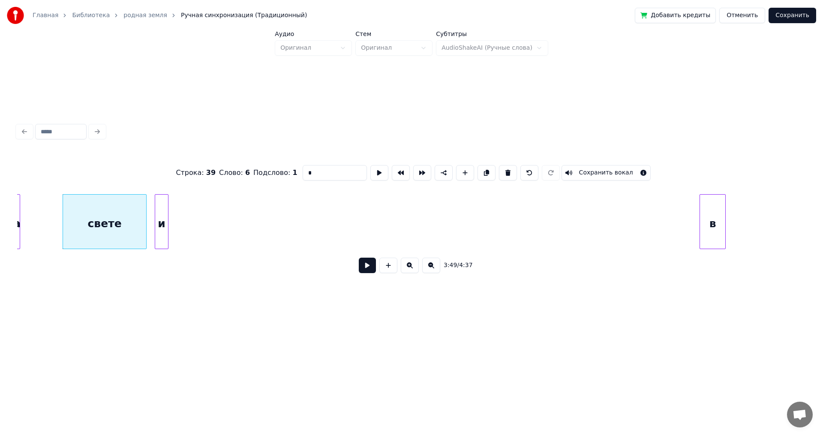
click at [159, 233] on div "и" at bounding box center [161, 224] width 13 height 58
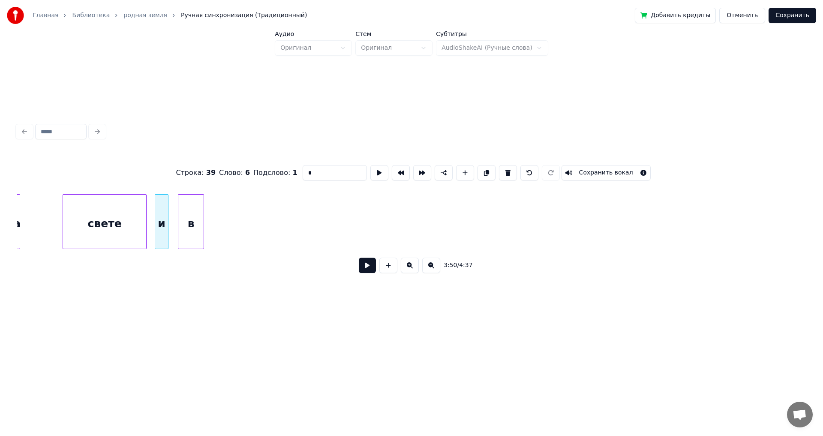
click at [182, 231] on div "в" at bounding box center [190, 224] width 25 height 58
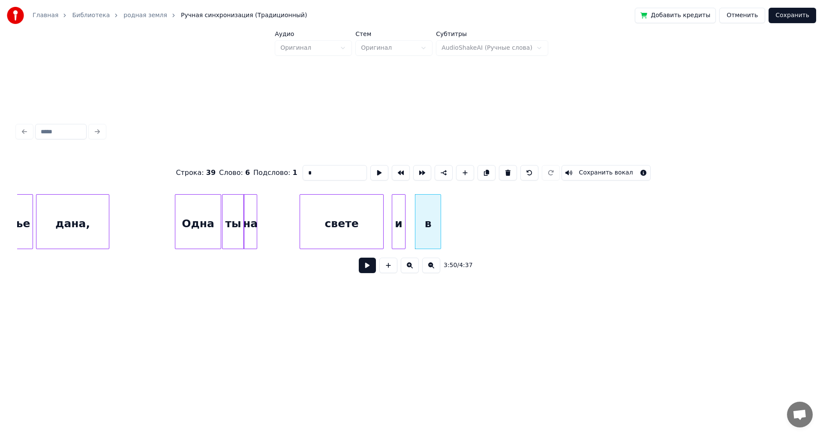
scroll to position [0, 19312]
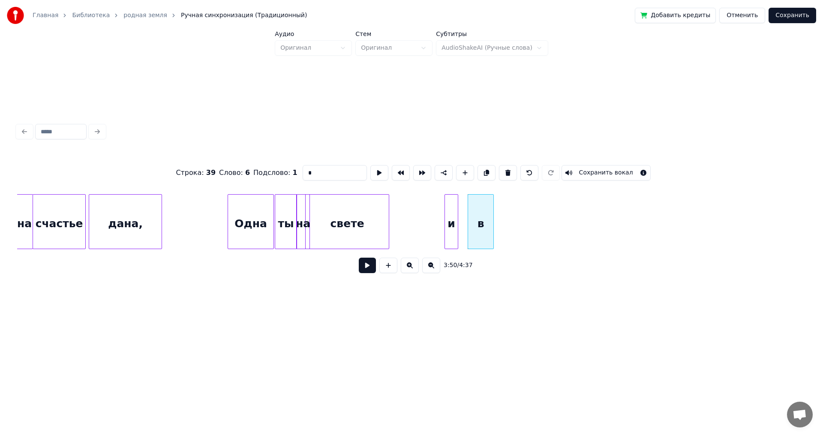
click at [337, 219] on div "свете" at bounding box center [347, 224] width 83 height 58
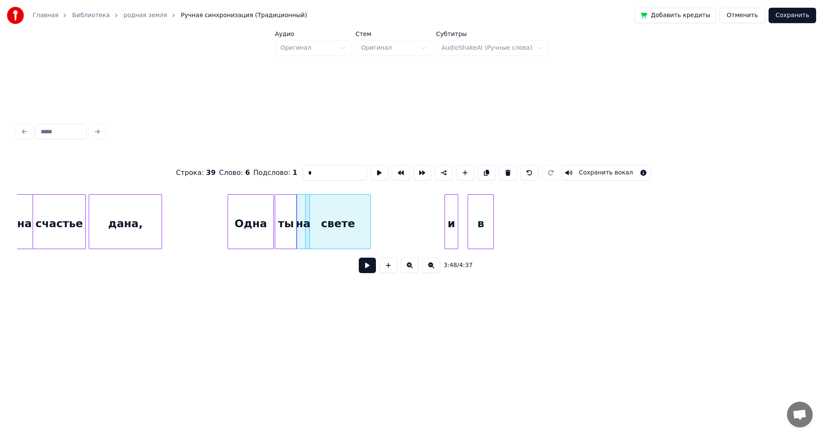
click at [368, 220] on div at bounding box center [369, 222] width 3 height 54
click at [430, 225] on div "и" at bounding box center [429, 224] width 13 height 58
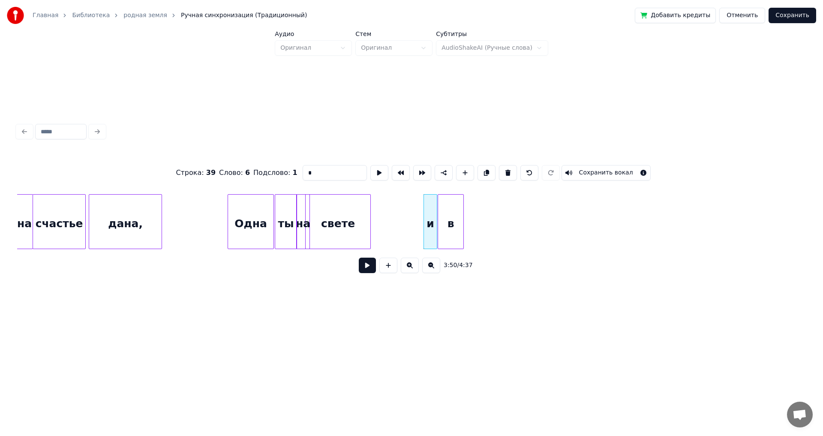
click at [455, 223] on div "в" at bounding box center [450, 224] width 25 height 58
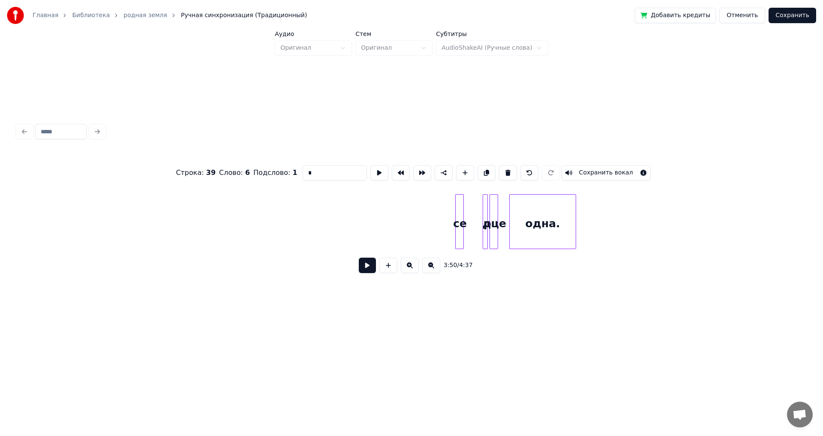
scroll to position [0, 21601]
click at [473, 228] on div "се" at bounding box center [472, 221] width 9 height 55
type input "**"
click at [461, 228] on div at bounding box center [462, 222] width 3 height 54
click at [489, 235] on div at bounding box center [489, 222] width 3 height 54
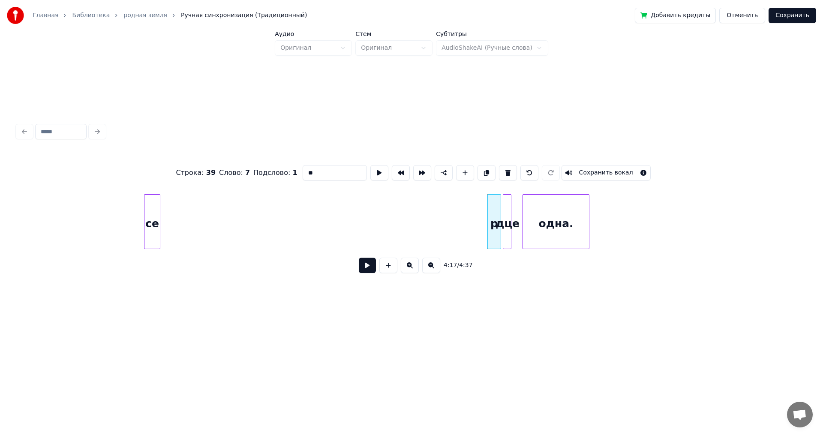
click at [144, 215] on div "се" at bounding box center [151, 224] width 15 height 58
click at [154, 221] on div at bounding box center [153, 222] width 3 height 54
click at [171, 216] on div "дце" at bounding box center [172, 224] width 15 height 58
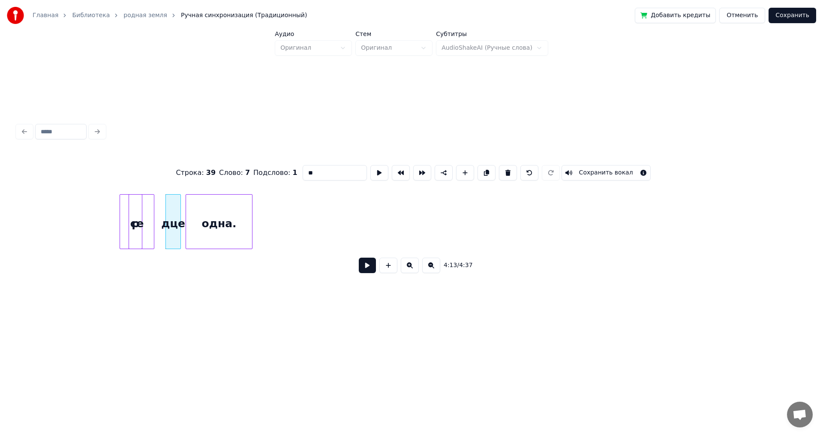
click at [226, 222] on div "одна." at bounding box center [219, 224] width 66 height 58
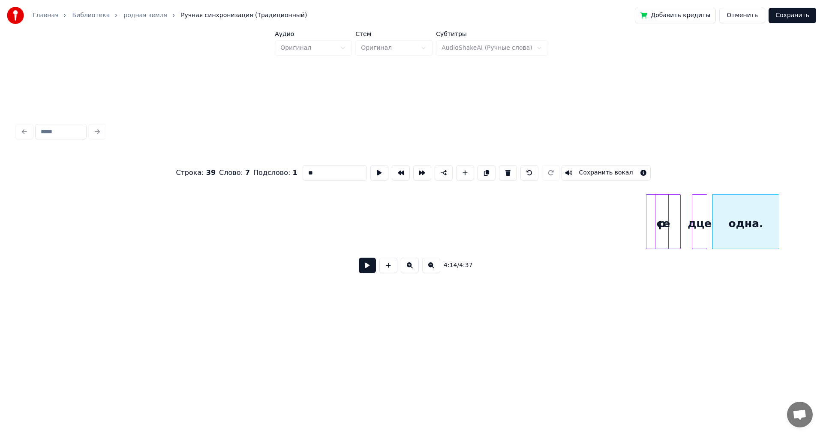
scroll to position [0, 21035]
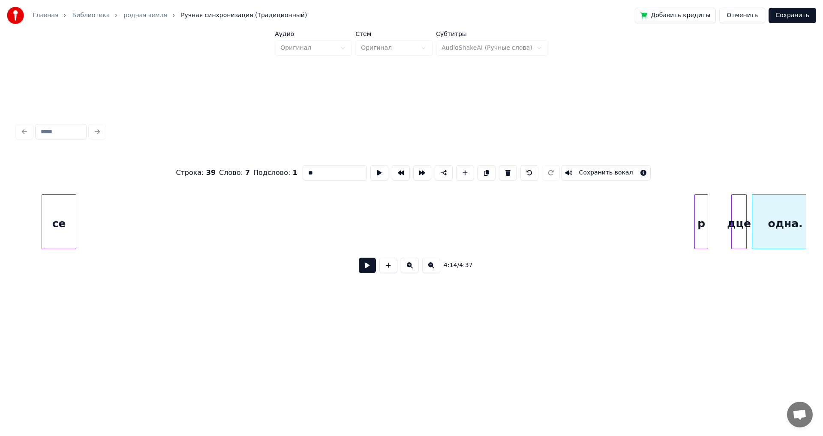
click at [42, 218] on div "се" at bounding box center [59, 224] width 34 height 58
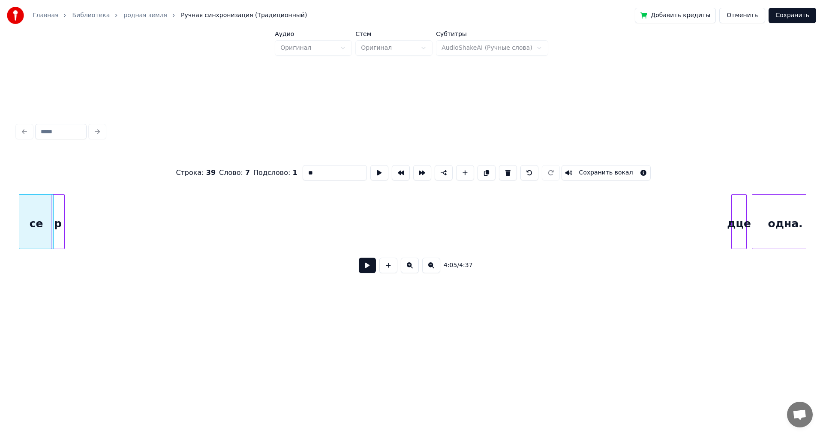
click at [57, 217] on div "p" at bounding box center [57, 224] width 13 height 58
click at [77, 220] on div "дце" at bounding box center [77, 224] width 15 height 58
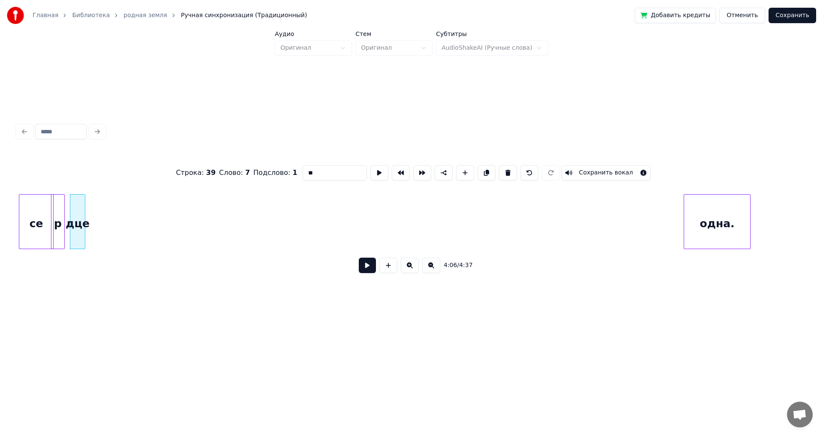
scroll to position [0, 21043]
click at [102, 226] on div "одна." at bounding box center [108, 224] width 66 height 58
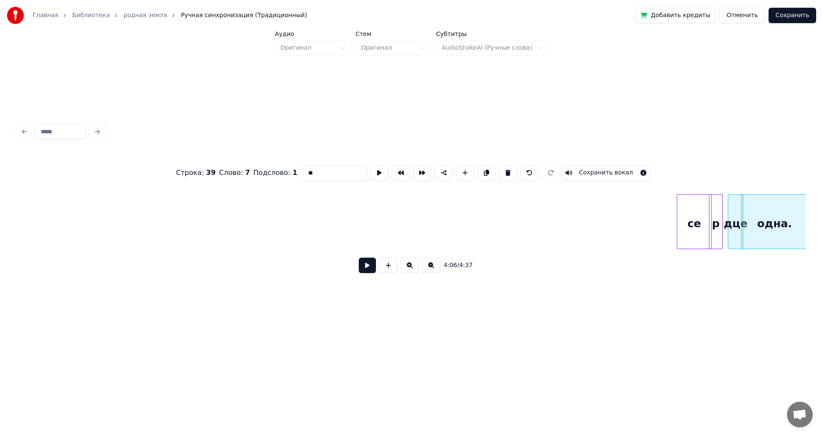
scroll to position [0, 20351]
click at [56, 230] on div "се" at bounding box center [60, 224] width 34 height 58
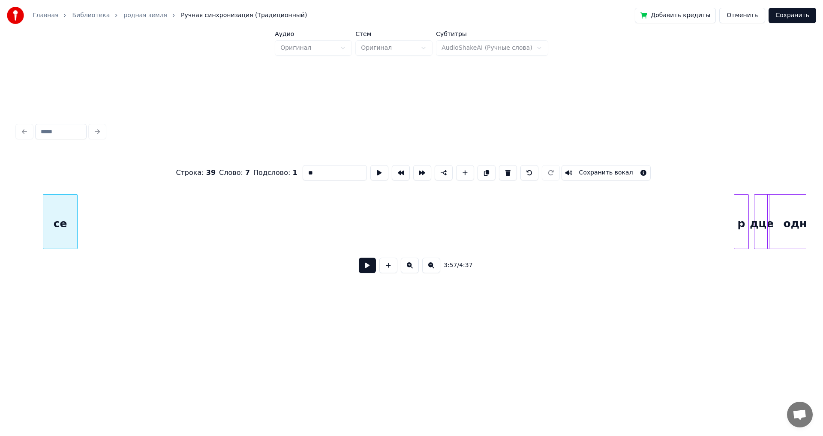
click at [737, 229] on div at bounding box center [735, 222] width 3 height 54
click at [103, 217] on div "p" at bounding box center [103, 224] width 14 height 58
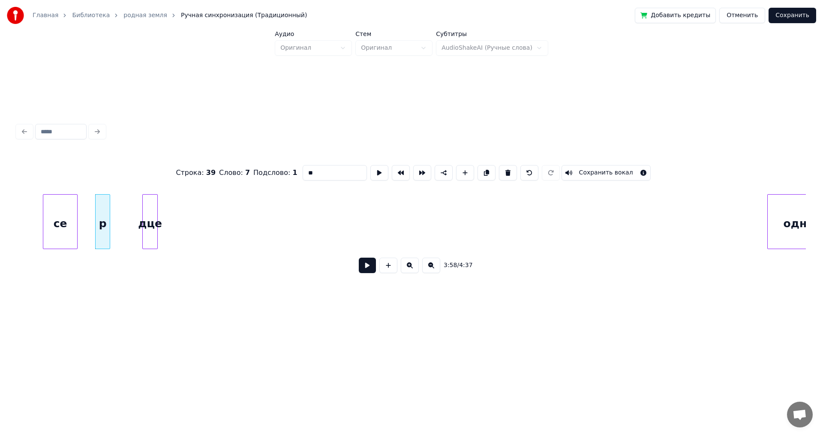
click at [144, 217] on div "дце" at bounding box center [150, 224] width 15 height 58
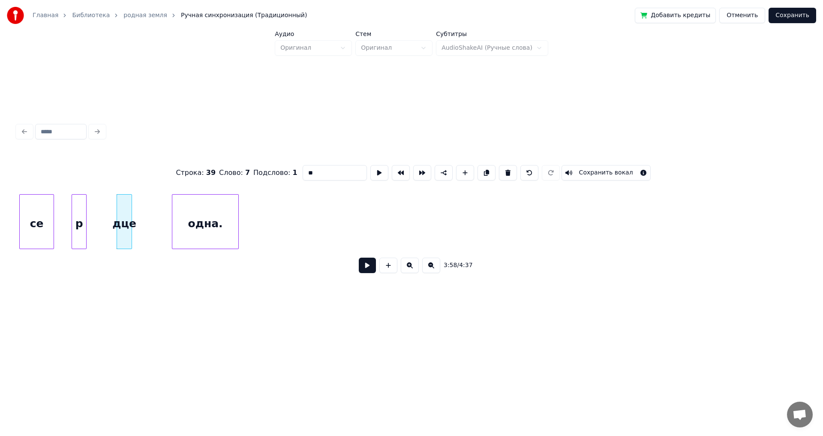
click at [222, 222] on div "одна." at bounding box center [205, 224] width 66 height 58
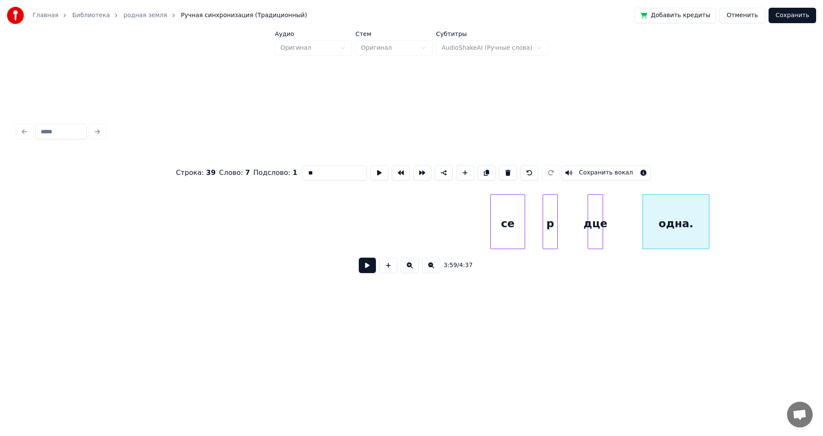
scroll to position [0, 19864]
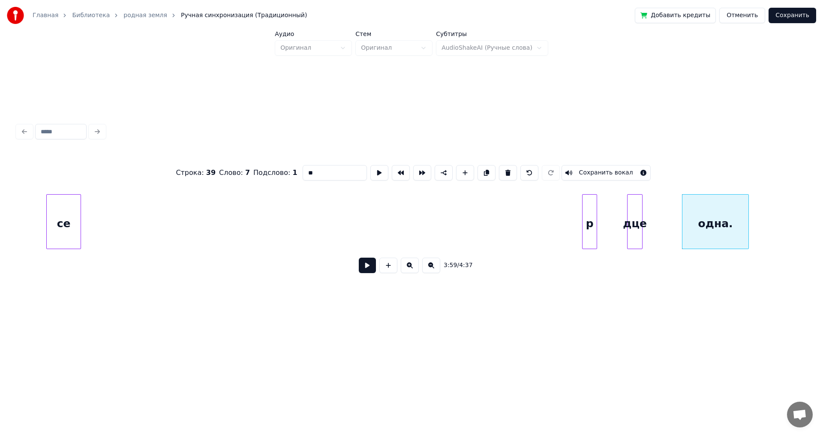
click at [67, 223] on div "се" at bounding box center [64, 224] width 34 height 58
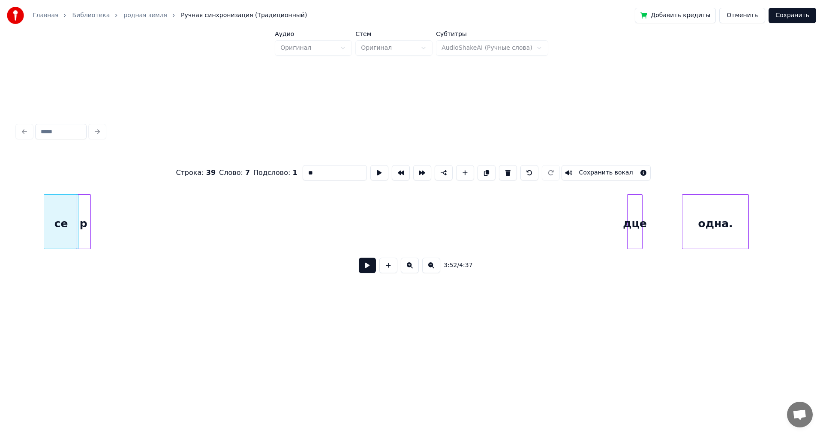
click at [85, 223] on div "p" at bounding box center [83, 224] width 14 height 58
click at [100, 229] on div "дце" at bounding box center [100, 224] width 15 height 58
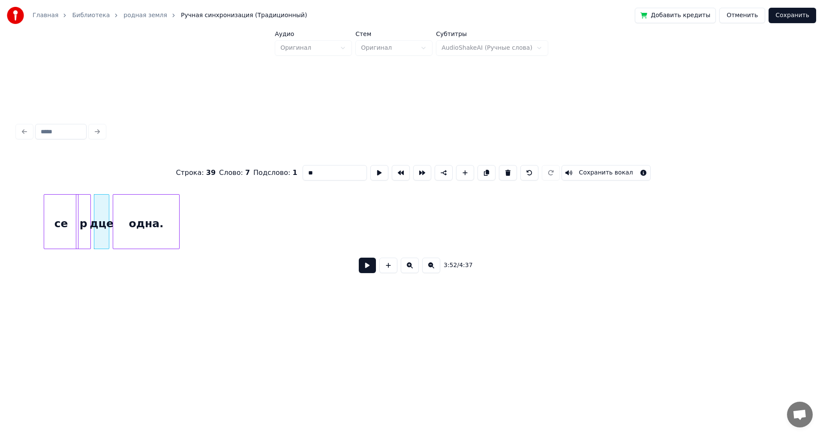
click at [133, 232] on div "одна." at bounding box center [146, 224] width 66 height 58
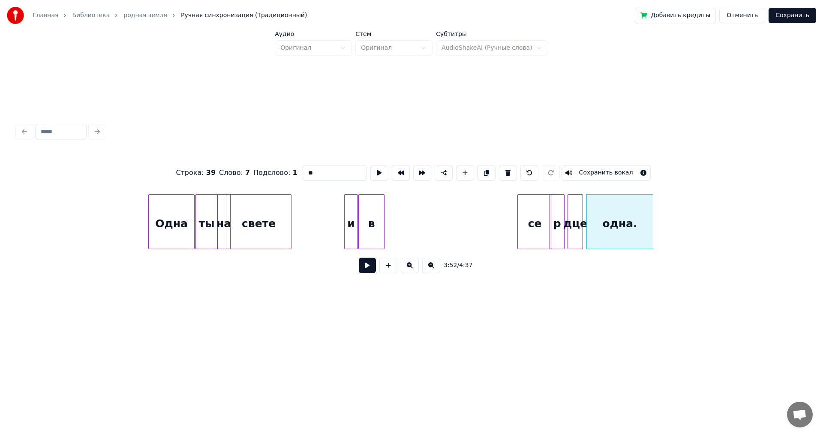
scroll to position [0, 19496]
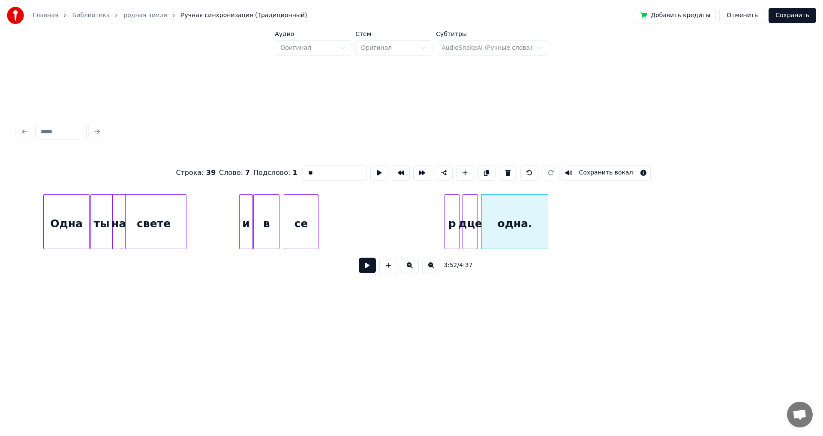
click at [295, 223] on div "се" at bounding box center [301, 224] width 34 height 58
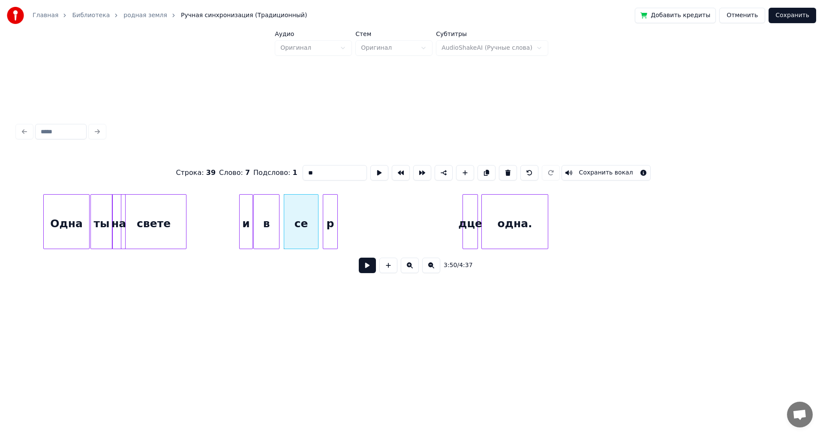
click at [329, 226] on div "p" at bounding box center [330, 224] width 14 height 58
click at [346, 227] on div "дце" at bounding box center [346, 224] width 15 height 58
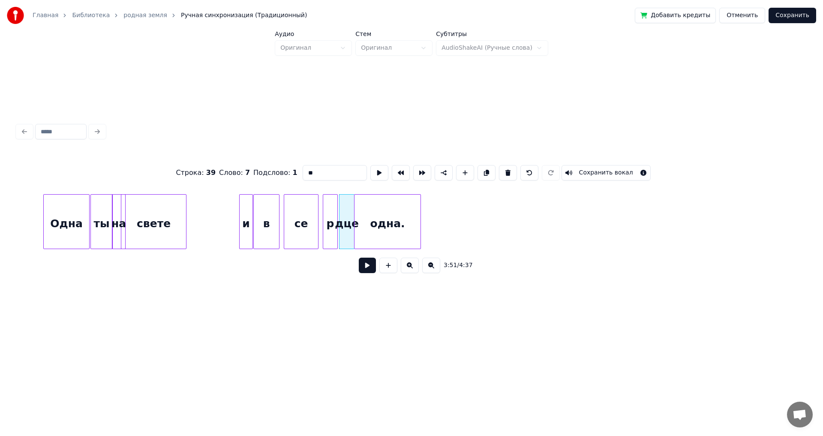
click at [385, 228] on div "одна." at bounding box center [387, 224] width 66 height 58
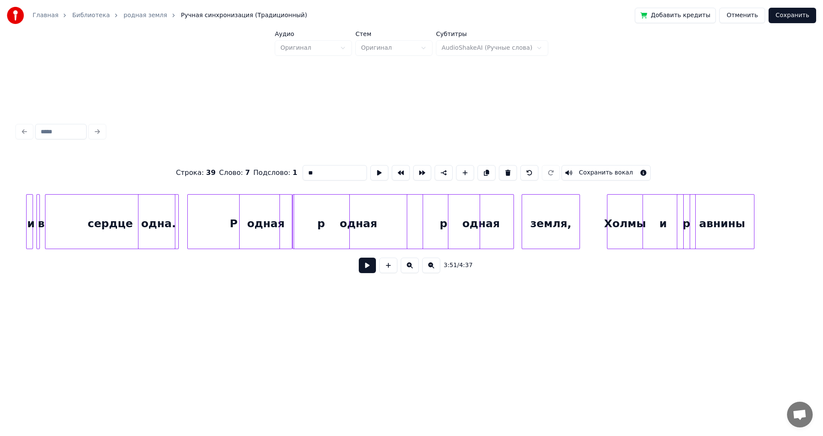
scroll to position [0, 17970]
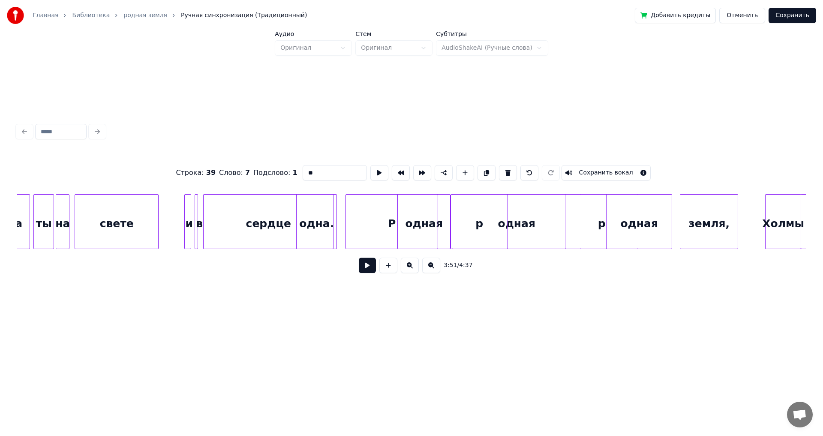
click at [366, 268] on button at bounding box center [367, 265] width 17 height 15
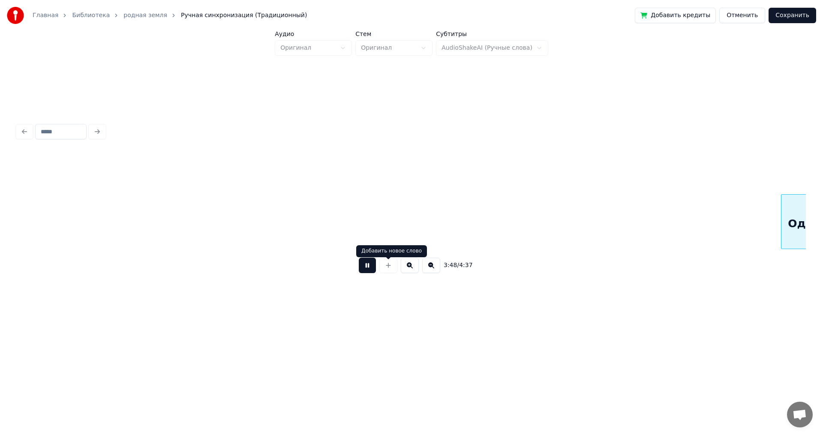
scroll to position [0, 19547]
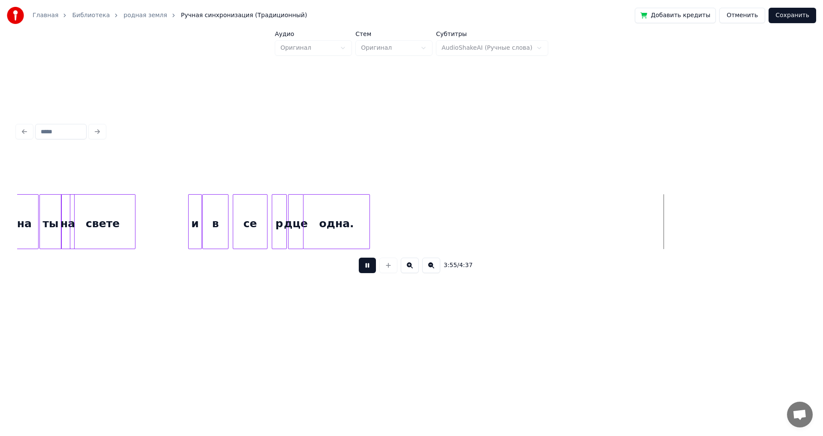
click at [368, 270] on button at bounding box center [367, 265] width 17 height 15
click at [797, 16] on button "Сохранить" at bounding box center [792, 15] width 48 height 15
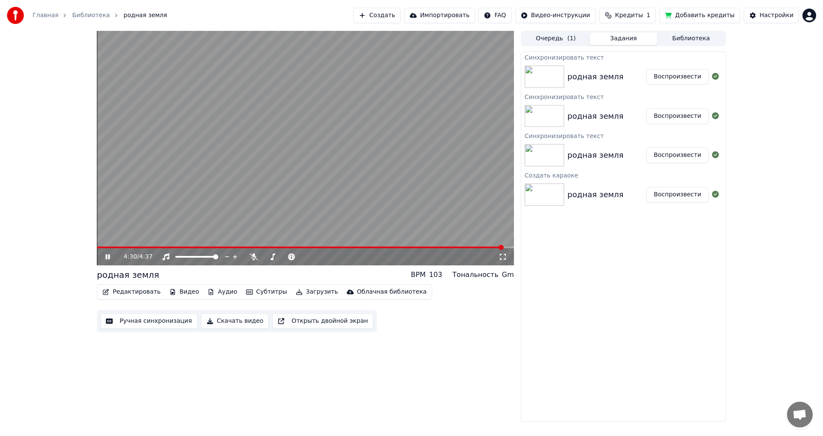
click at [108, 255] on icon at bounding box center [114, 256] width 20 height 7
click at [223, 321] on button "Скачать видео" at bounding box center [235, 320] width 68 height 15
click at [297, 291] on button "Загрузить" at bounding box center [316, 292] width 49 height 12
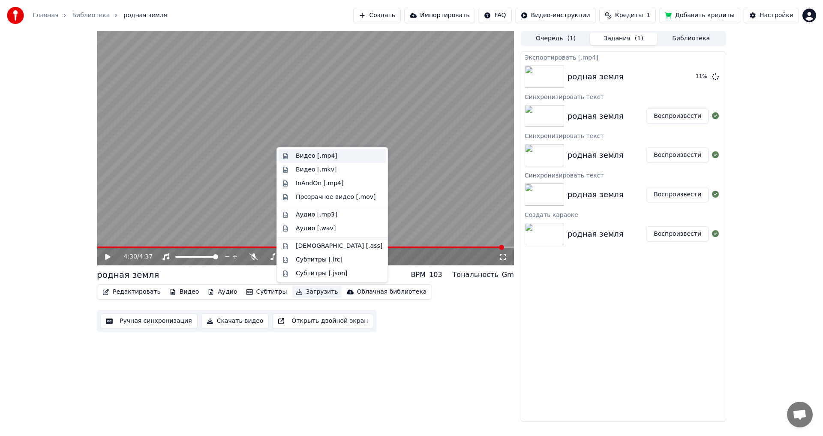
click at [304, 157] on div "Видео [.mp4]" at bounding box center [317, 156] width 42 height 9
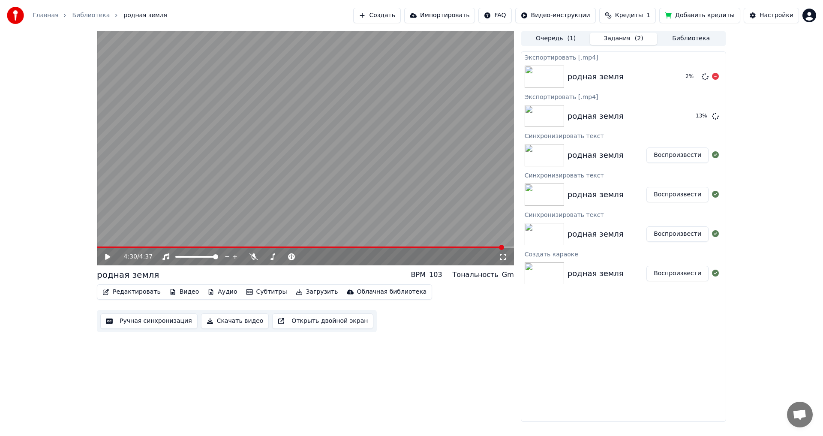
click at [713, 76] on icon at bounding box center [715, 76] width 7 height 7
click at [687, 114] on button "Показать" at bounding box center [686, 115] width 44 height 15
